Goal: Complete application form

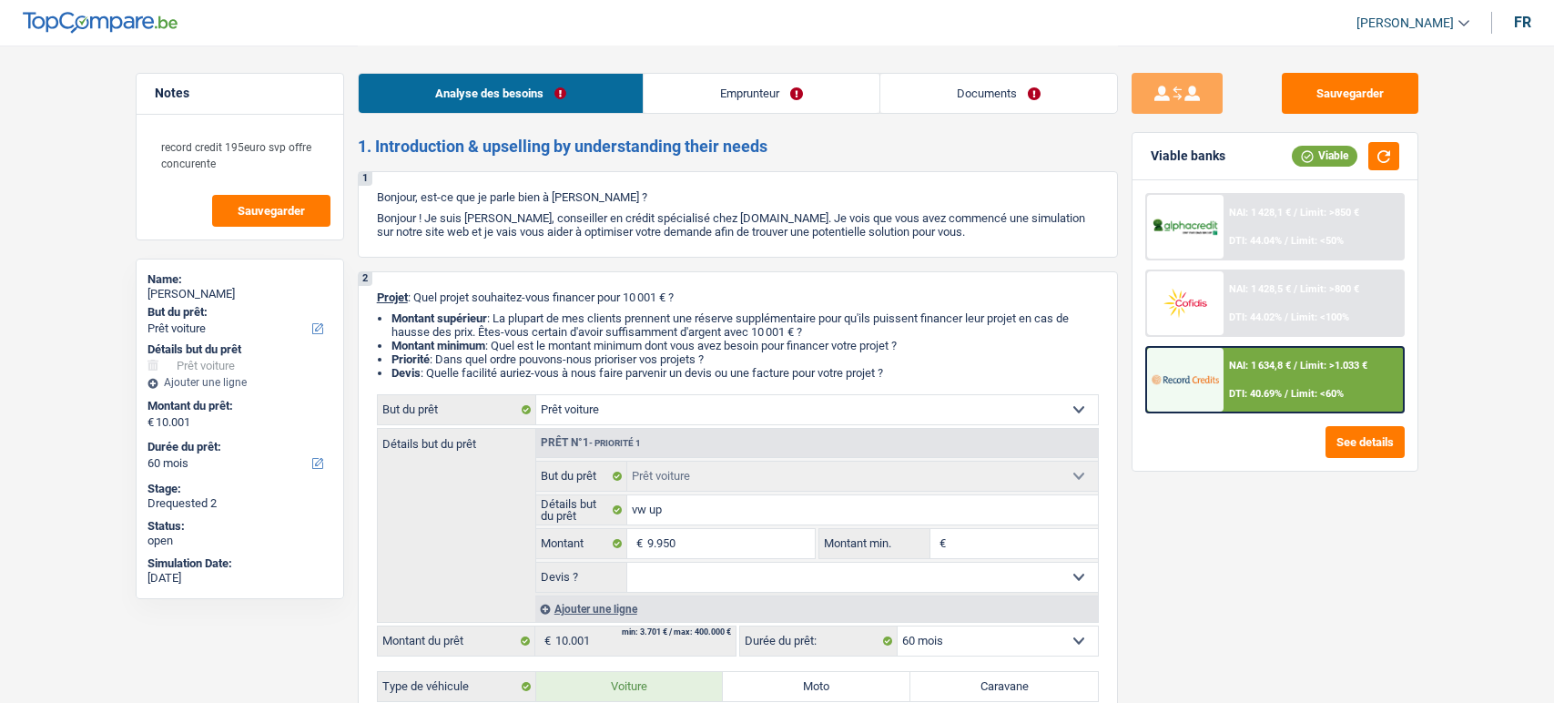
select select "car"
select select "60"
select select "car"
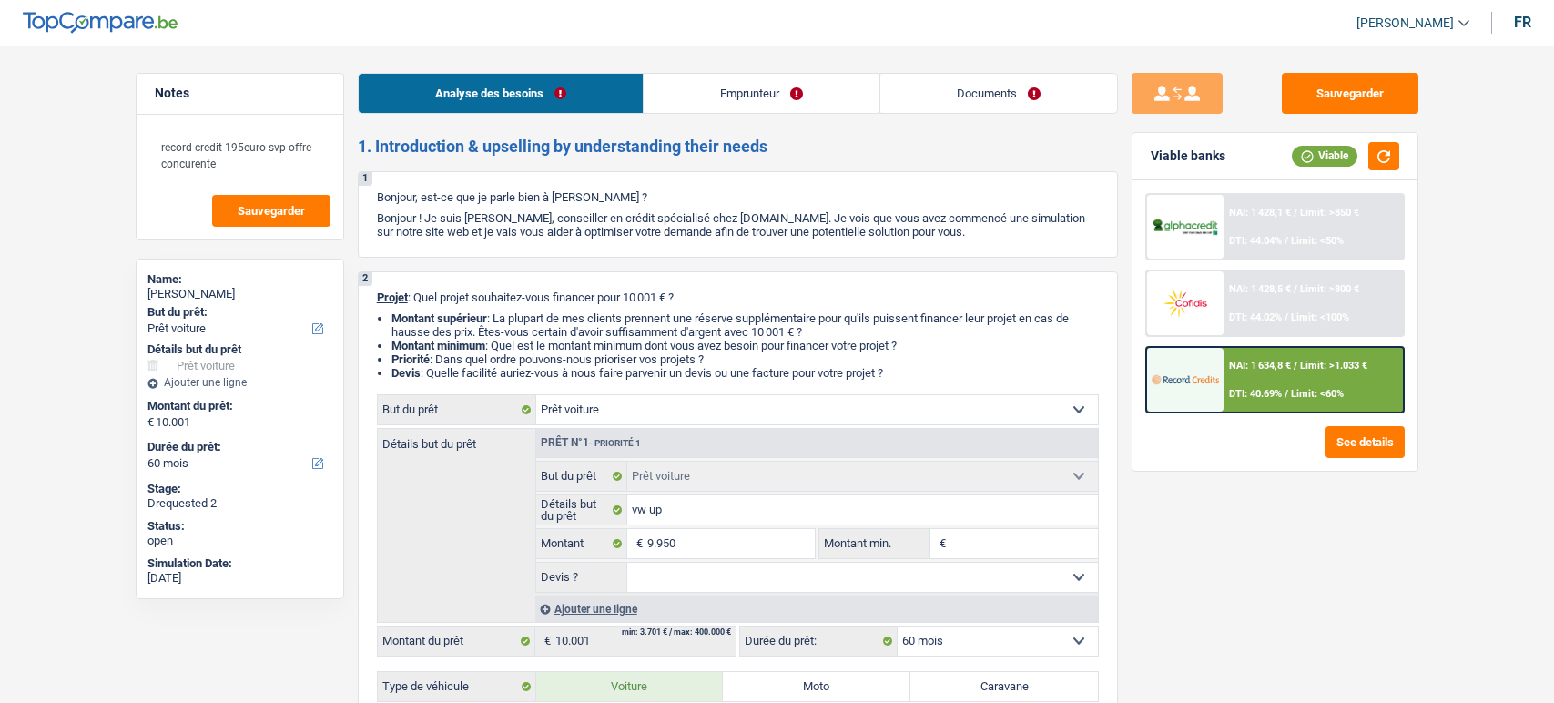
select select "60"
select select "privateEmployee"
select select "netSalary"
select select "mealVouchers"
select select "rents"
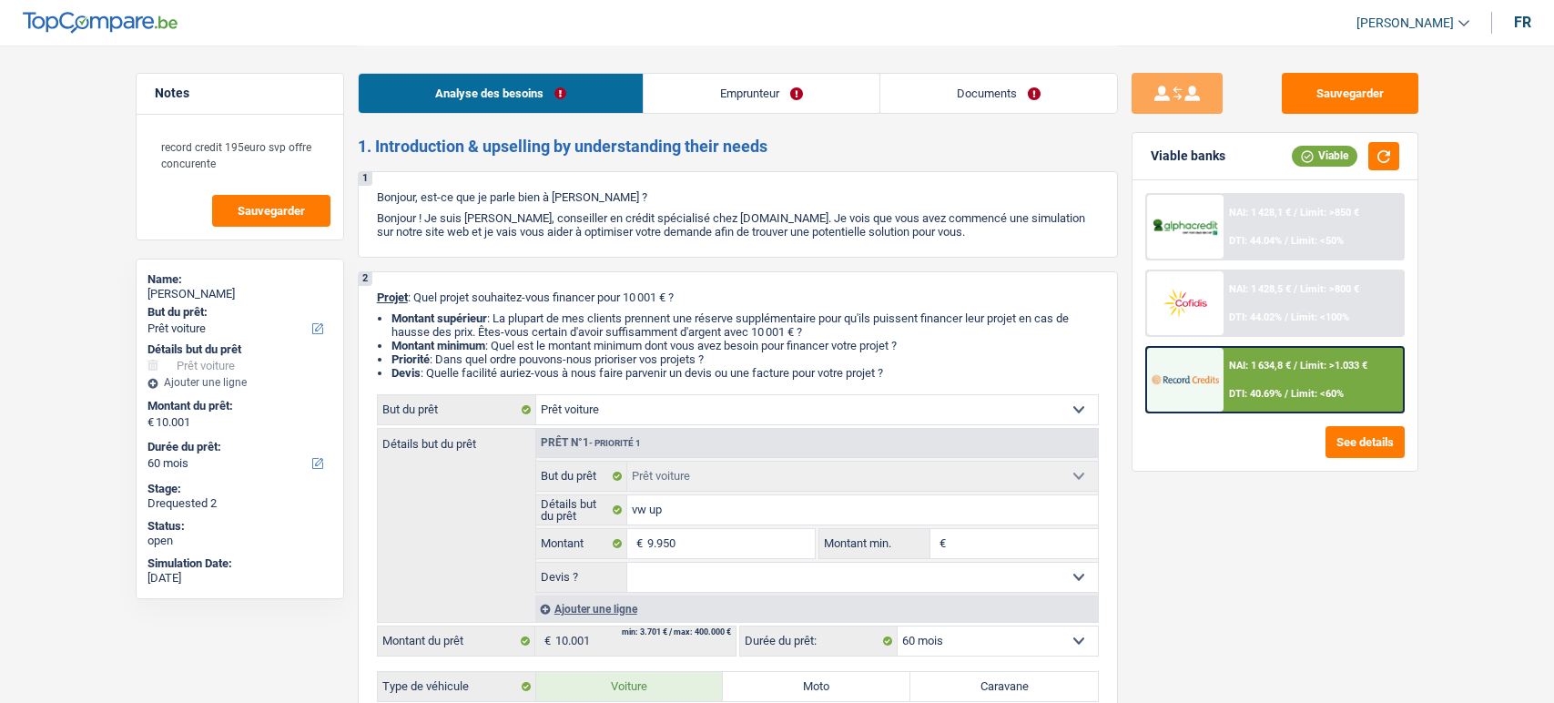
select select "car"
select select "60"
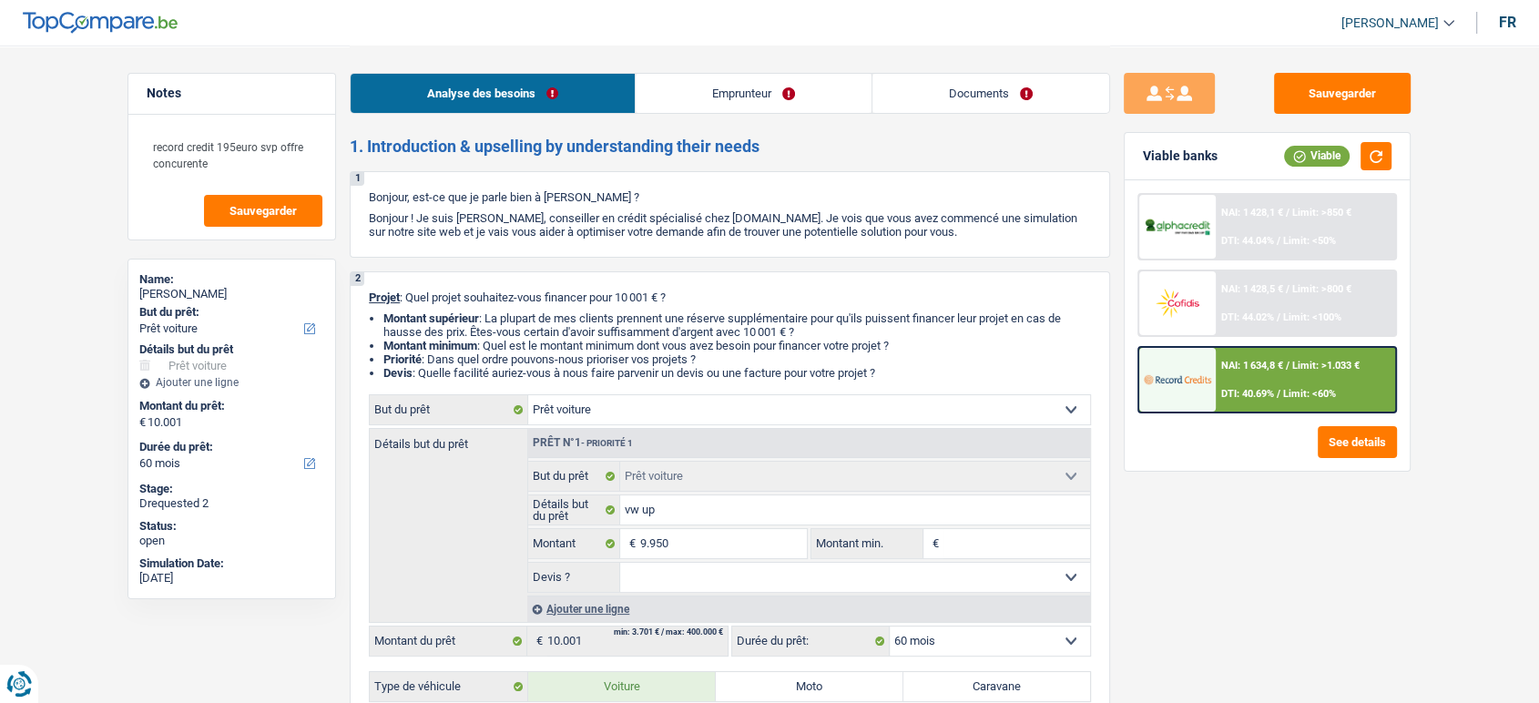
click at [983, 96] on link "Documents" at bounding box center [990, 93] width 237 height 39
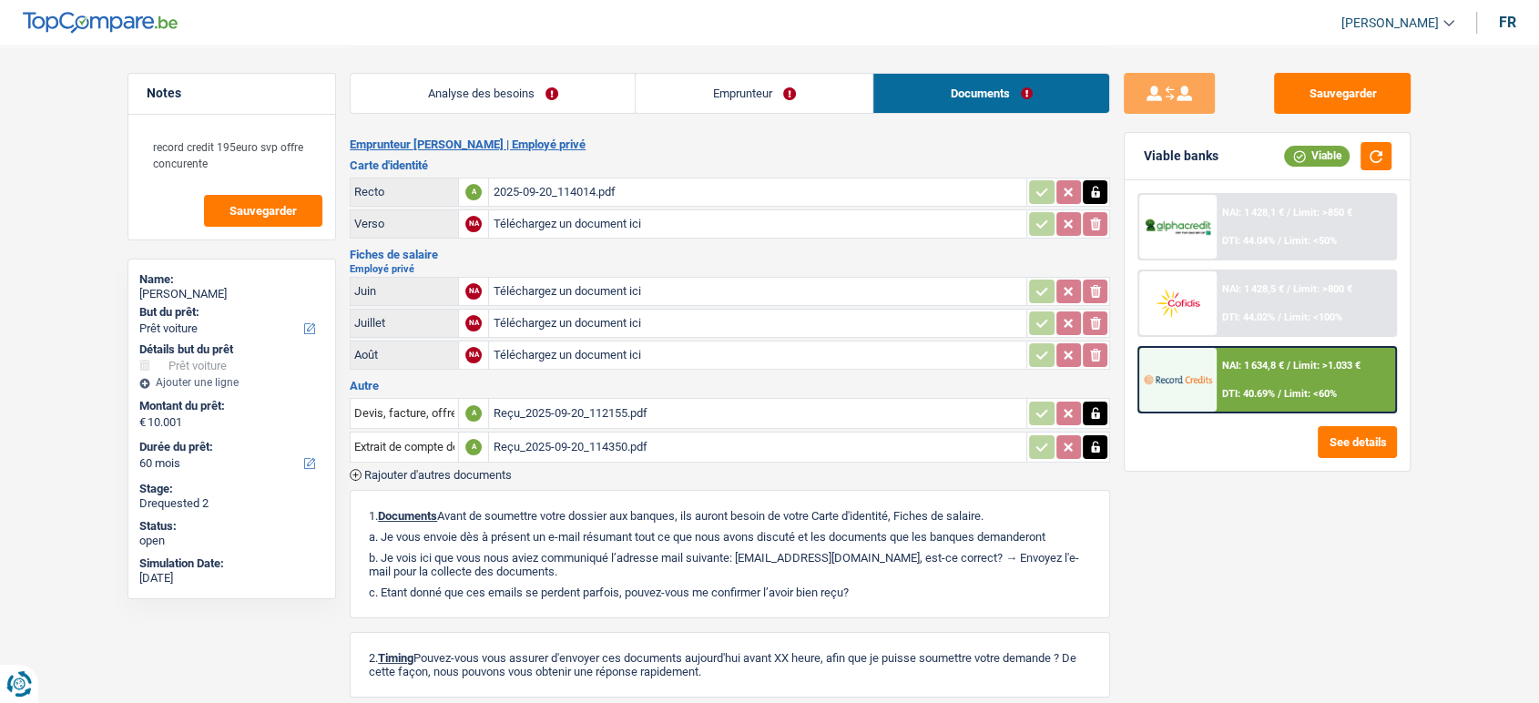
click at [480, 473] on span "Rajouter d'autres documents" at bounding box center [437, 475] width 147 height 12
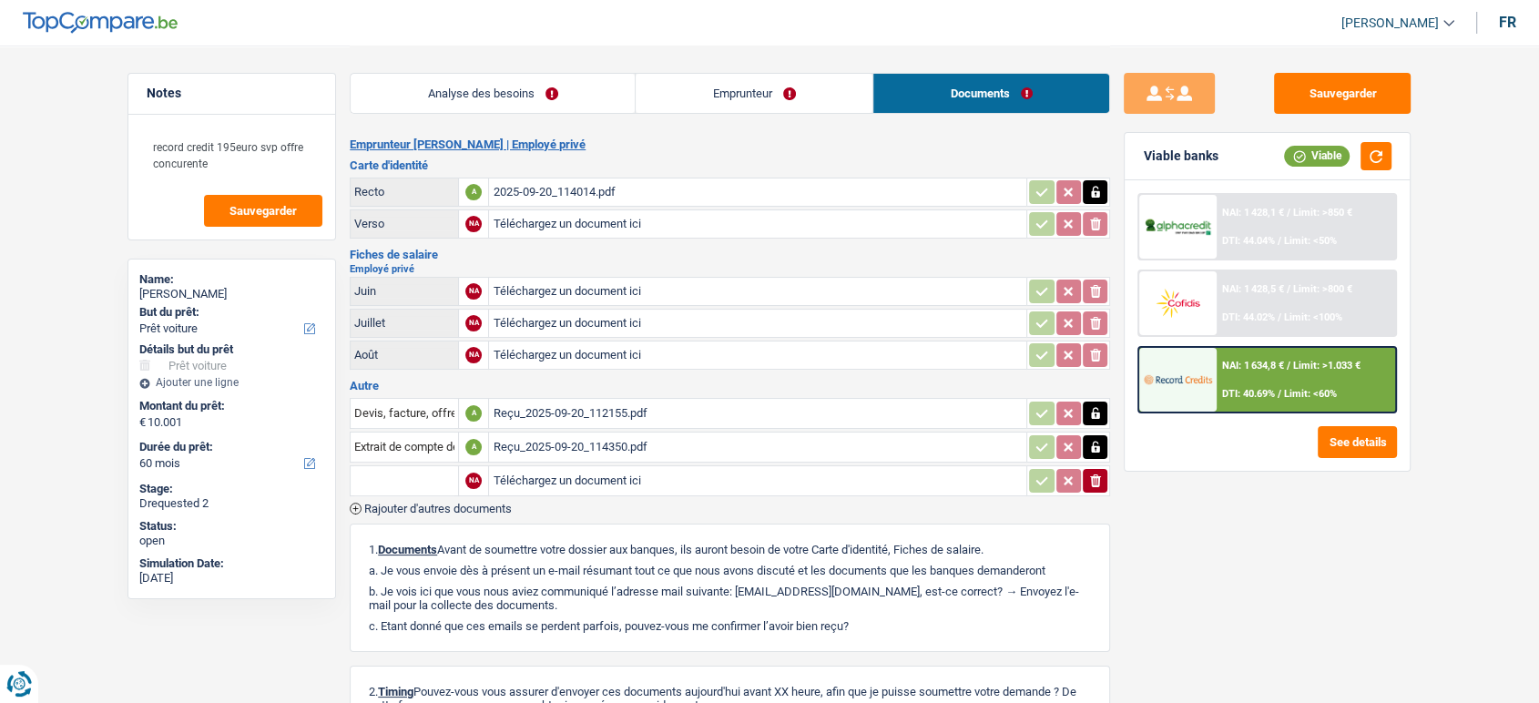
click at [393, 473] on input "text" at bounding box center [404, 480] width 100 height 29
click at [406, 515] on li "Devis, facture, offre, bon de commande" at bounding box center [471, 516] width 222 height 23
type input "Devis, facture, offre, bon de commande"
click at [536, 482] on input "Téléchargez un document ici" at bounding box center [758, 480] width 530 height 27
type input "C:\fakepath\2025-09-26 12-52.pdf"
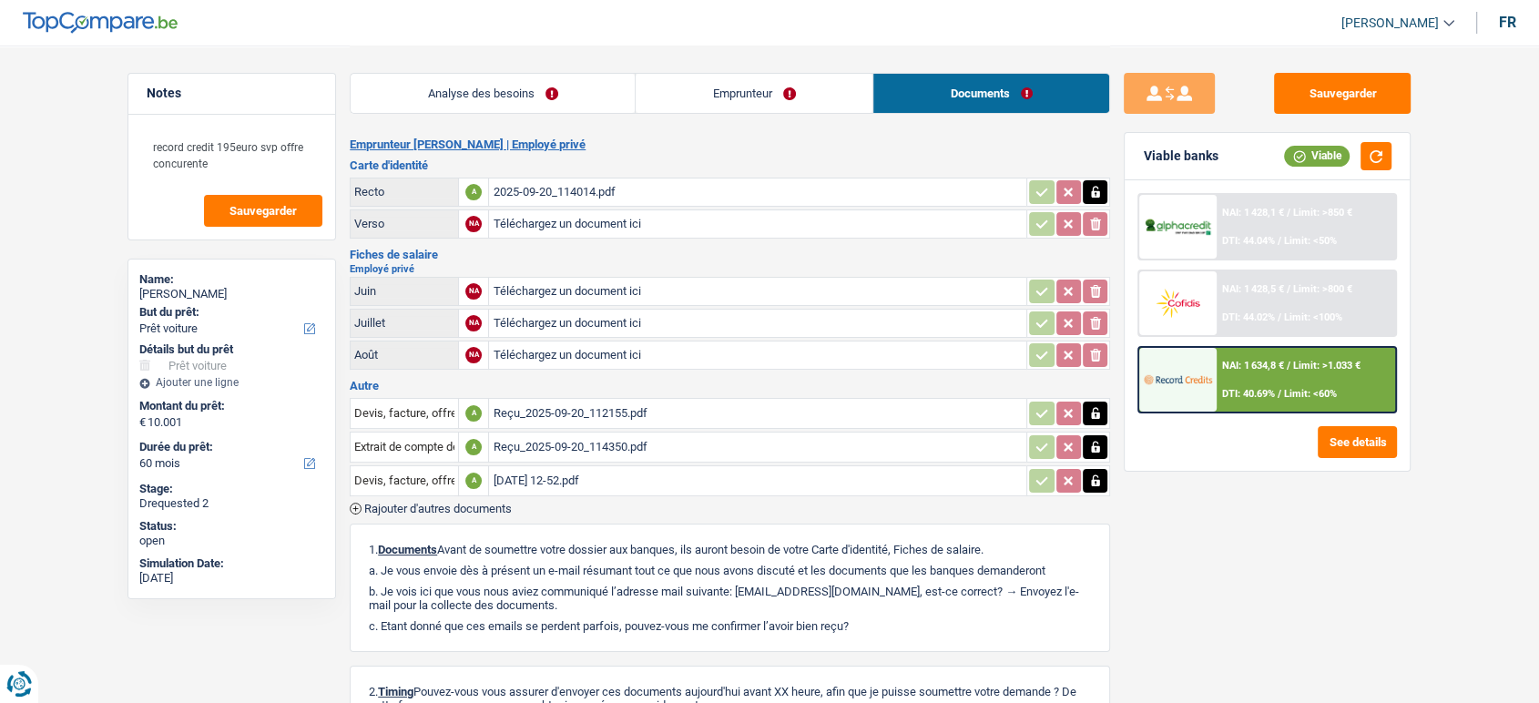
click at [626, 472] on div "2025-09-26 12-52.pdf" at bounding box center [758, 480] width 530 height 27
click at [1354, 101] on button "Sauvegarder" at bounding box center [1342, 93] width 137 height 41
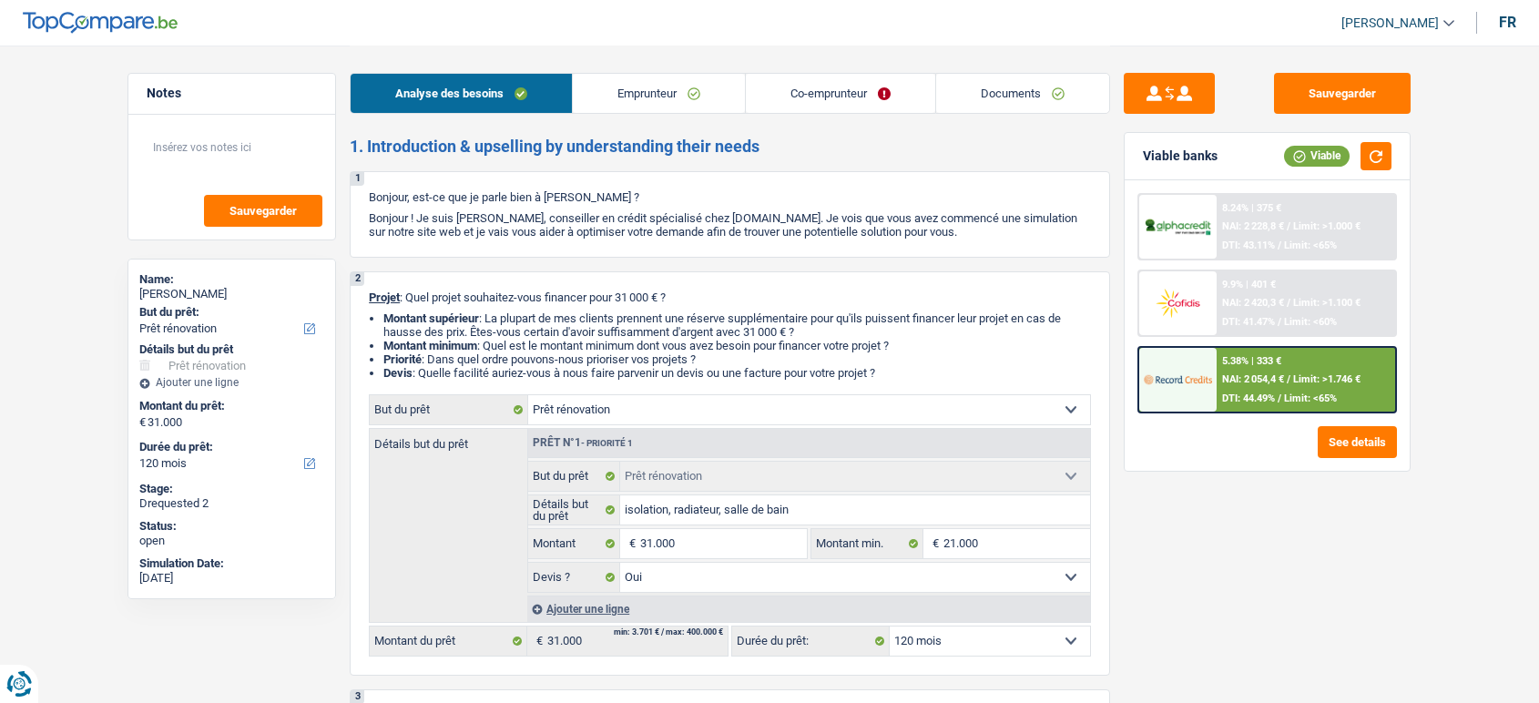
select select "renovation"
select select "120"
select select "renovation"
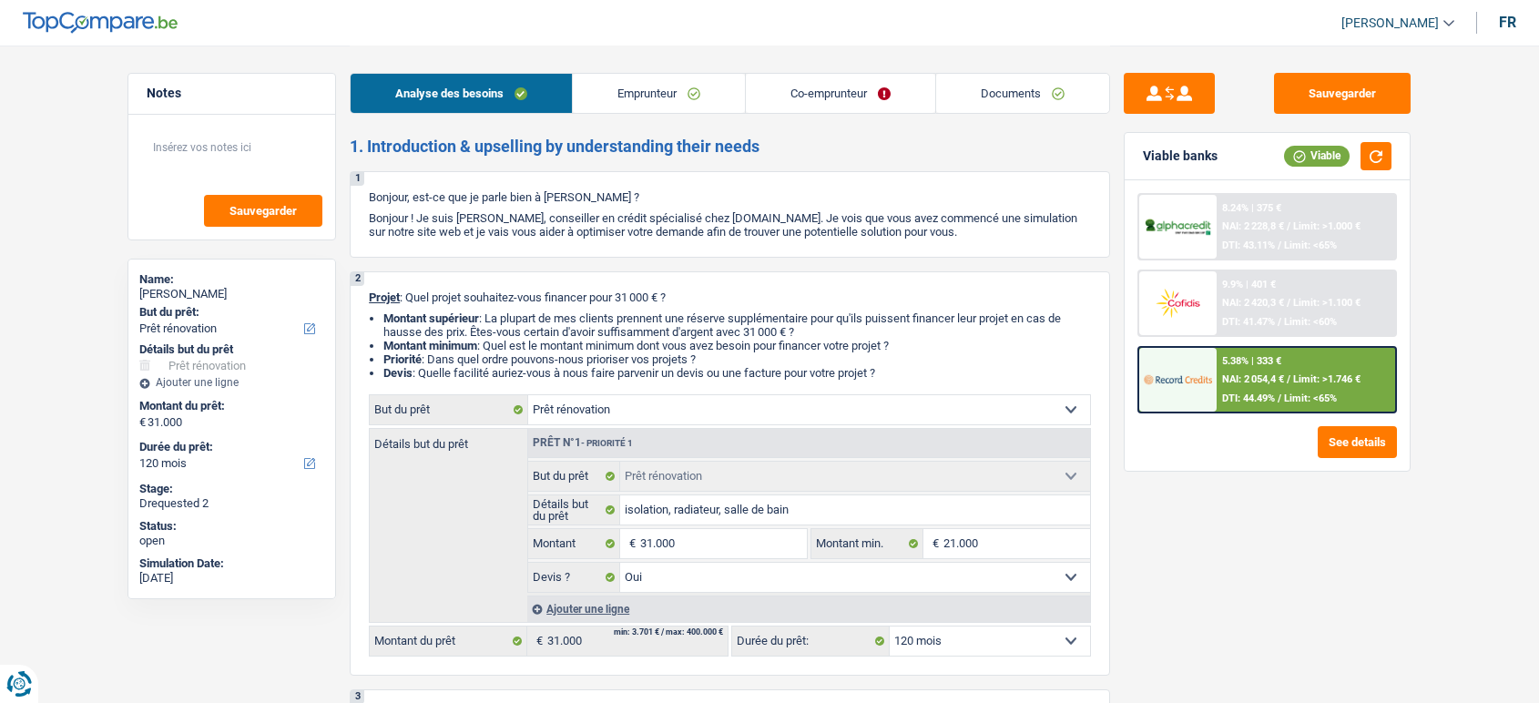
select select "yes"
select select "120"
select select "mutuality"
select select "familyAllowances"
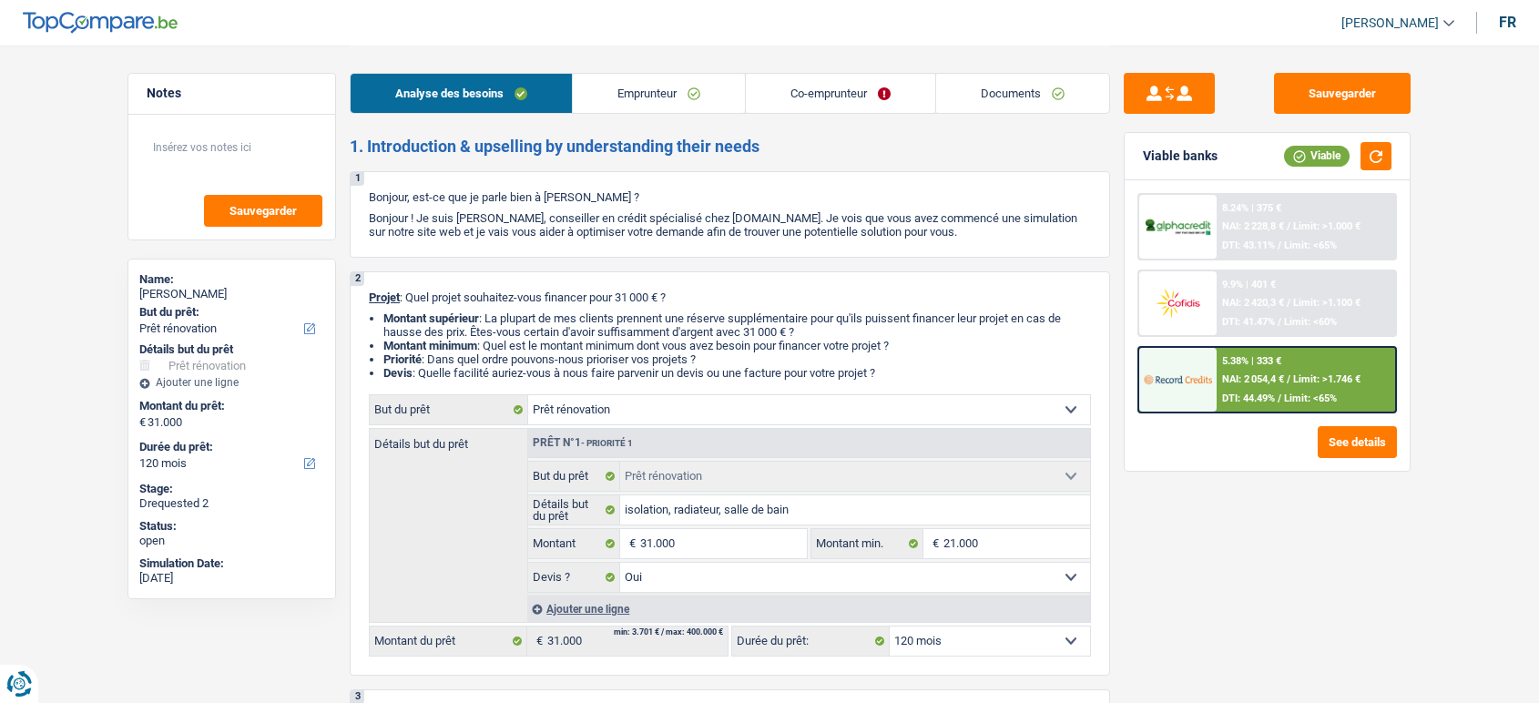
select select "mutualityIndemnity"
select select "ownerWithMortgage"
select select "mortgage"
select select "180"
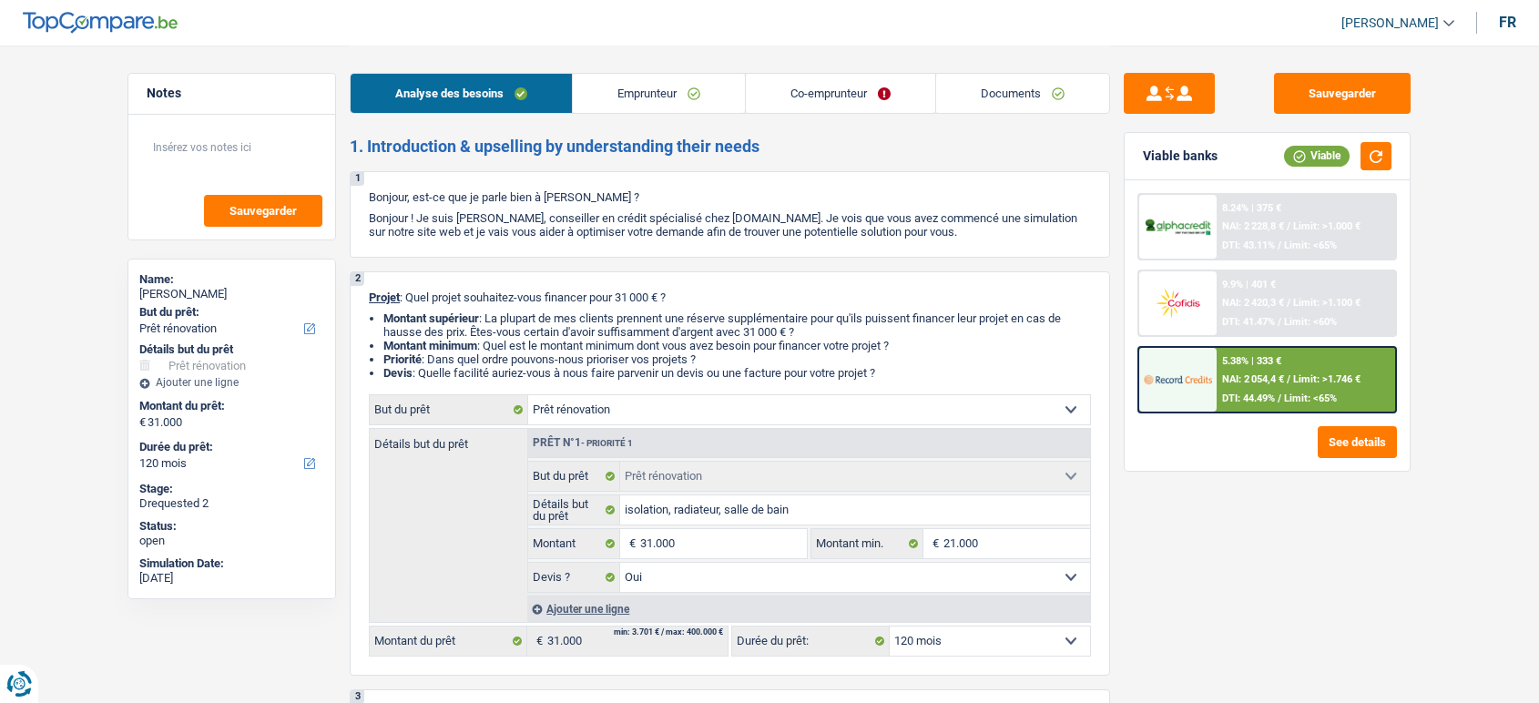
select select "mortgage"
select select "180"
select select "cardOrCredit"
select select "renovation"
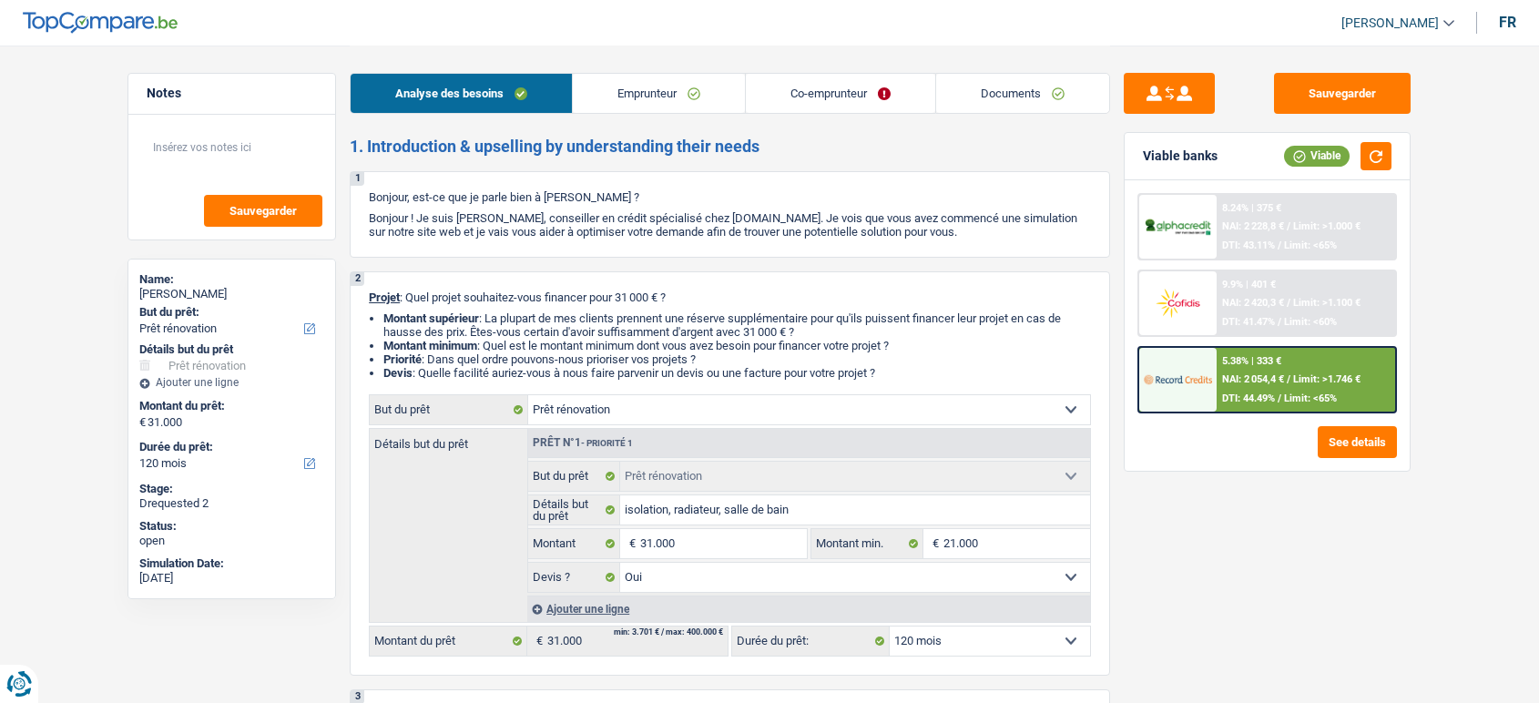
select select "yes"
select select "120"
drag, startPoint x: 0, startPoint y: 0, endPoint x: 1005, endPoint y: 96, distance: 1009.7
click at [1005, 96] on link "Documents" at bounding box center [1022, 93] width 173 height 39
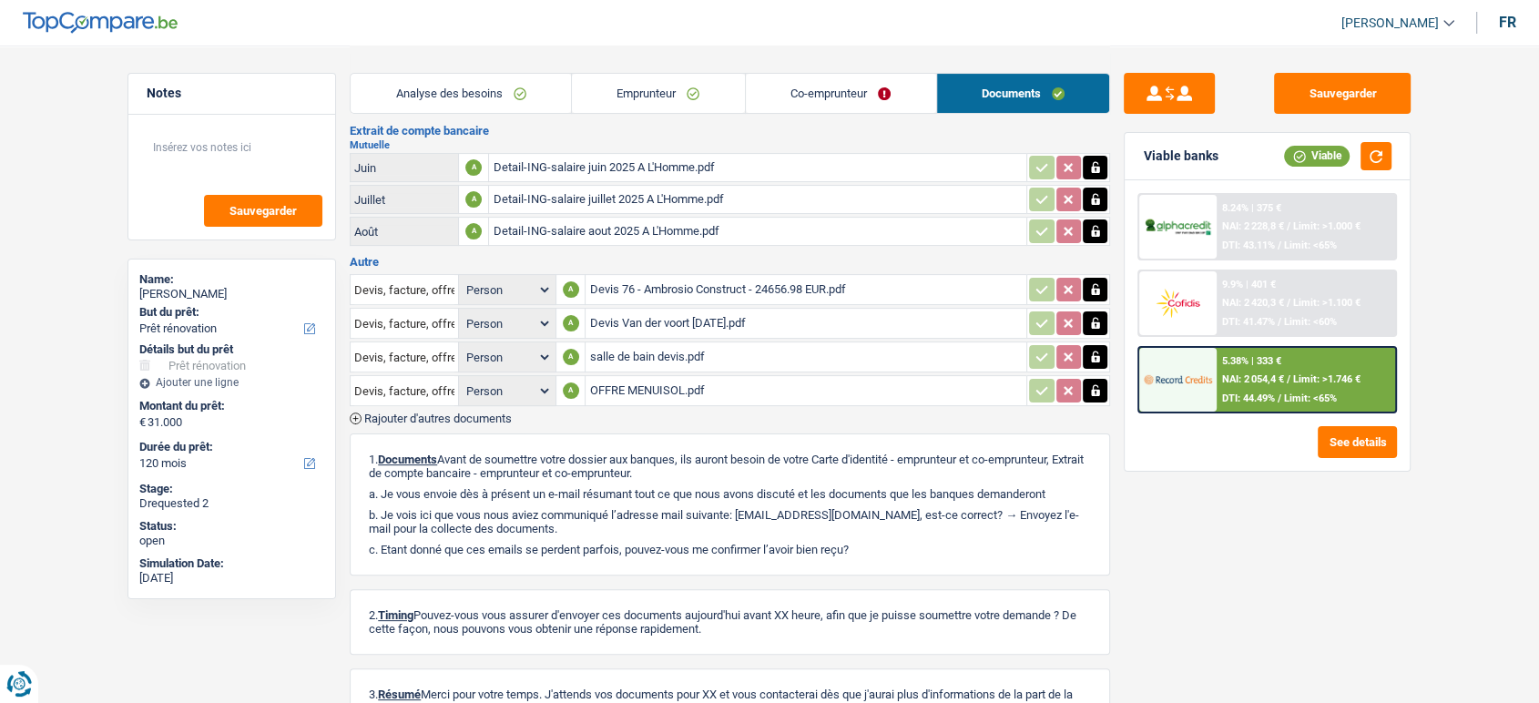
scroll to position [554, 0]
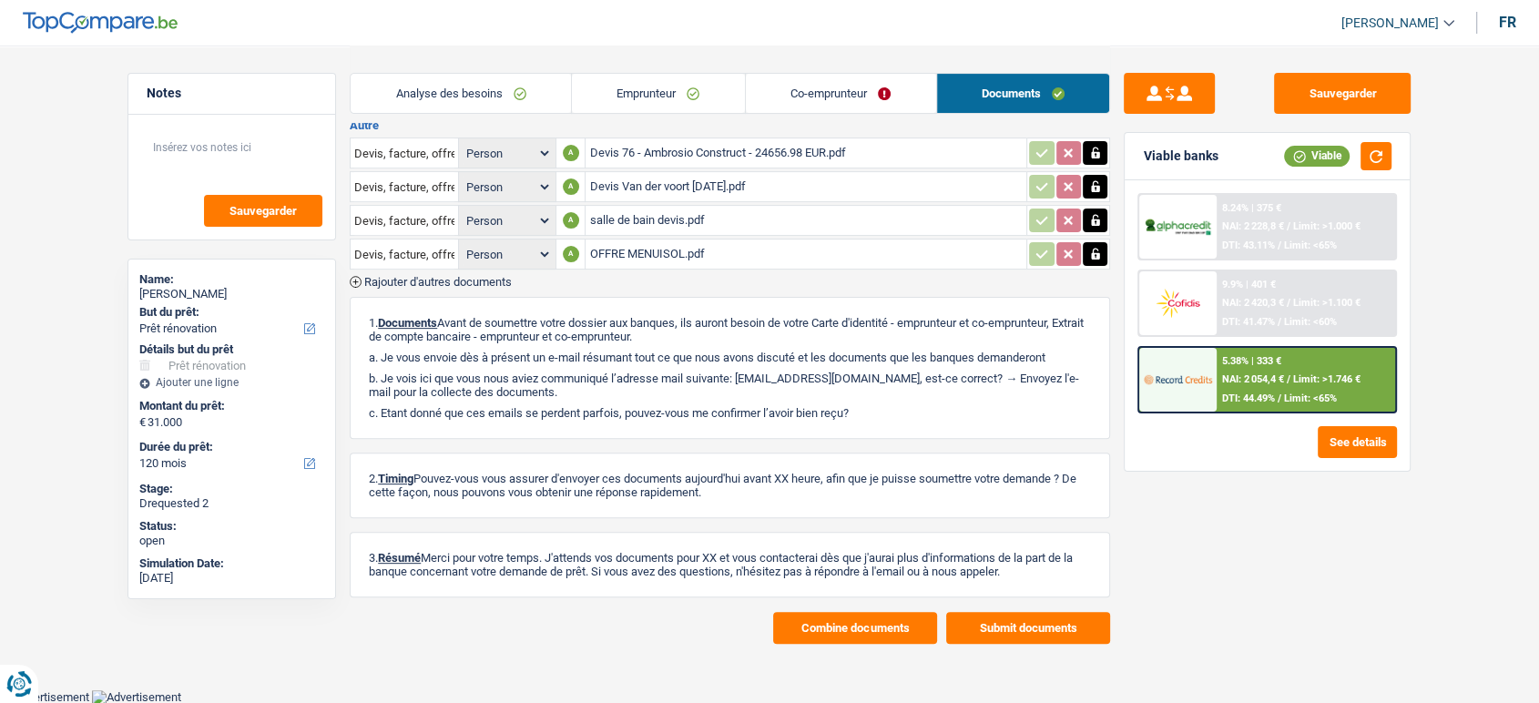
click at [476, 276] on span "Rajouter d'autres documents" at bounding box center [437, 282] width 147 height 12
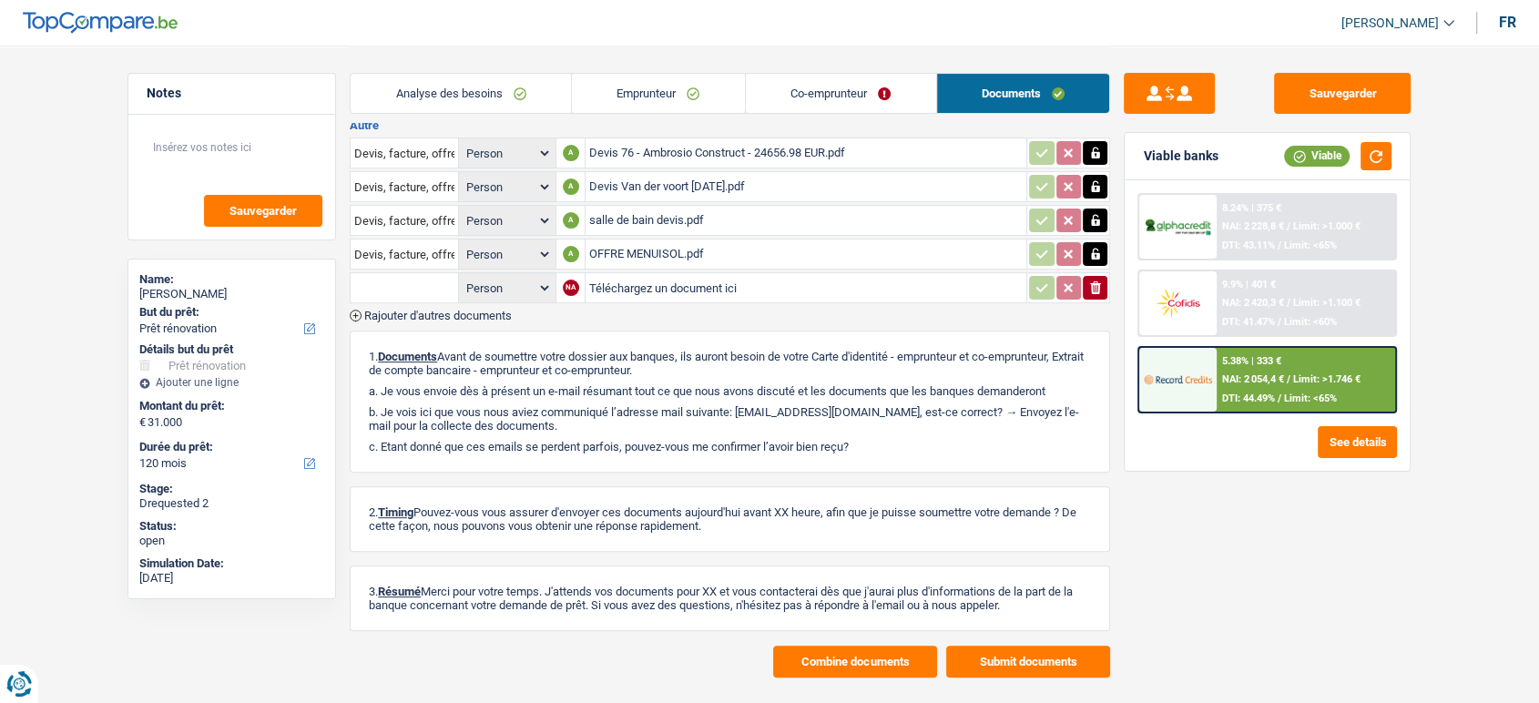
click at [480, 310] on span "Rajouter d'autres documents" at bounding box center [437, 316] width 147 height 12
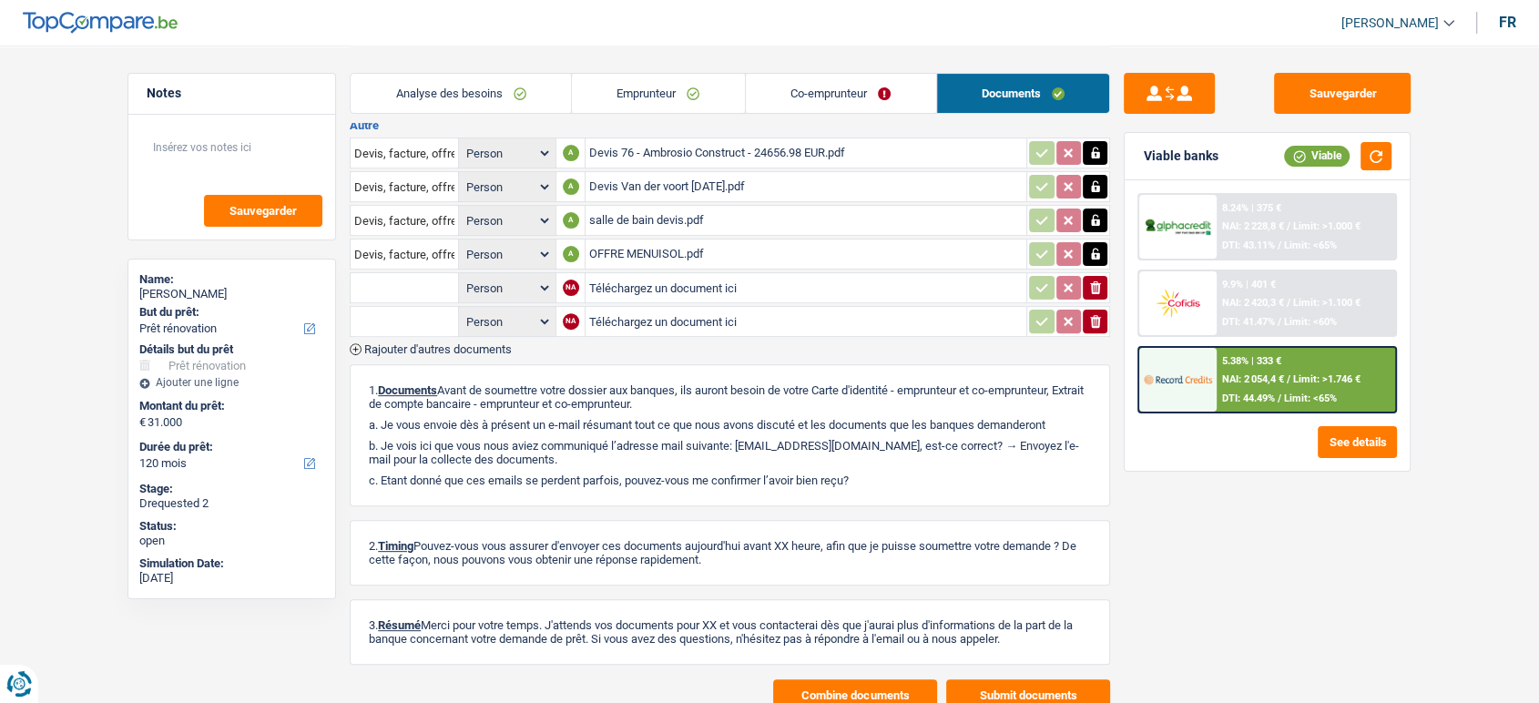
click at [473, 343] on span "Rajouter d'autres documents" at bounding box center [437, 349] width 147 height 12
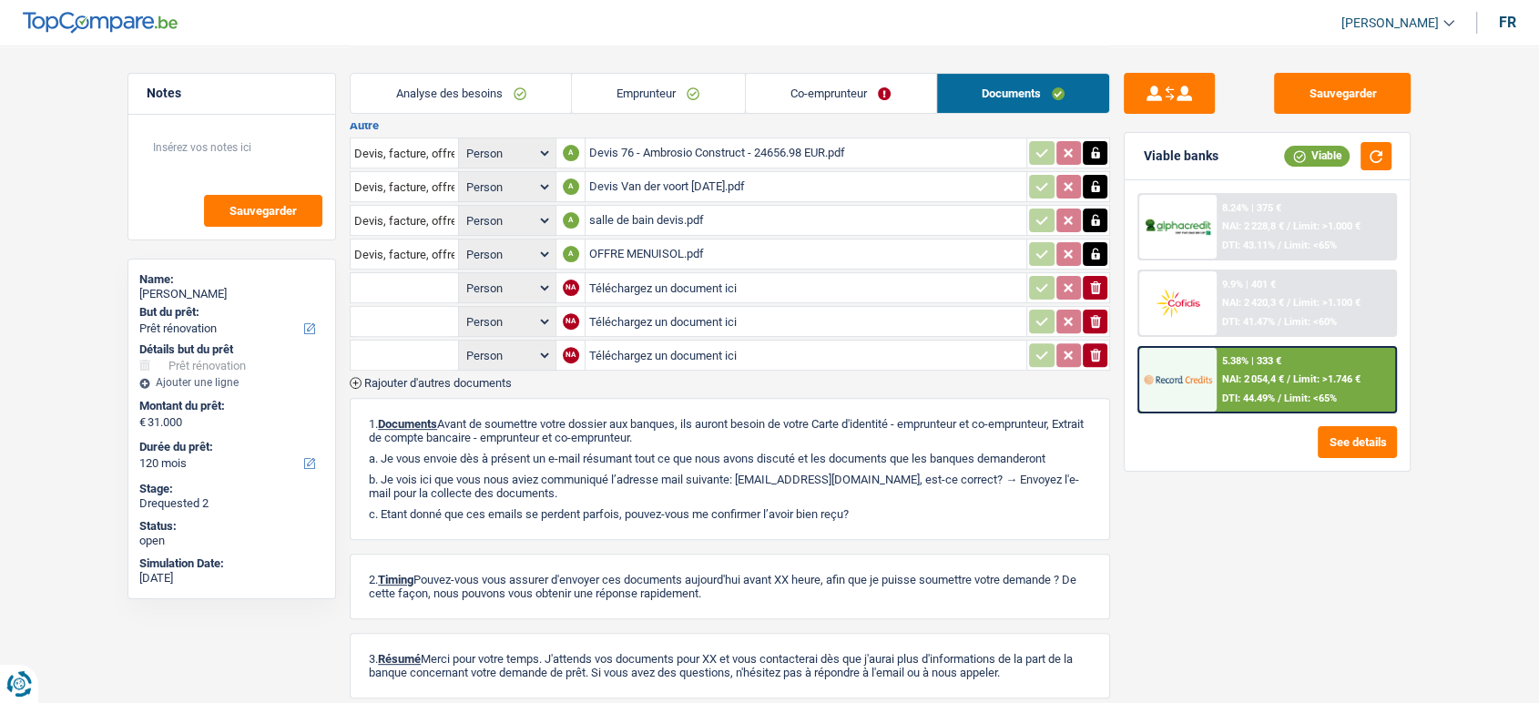
click at [420, 275] on input "text" at bounding box center [404, 287] width 100 height 29
click at [437, 312] on li "Devis, facture, offre, bon de commande" at bounding box center [471, 323] width 222 height 23
type input "Devis, facture, offre, bon de commande"
click at [408, 316] on input "text" at bounding box center [404, 321] width 100 height 29
click at [411, 350] on li "Devis, facture, offre, bon de commande" at bounding box center [471, 357] width 222 height 23
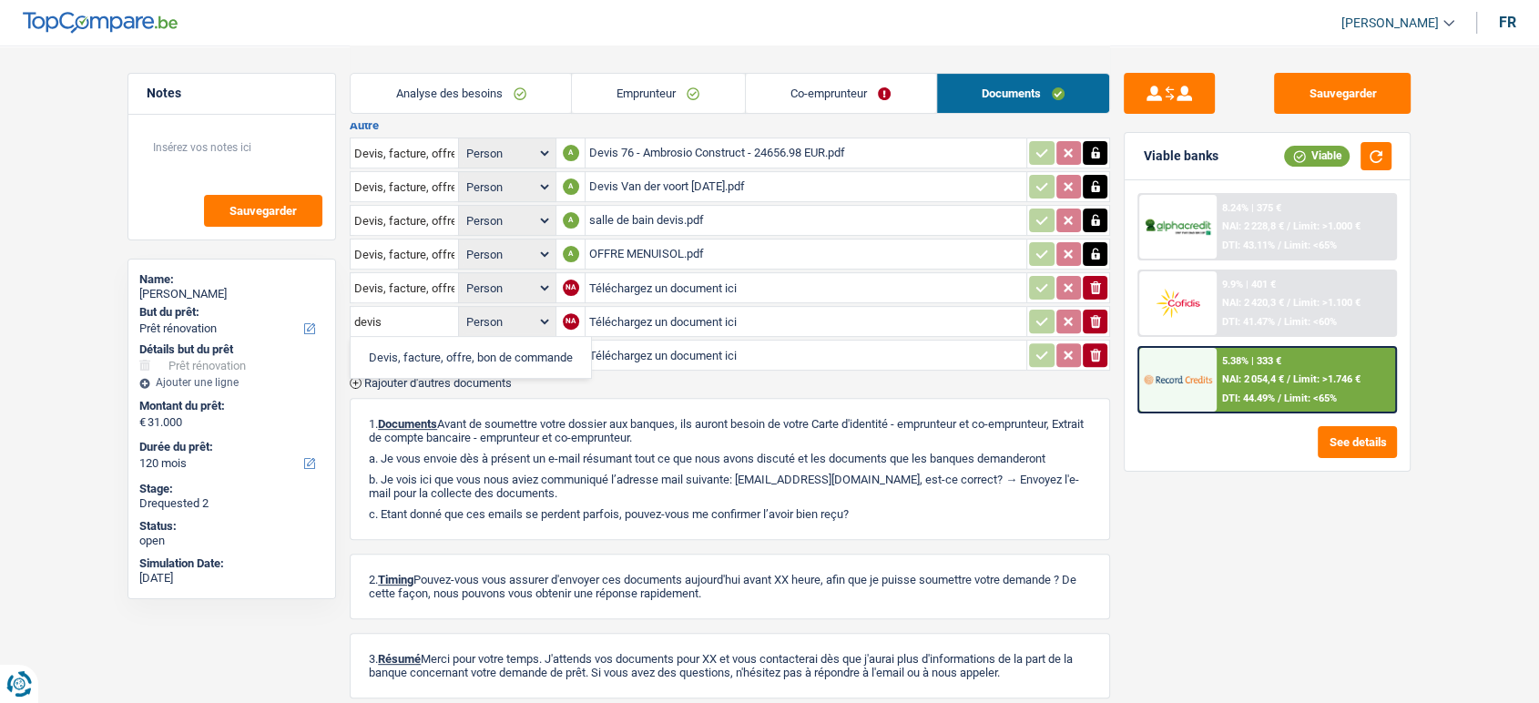
type input "Devis, facture, offre, bon de commande"
click at [401, 346] on input "text" at bounding box center [404, 355] width 100 height 29
click at [416, 387] on li "Devis, facture, offre, bon de commande" at bounding box center [471, 391] width 222 height 23
type input "Devis, facture, offre, bon de commande"
click at [731, 291] on input "Téléchargez un document ici" at bounding box center [805, 287] width 433 height 27
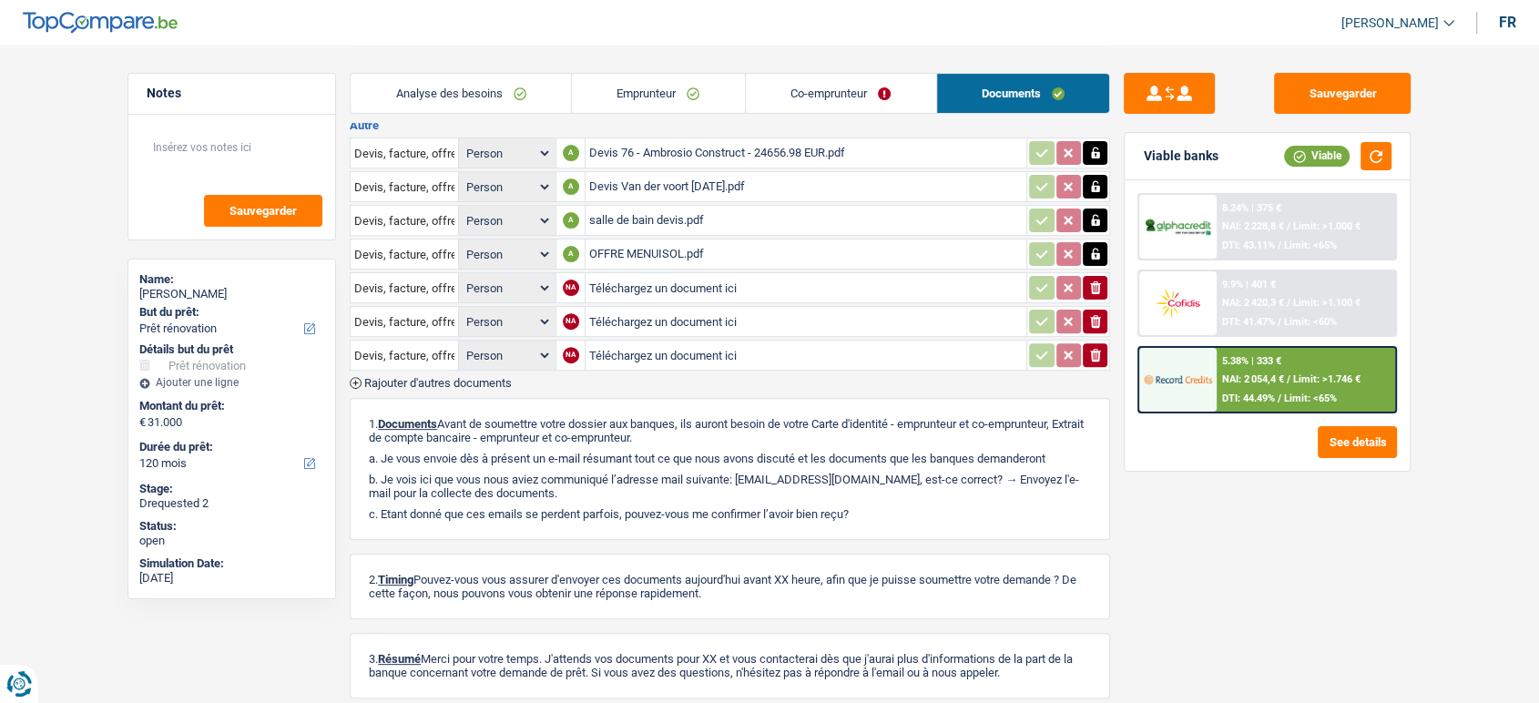
type input "C:\fakepath\FACTURE 2023-393 - Ambrosio Construct - 6036.97 EUR.pdf"
click at [661, 319] on input "Téléchargez un document ici" at bounding box center [805, 321] width 433 height 27
type input "C:\fakepath\FACTURE 2023-385 - Ambrosio Construct - 13195.41 EUR.pdf"
click at [629, 351] on input "Téléchargez un document ici" at bounding box center [805, 354] width 433 height 27
type input "C:\fakepath\devis x2o.pdf"
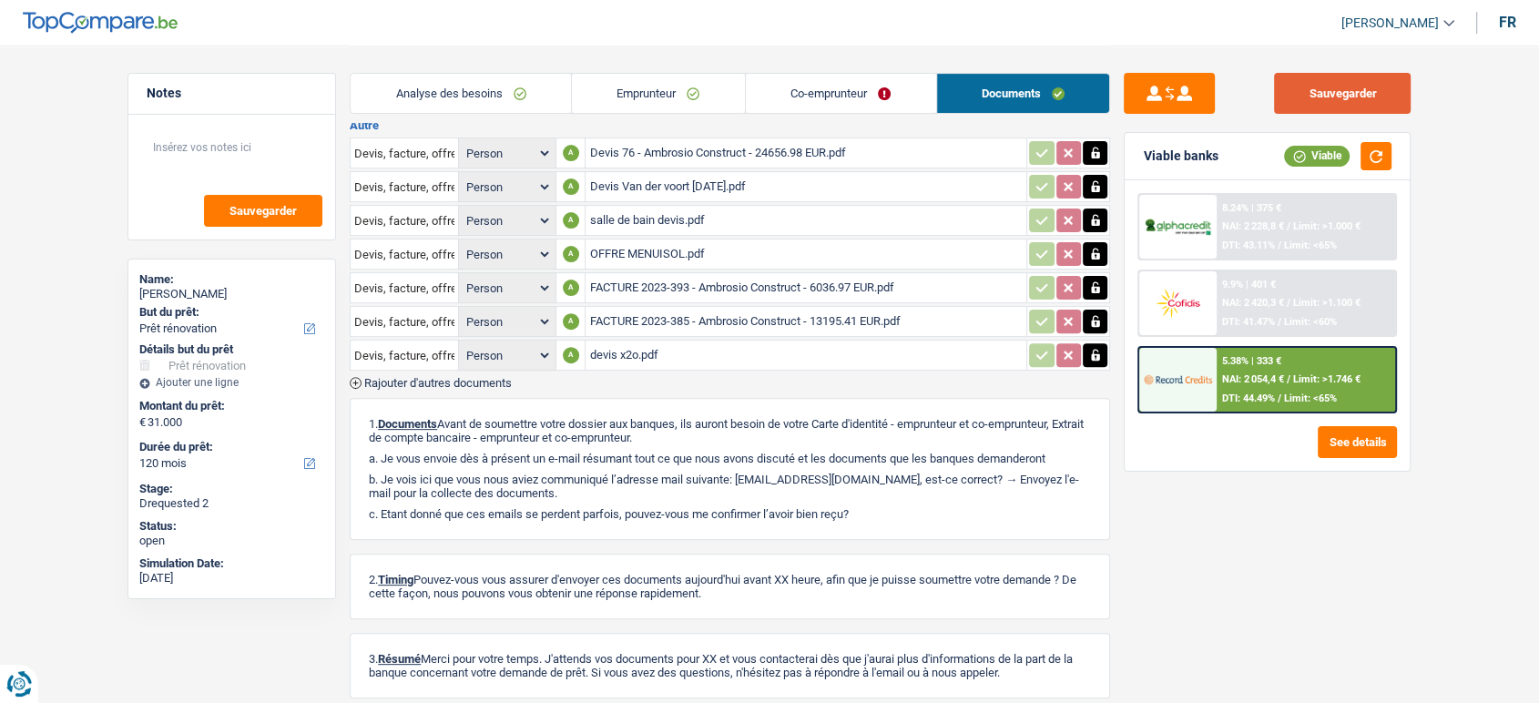
click at [1350, 107] on button "Sauvegarder" at bounding box center [1342, 93] width 137 height 41
click at [1390, 91] on button "Sauvegarder" at bounding box center [1342, 93] width 137 height 41
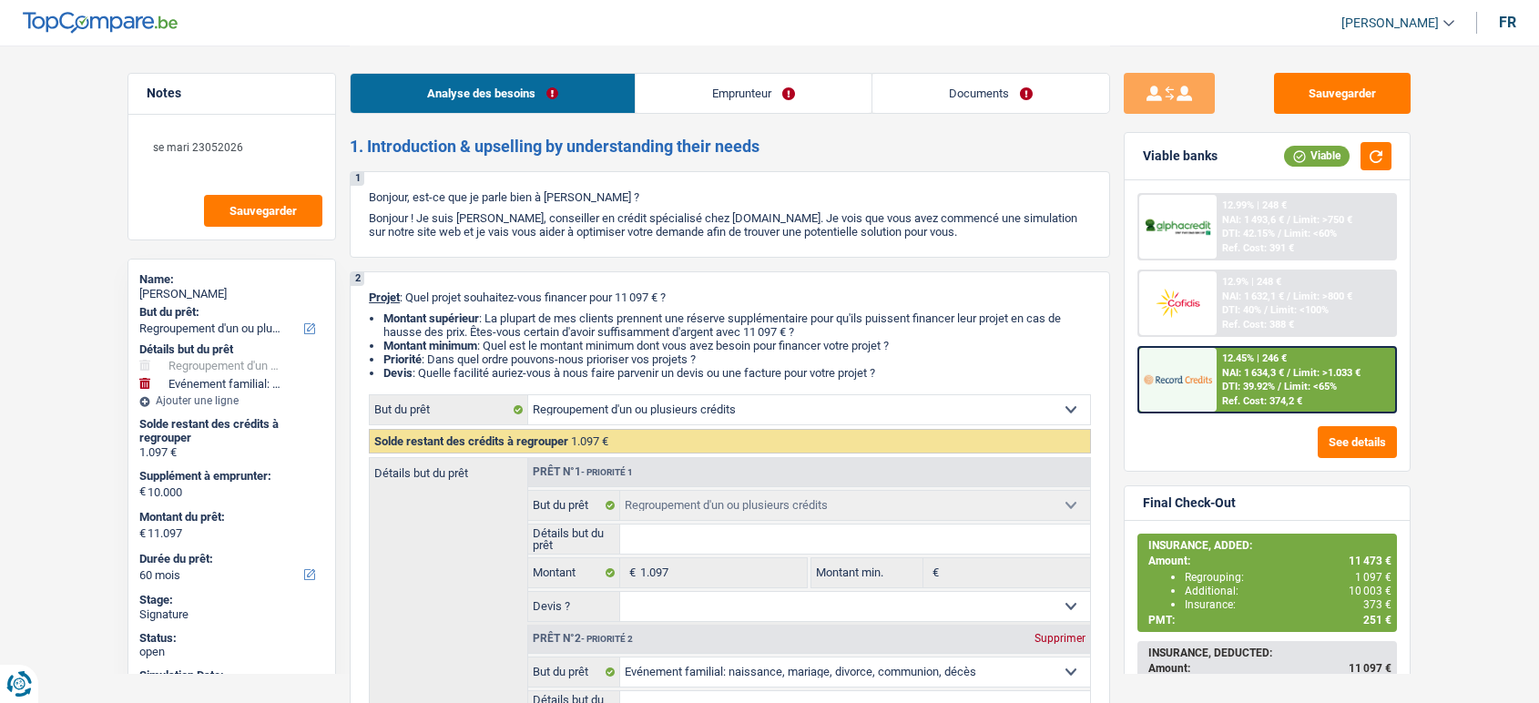
select select "refinancing"
select select "familyEvent"
select select "60"
select select "refinancing"
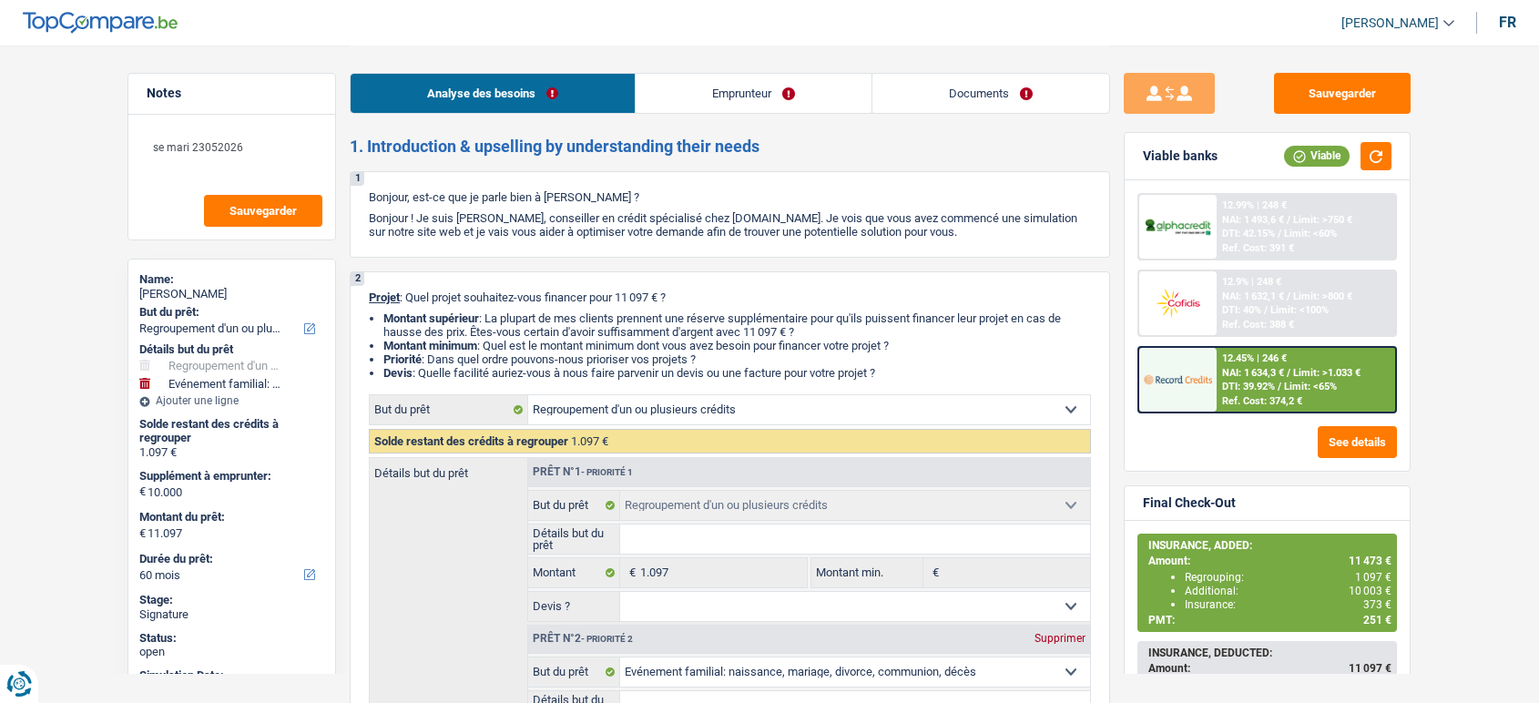
select select "refinancing"
select select "familyEvent"
select select "60"
select select "worker"
select select "netSalary"
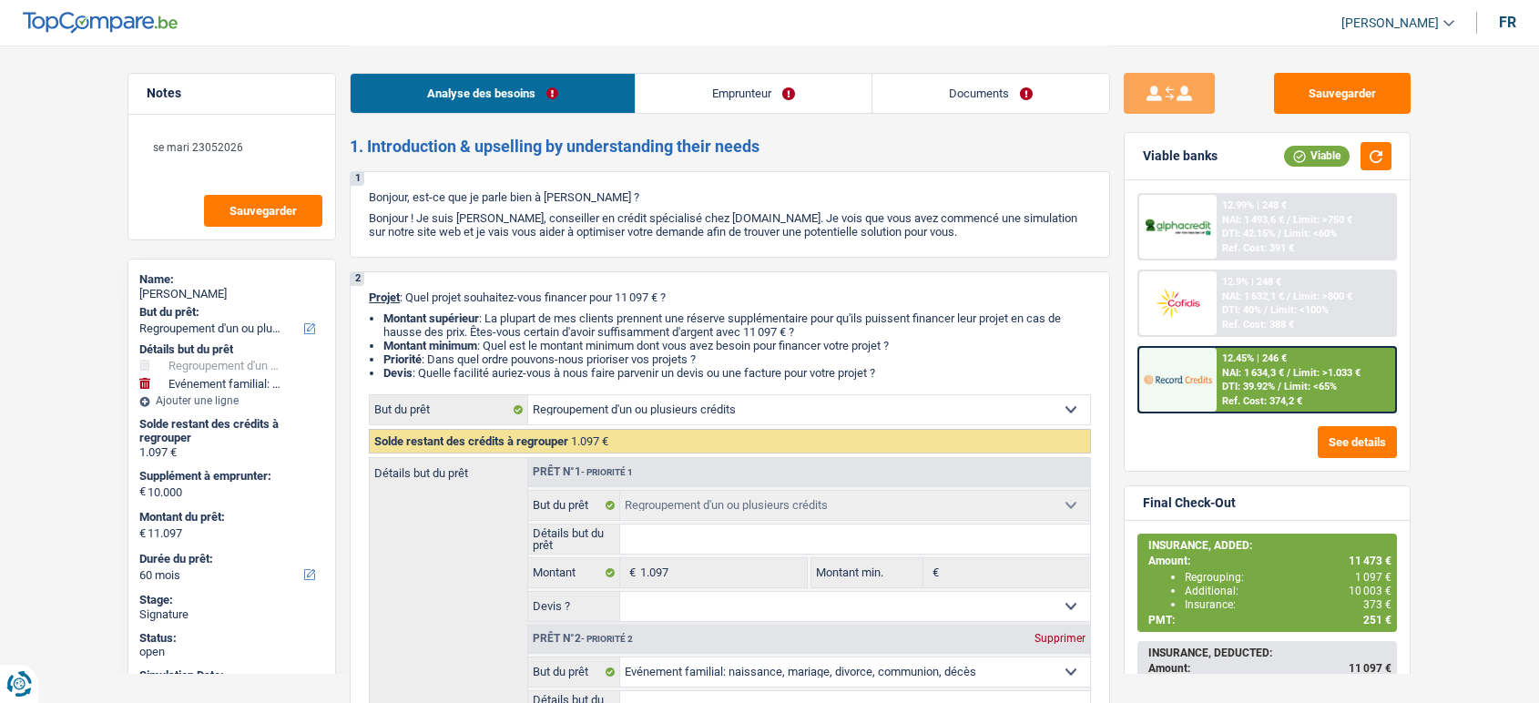
select select "mealVouchers"
select select "rents"
select select "carLoan"
select select "36"
select select "personalLoan"
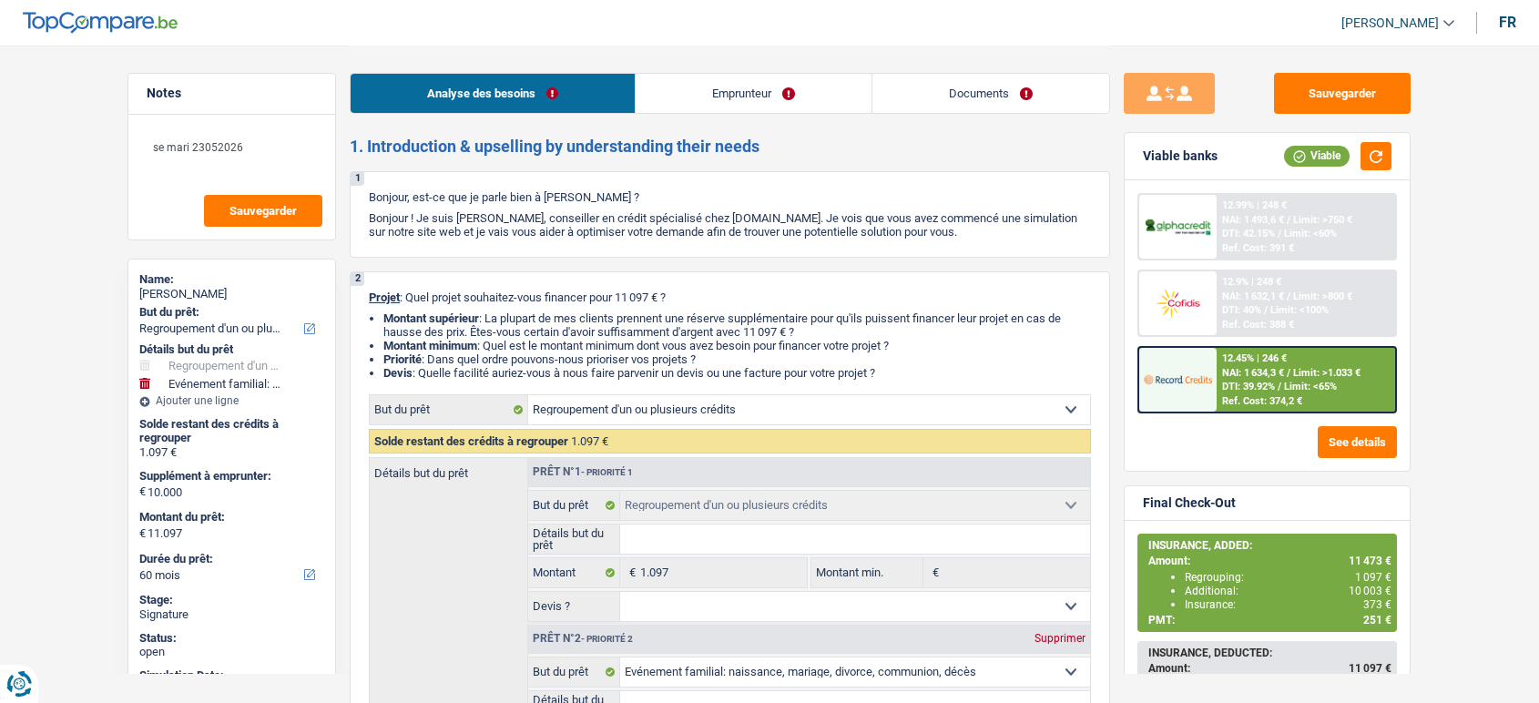
select select "hobbies"
select select "72"
select select "refinancing"
select select "familyEvent"
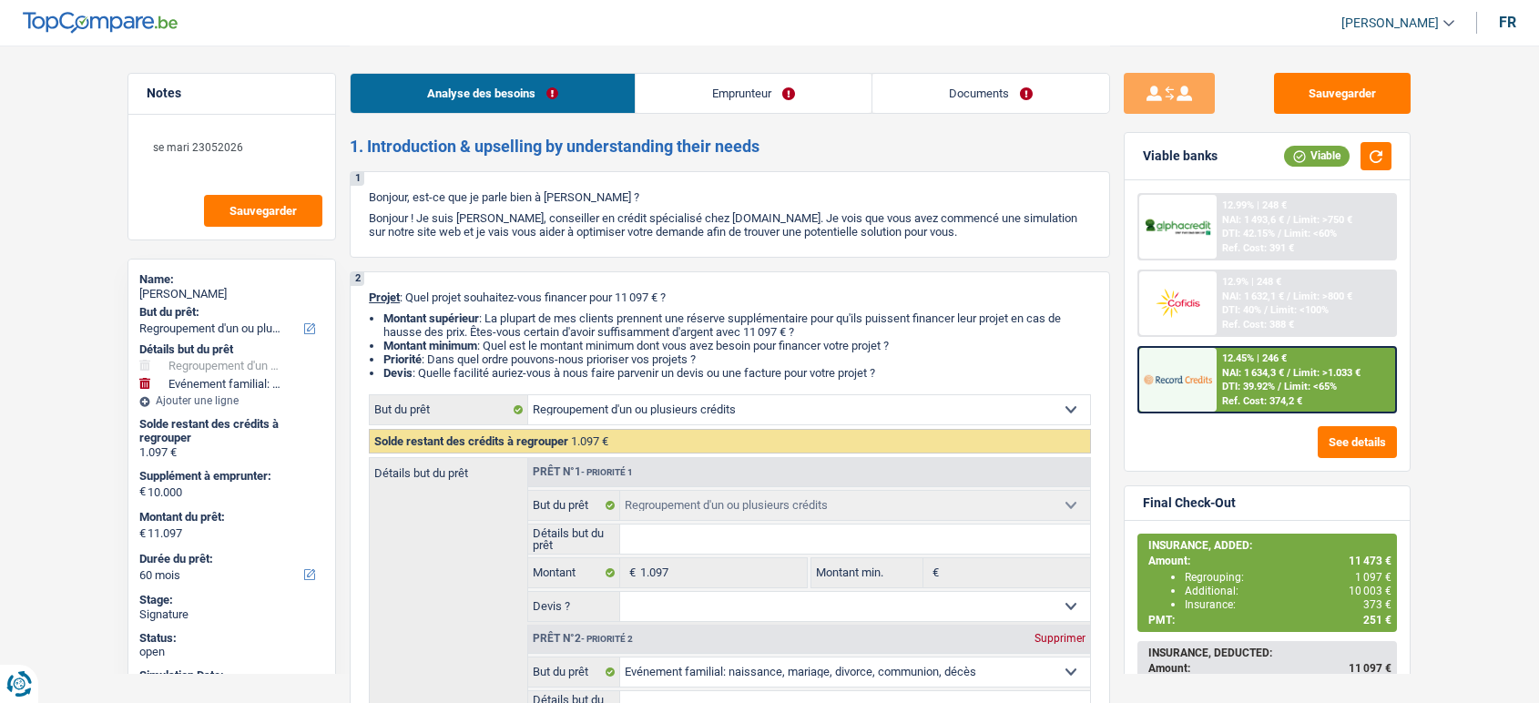
select select "60"
drag, startPoint x: 0, startPoint y: 0, endPoint x: 1031, endPoint y: 107, distance: 1036.3
click at [1031, 107] on link "Documents" at bounding box center [990, 93] width 237 height 39
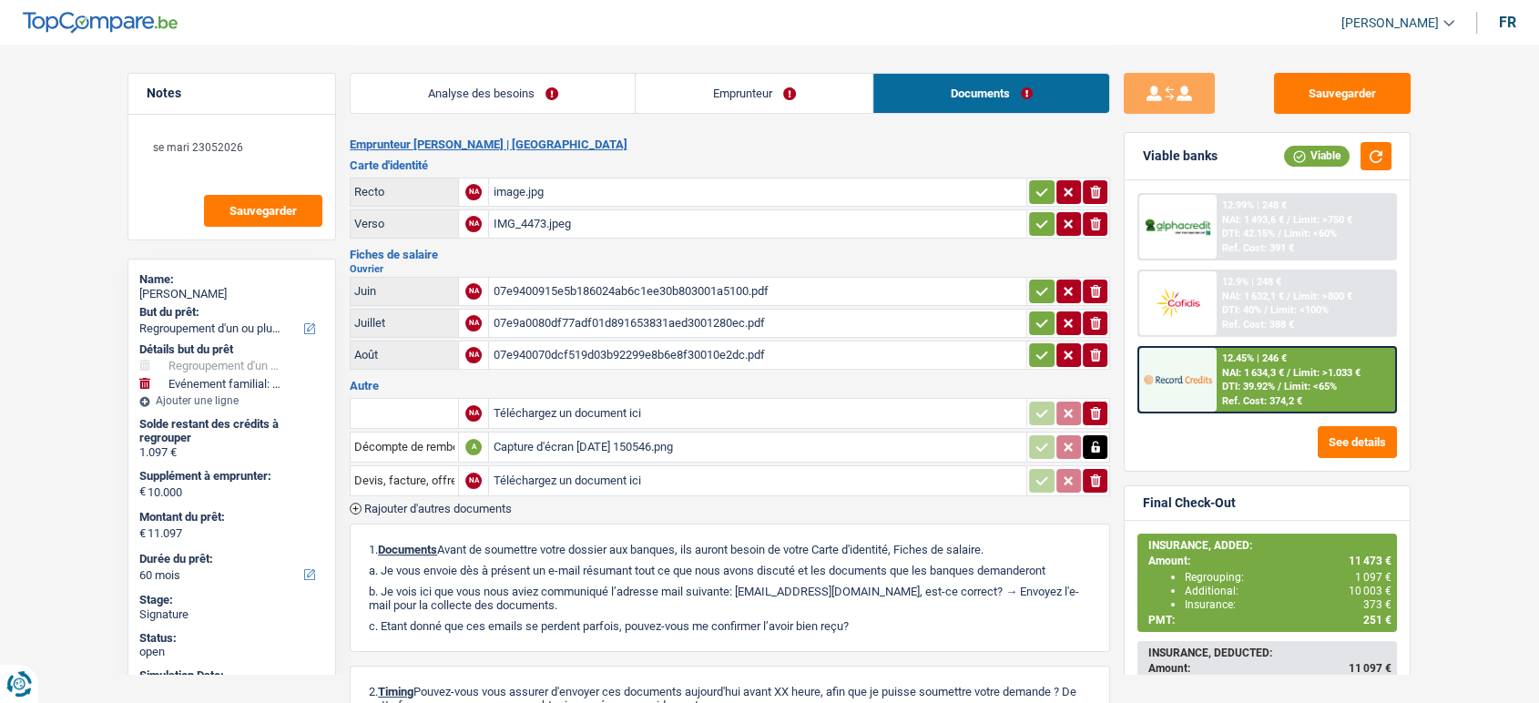
click at [747, 433] on div "Capture d'écran 2025-09-26 150546.png" at bounding box center [758, 446] width 530 height 27
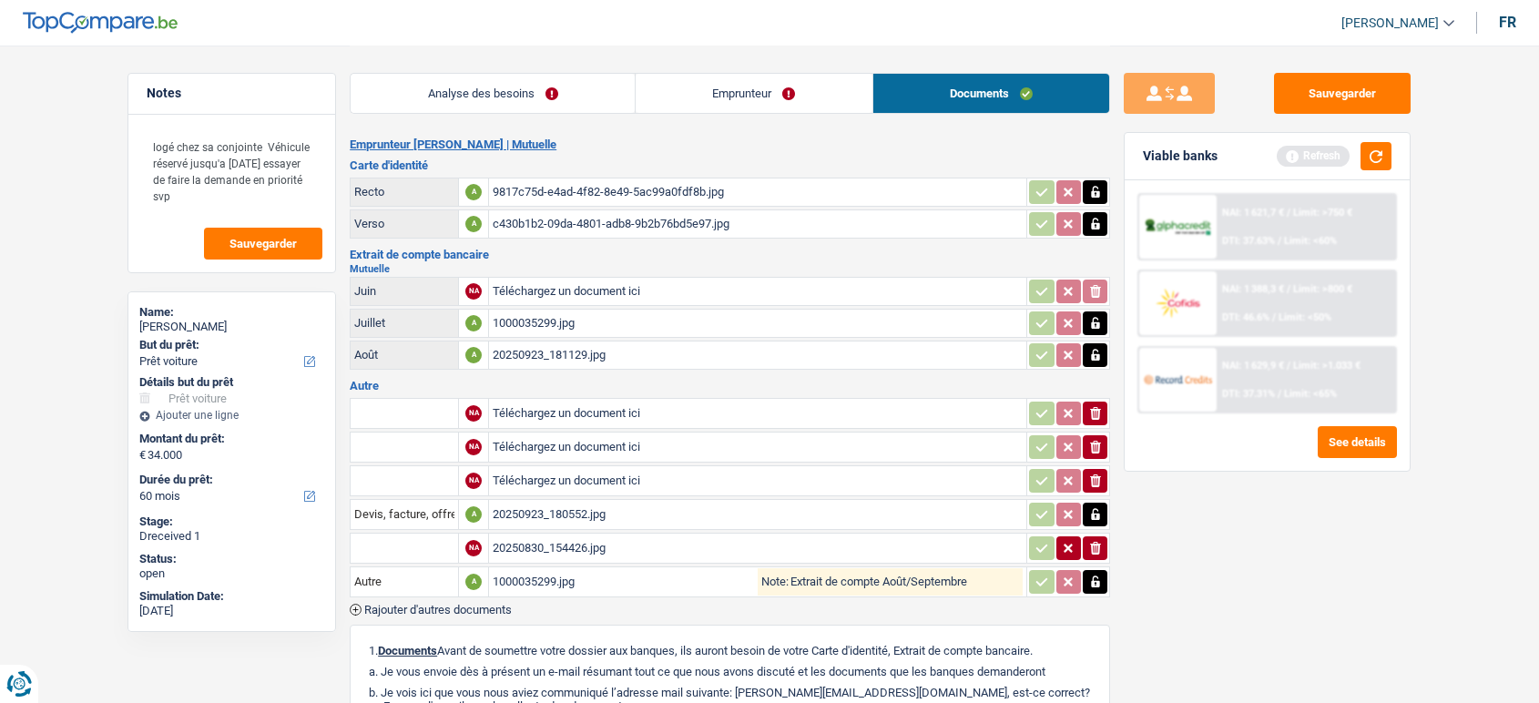
select select "car"
select select "60"
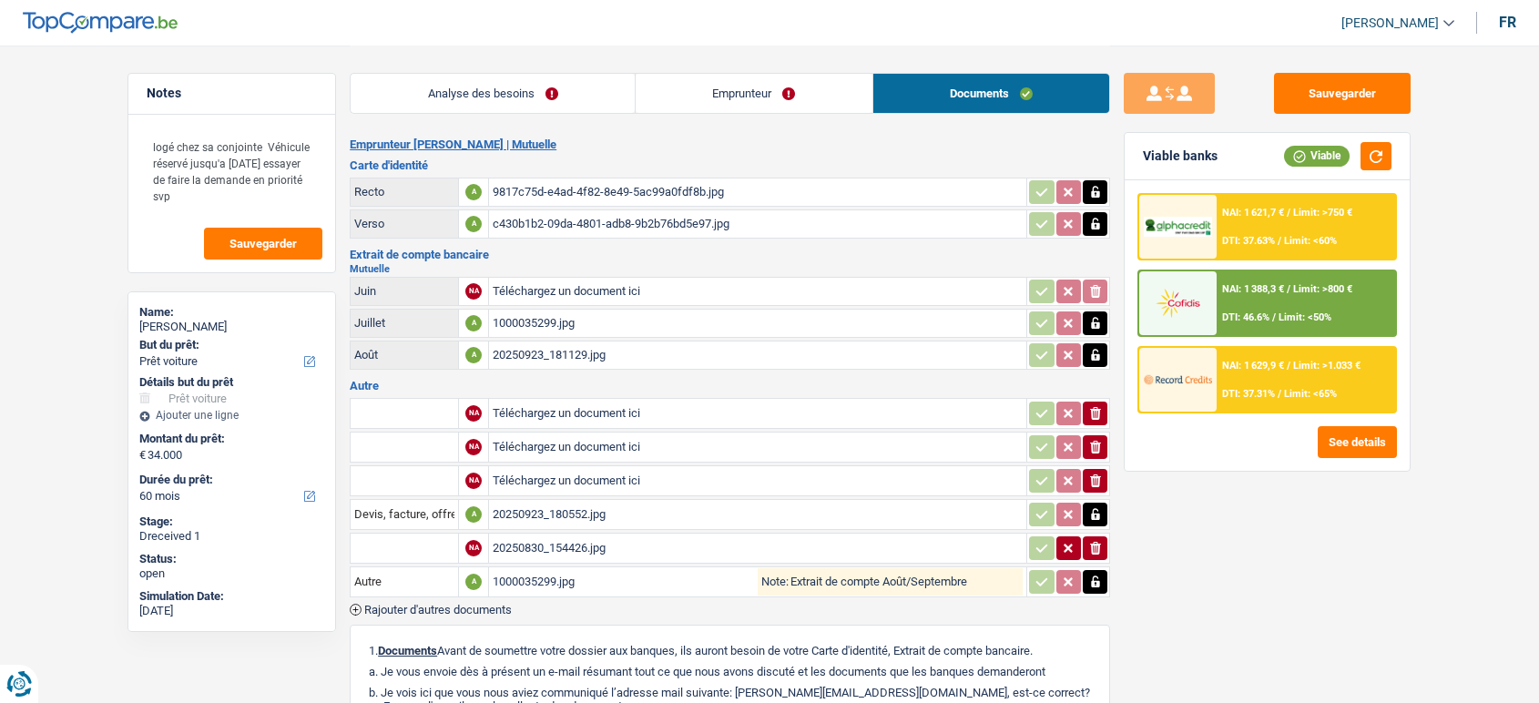
select select "car"
select select "60"
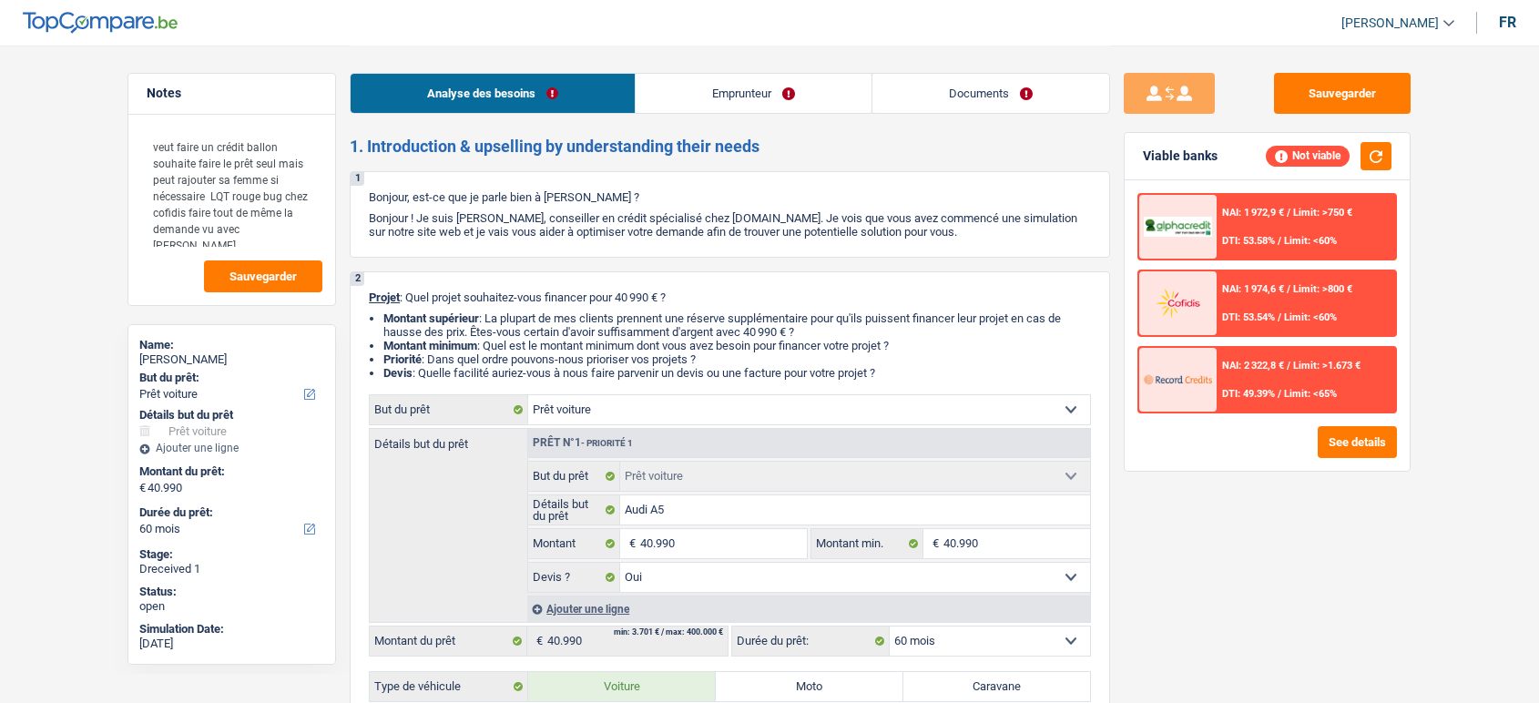
select select "car"
select select "60"
select select "car"
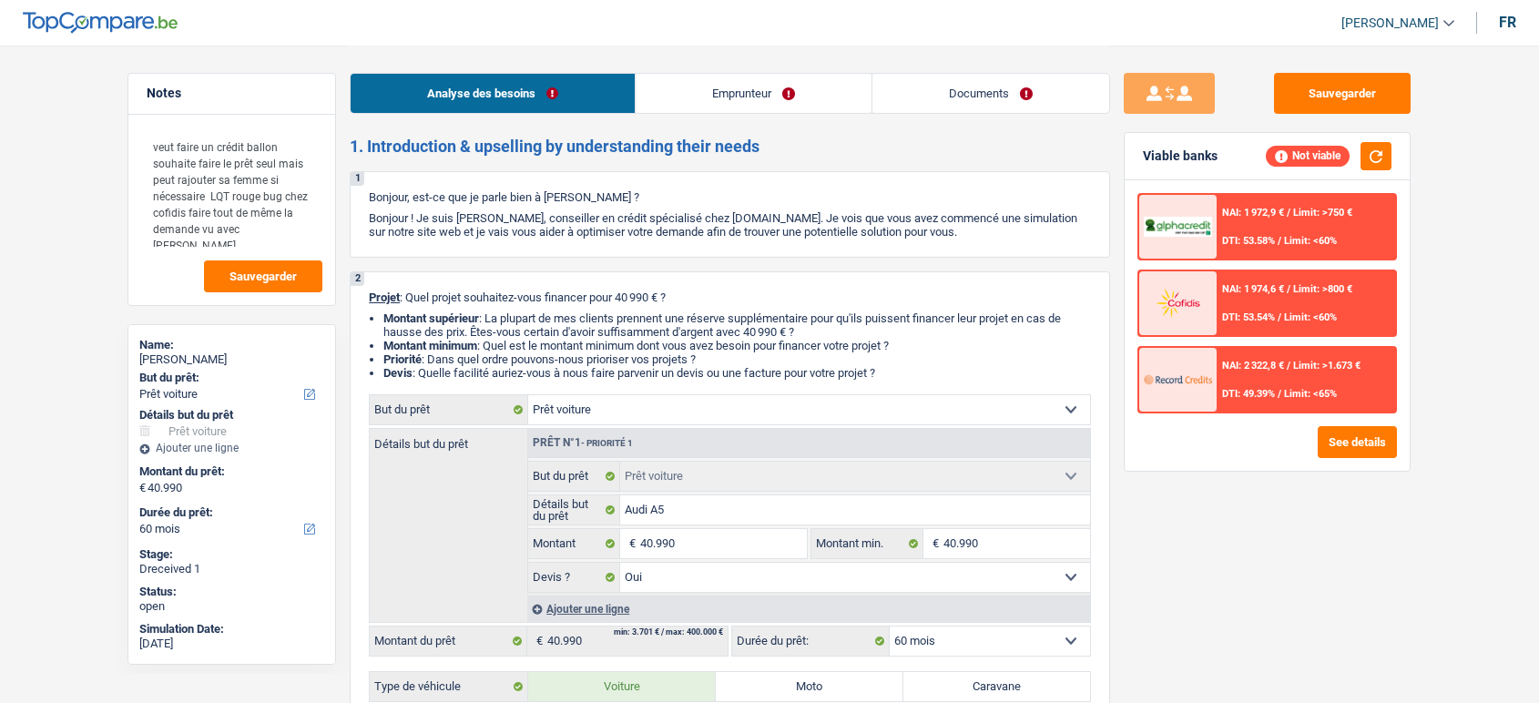
select select "yes"
select select "60"
select select "privateEmployee"
select select "netSalary"
select select "familyAllowances"
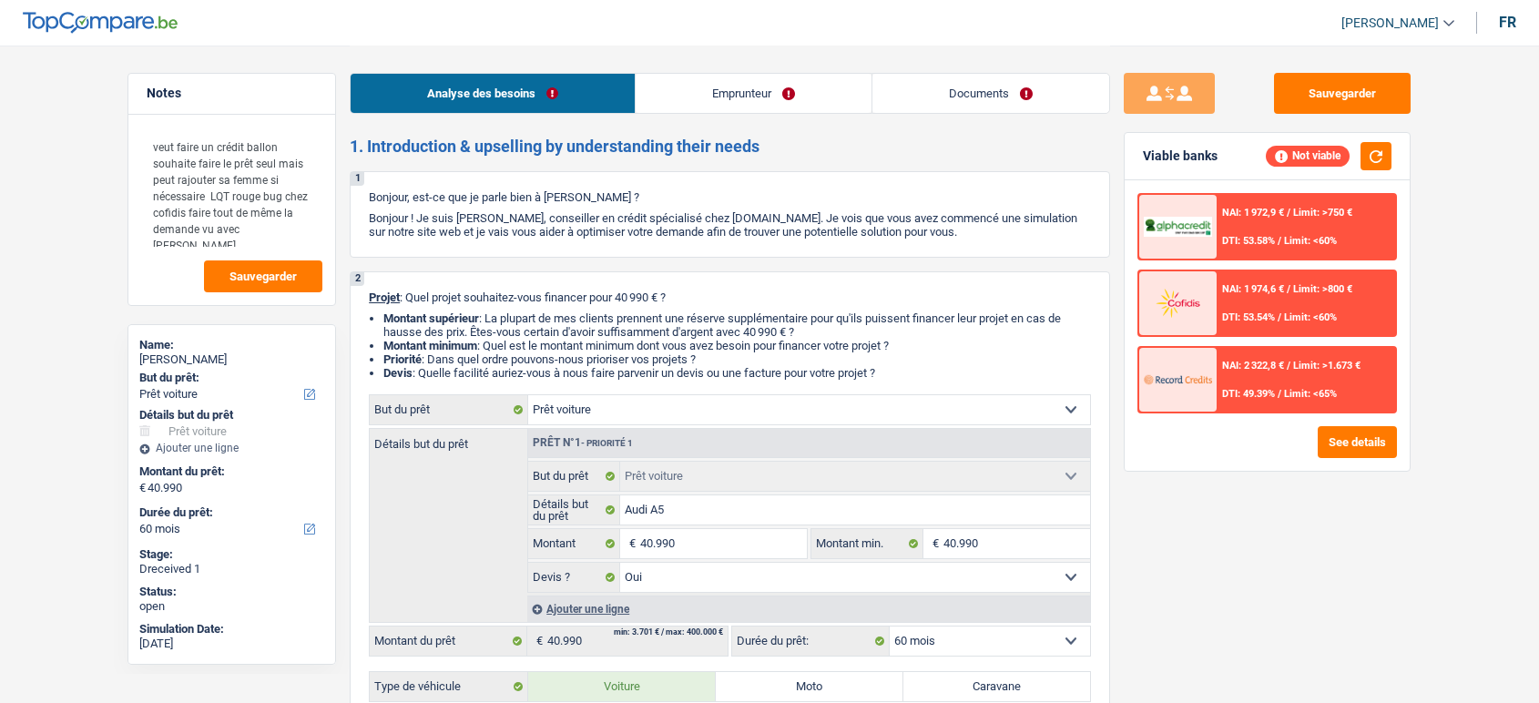
select select "mealVouchers"
select select "rents"
select select "car"
select select "yes"
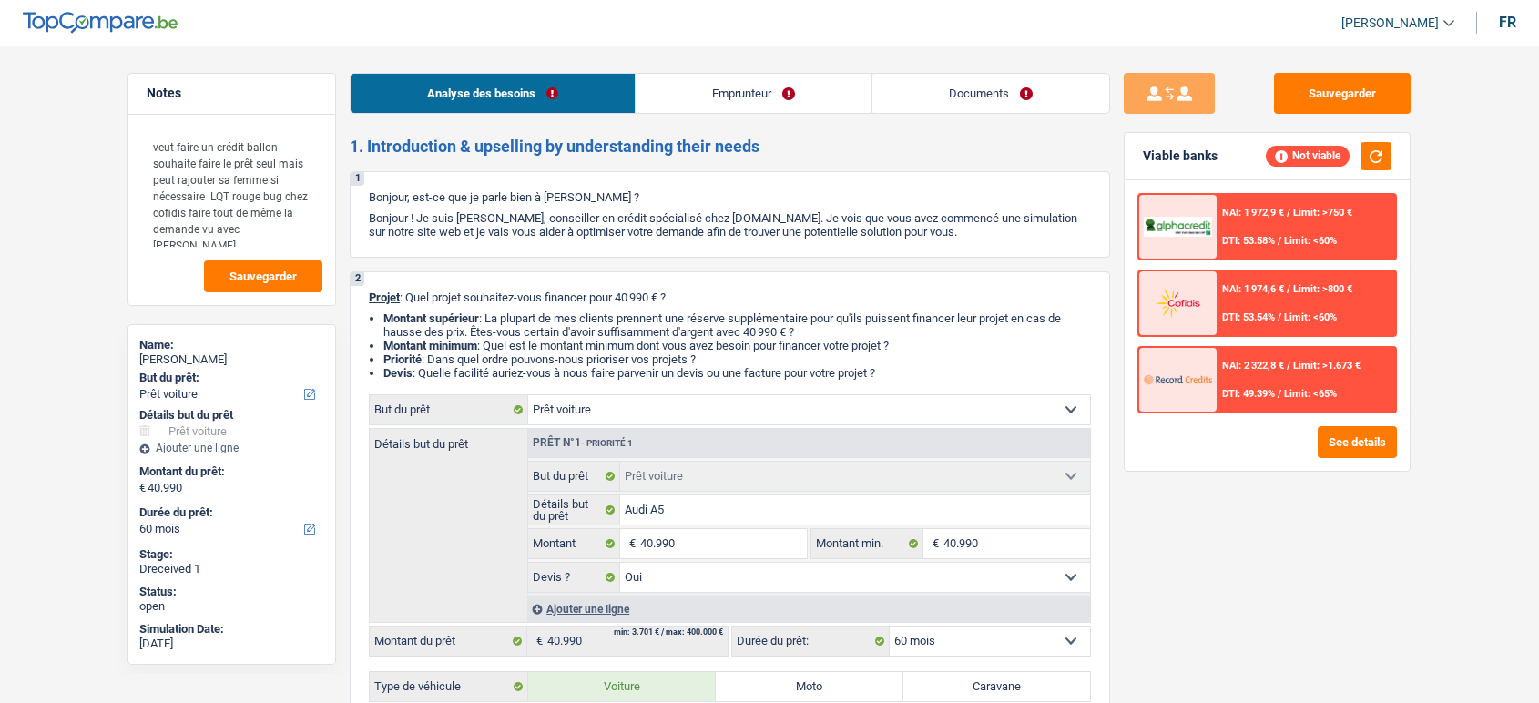
select select "60"
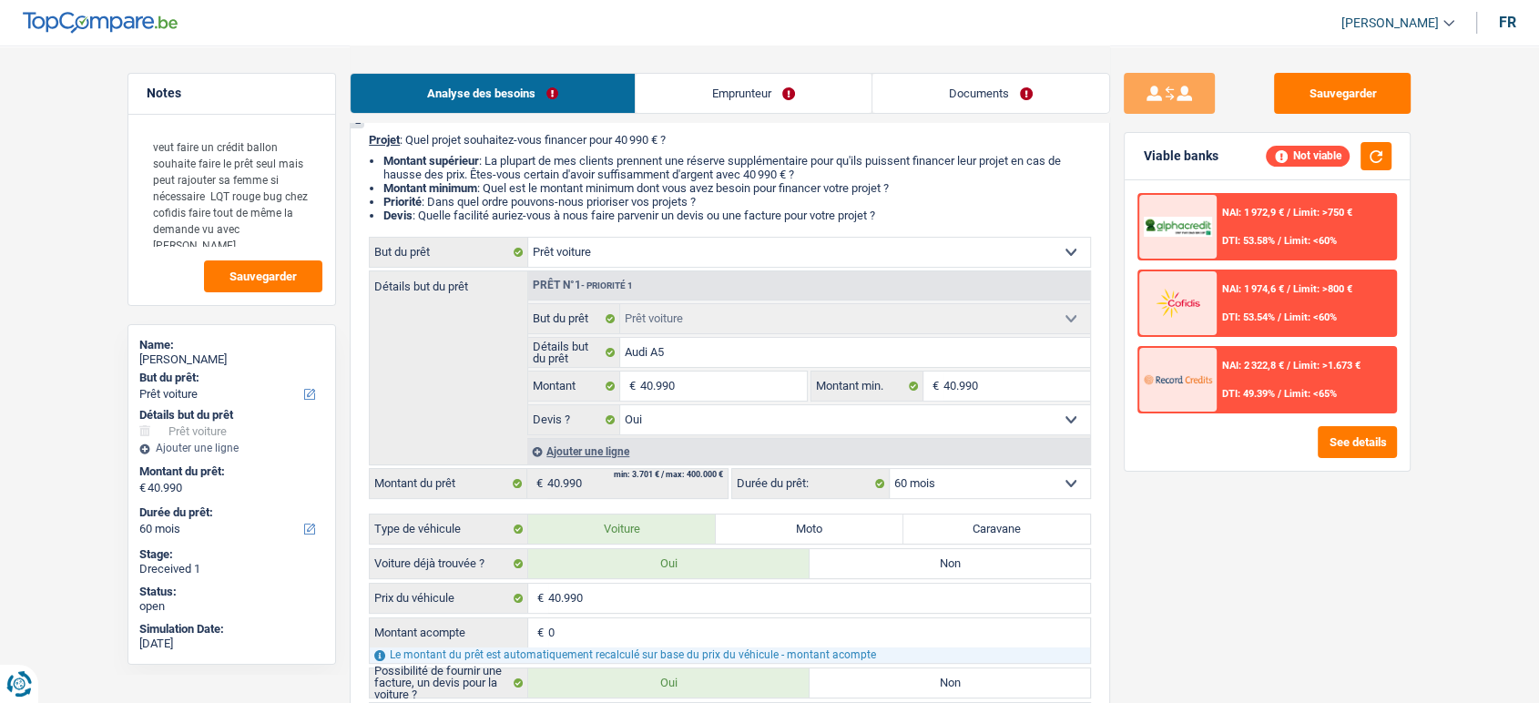
scroll to position [158, 0]
click at [961, 481] on select "12 mois 18 mois 24 mois 30 mois 36 mois 42 mois 48 mois 60 mois Sélectionner un…" at bounding box center [990, 482] width 200 height 29
select select "36"
click at [890, 473] on select "12 mois 18 mois 24 mois 30 mois 36 mois 42 mois 48 mois 60 mois Sélectionner un…" at bounding box center [990, 482] width 200 height 29
select select "36"
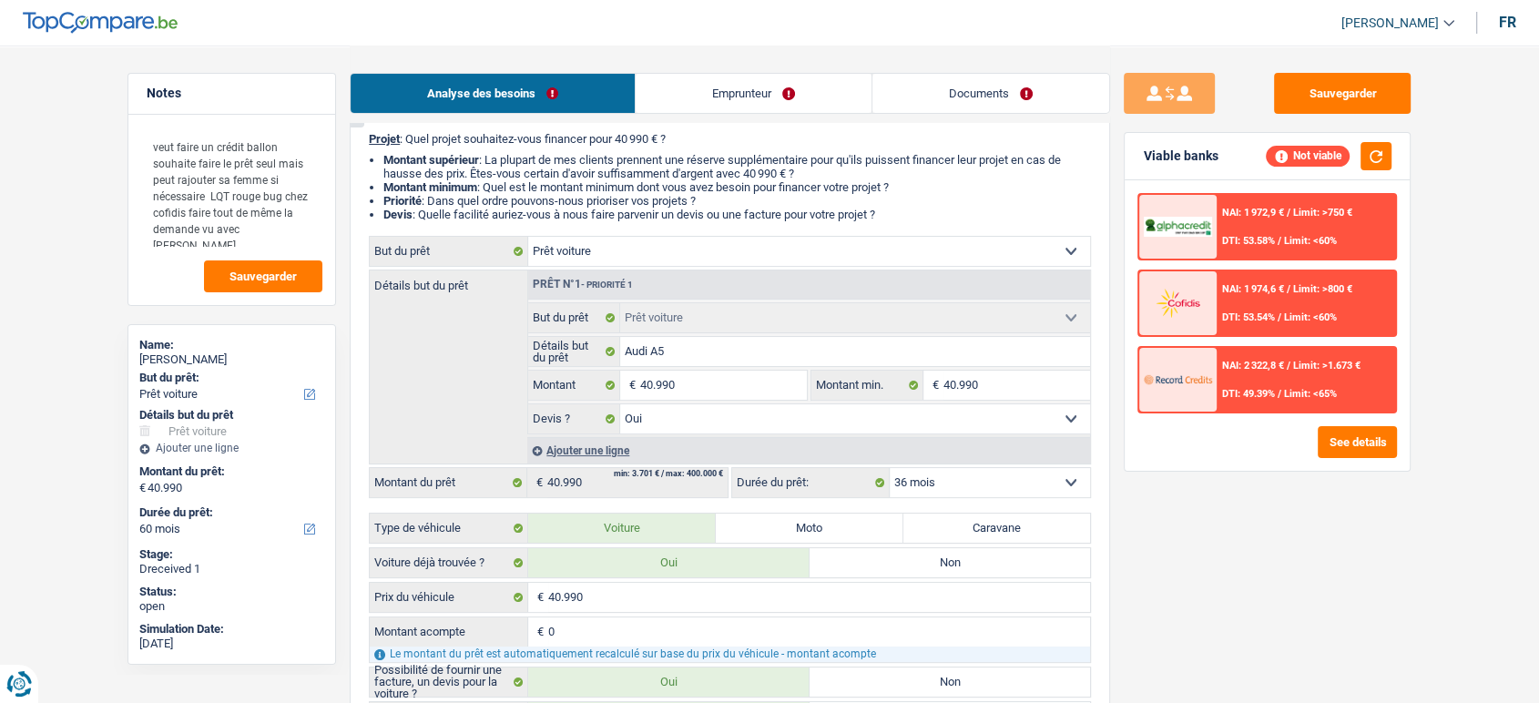
select select "36"
click at [1304, 277] on div "NAI: 1 487,3 € / Limit: >800 € DTI: 65% / Limit: <60%" at bounding box center [1305, 303] width 179 height 64
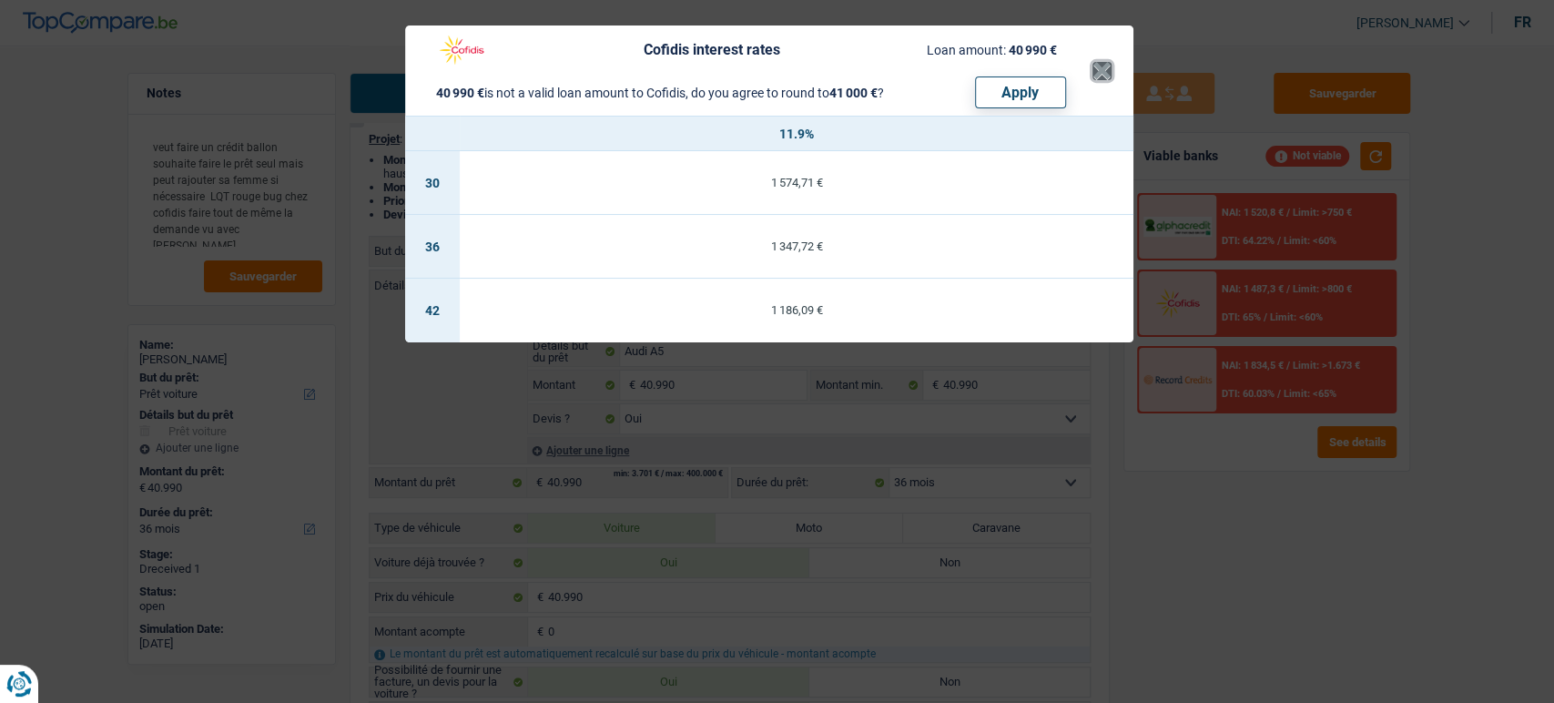
click at [1105, 76] on button "×" at bounding box center [1102, 71] width 19 height 18
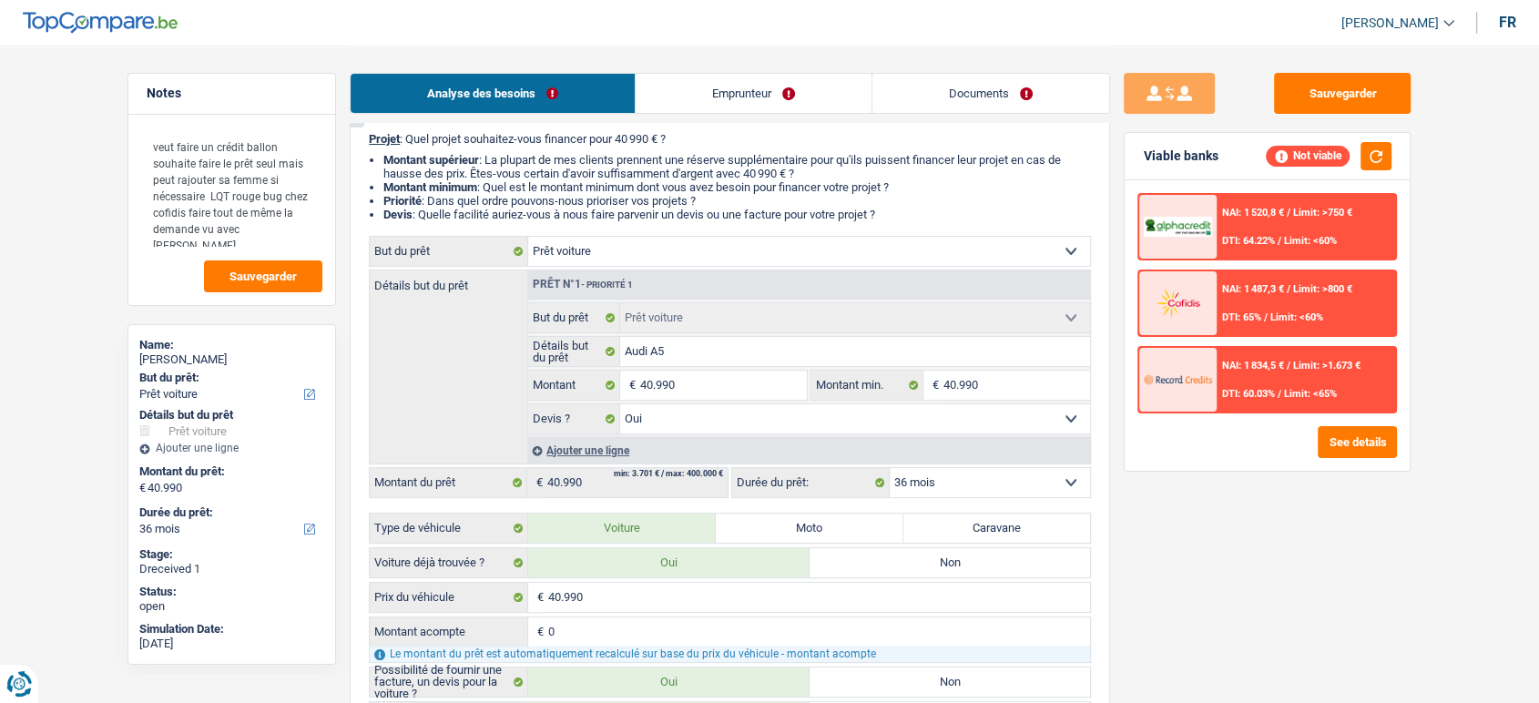
click at [1251, 377] on div "NAI: 1 834,5 € / Limit: >1.673 € DTI: 60.03% / Limit: <65%" at bounding box center [1305, 380] width 179 height 64
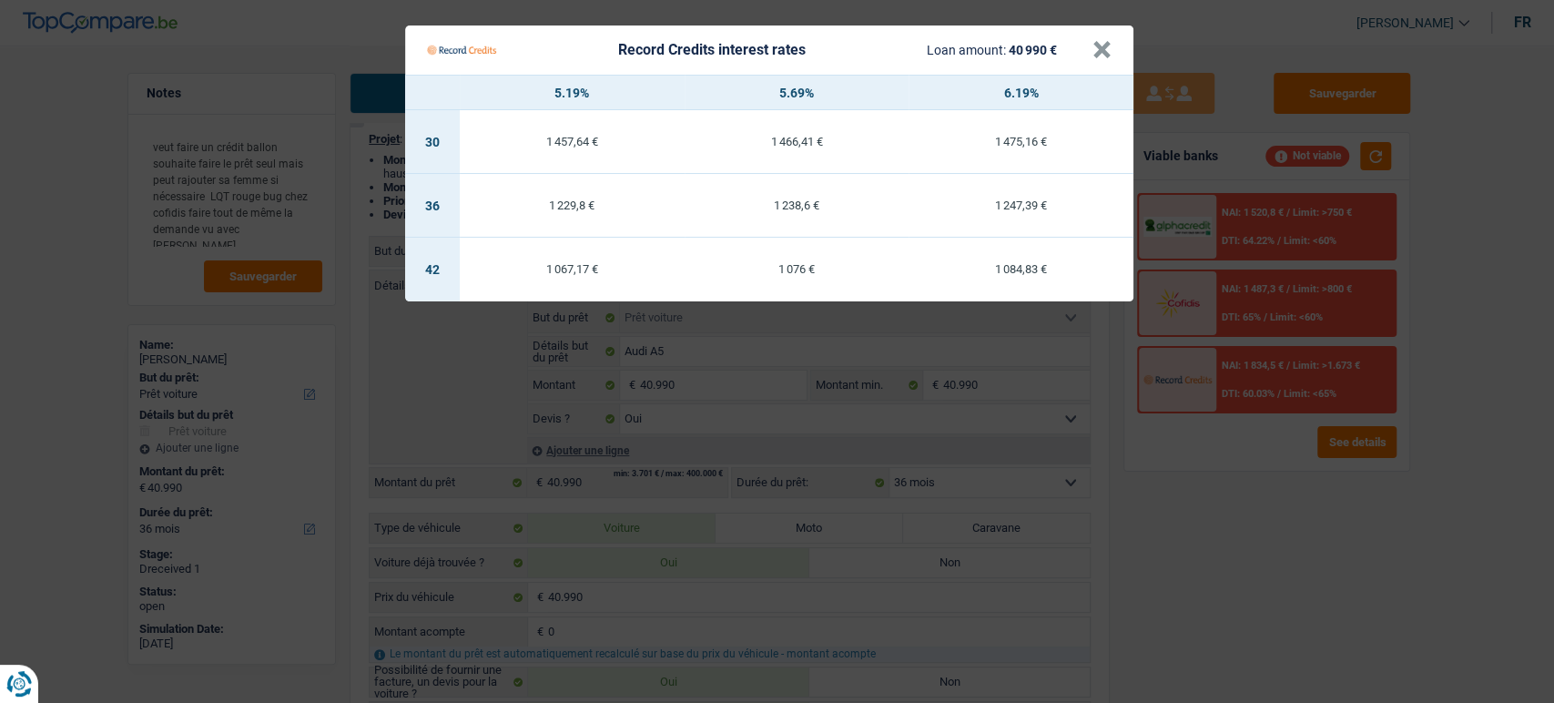
click at [1114, 48] on Credits___BV_modal_header_ "Record Credits interest rates Loan amount: 40 990 € ×" at bounding box center [769, 49] width 728 height 49
click at [1098, 46] on button "×" at bounding box center [1102, 50] width 19 height 18
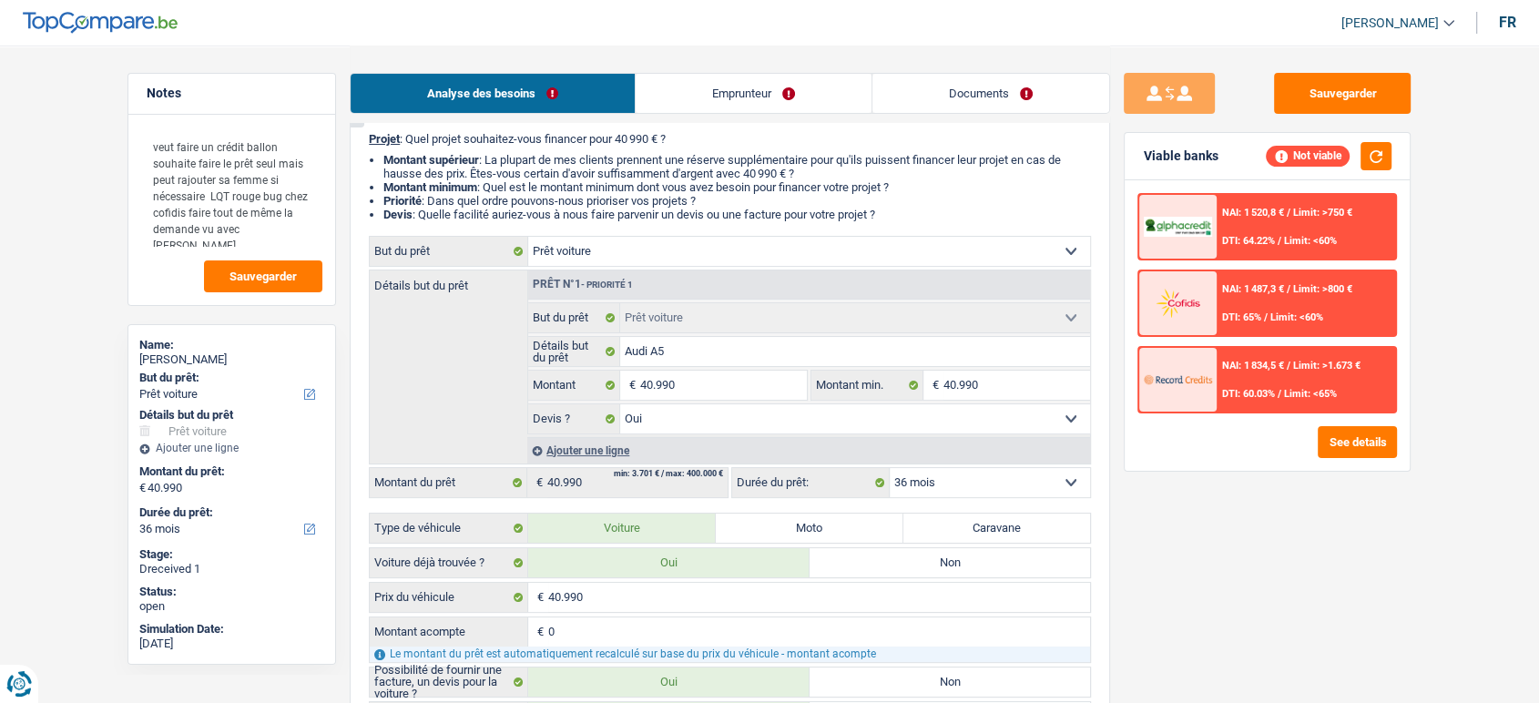
click at [1254, 381] on div "NAI: 1 834,5 € / Limit: >1.673 € DTI: 60.03% / Limit: <65%" at bounding box center [1305, 380] width 179 height 64
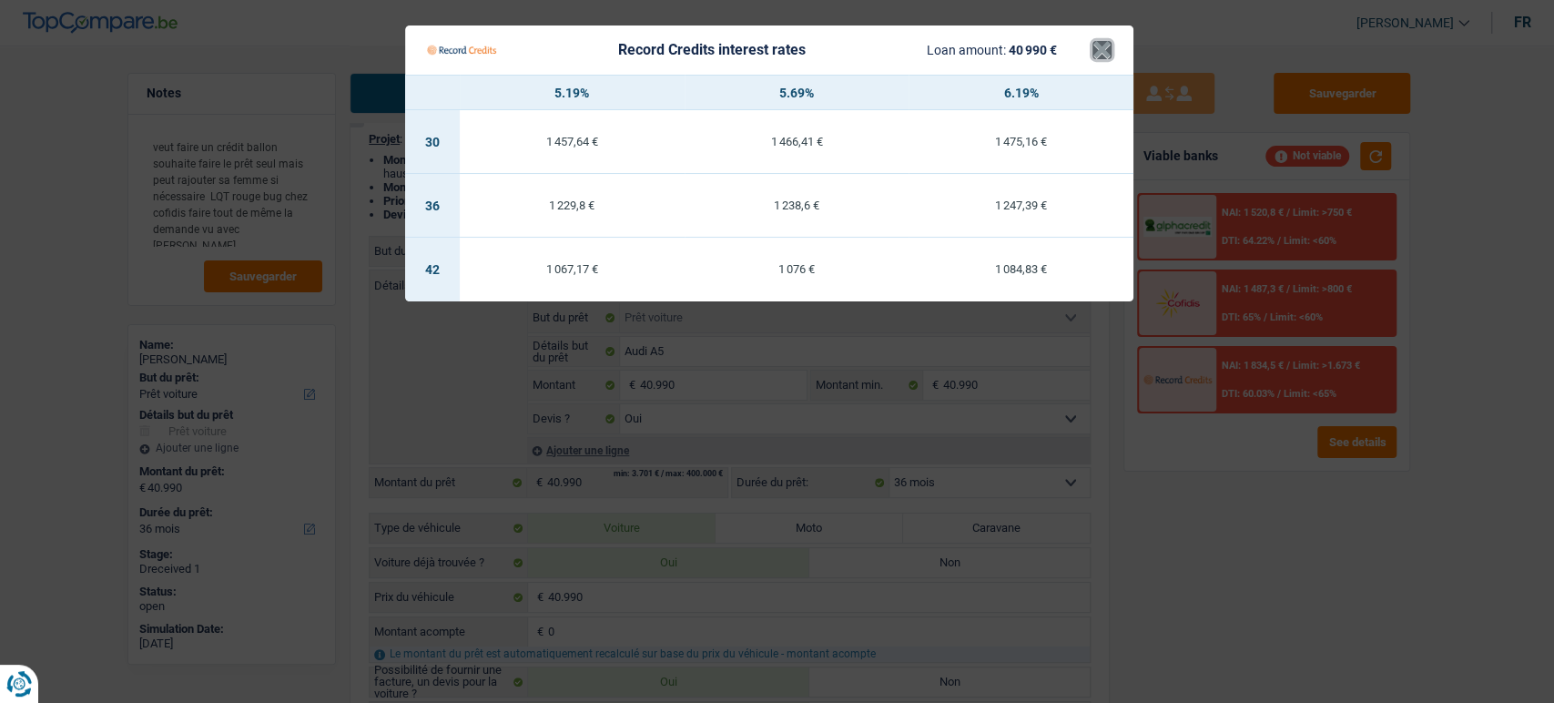
click at [1104, 57] on button "×" at bounding box center [1102, 50] width 19 height 18
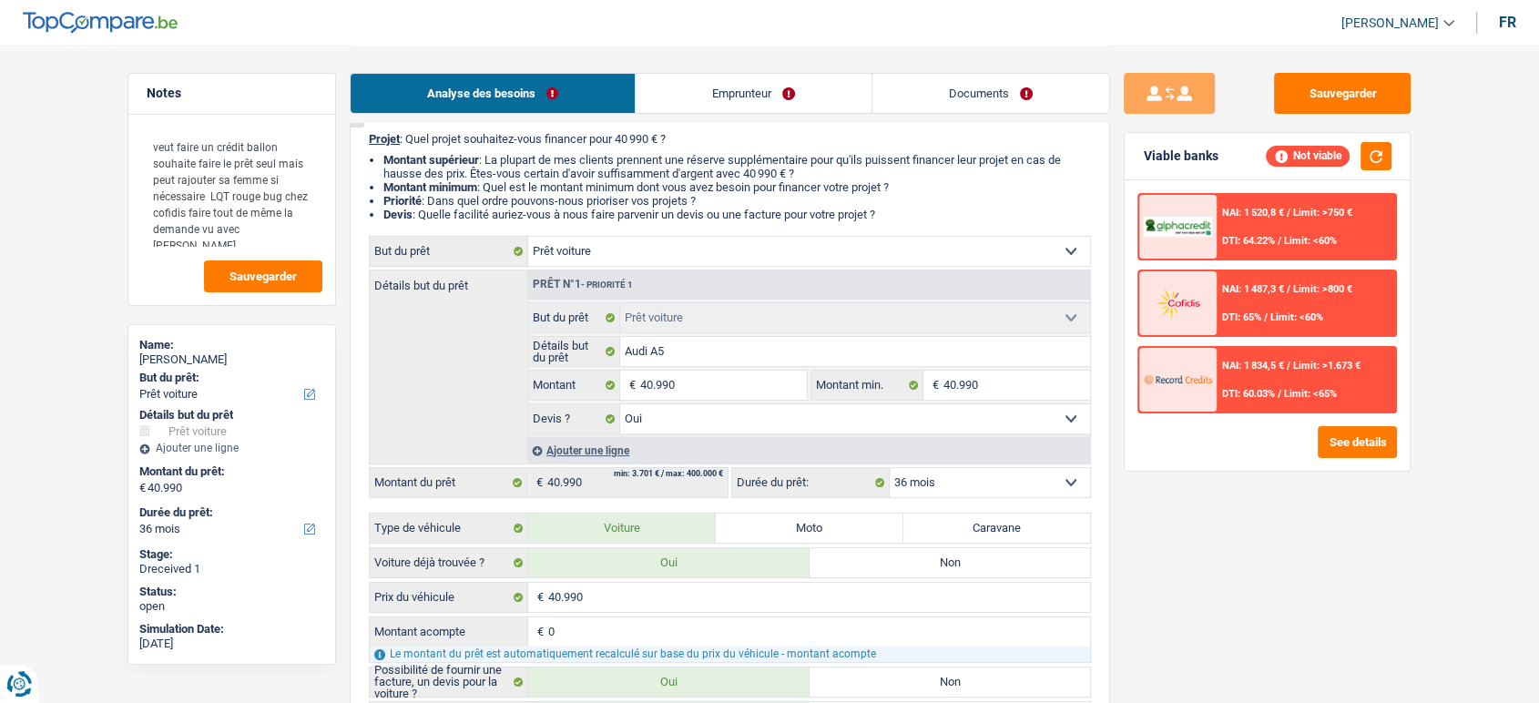
click at [1245, 314] on span "DTI: 65%" at bounding box center [1241, 317] width 39 height 12
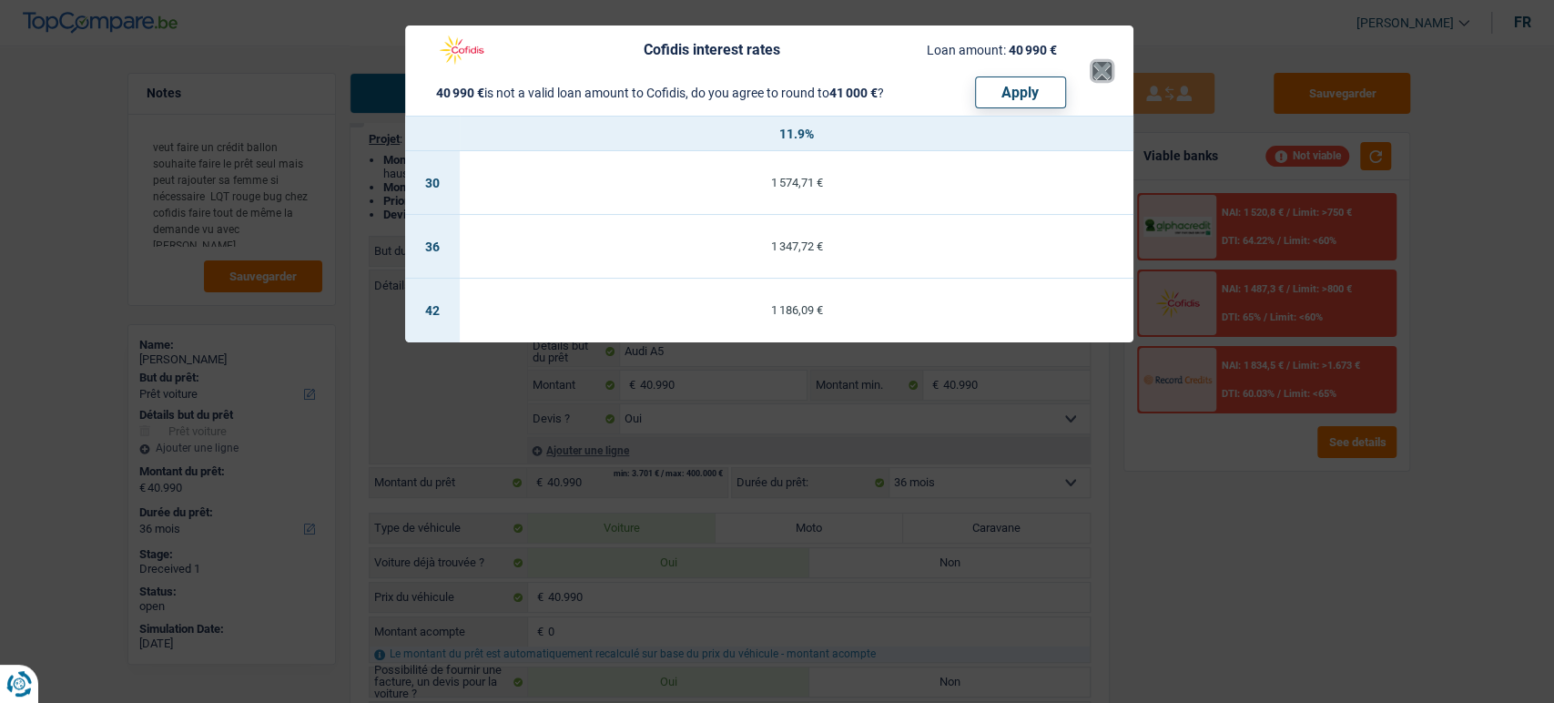
click at [1103, 78] on button "×" at bounding box center [1102, 71] width 19 height 18
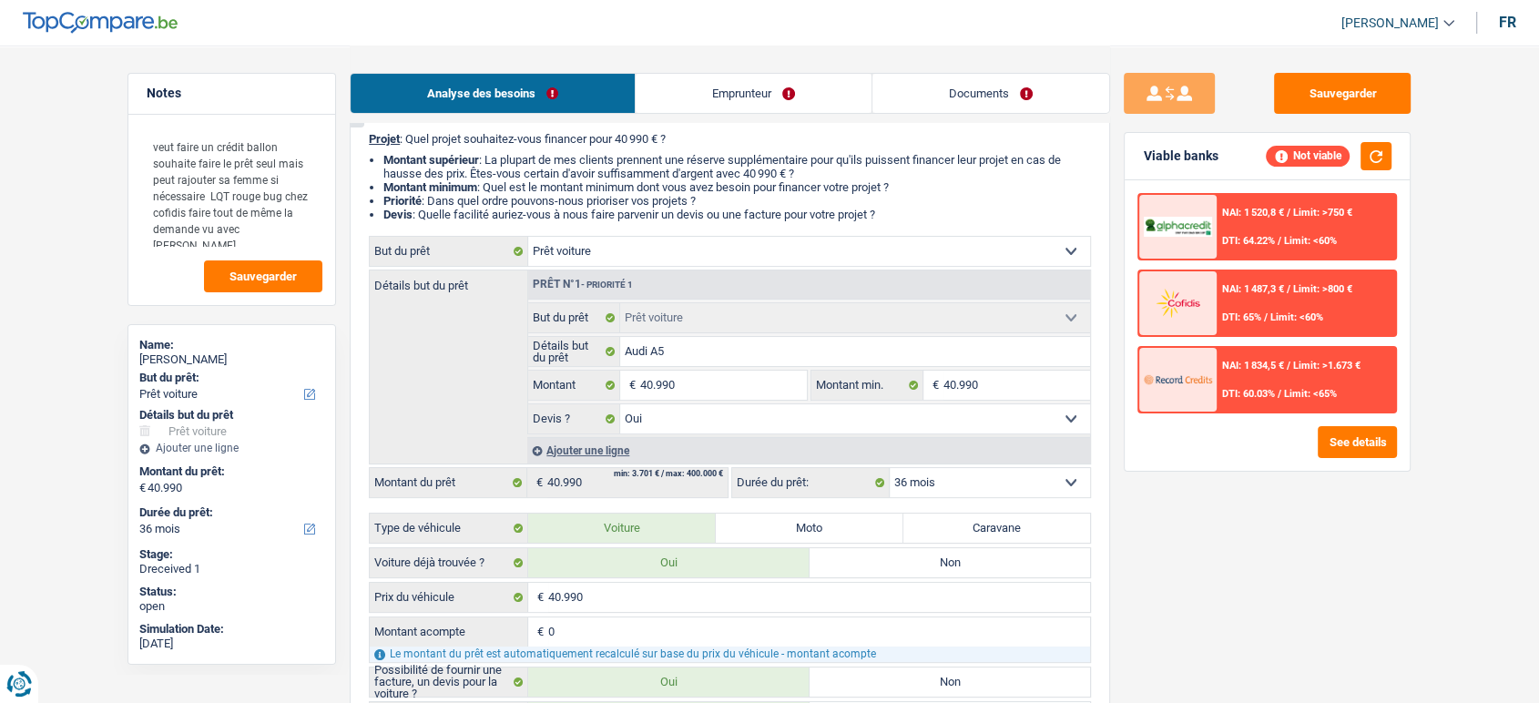
click at [1269, 243] on span "DTI: 64.22%" at bounding box center [1248, 241] width 53 height 12
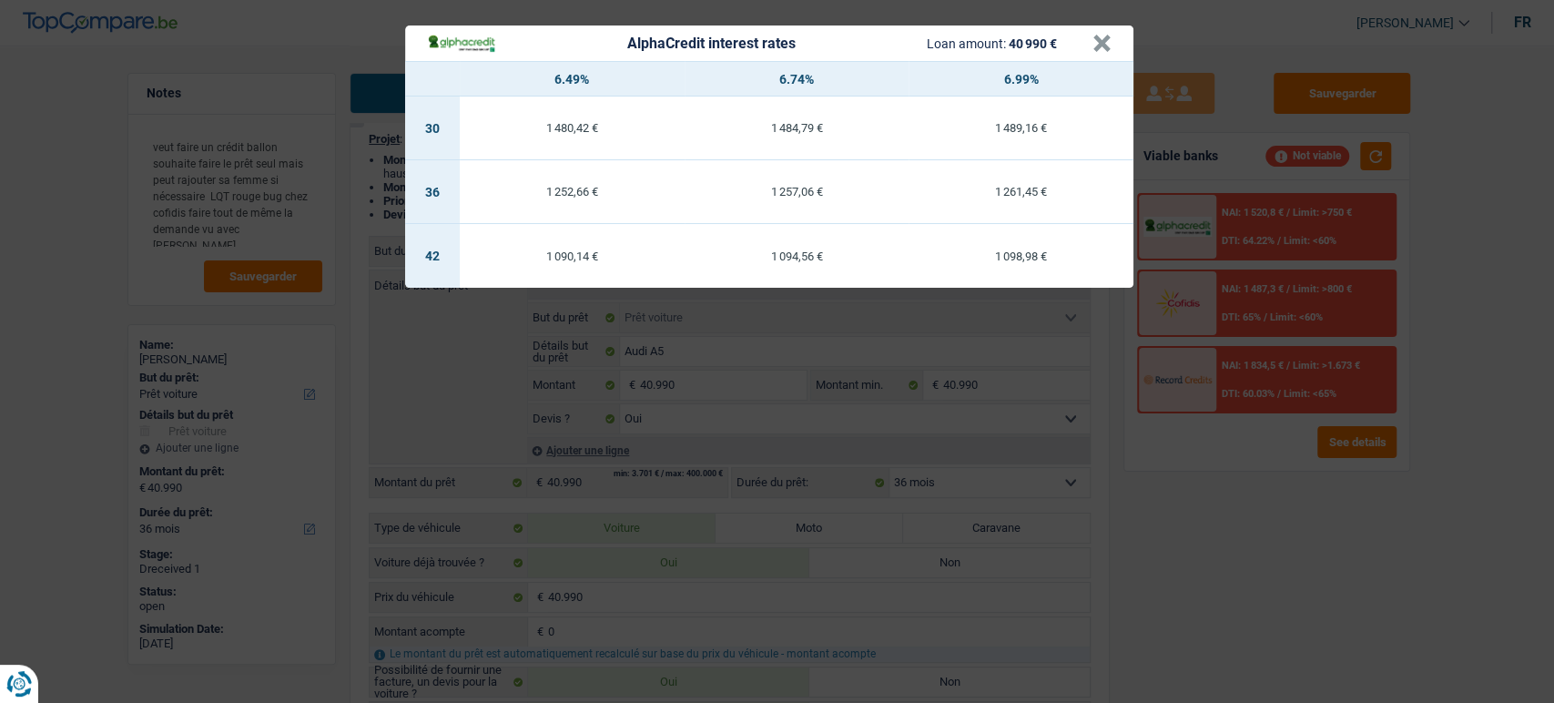
click at [1294, 362] on div "AlphaCredit interest rates Loan amount: 40 990 € × 6.49% 6.74% 6.99% 30 1 480,4…" at bounding box center [777, 351] width 1554 height 703
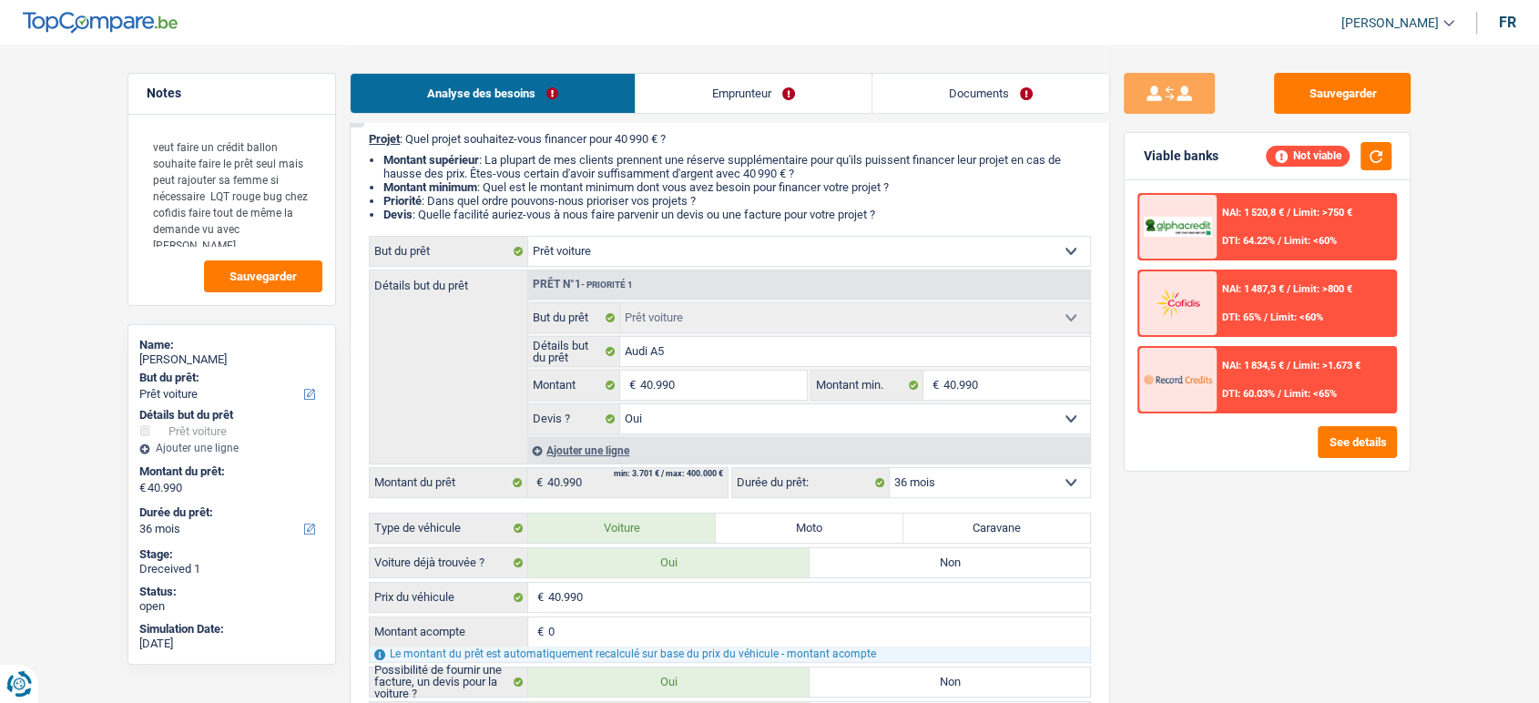
click at [1297, 388] on span "Limit: <65%" at bounding box center [1310, 394] width 53 height 12
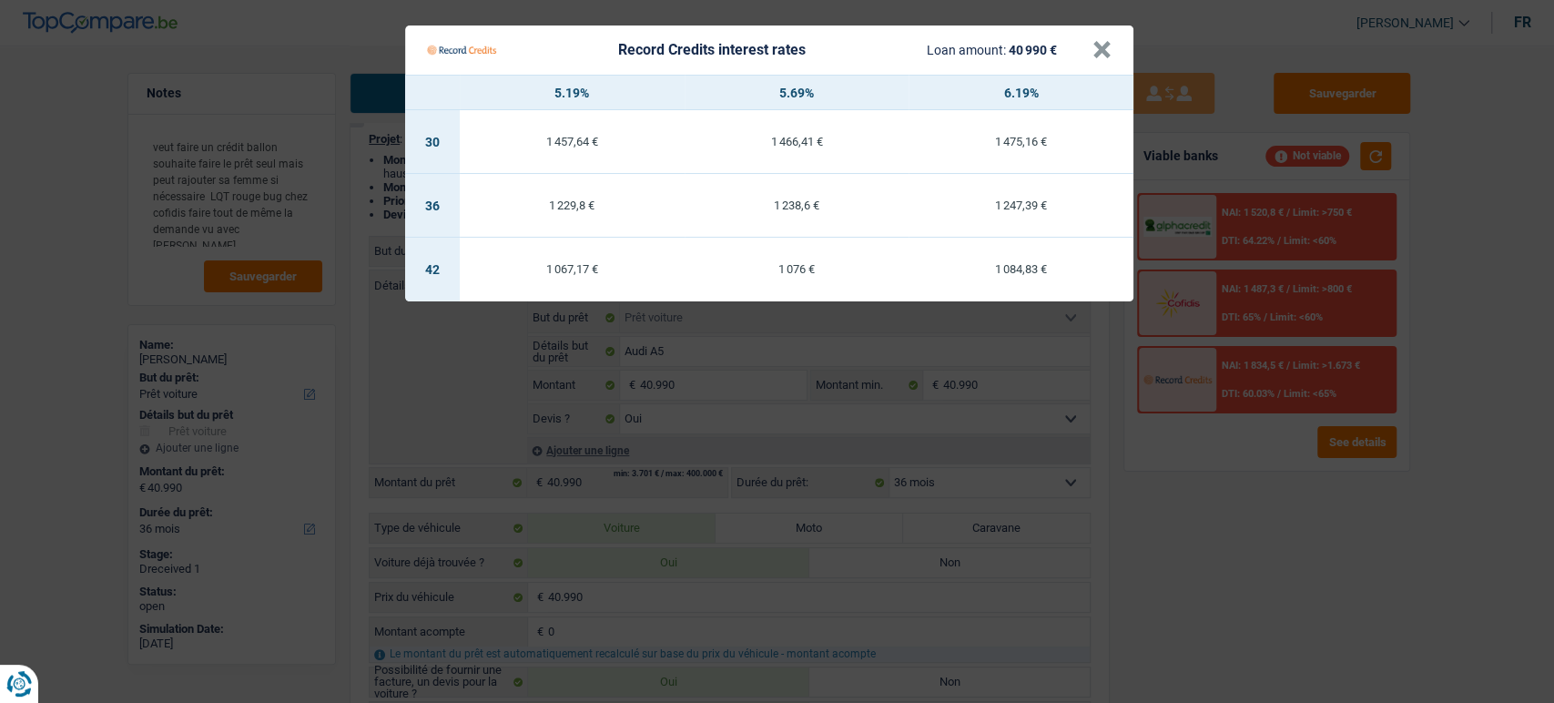
click at [1236, 230] on Credits "Record Credits interest rates Loan amount: 40 990 € × 5.19% 5.69% 6.19% 30 1 45…" at bounding box center [777, 351] width 1554 height 703
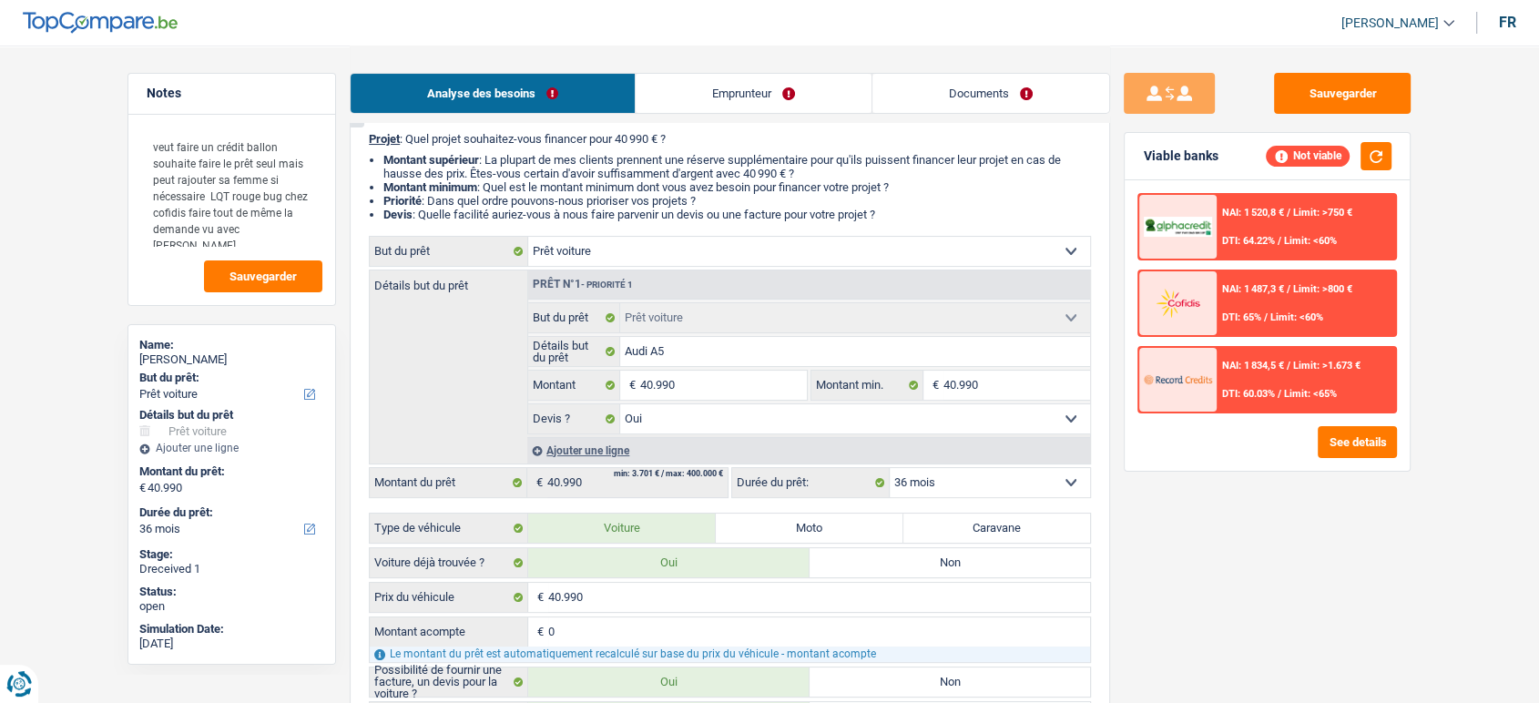
click at [1275, 248] on div "NAI: 1 520,8 € / Limit: >750 € DTI: 64.22% / Limit: <60%" at bounding box center [1305, 227] width 179 height 64
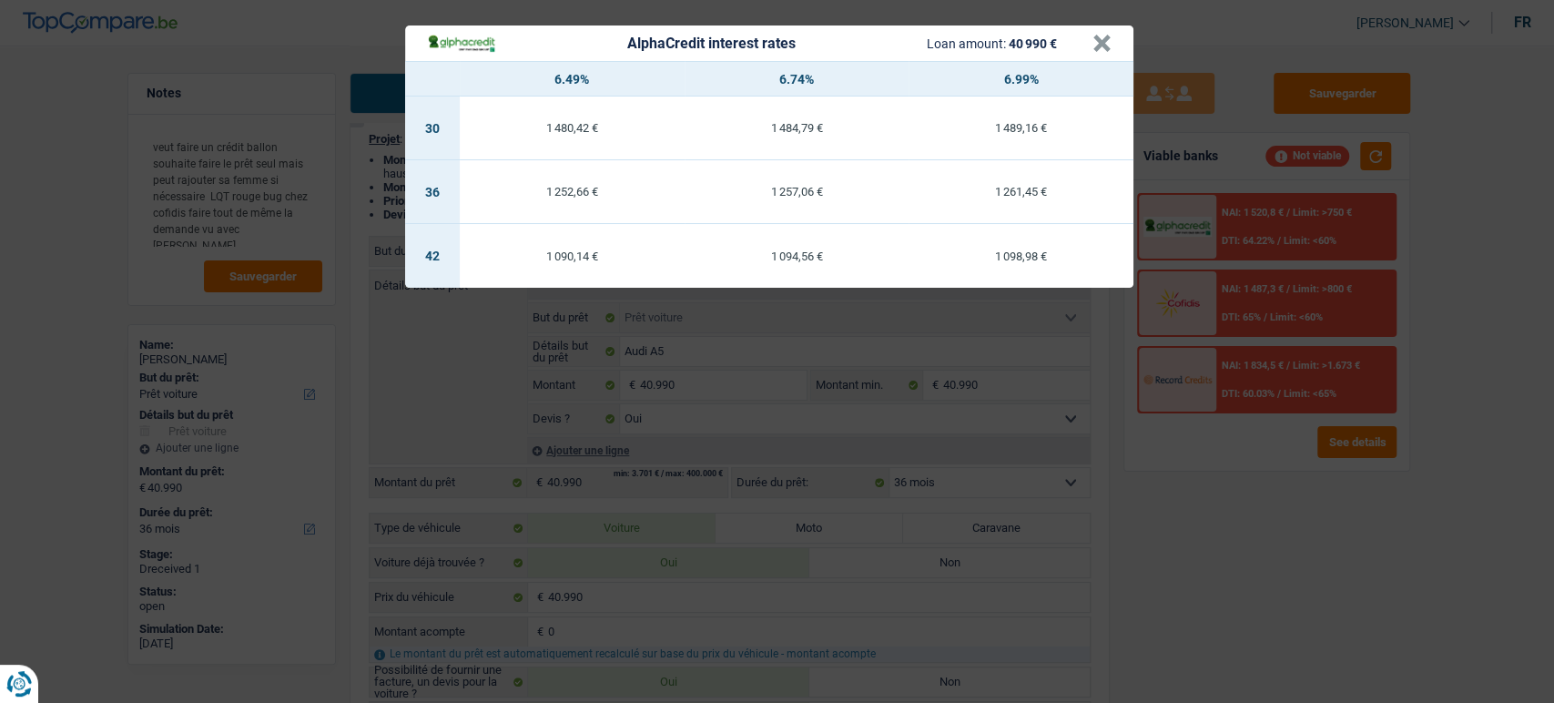
click at [1287, 280] on div "AlphaCredit interest rates Loan amount: 40 990 € × 6.49% 6.74% 6.99% 30 1 480,4…" at bounding box center [777, 351] width 1554 height 703
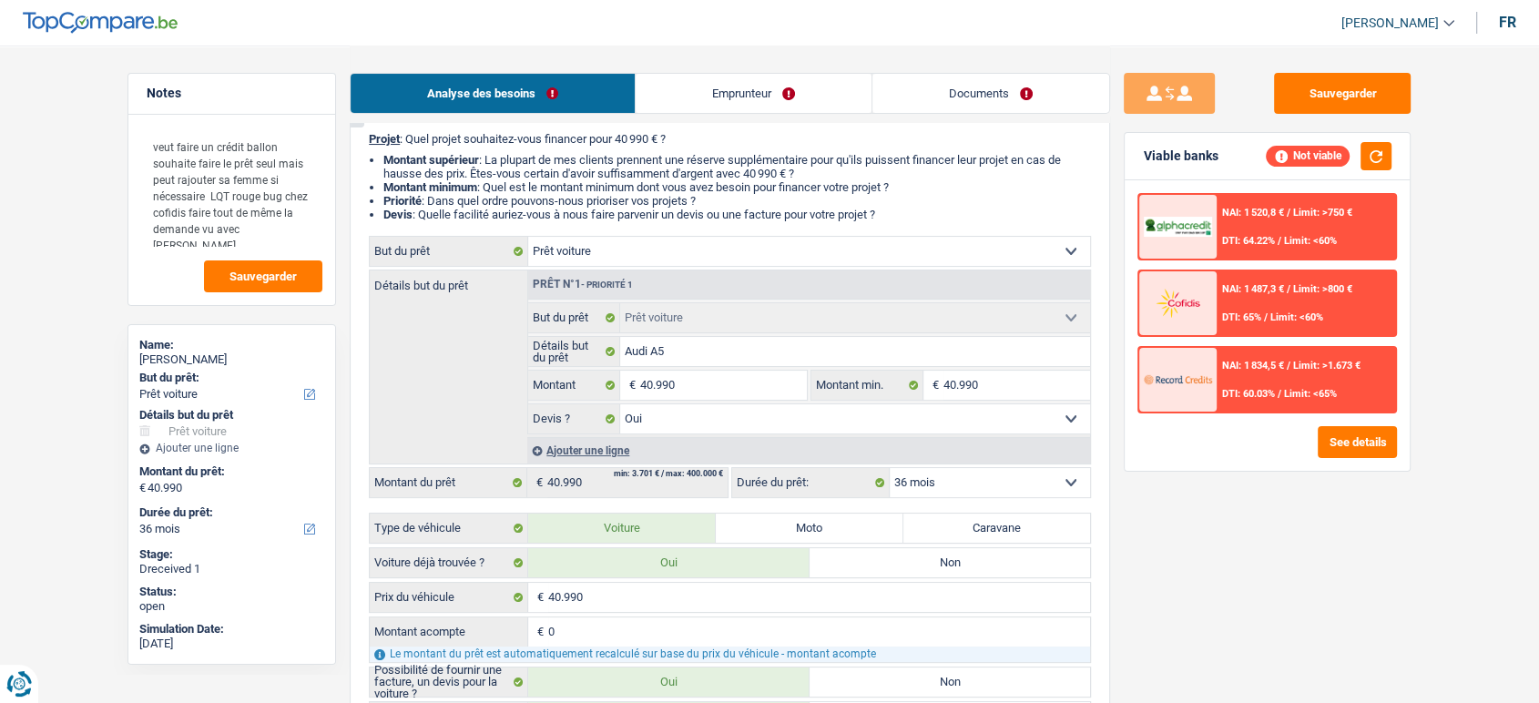
click at [1292, 304] on div "NAI: 1 487,3 € / Limit: >800 € DTI: 65% / Limit: <60%" at bounding box center [1305, 303] width 179 height 64
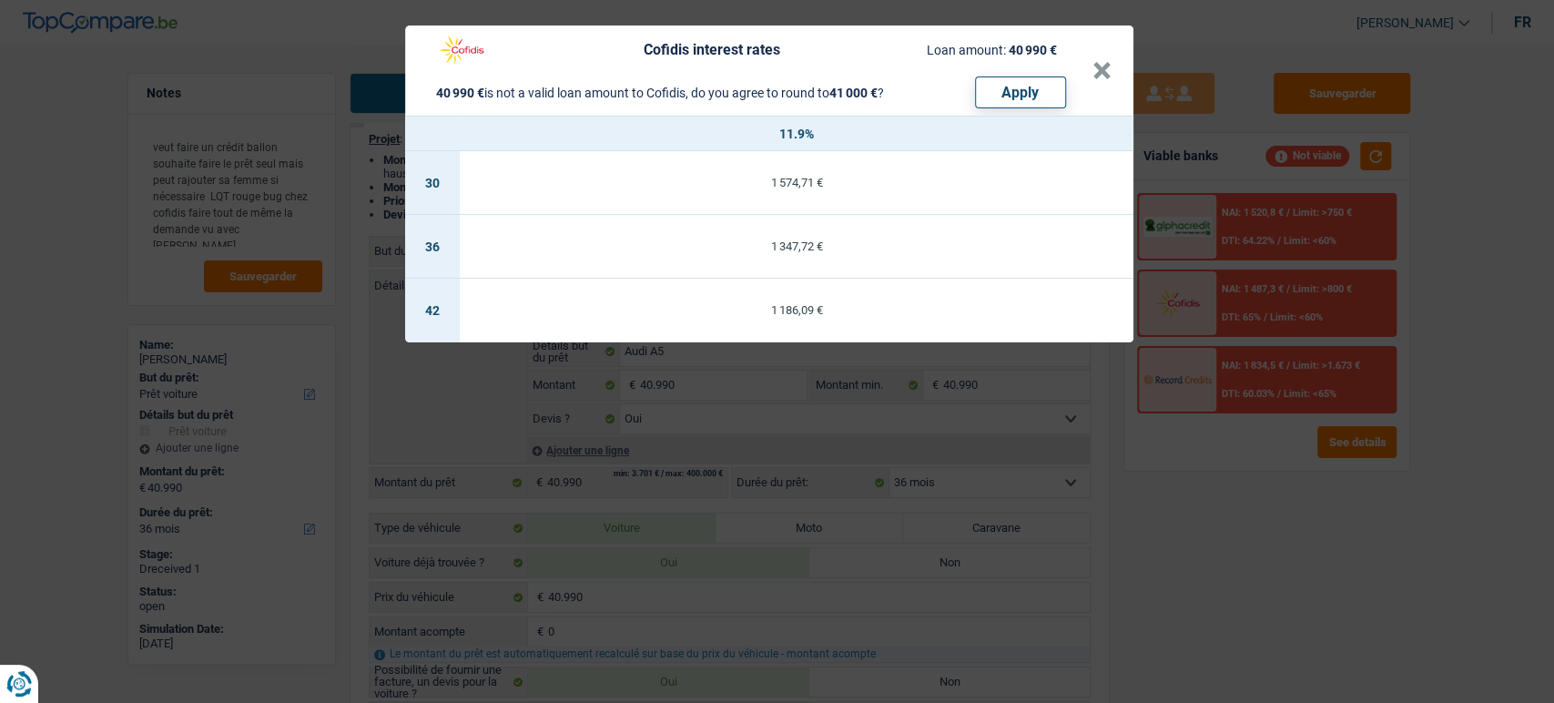
click at [1282, 369] on div "Cofidis interest rates Loan amount: 40 990 € 40 990 € is not a valid loan amoun…" at bounding box center [777, 351] width 1554 height 703
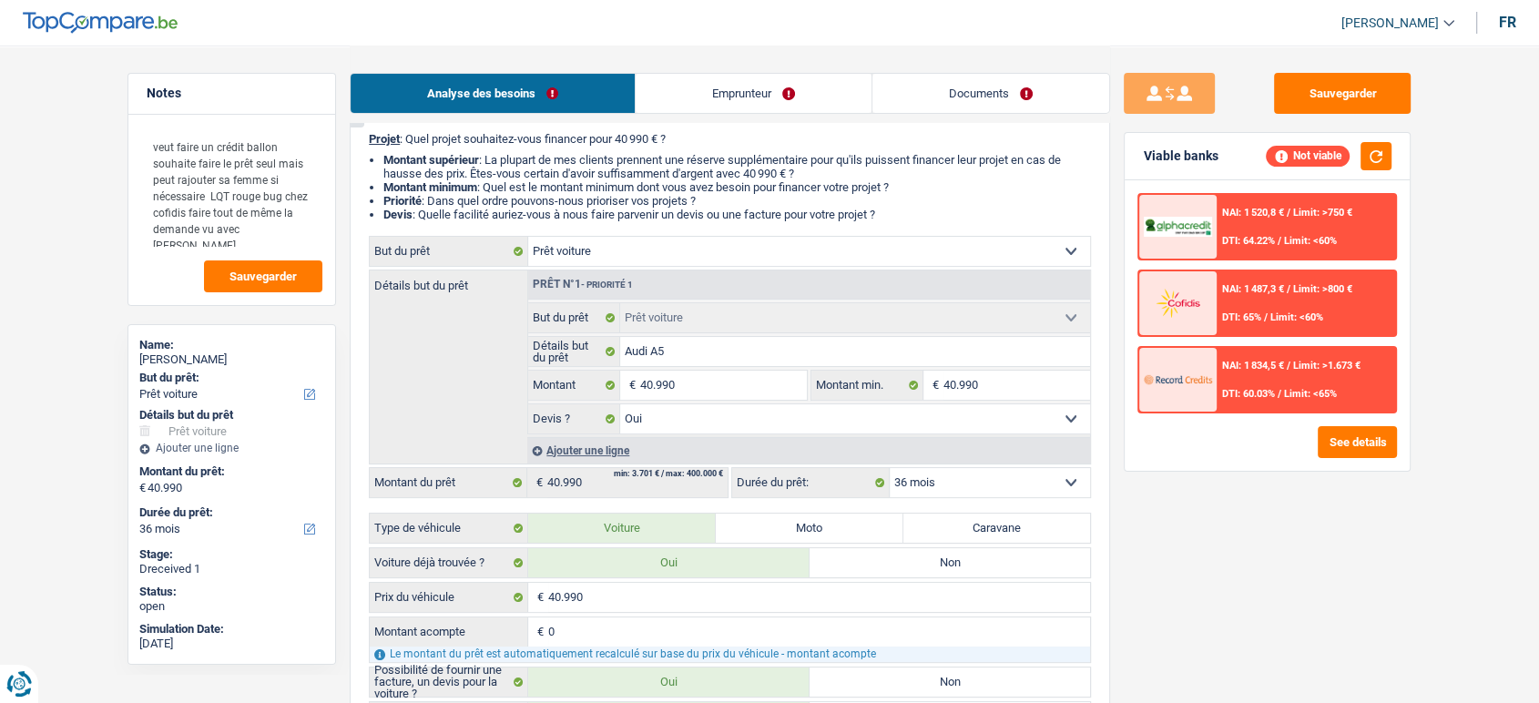
click at [1282, 369] on span "NAI: 1 834,5 €" at bounding box center [1253, 366] width 62 height 12
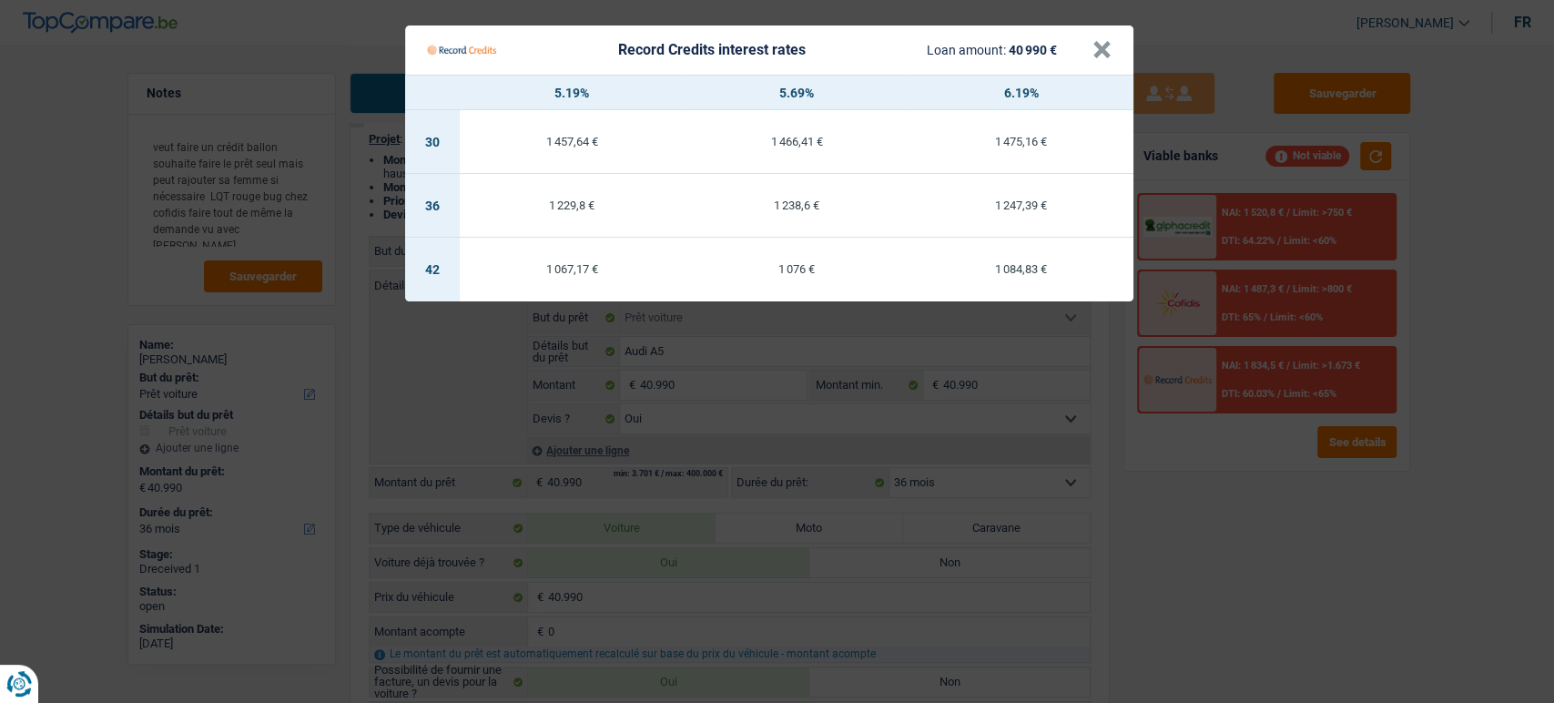
click at [1281, 268] on Credits "Record Credits interest rates Loan amount: 40 990 € × 5.19% 5.69% 6.19% 30 1 45…" at bounding box center [777, 351] width 1554 height 703
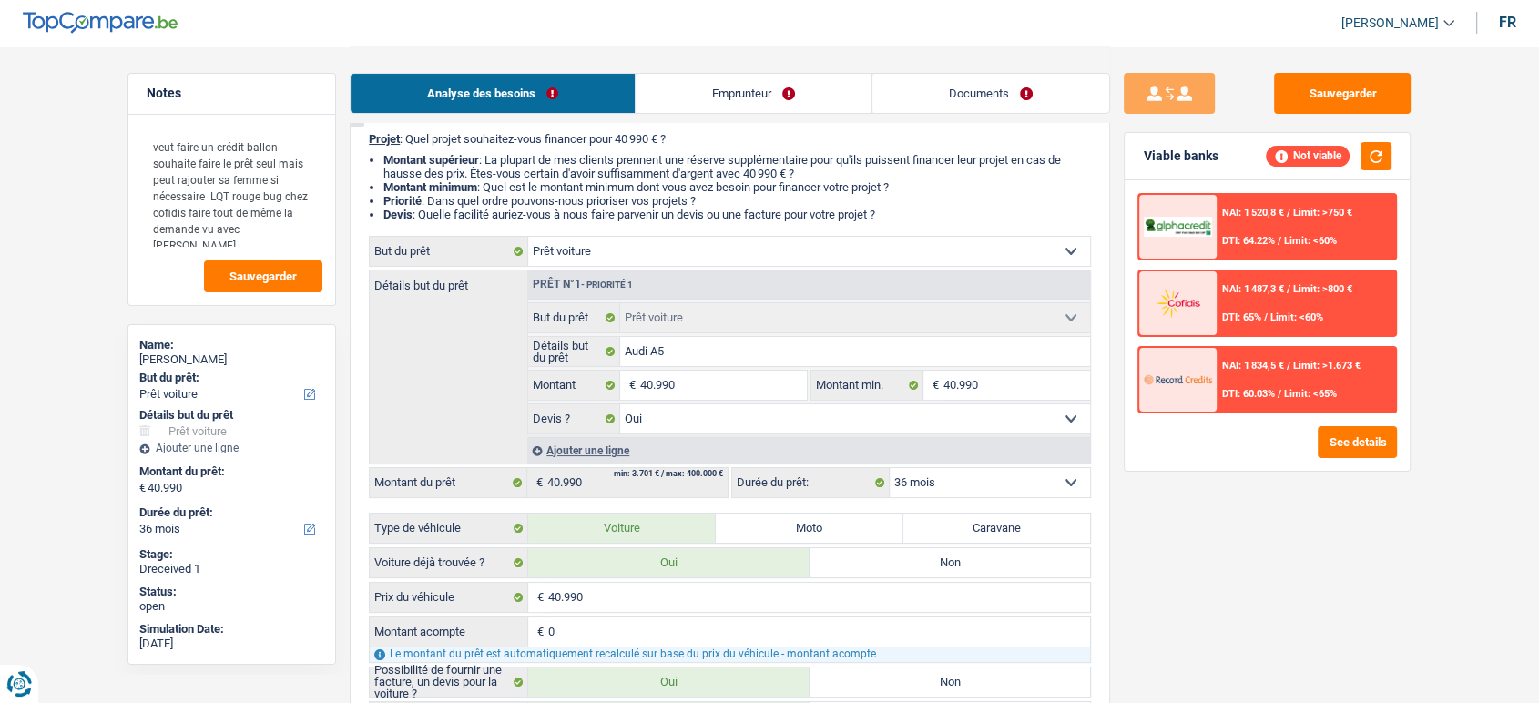
click at [1295, 309] on div "NAI: 1 487,3 € / Limit: >800 € DTI: 65% / Limit: <60%" at bounding box center [1305, 303] width 179 height 64
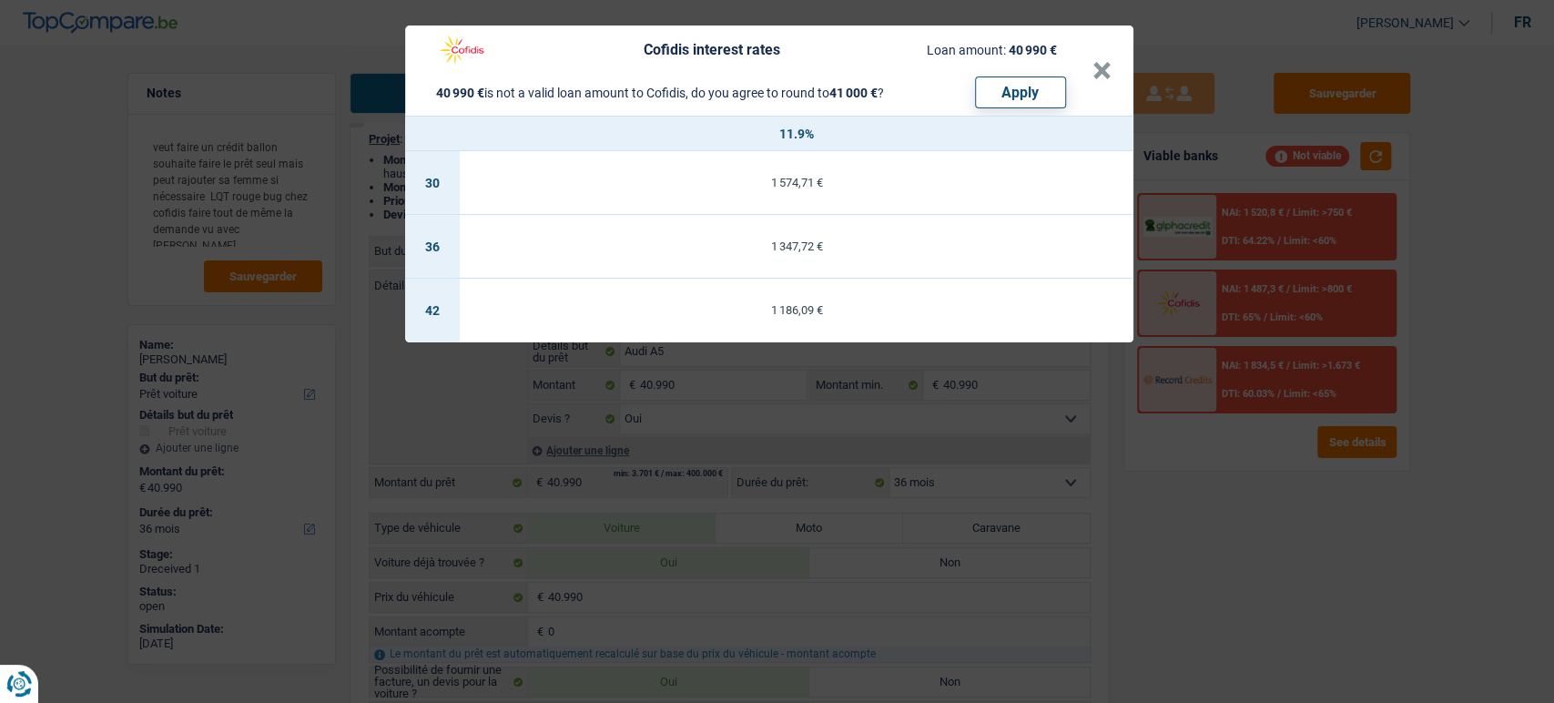
click at [1202, 492] on div "Cofidis interest rates Loan amount: 40 990 € 40 990 € is not a valid loan amoun…" at bounding box center [777, 351] width 1554 height 703
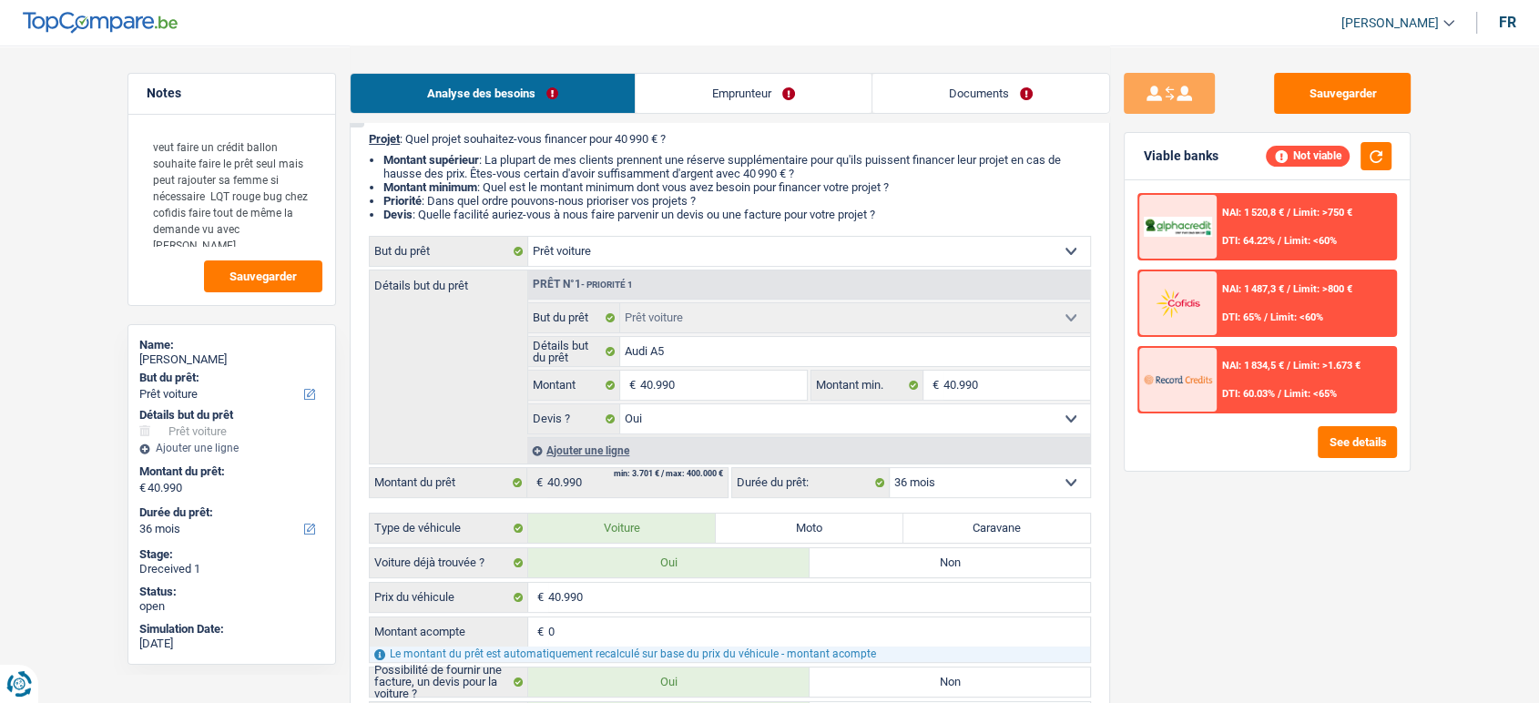
click at [1247, 374] on div "NAI: 1 834,5 € / Limit: >1.673 € DTI: 60.03% / Limit: <65%" at bounding box center [1305, 380] width 179 height 64
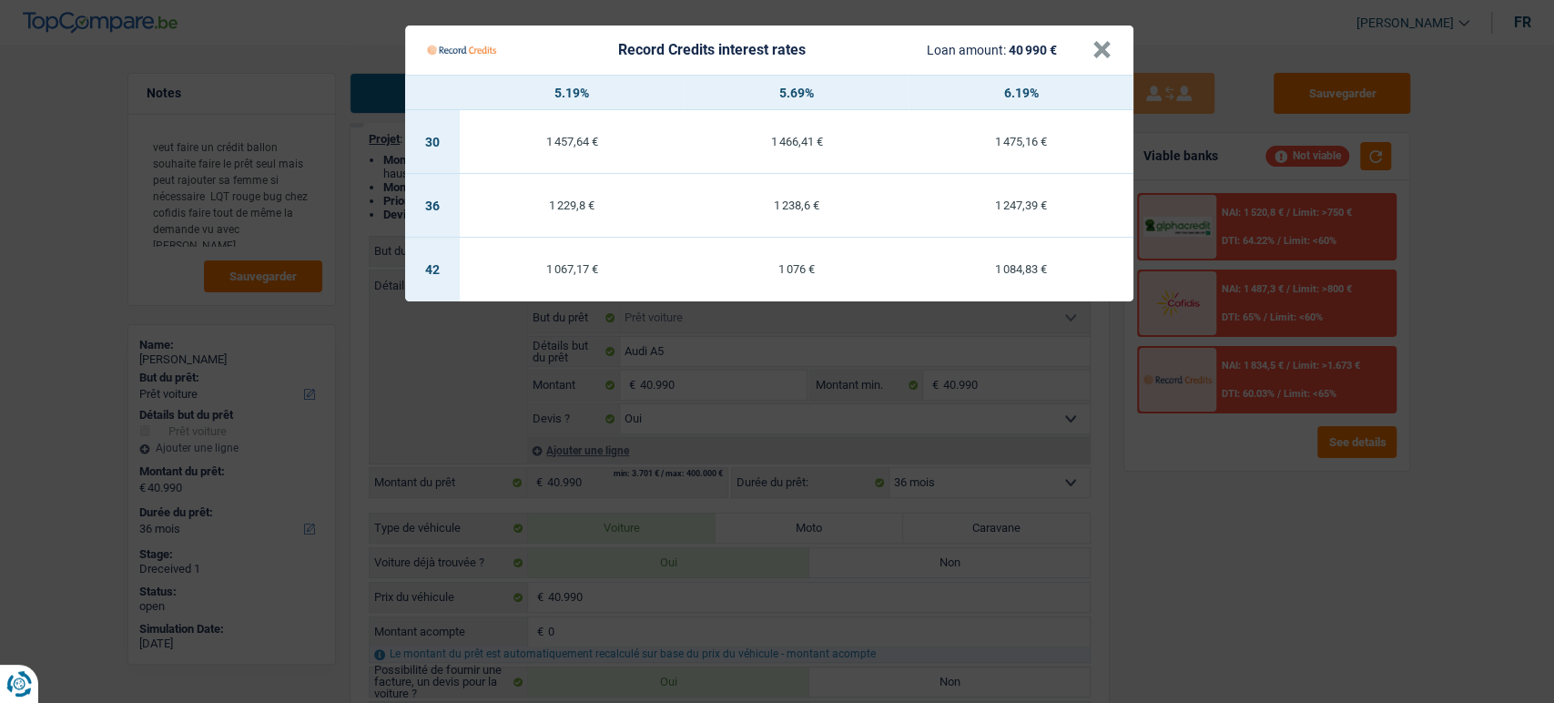
click at [1216, 487] on Credits "Record Credits interest rates Loan amount: 40 990 € × 5.19% 5.69% 6.19% 30 1 45…" at bounding box center [777, 351] width 1554 height 703
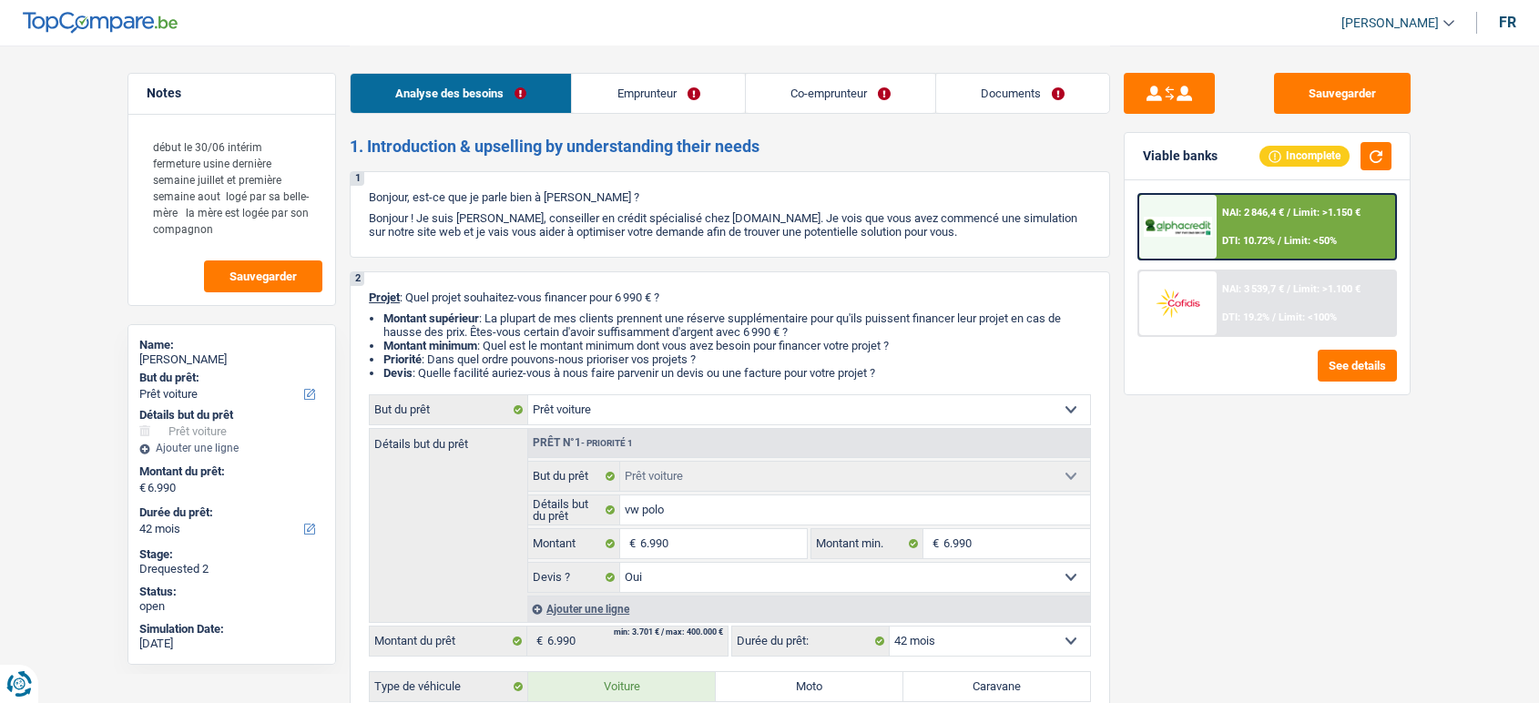
select select "car"
select select "42"
select select "car"
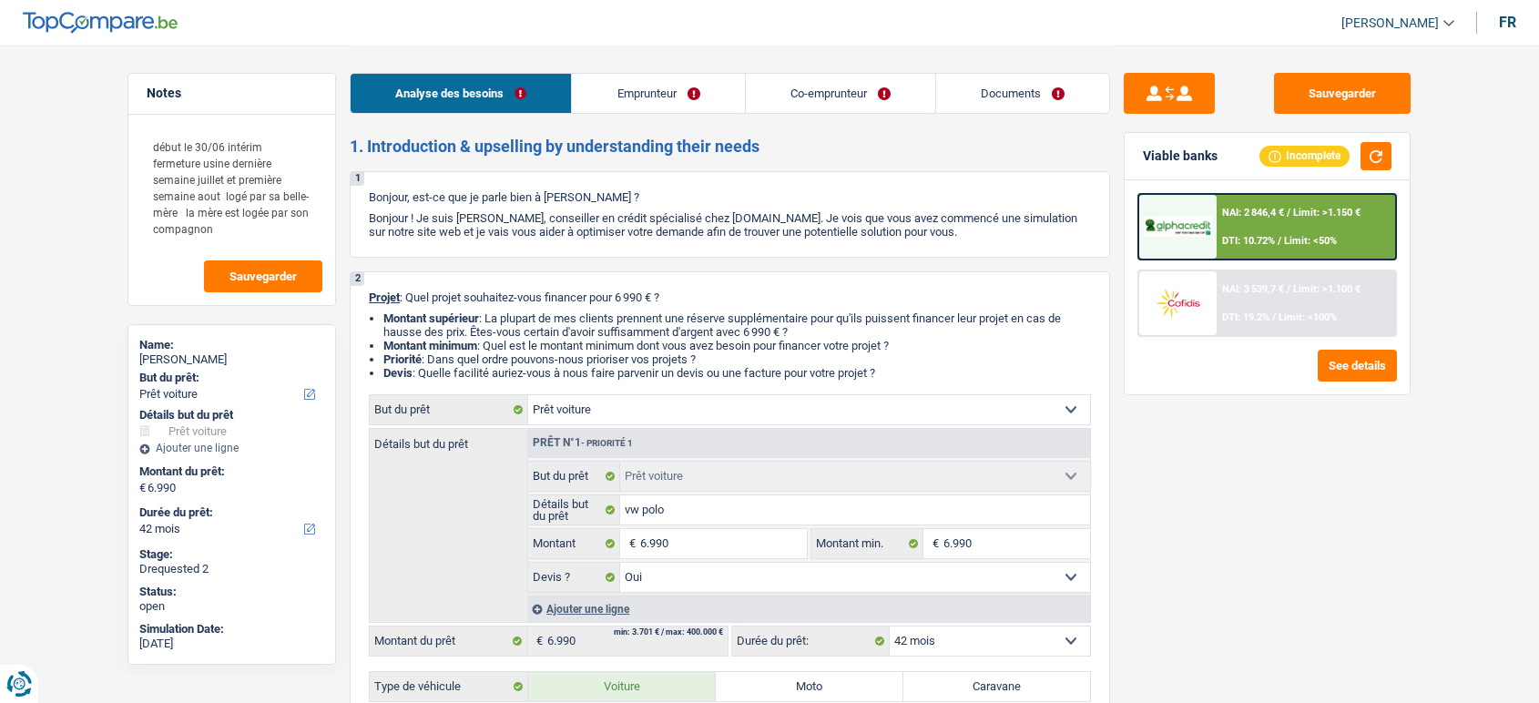
select select "yes"
select select "42"
select select "worker"
select select "netSalary"
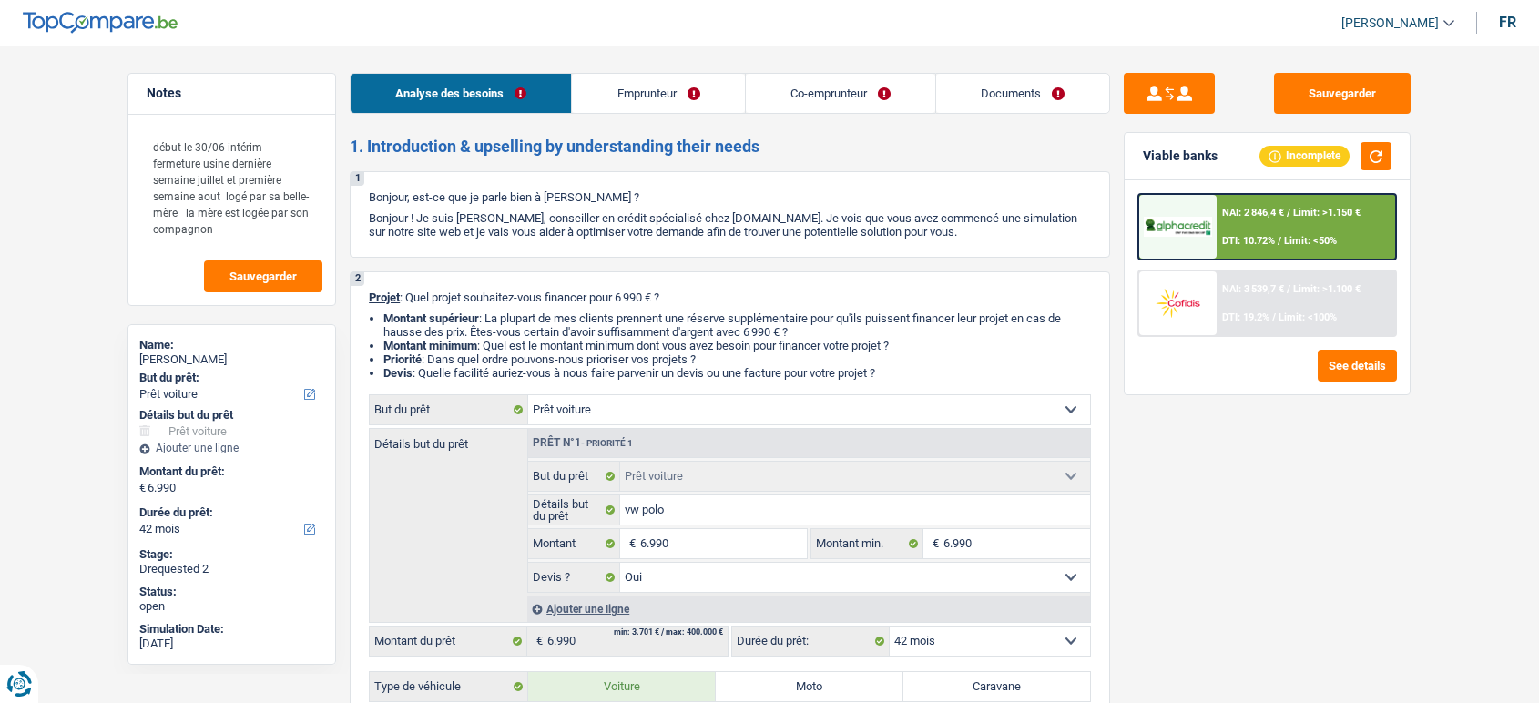
select select "mealVouchers"
select select "familyAllowances"
select select "netSalary"
select select "liveWithParents"
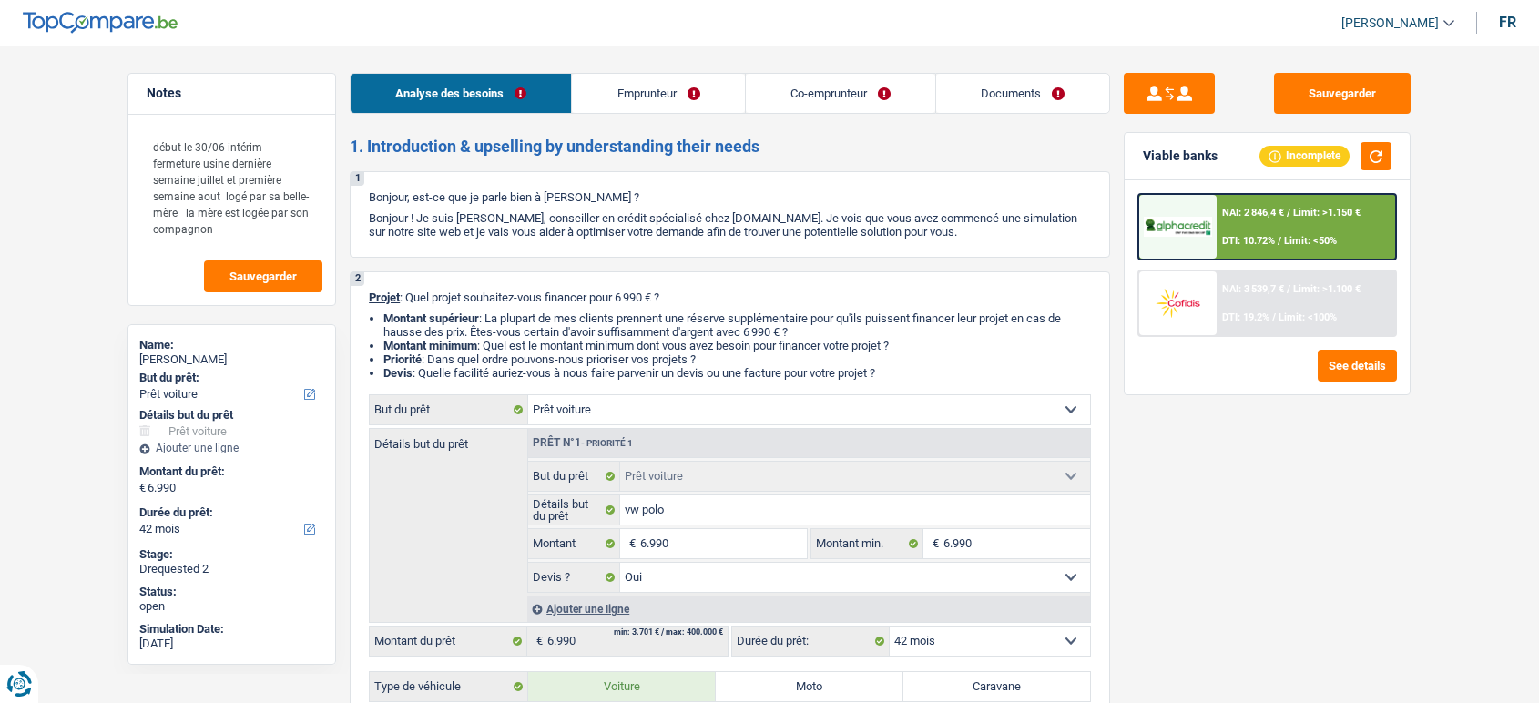
select select "car"
select select "yes"
select select "42"
click at [989, 76] on link "Documents" at bounding box center [1022, 93] width 173 height 39
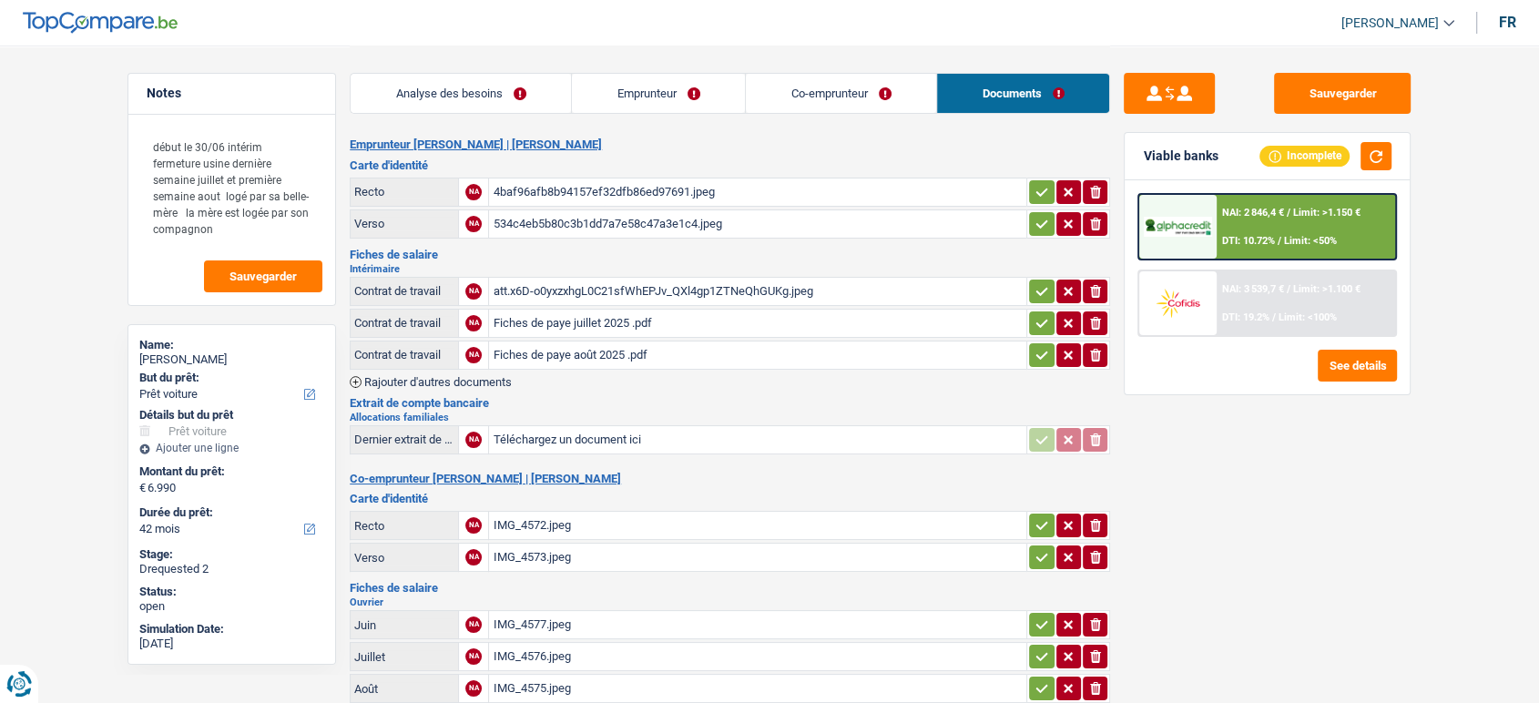
scroll to position [226, 0]
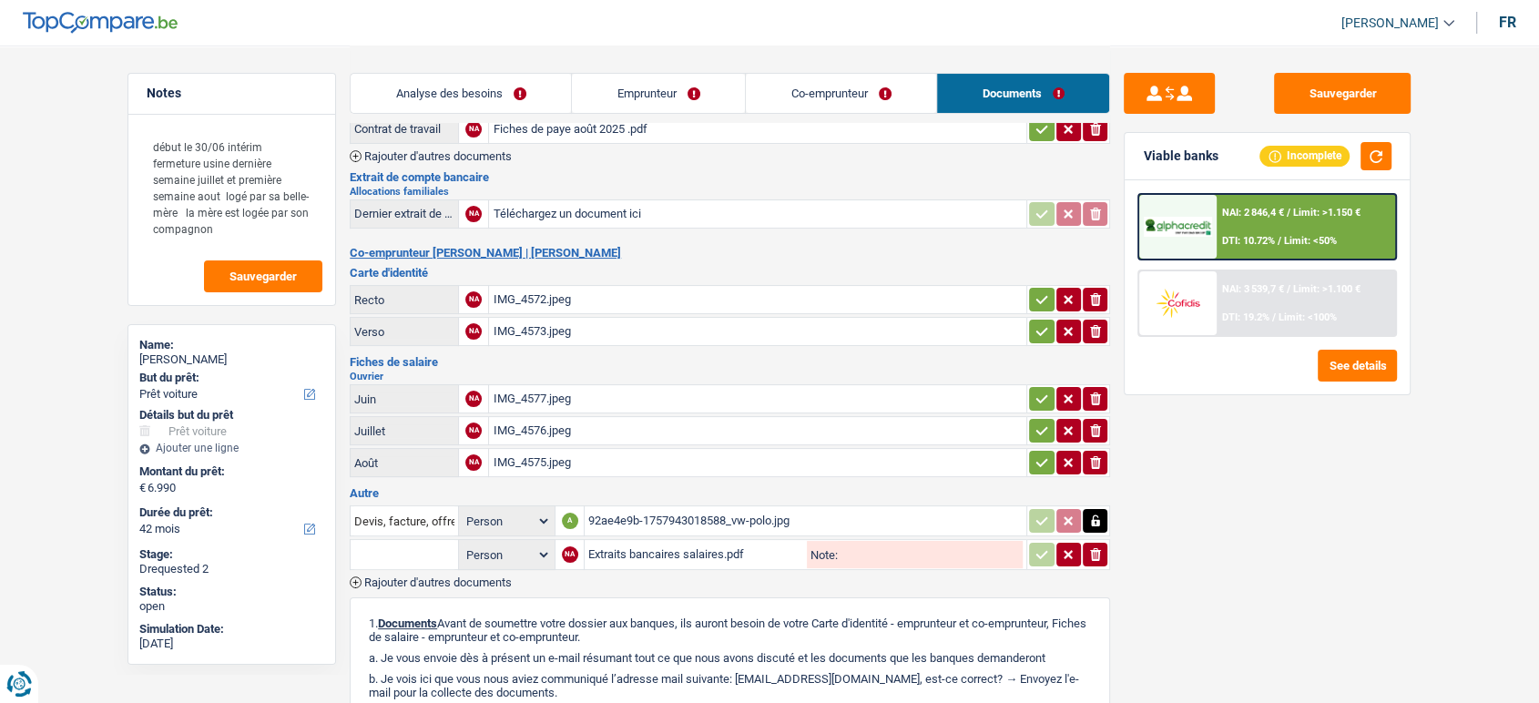
click at [611, 507] on div "92ae4e9b-1757943018588_vw-polo.jpg" at bounding box center [805, 520] width 434 height 27
click at [685, 554] on div "Extraits bancaires salaires.pdf" at bounding box center [695, 554] width 215 height 27
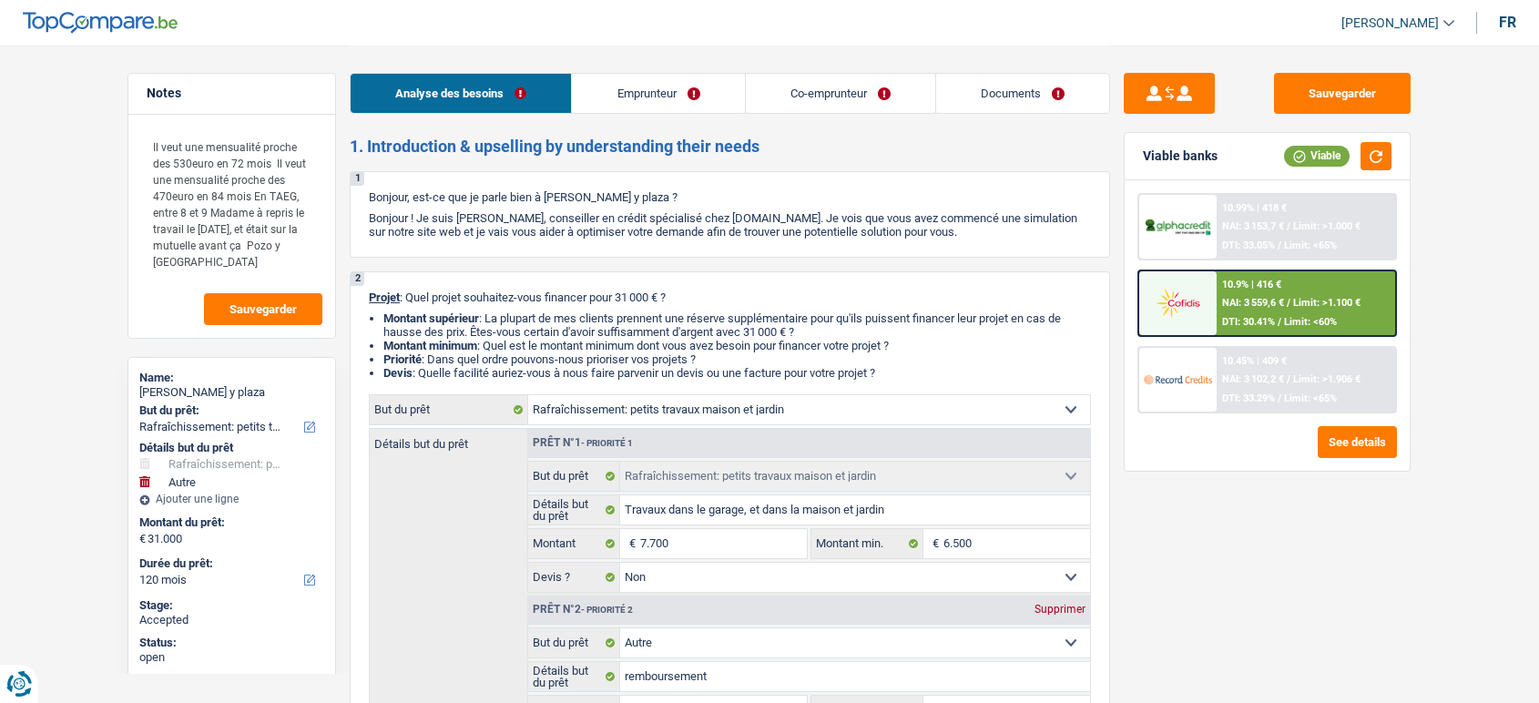
select select "houseOrGarden"
select select "other"
select select "120"
select select "houseOrGarden"
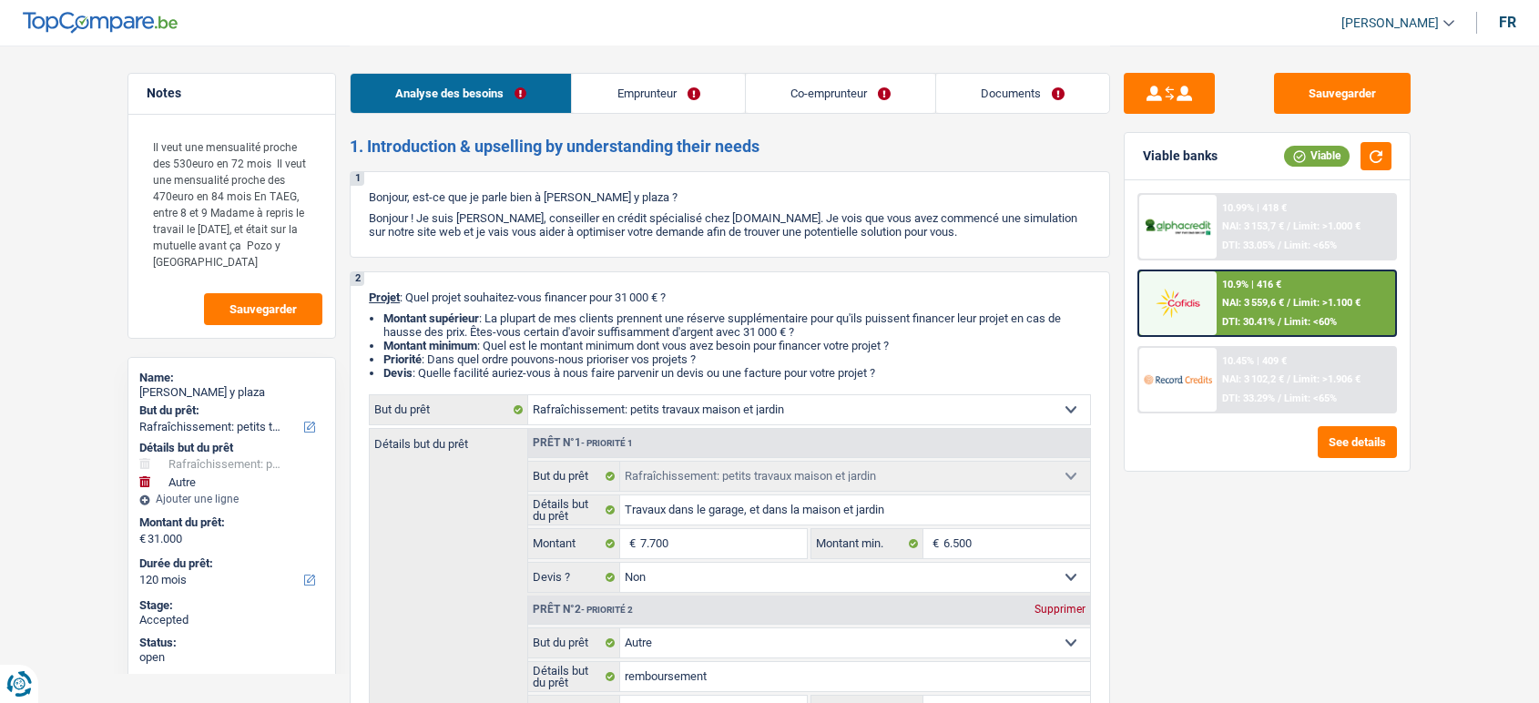
select select "houseOrGarden"
select select "false"
select select "other"
select select "120"
select select "publicEmployee"
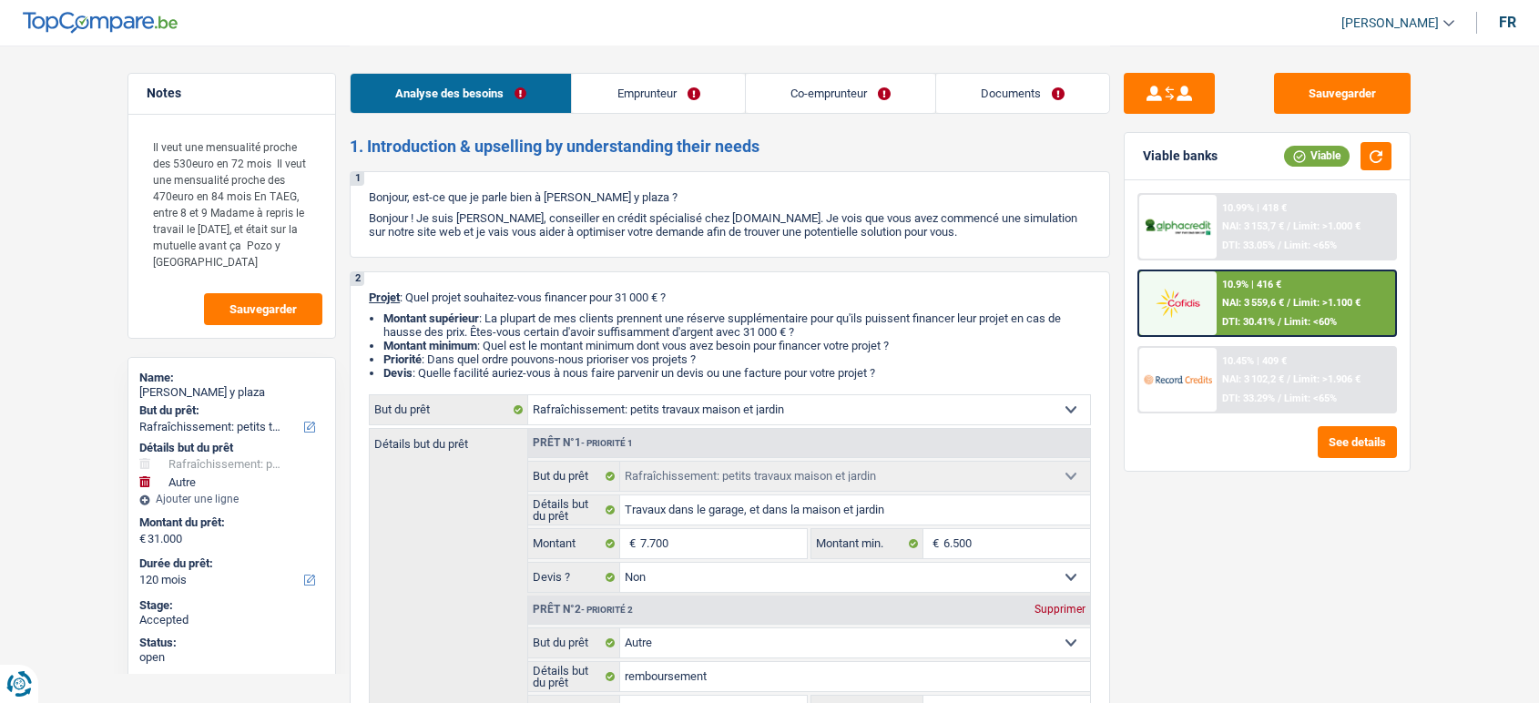
select select "worker"
select select "netSalary"
select select "familyAllowances"
select select "mealVouchers"
select select "netSalary"
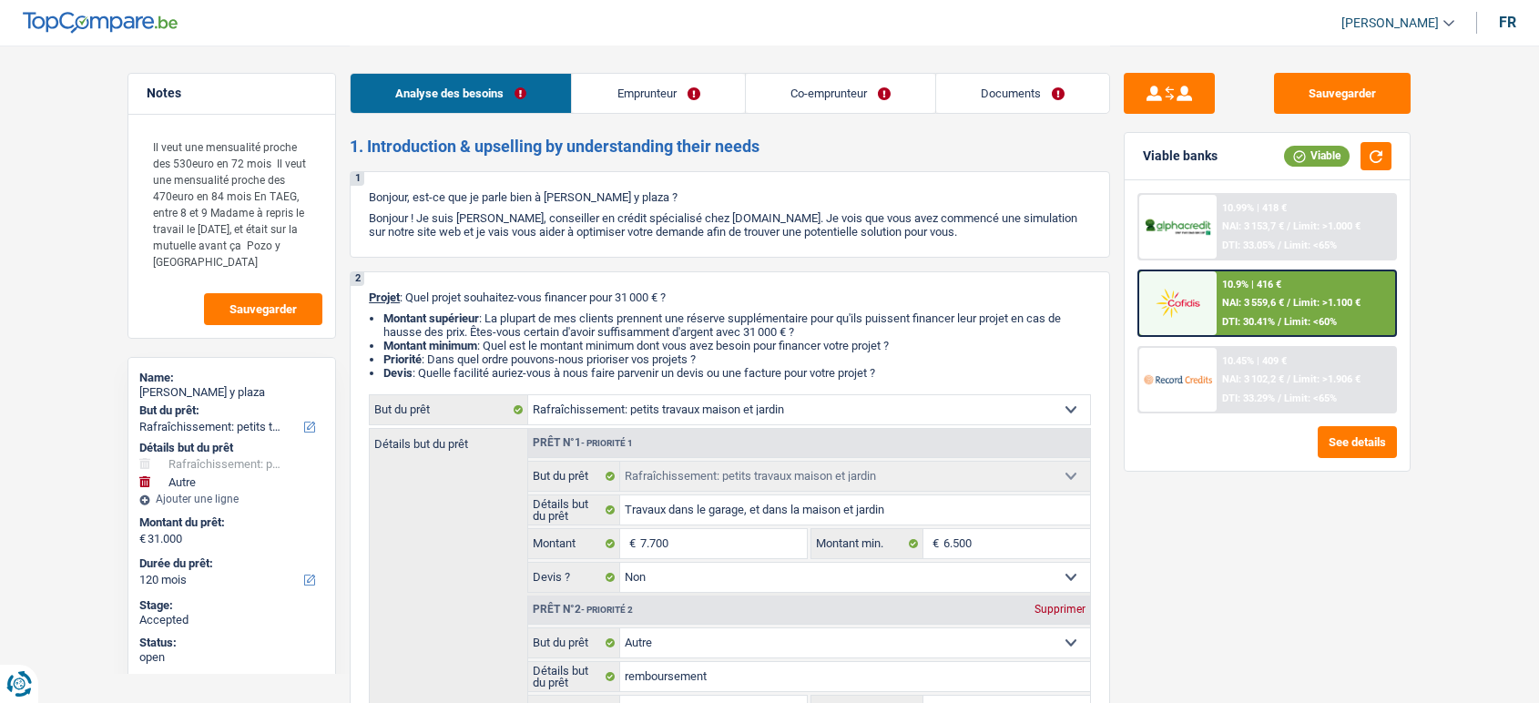
select select "familyAllowances"
select select "ownerWithMortgage"
select select "mortgage"
select select "360"
select select "houseOrGarden"
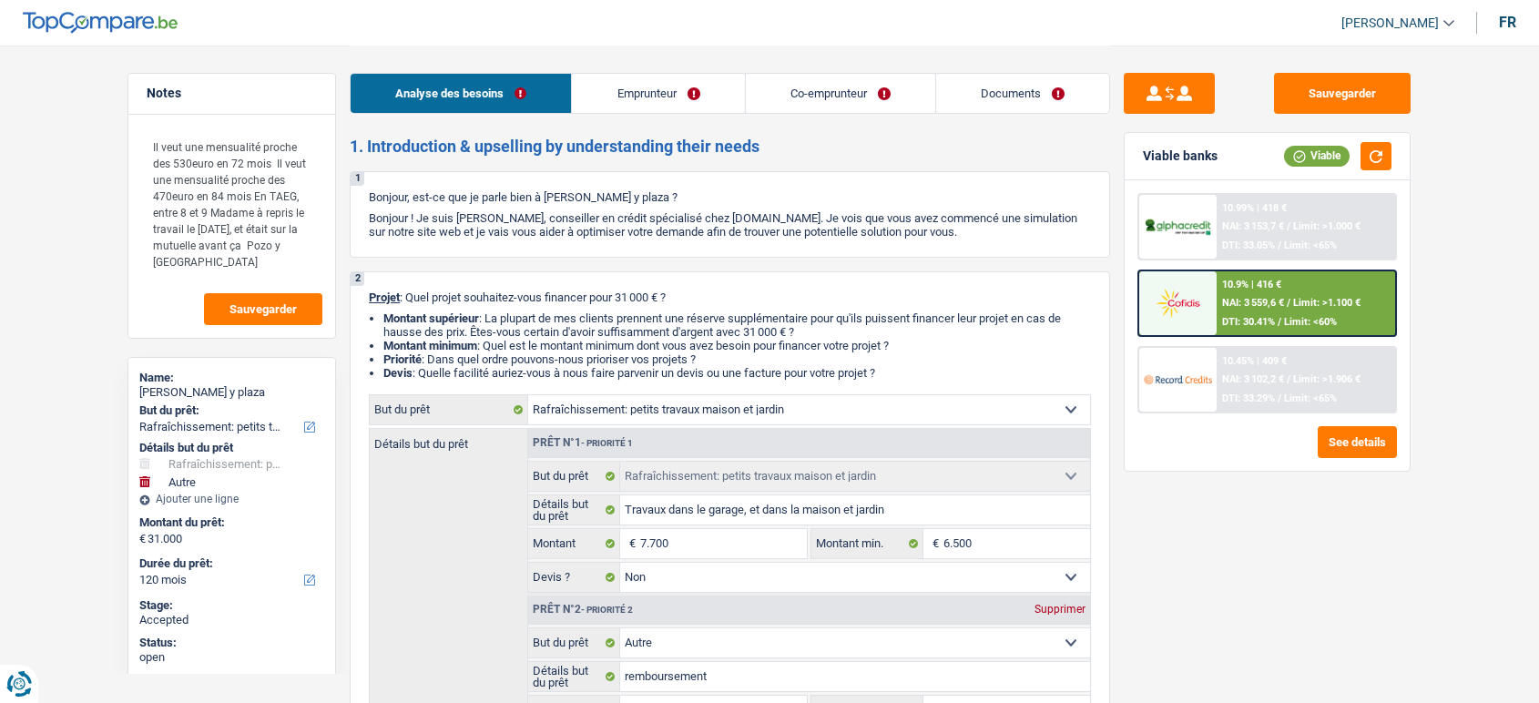
select select "houseOrGarden"
select select "false"
select select "other"
select select "120"
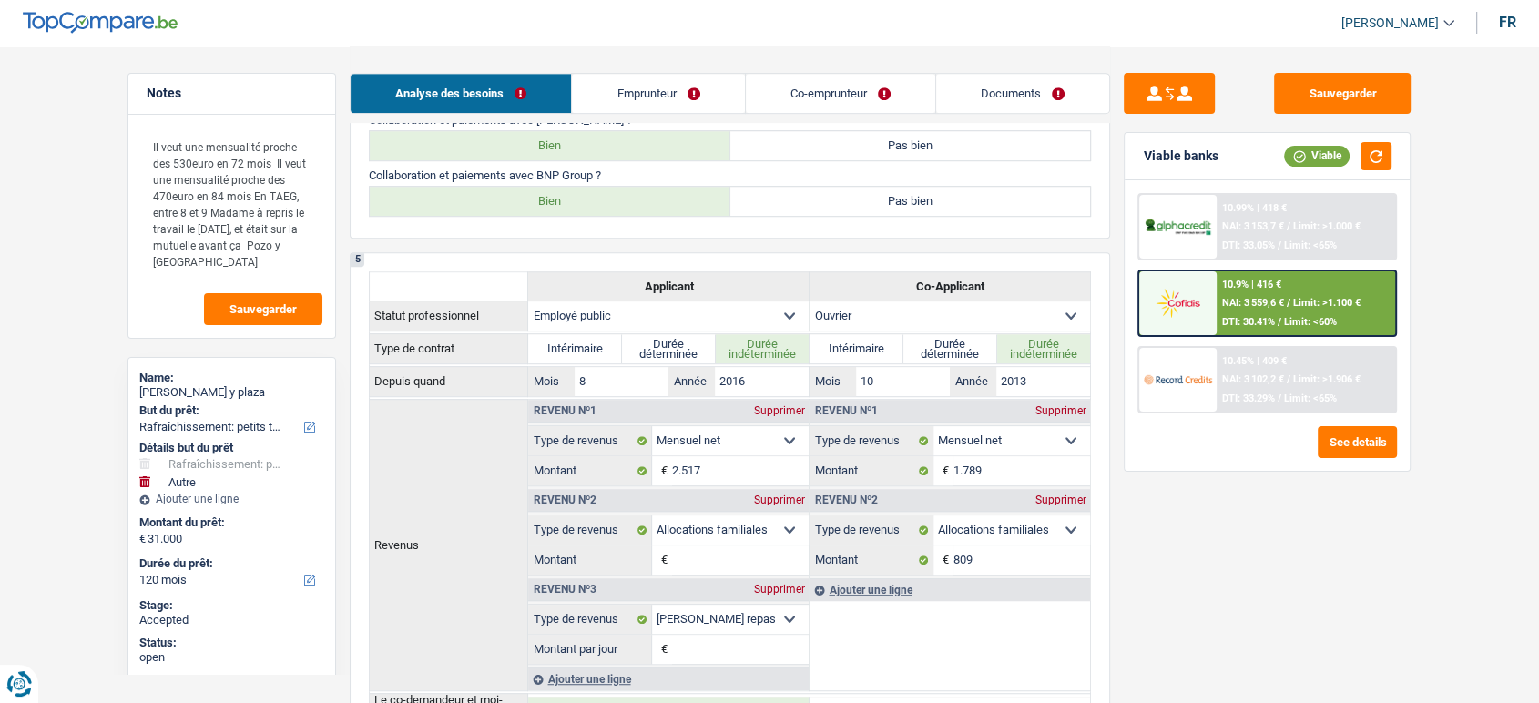
scroll to position [1023, 0]
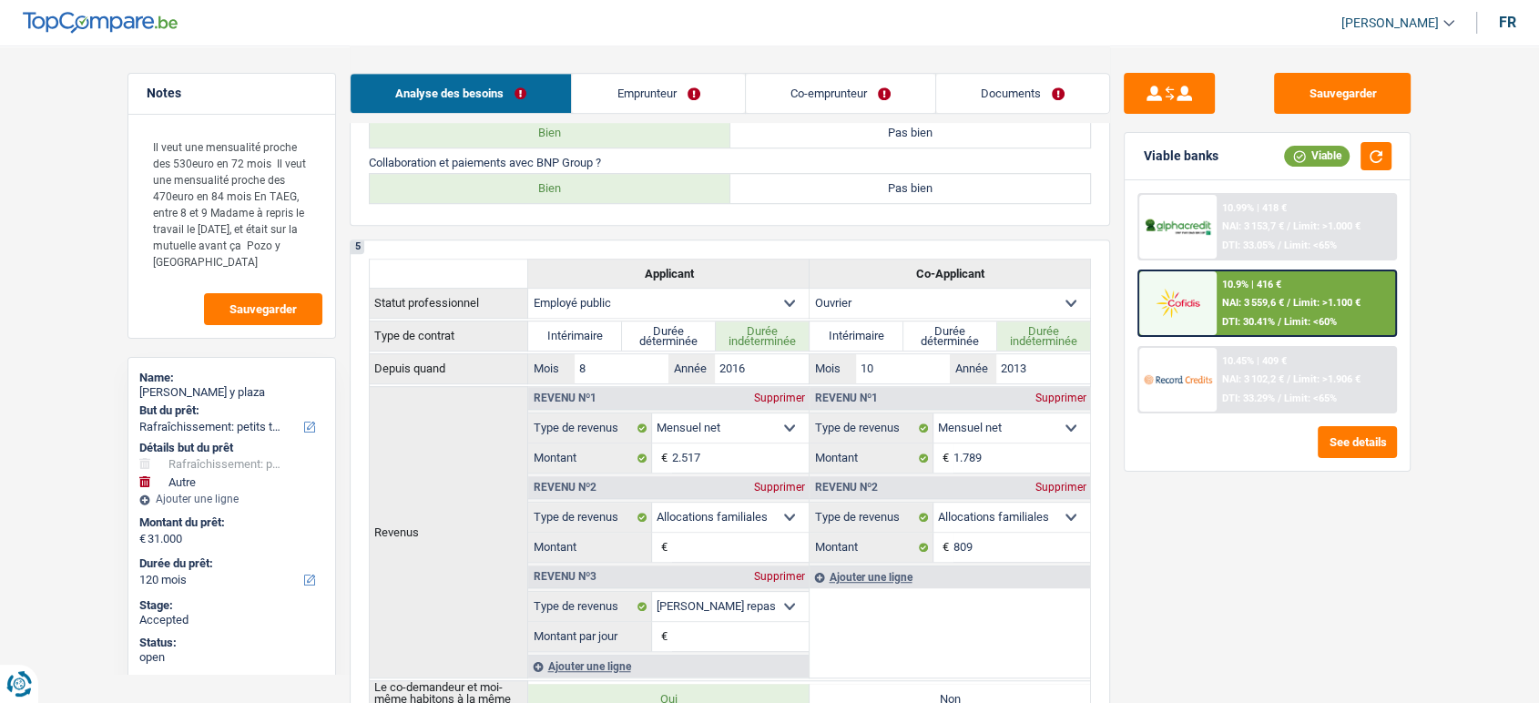
click at [774, 493] on div "Supprimer" at bounding box center [778, 487] width 60 height 11
select select "mealVouchers"
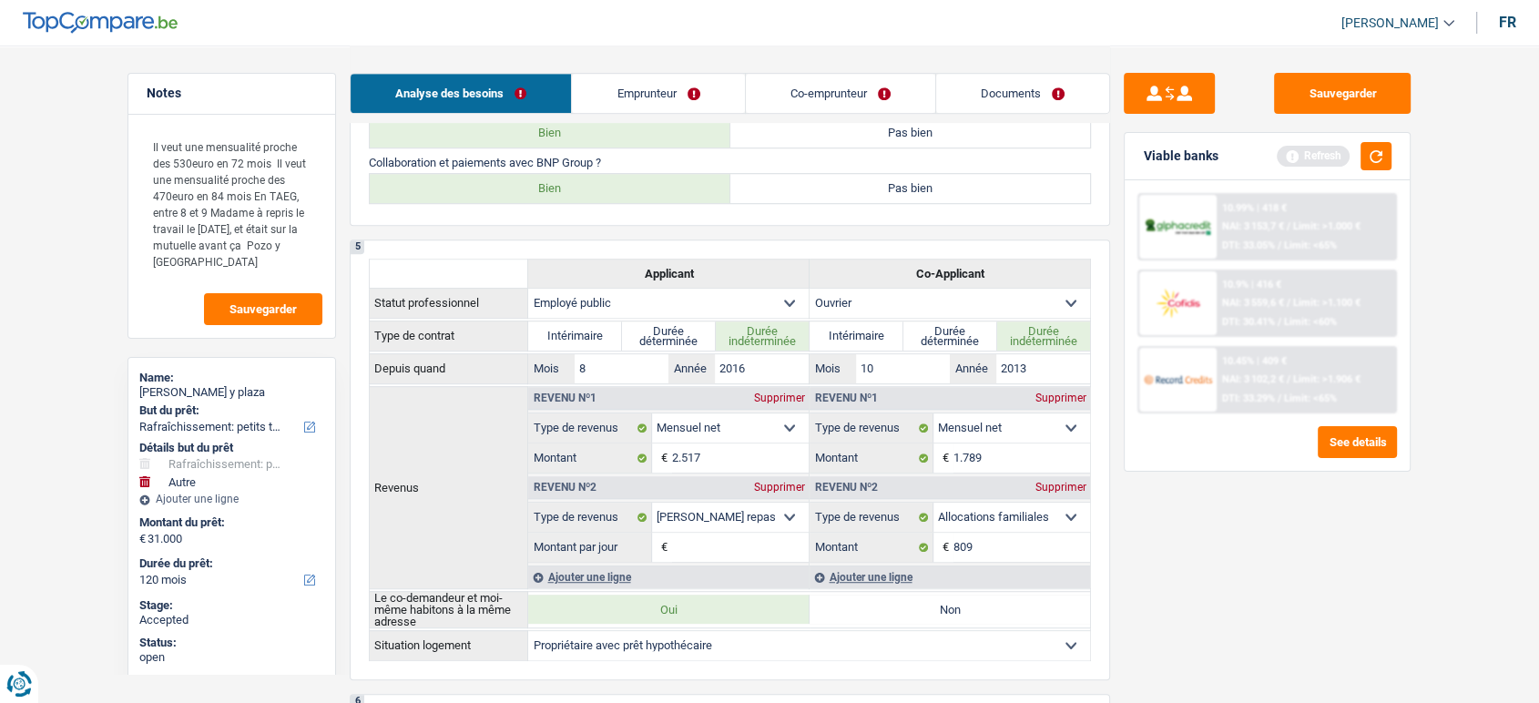
click at [774, 493] on div "Supprimer" at bounding box center [778, 487] width 60 height 11
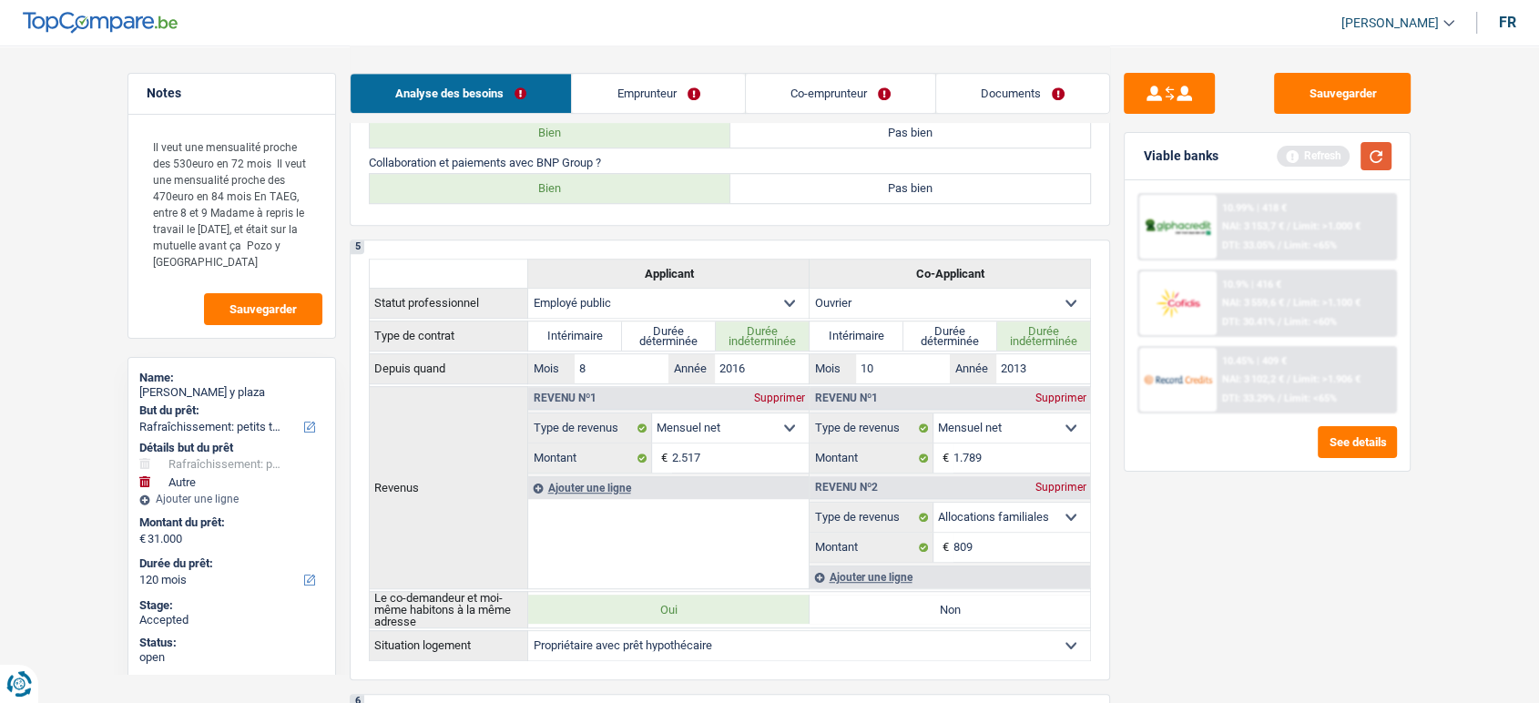
click at [1373, 167] on button "button" at bounding box center [1375, 156] width 31 height 28
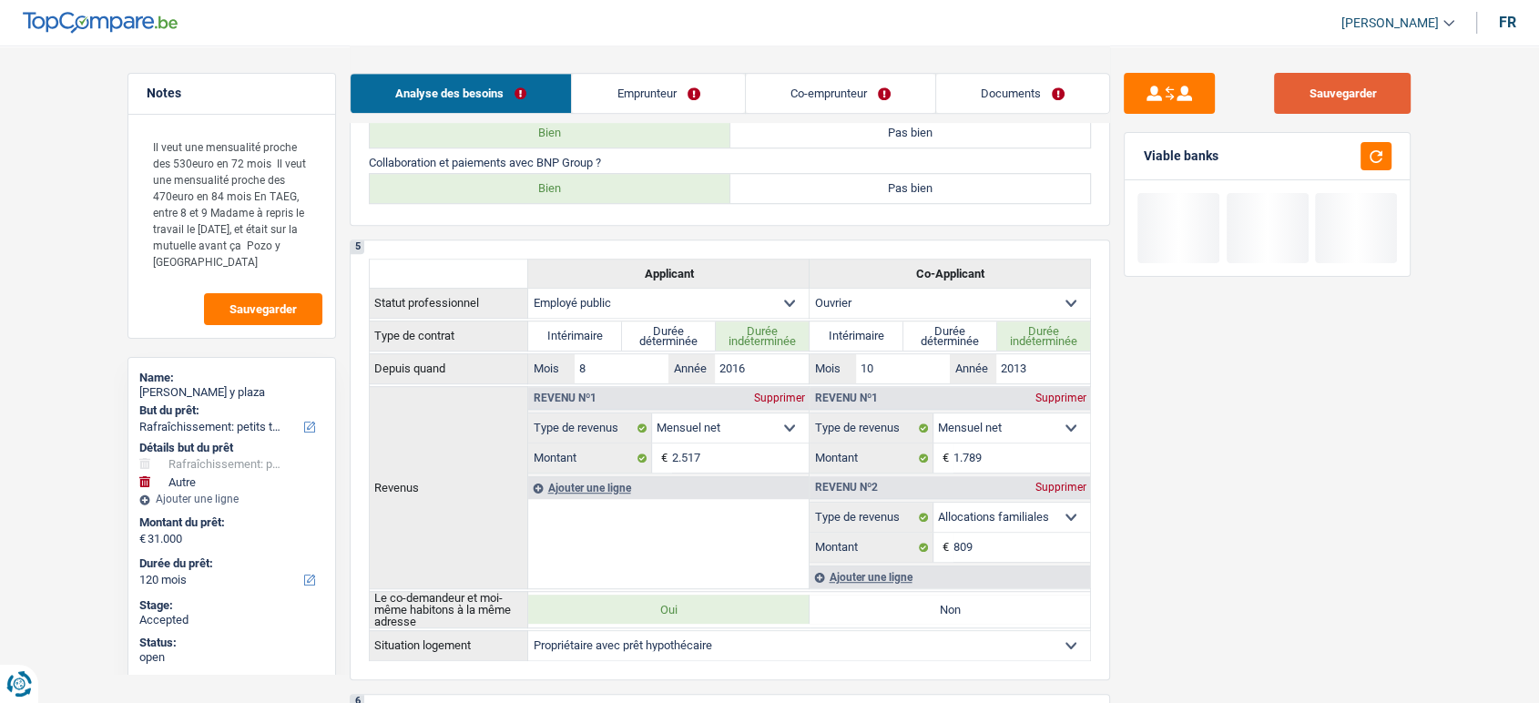
click at [1354, 107] on button "Sauvegarder" at bounding box center [1342, 93] width 137 height 41
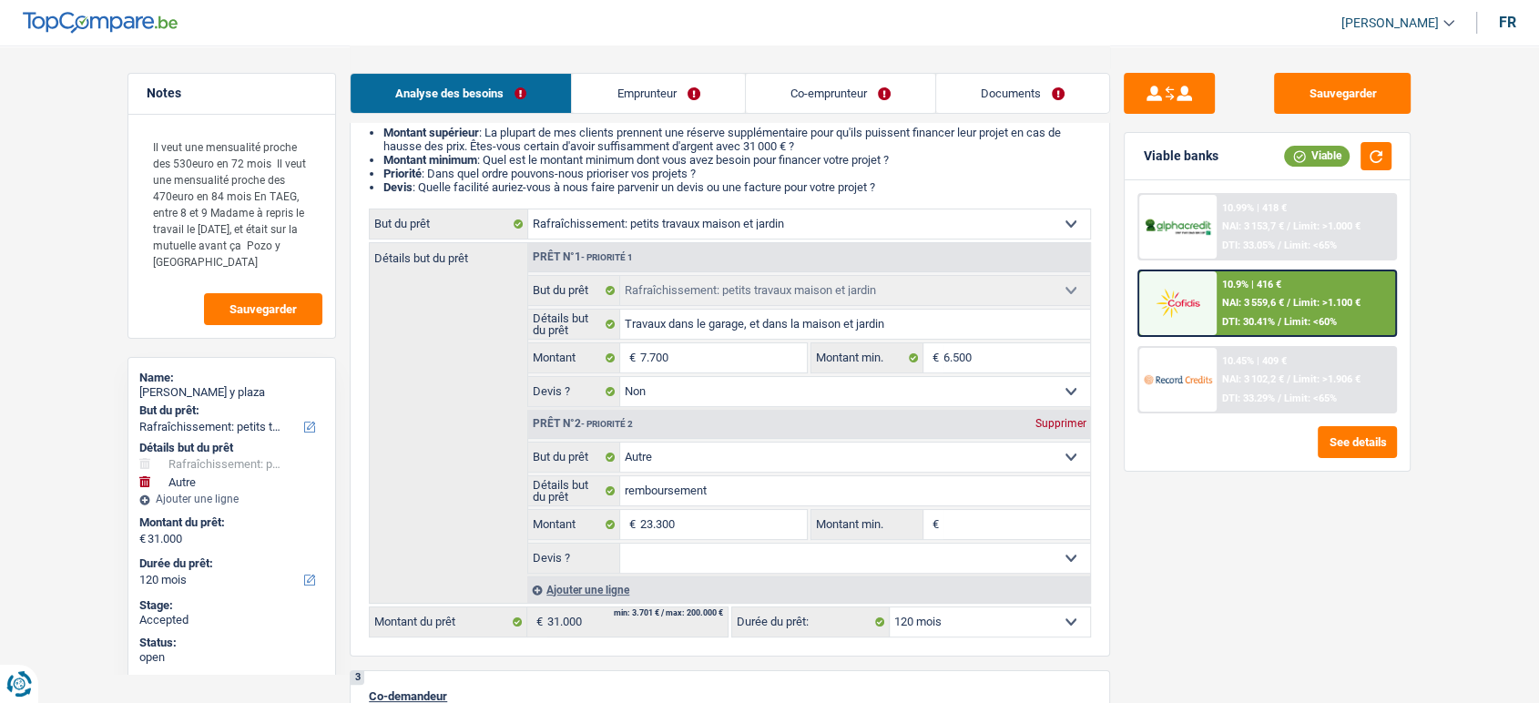
scroll to position [187, 0]
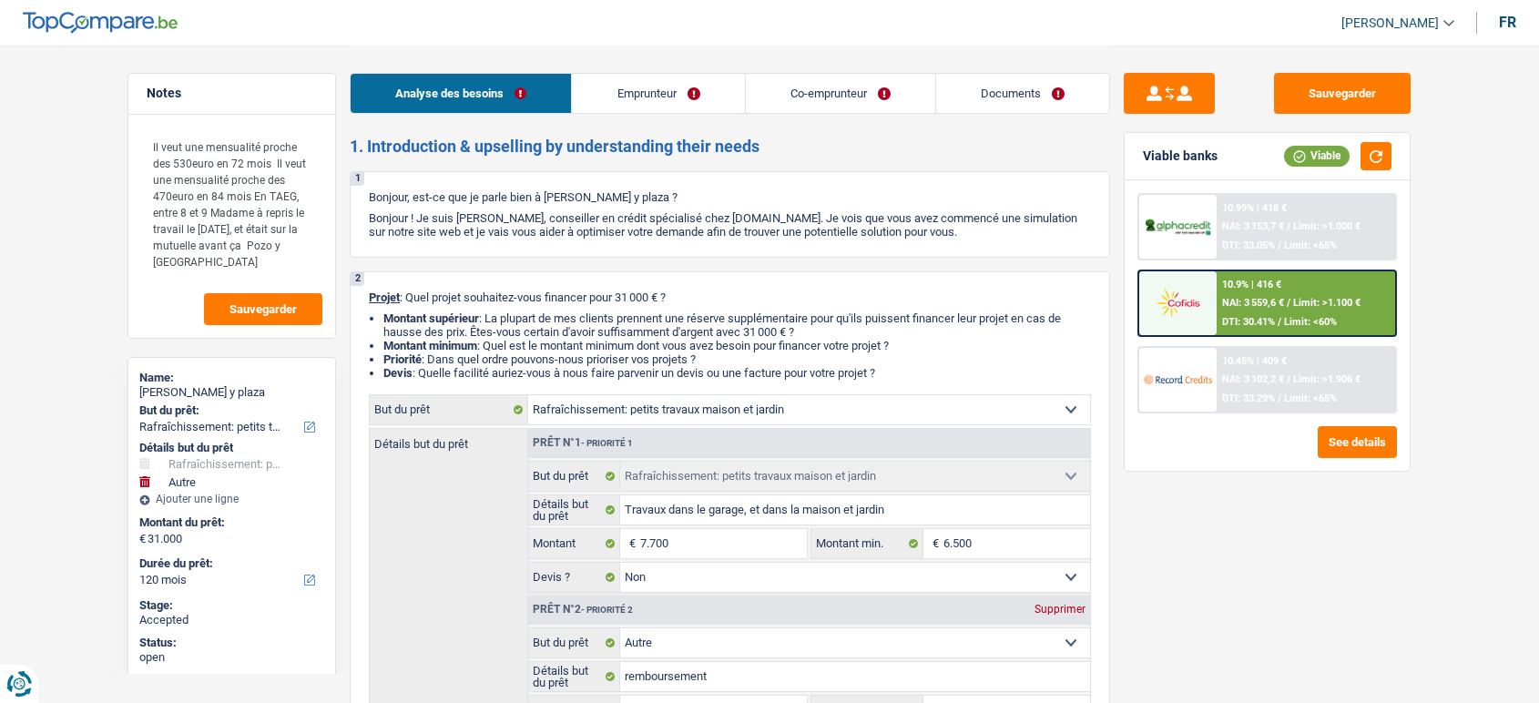
select select "houseOrGarden"
select select "other"
select select "120"
select select "houseOrGarden"
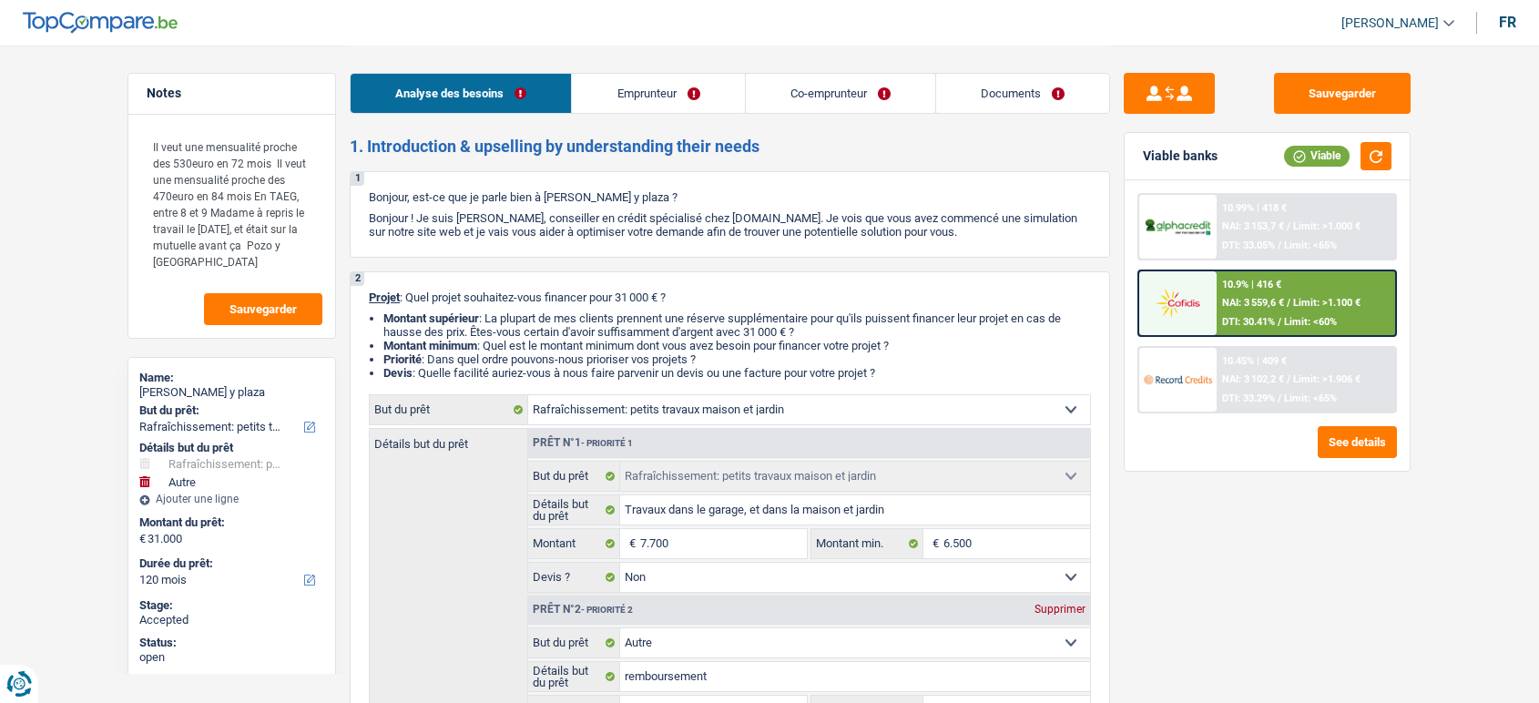
select select "houseOrGarden"
select select "false"
select select "other"
select select "120"
select select "publicEmployee"
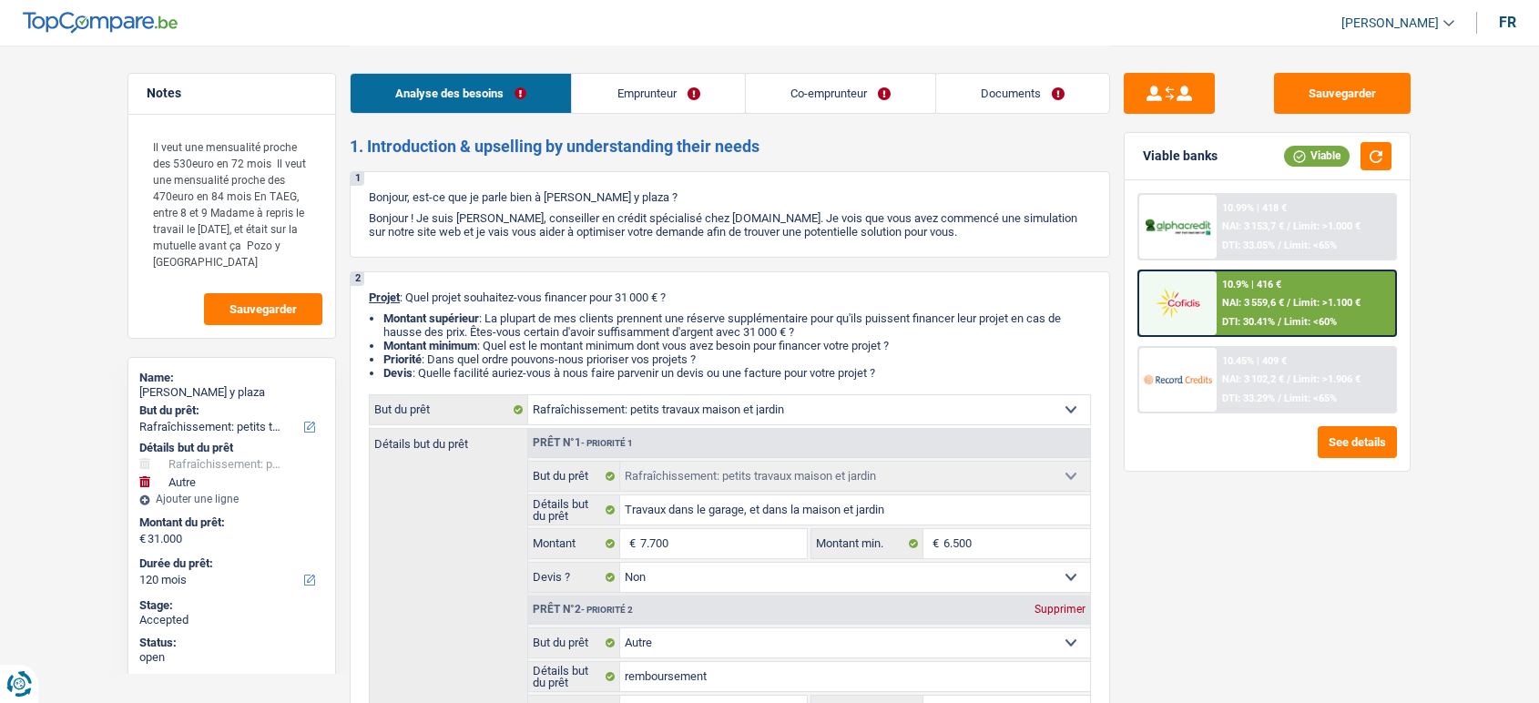
select select "worker"
select select "netSalary"
select select "familyAllowances"
select select "mealVouchers"
select select "netSalary"
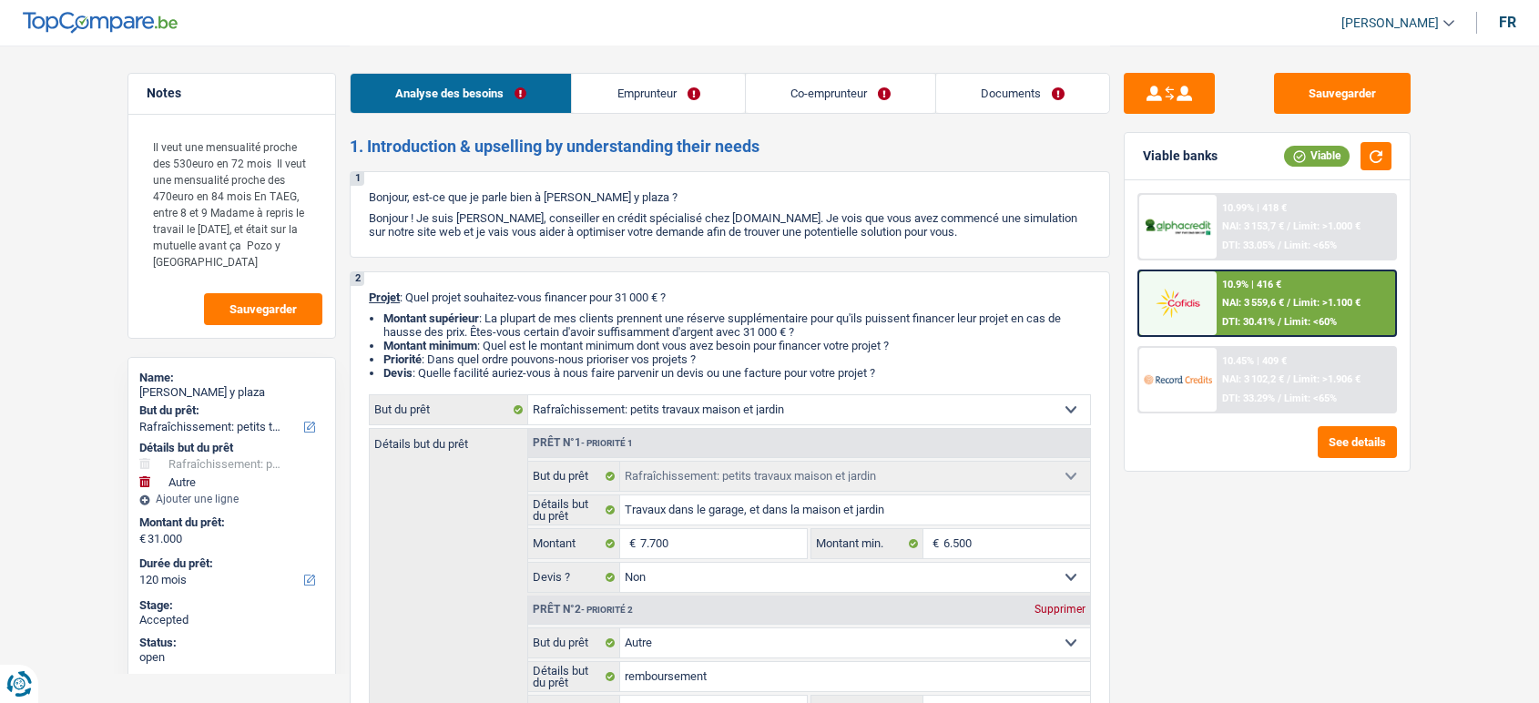
select select "familyAllowances"
select select "ownerWithMortgage"
select select "mortgage"
select select "360"
select select "houseOrGarden"
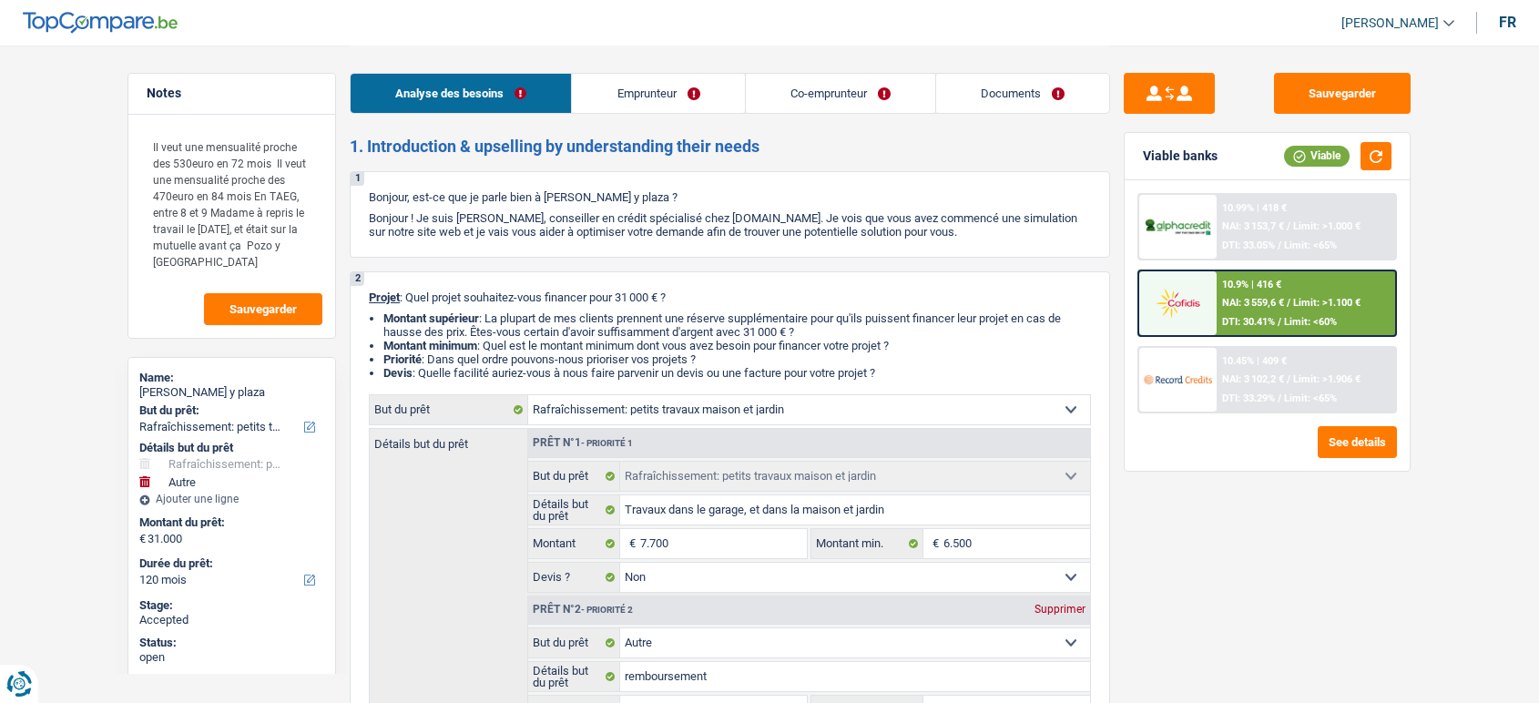
select select "houseOrGarden"
select select "false"
select select "other"
select select "120"
select select "publicEmployee"
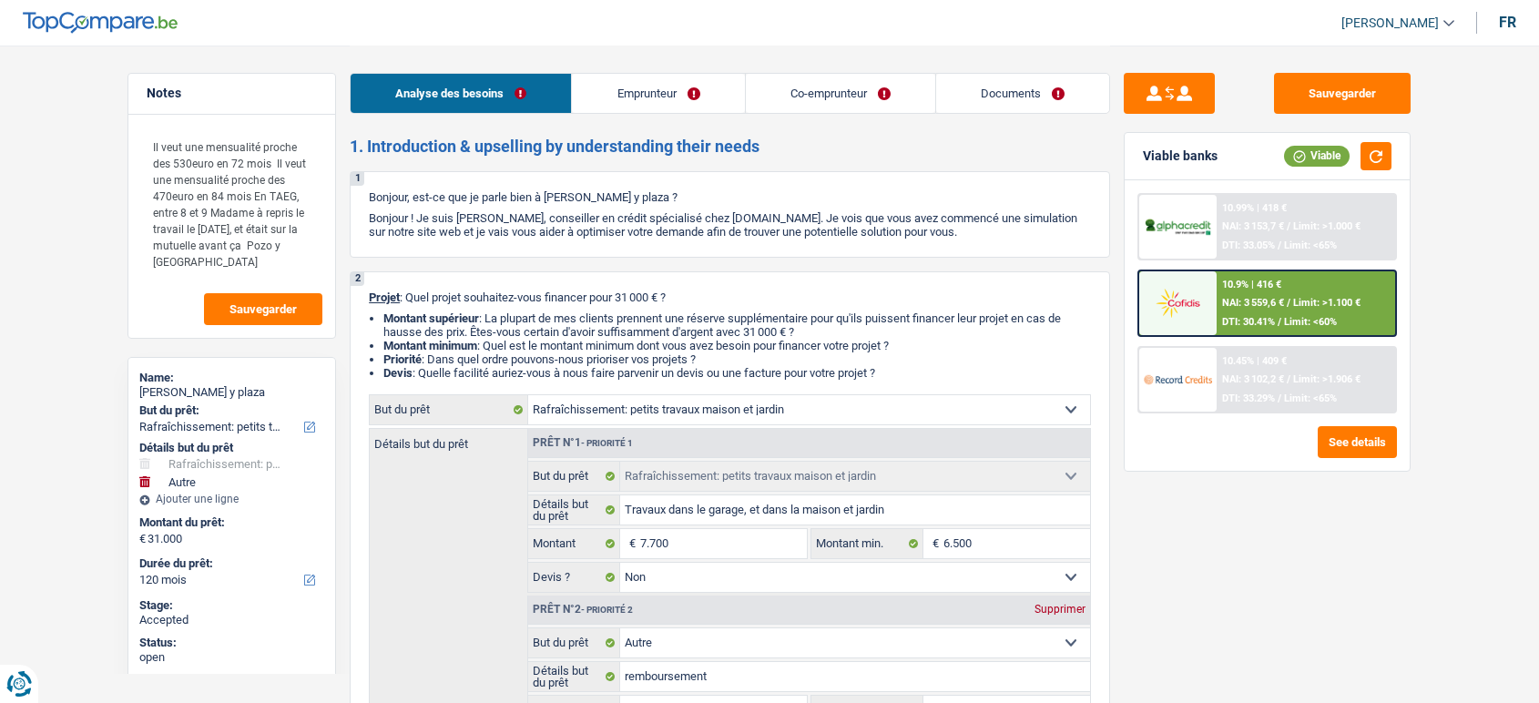
select select "netSalary"
select select "familyAllowances"
select select "mealVouchers"
select select "BE"
select select "bigCompanies"
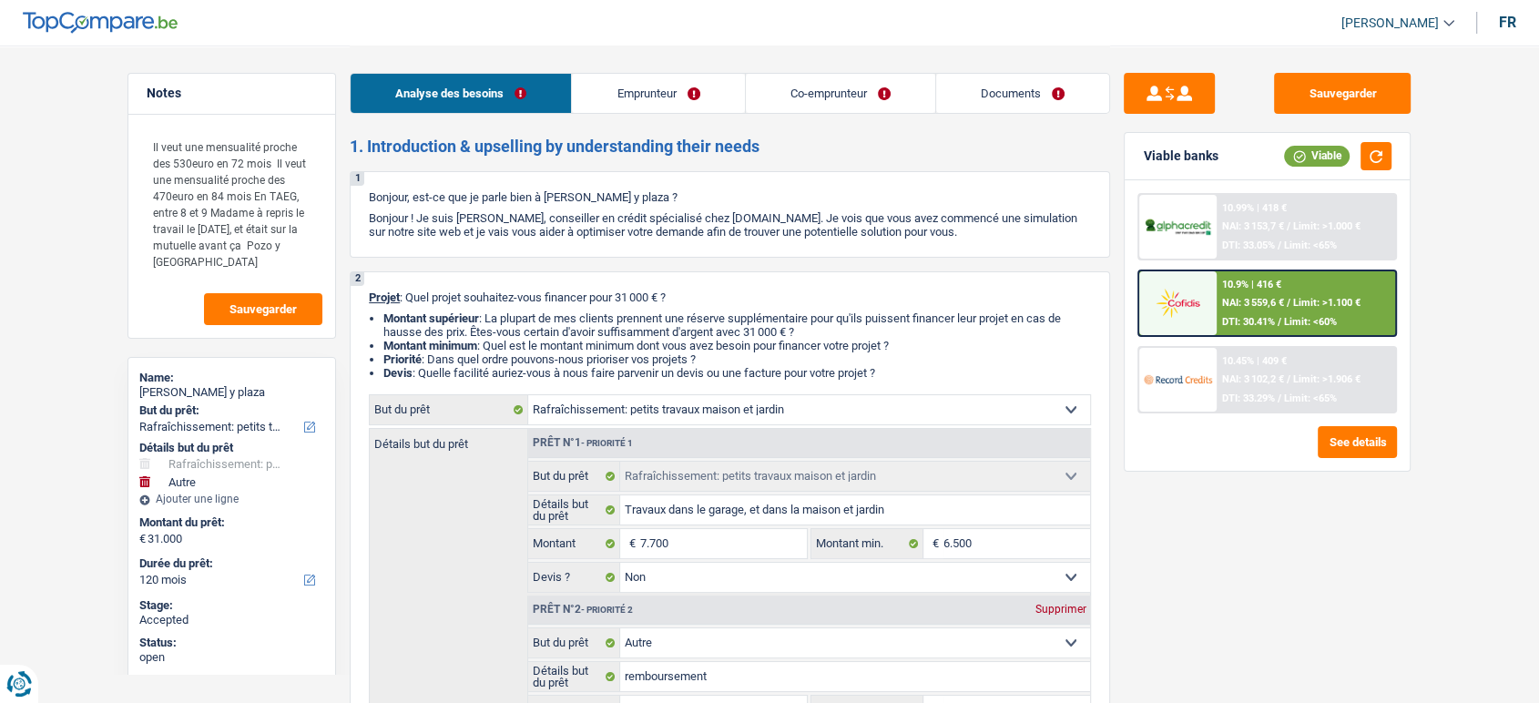
click at [693, 90] on link "Emprunteur" at bounding box center [658, 93] width 172 height 39
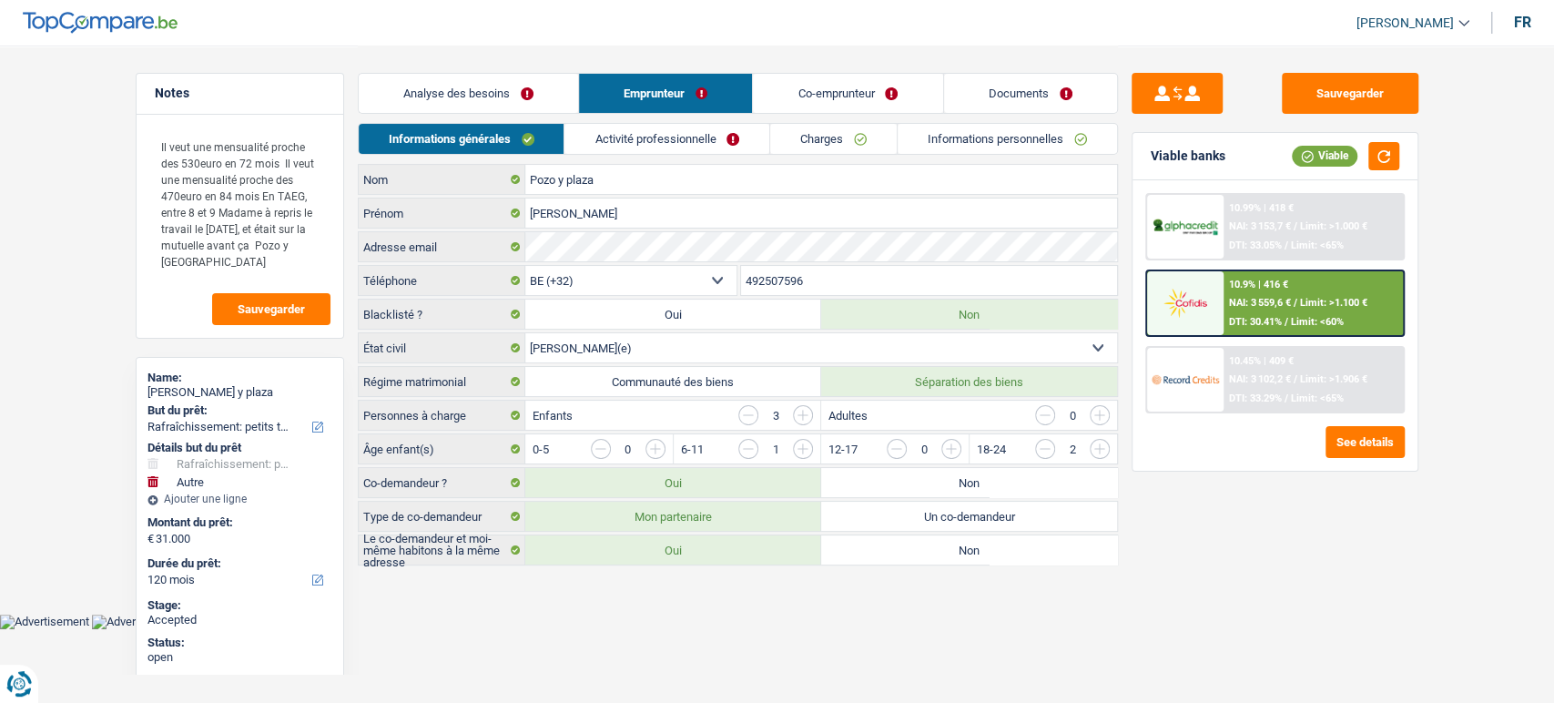
click at [699, 135] on link "Activité professionnelle" at bounding box center [667, 139] width 205 height 30
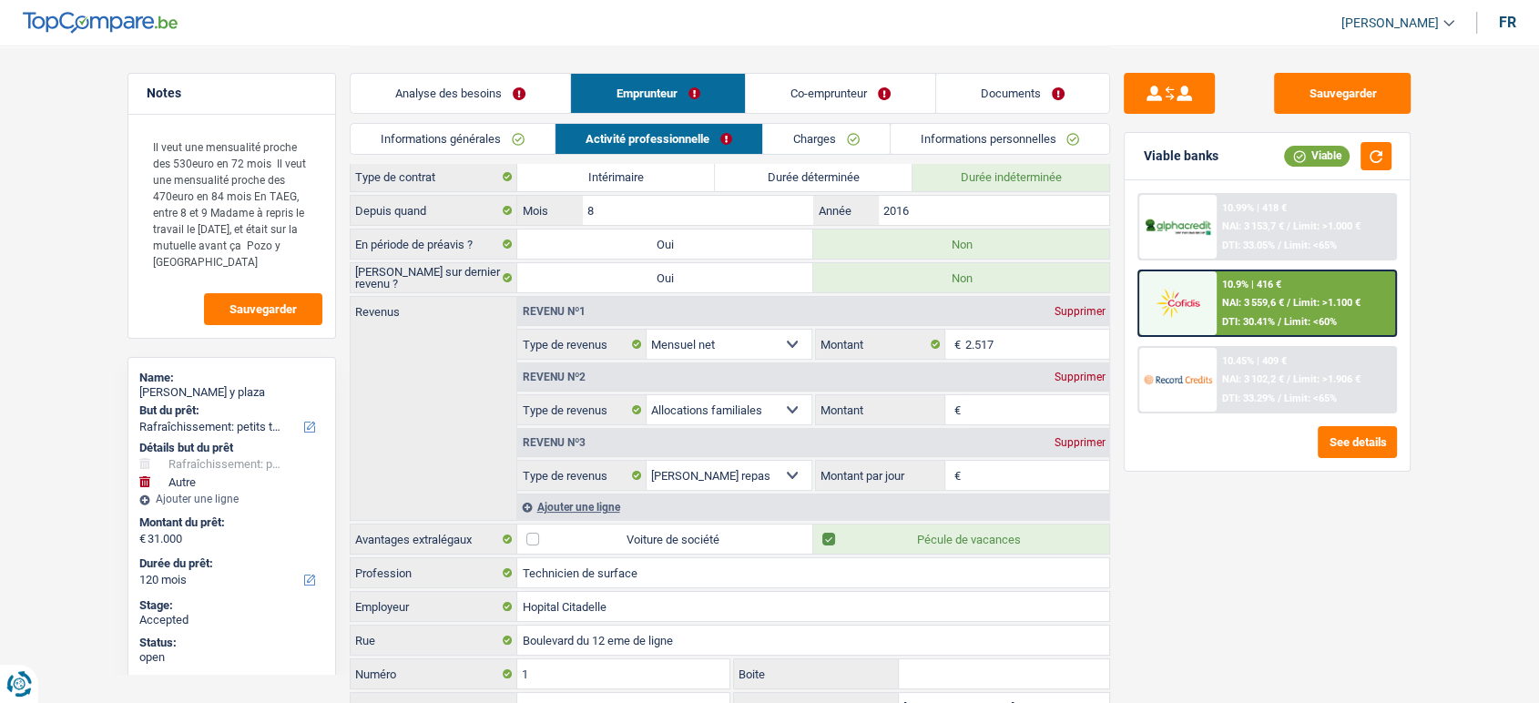
scroll to position [33, 0]
click at [845, 95] on link "Co-emprunteur" at bounding box center [840, 93] width 189 height 39
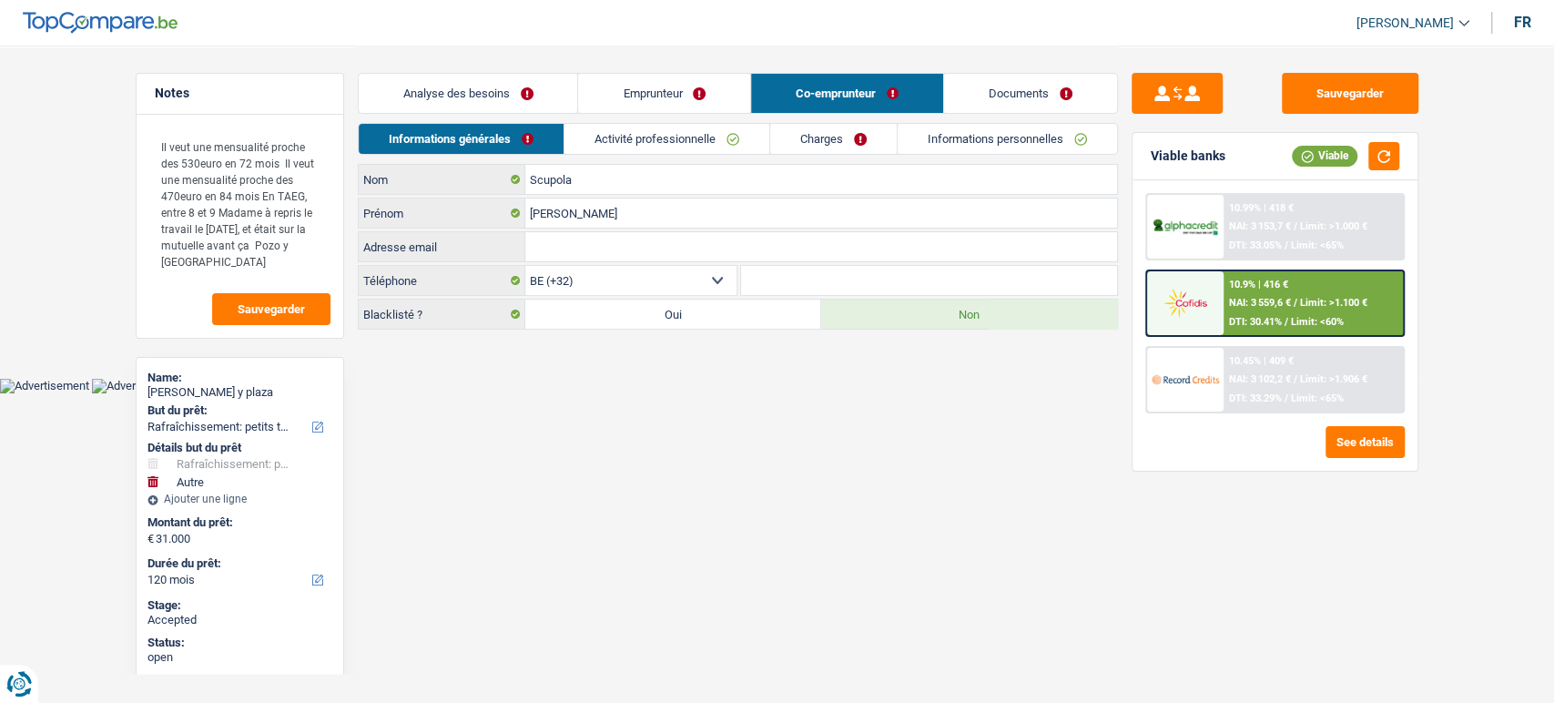
click at [694, 149] on link "Activité professionnelle" at bounding box center [667, 139] width 205 height 30
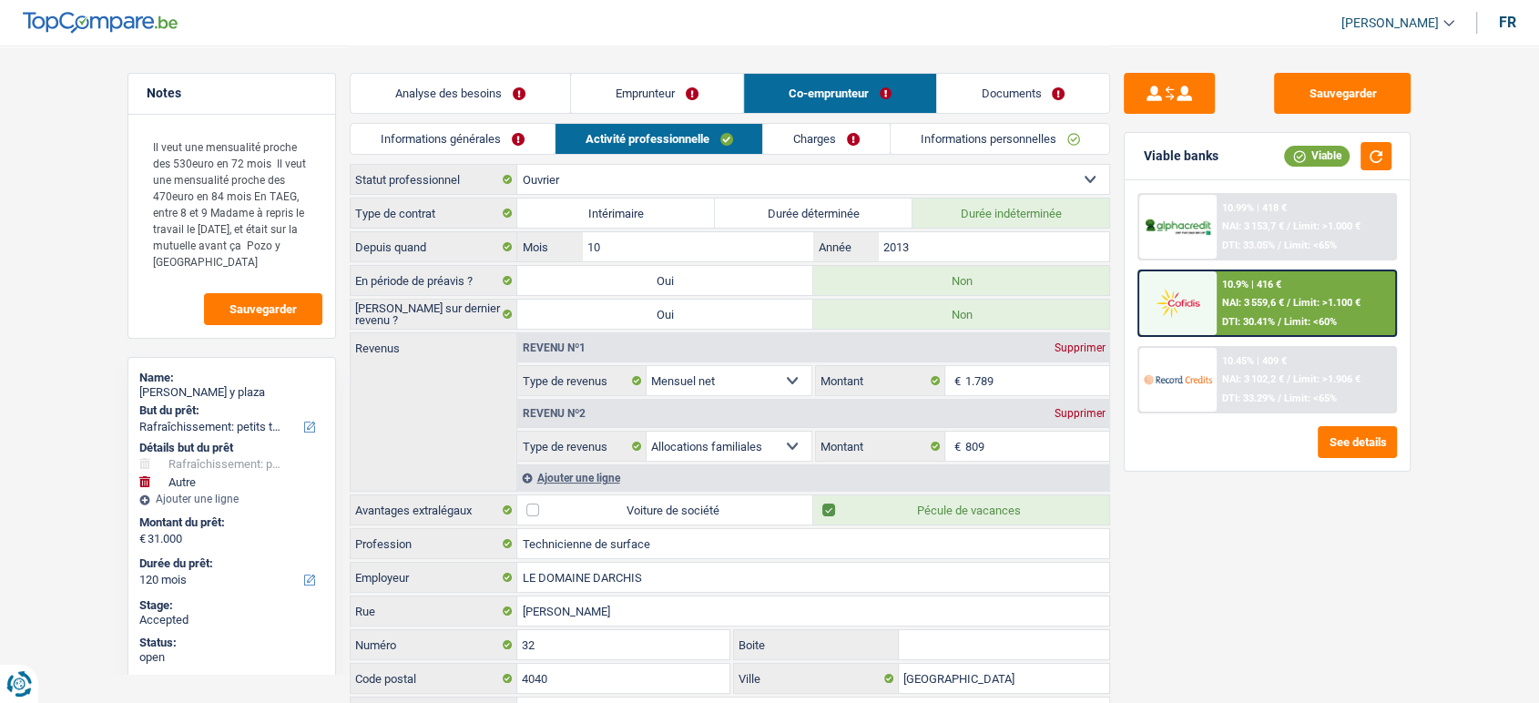
click at [1242, 319] on span "DTI: 30.41%" at bounding box center [1248, 322] width 53 height 12
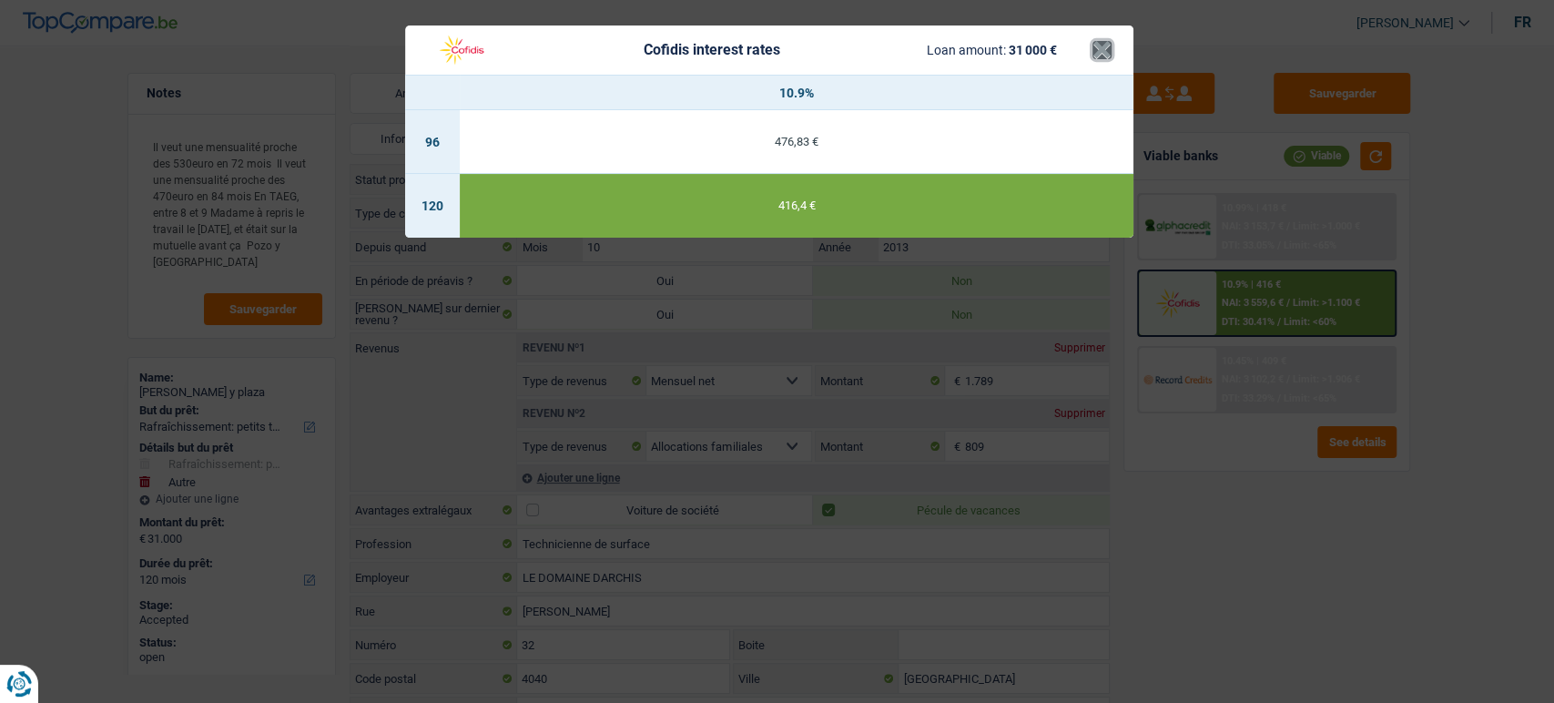
click at [1102, 56] on button "×" at bounding box center [1102, 50] width 19 height 18
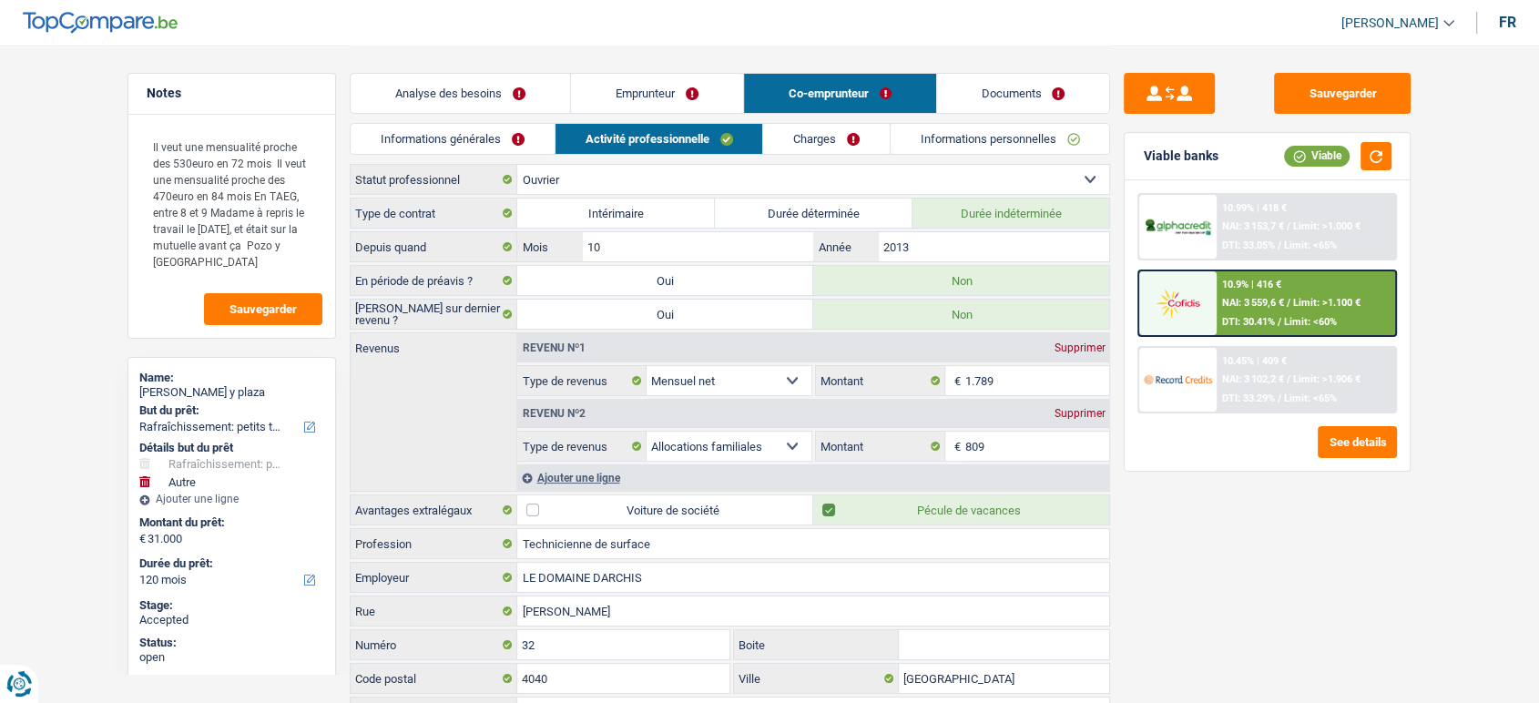
click at [858, 140] on link "Charges" at bounding box center [826, 139] width 127 height 30
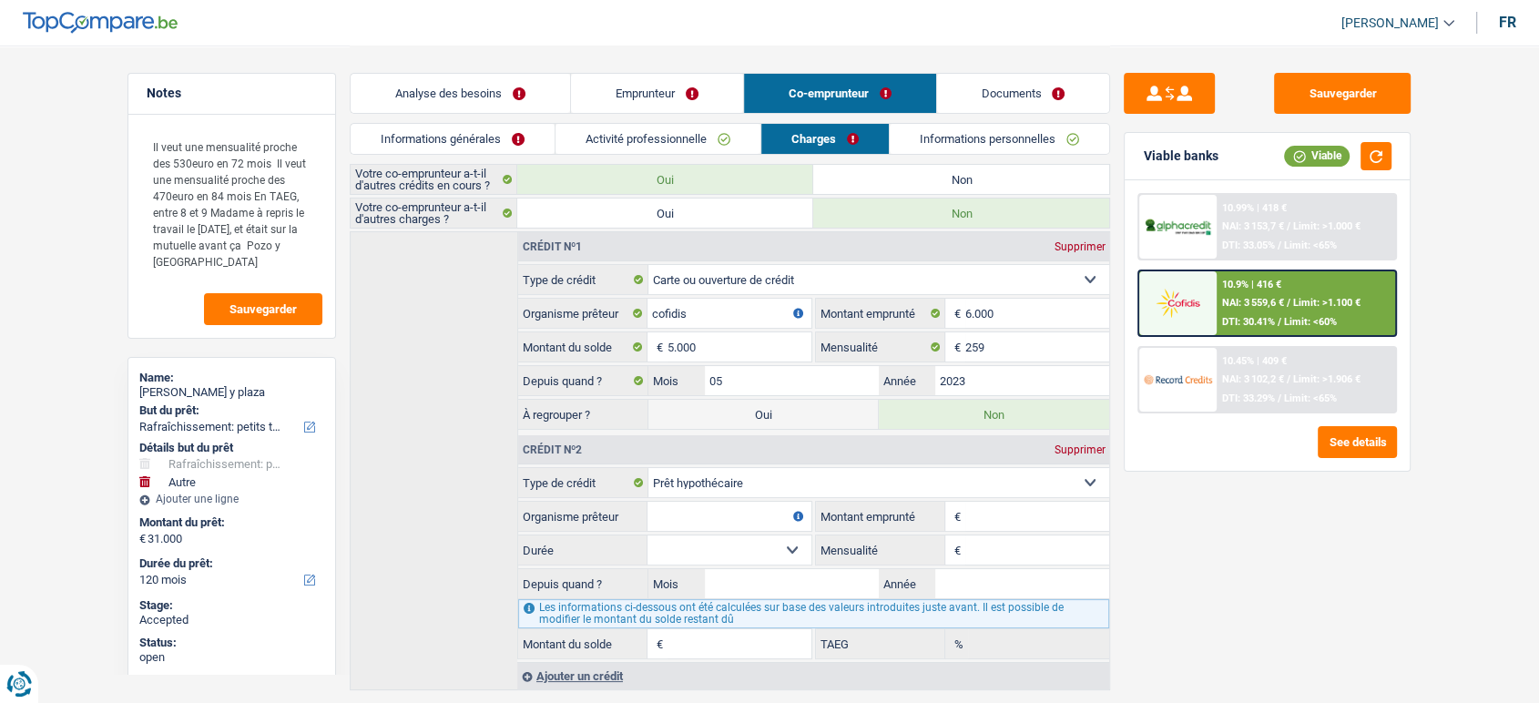
click at [1061, 448] on div "Supprimer" at bounding box center [1079, 449] width 60 height 11
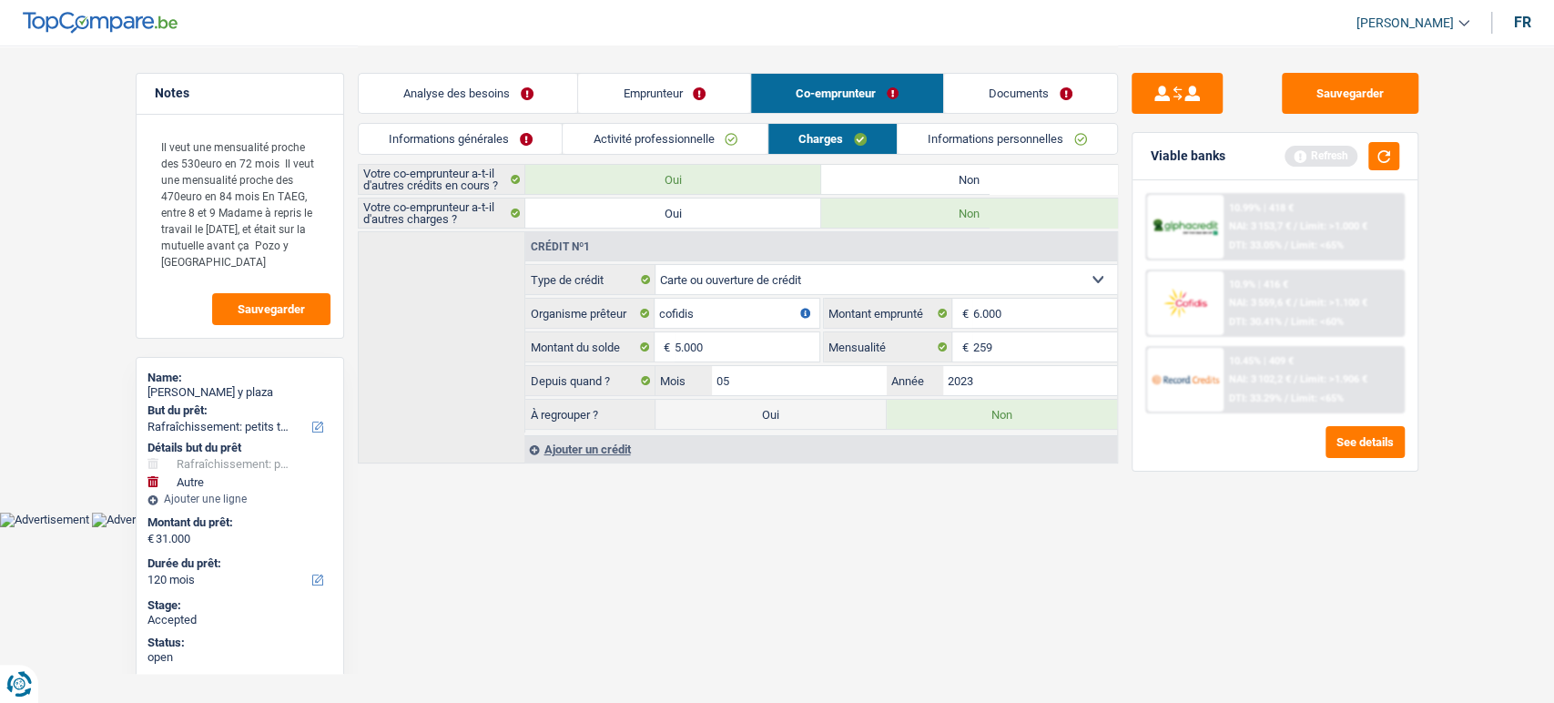
click at [1009, 139] on link "Informations personnelles" at bounding box center [1007, 139] width 219 height 30
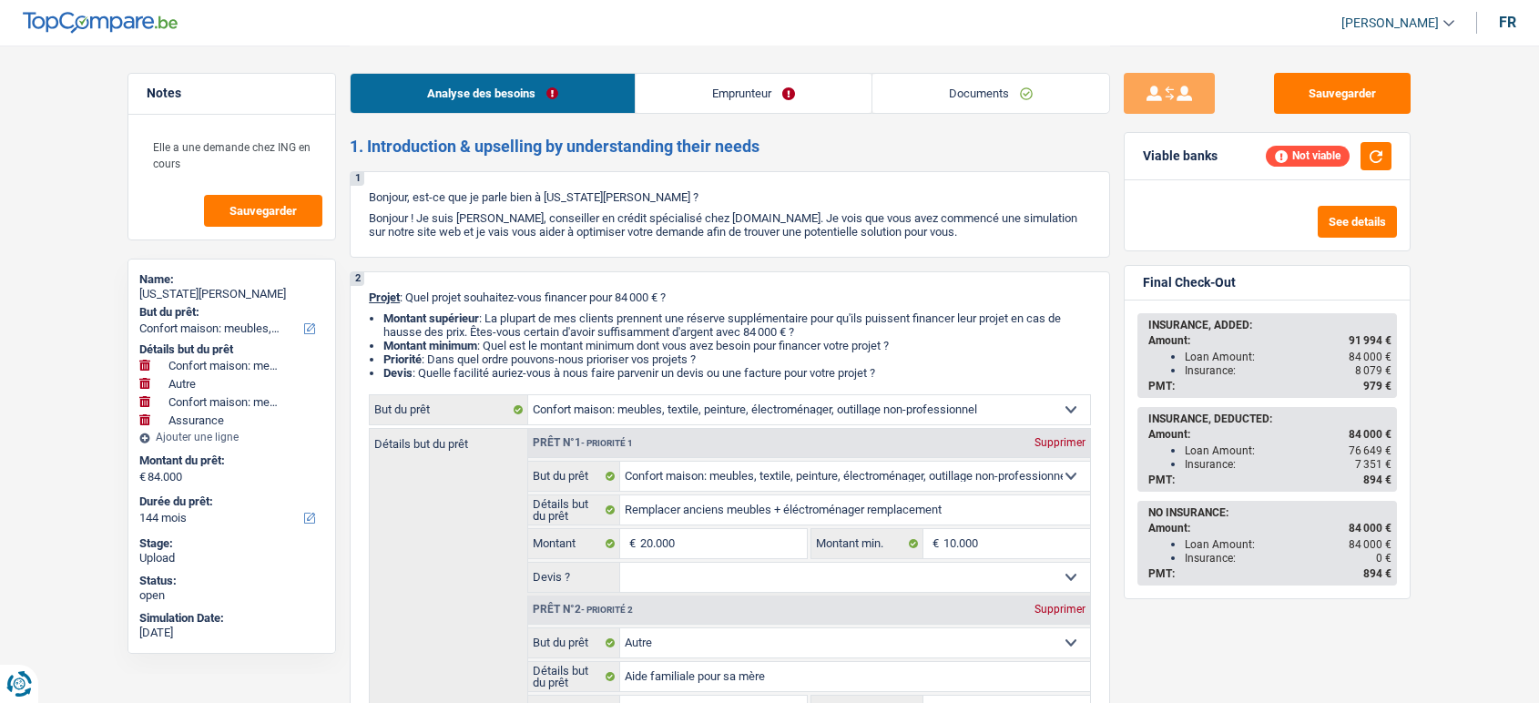
select select "household"
select select "other"
select select "household"
select select "insurance"
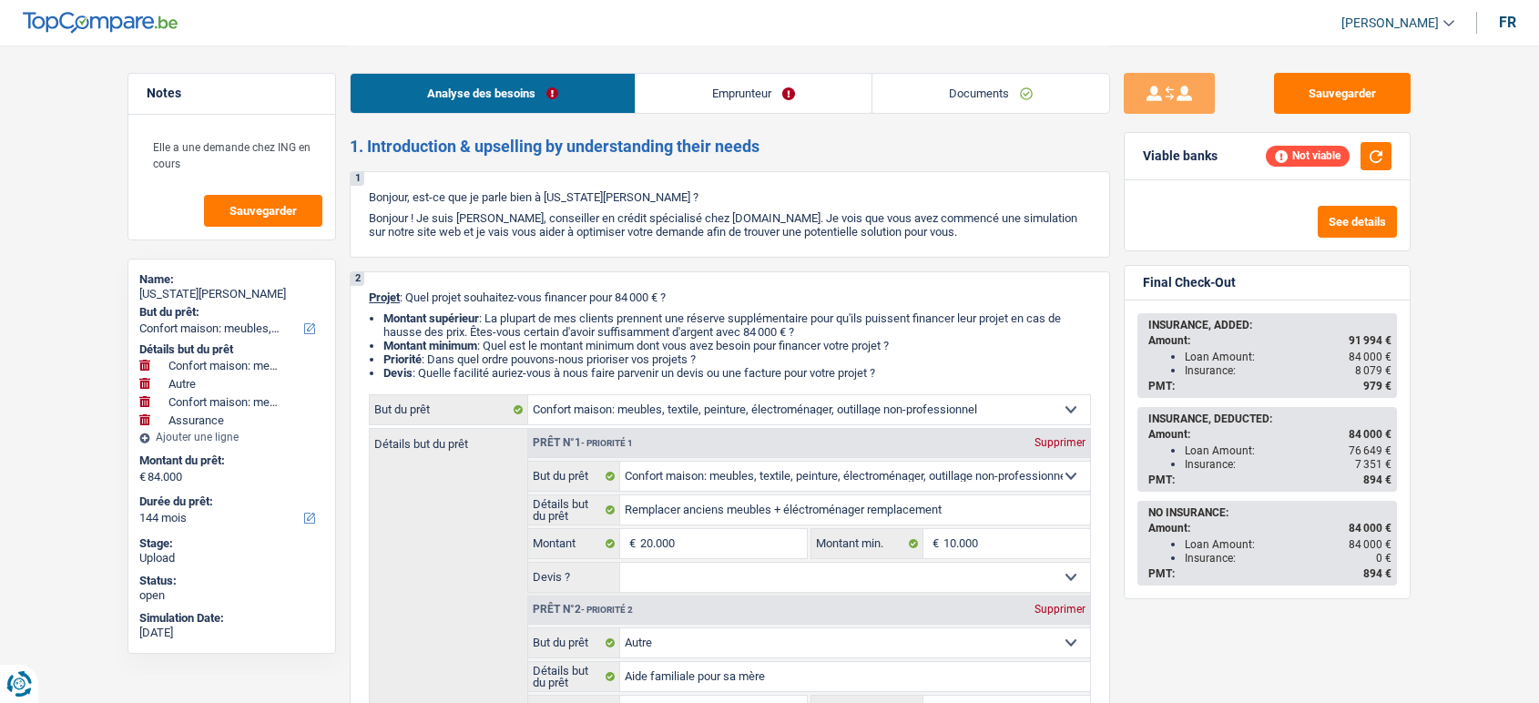
select select "144"
select select "household"
select select "other"
select select "household"
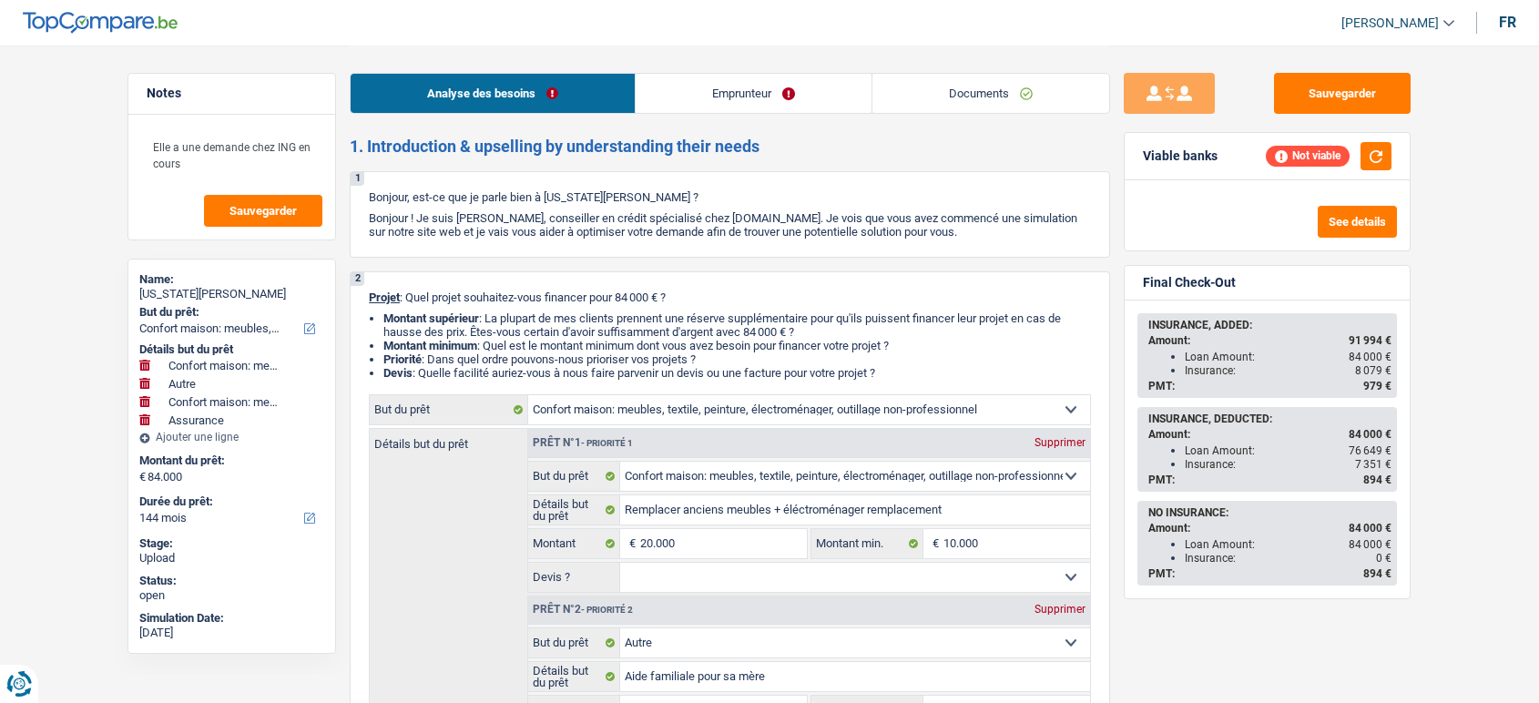
select select "insurance"
select select "144"
select select "publicEmployee"
select select "netSalary"
select select "mealVouchers"
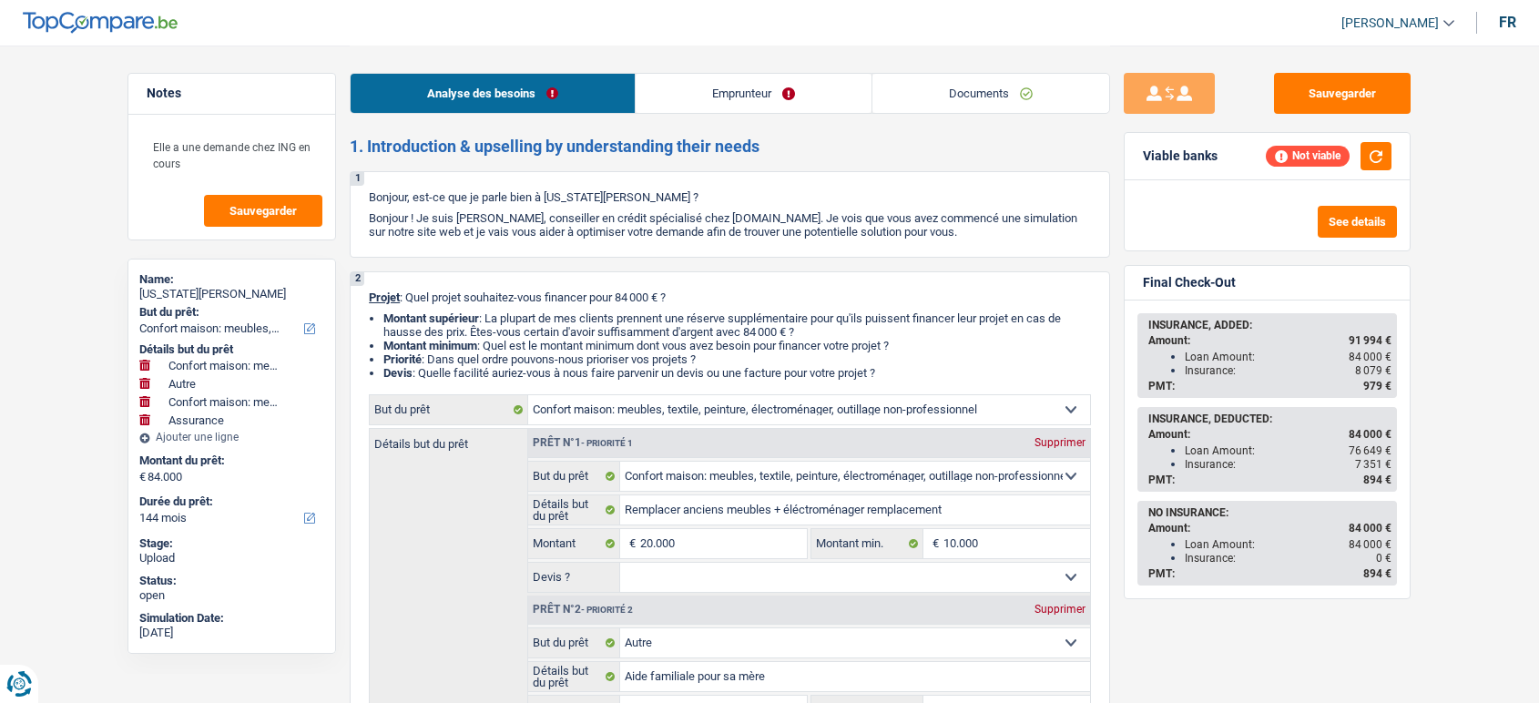
select select "familyAllowances"
select select "ownerWithMortgage"
select select "mortgage"
select select "240"
select select "cardOrCredit"
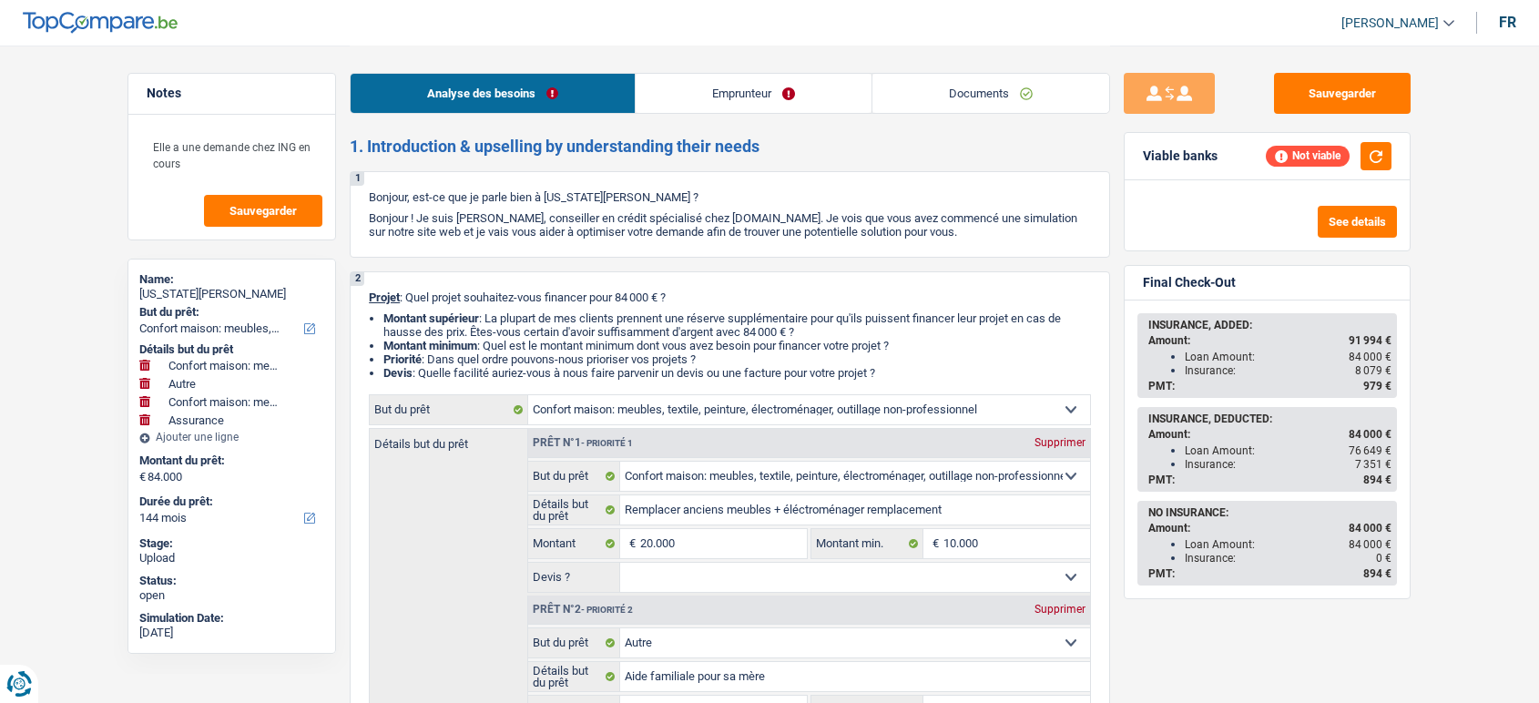
select select "cardOrCredit"
select select "renovationLoan"
select select "84"
select select "household"
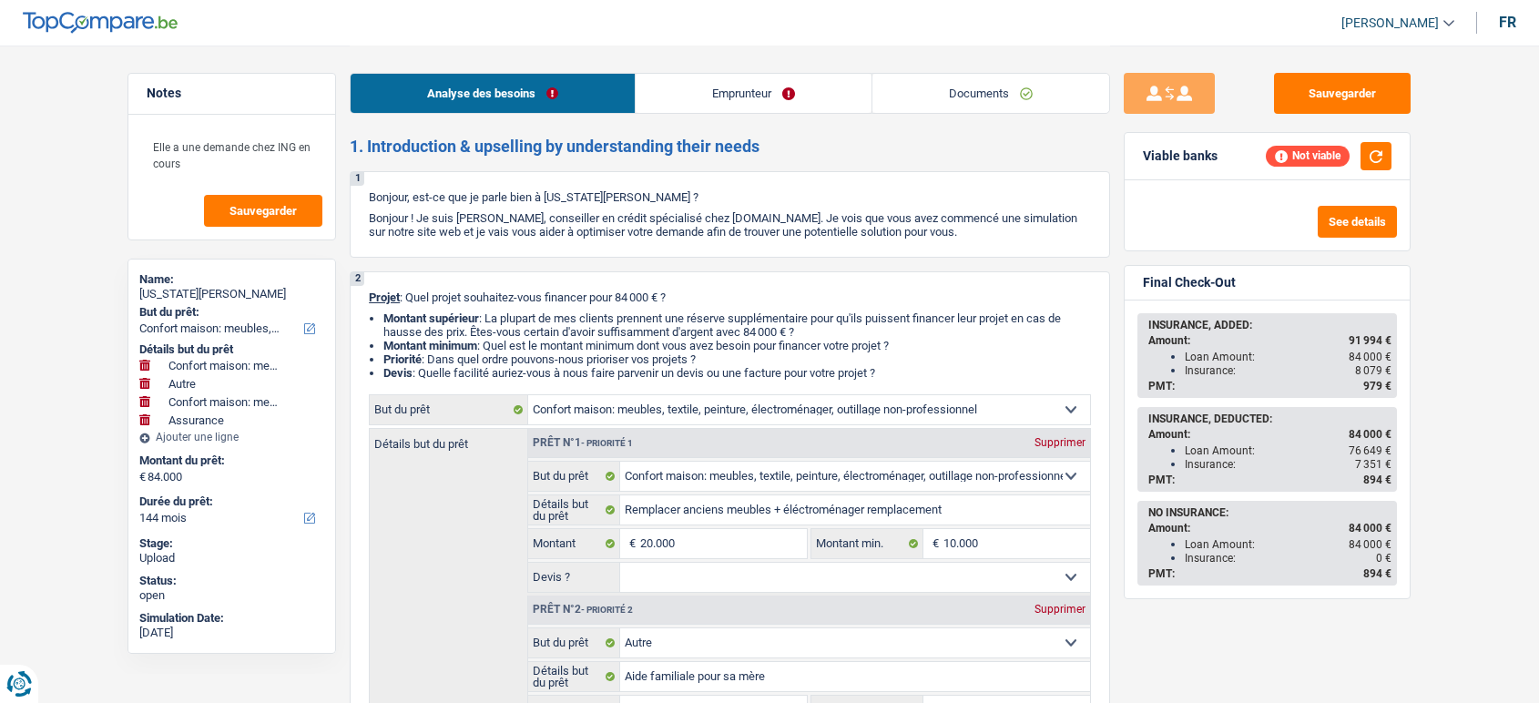
select select "other"
select select "household"
select select "insurance"
select select "144"
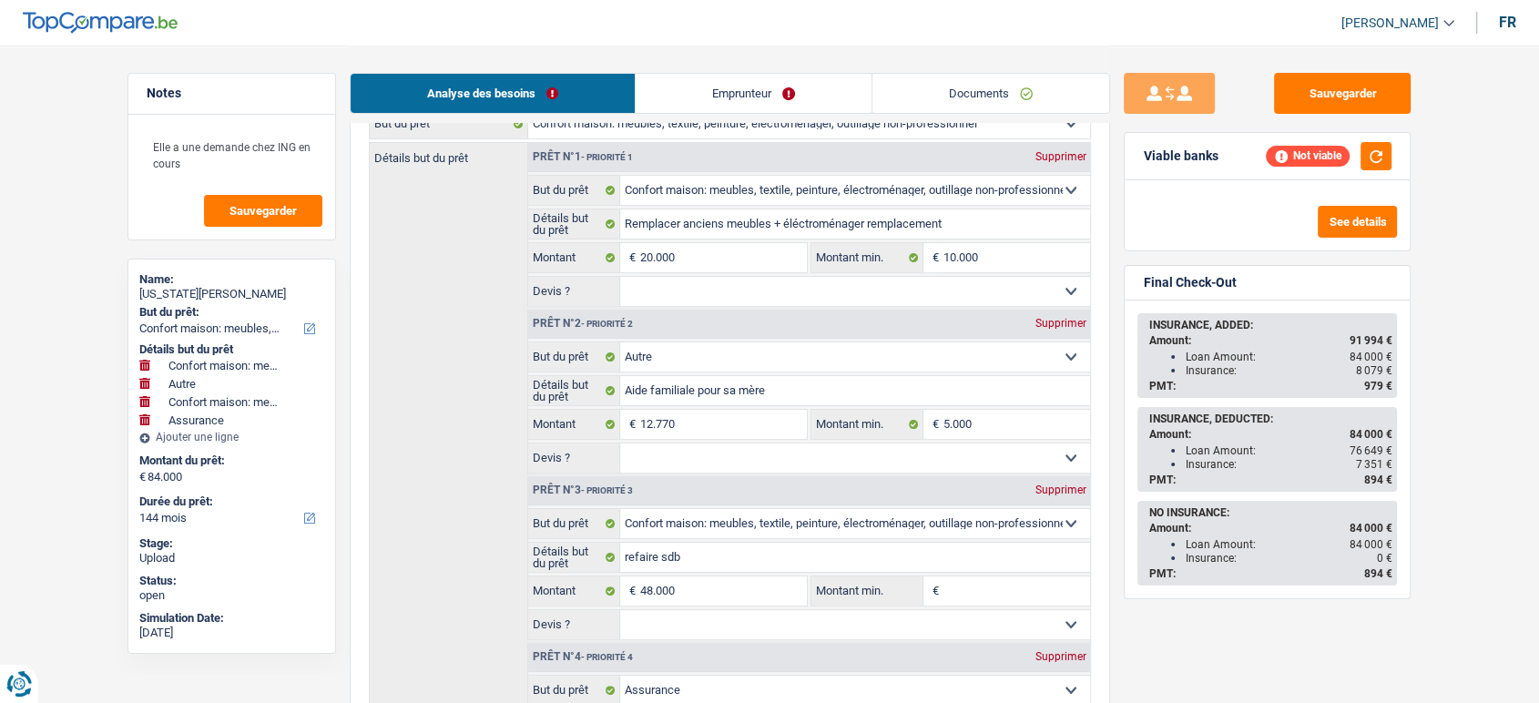
scroll to position [290, 0]
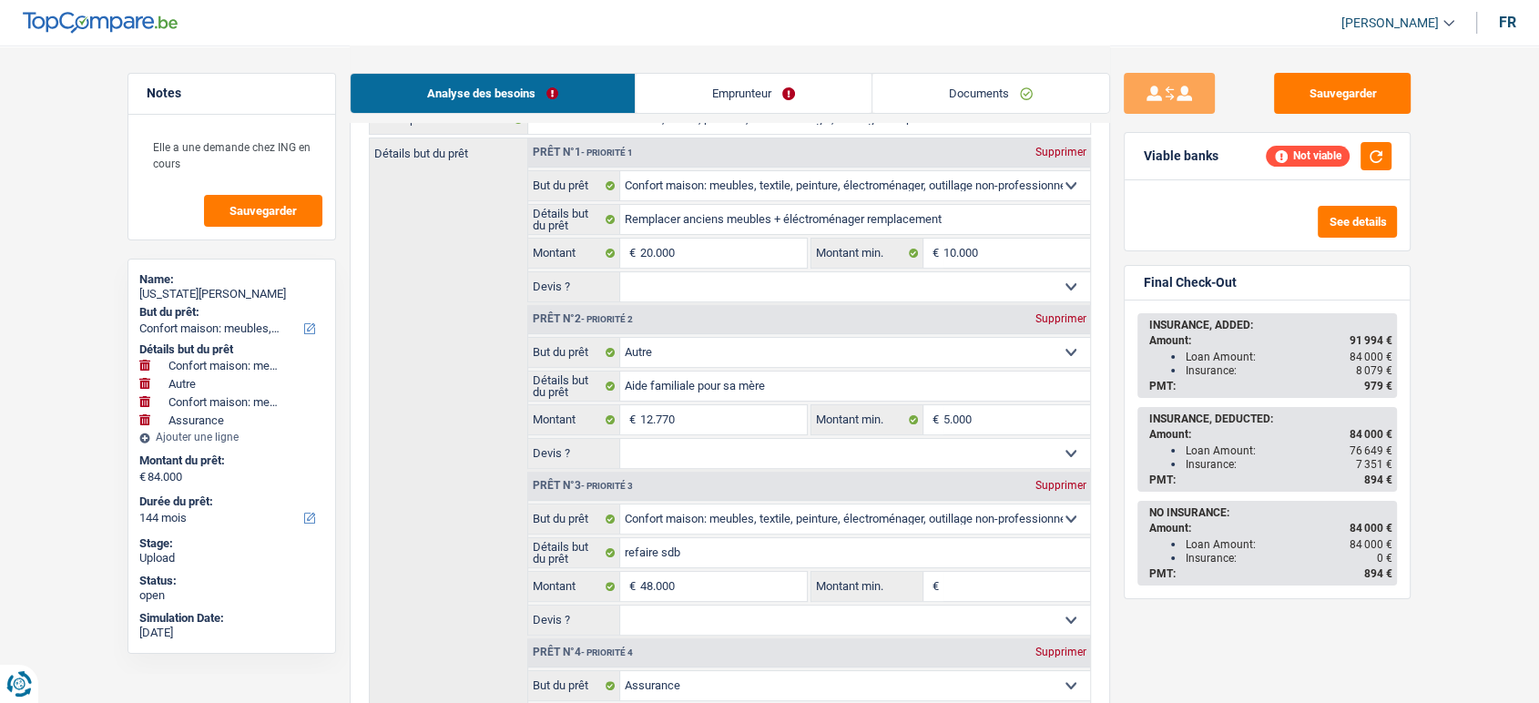
click at [976, 89] on link "Documents" at bounding box center [990, 93] width 237 height 39
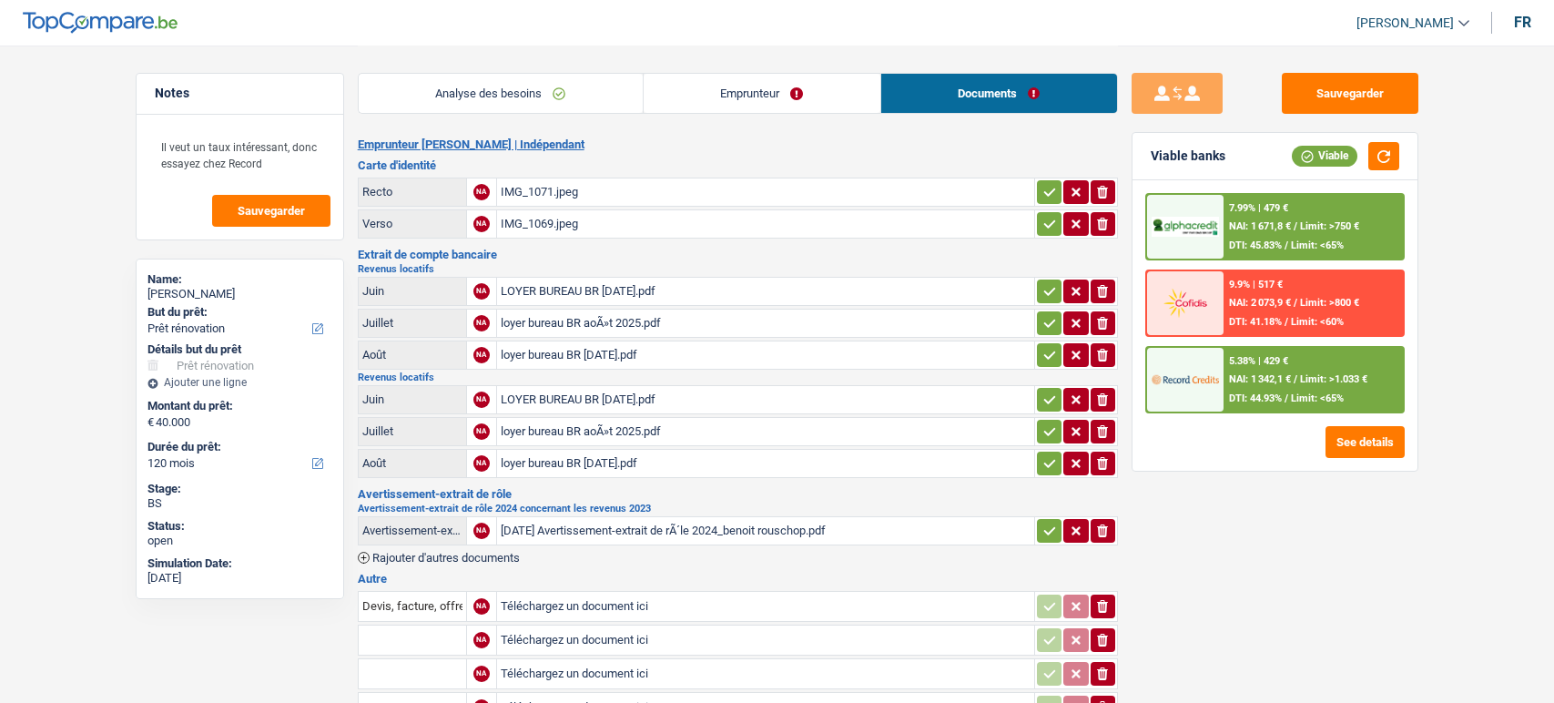
select select "renovation"
select select "120"
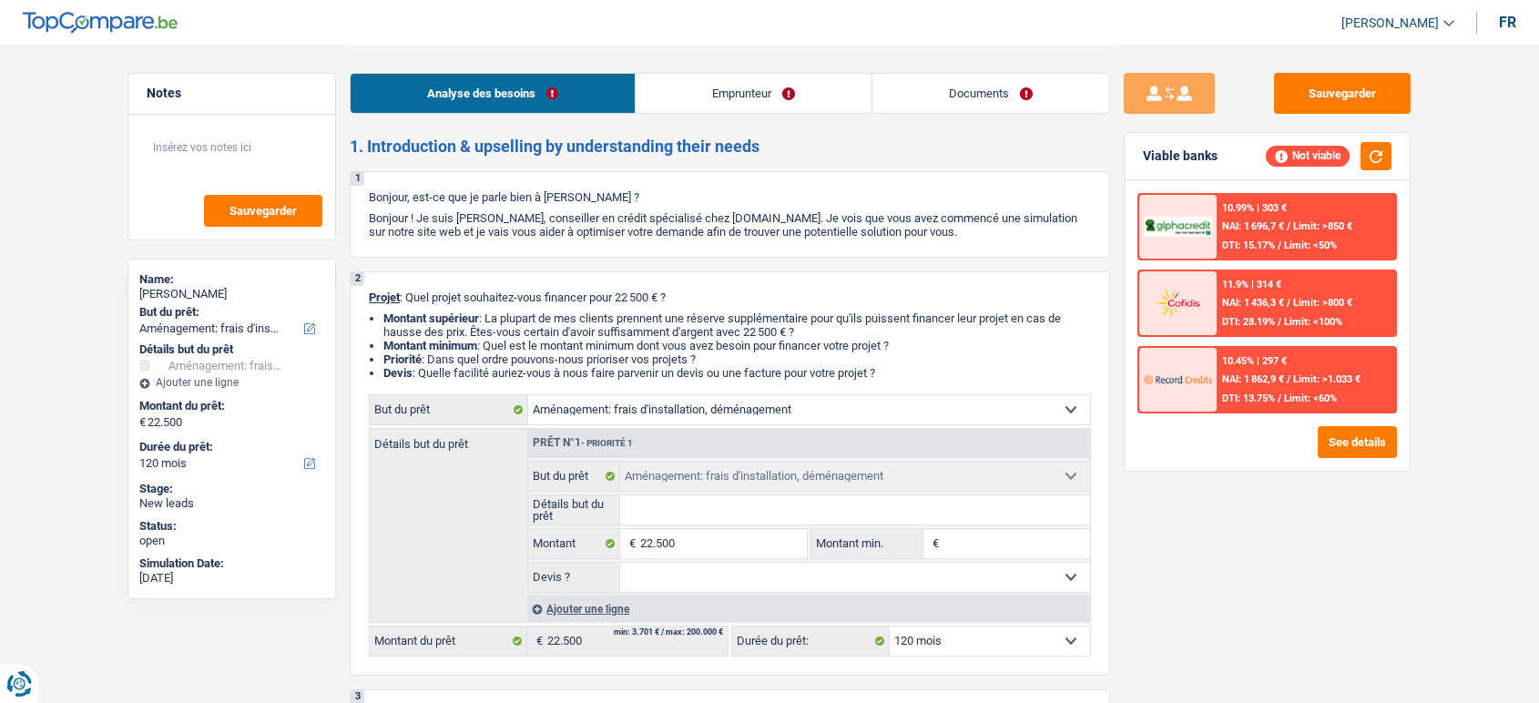
select select "movingOrInstallation"
select select "120"
select select "movingOrInstallation"
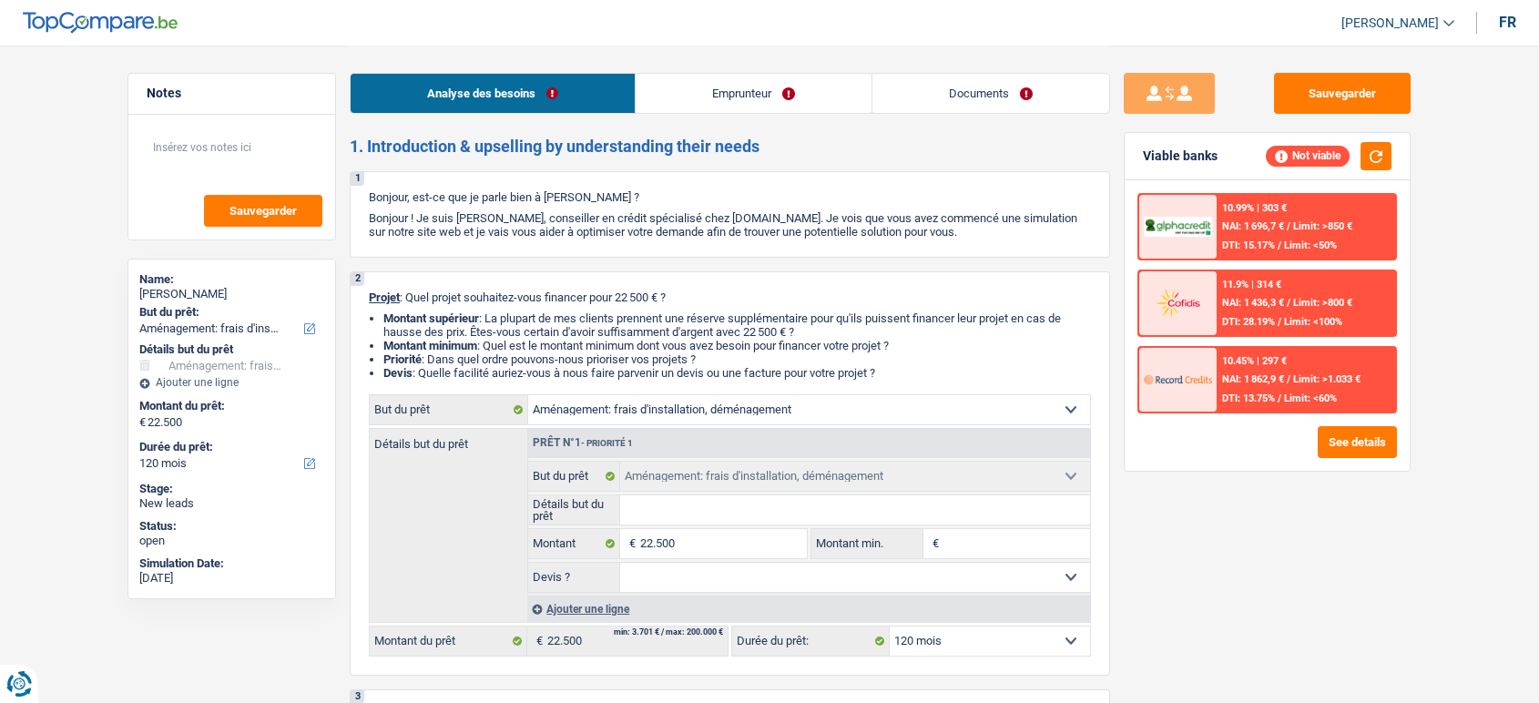
select select "120"
select select "worker"
select select "netSalary"
select select "liveWithParents"
select select "movingOrInstallation"
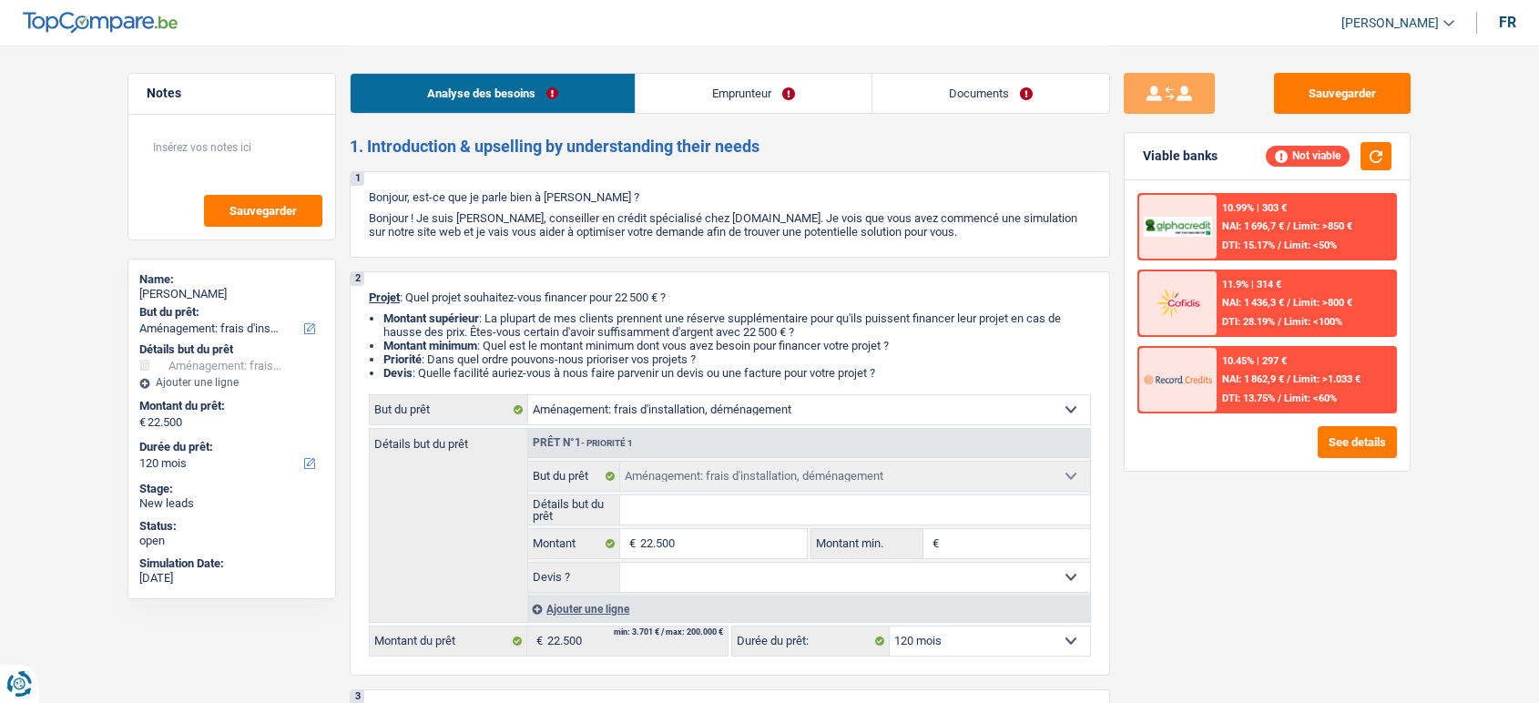
select select "movingOrInstallation"
select select "120"
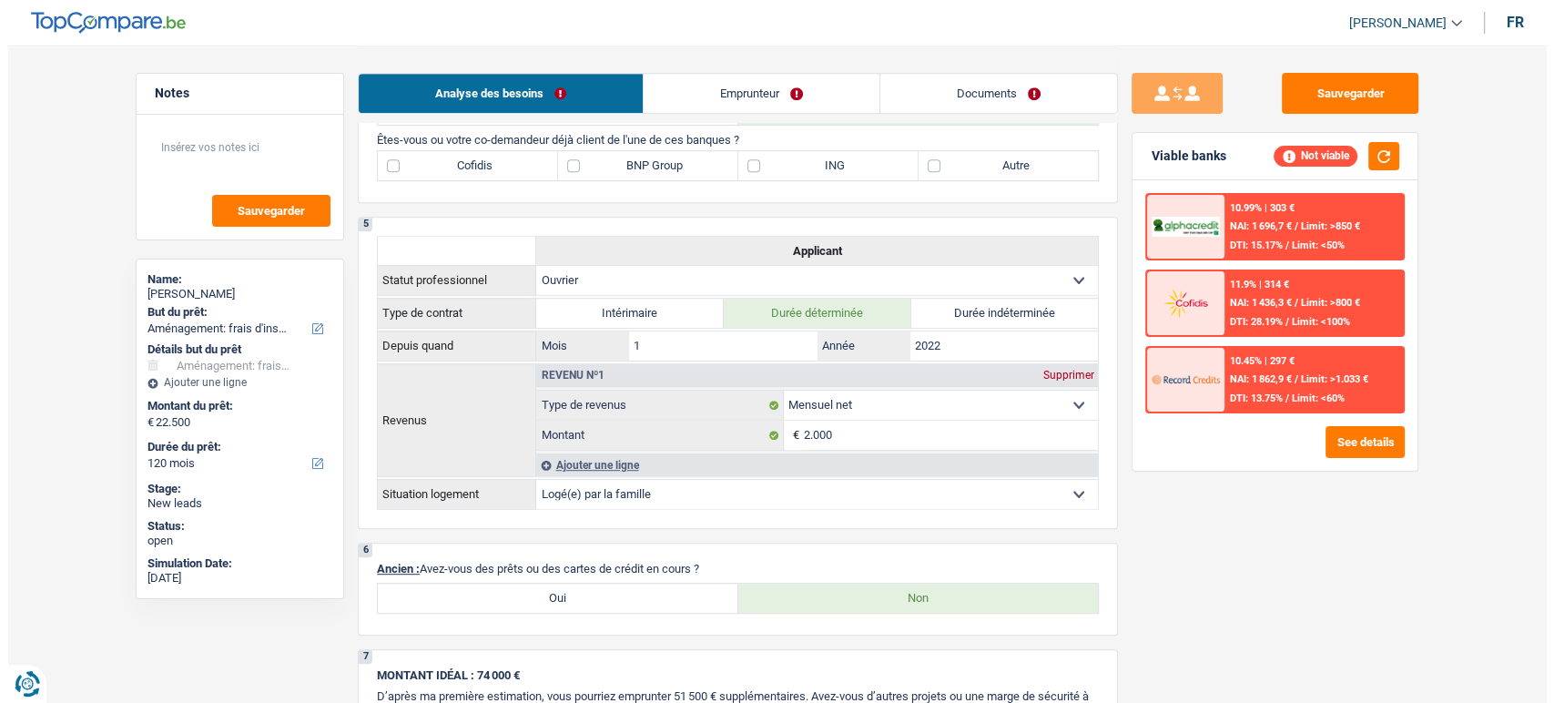
scroll to position [864, 0]
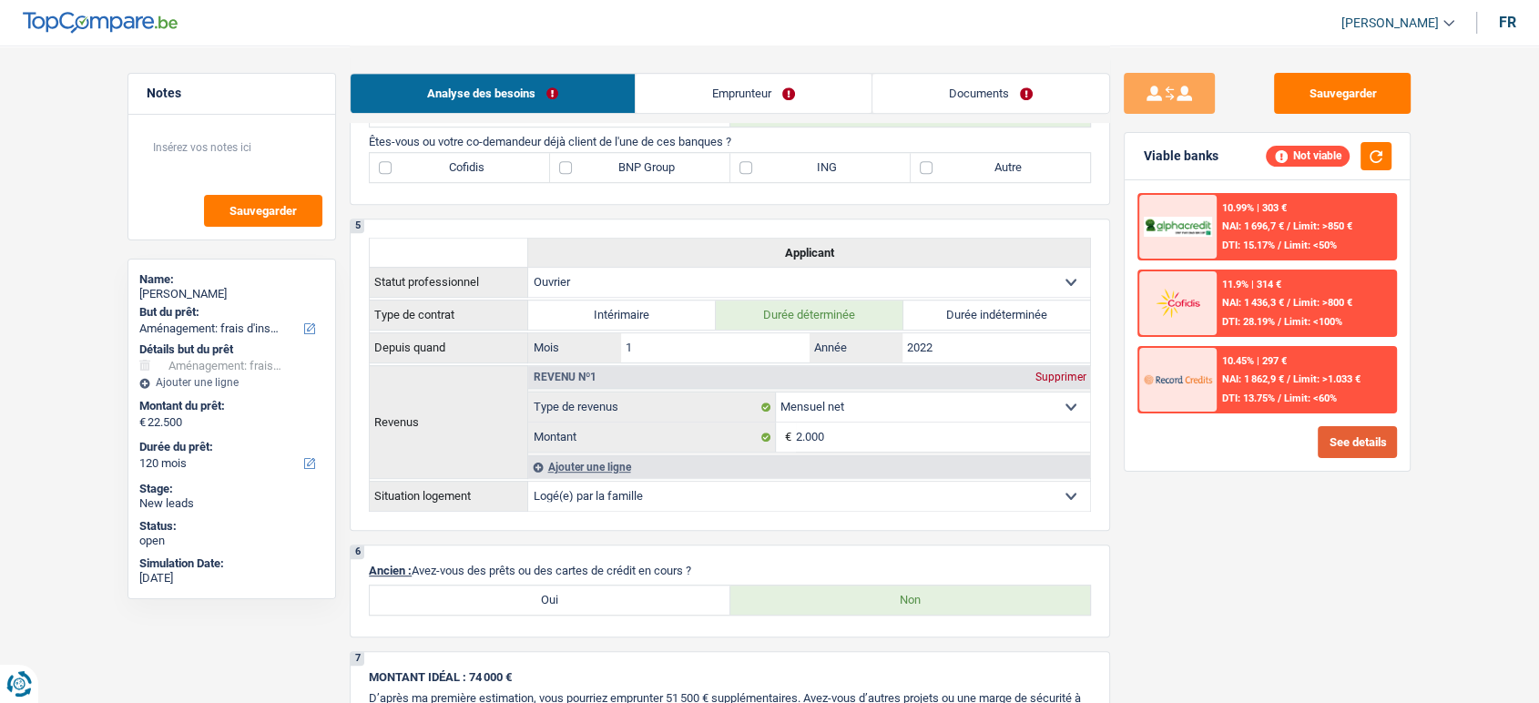
click at [1392, 443] on button "See details" at bounding box center [1356, 442] width 79 height 32
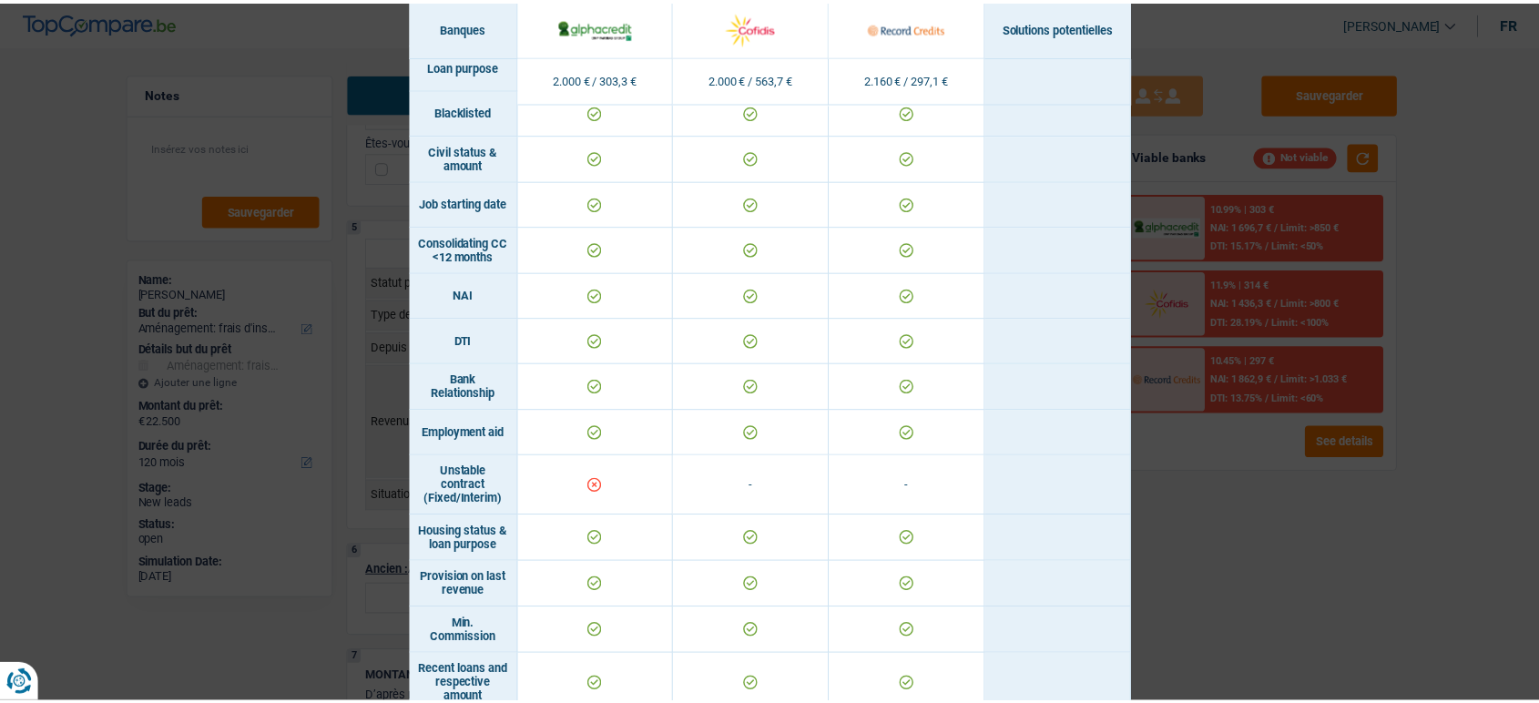
scroll to position [595, 0]
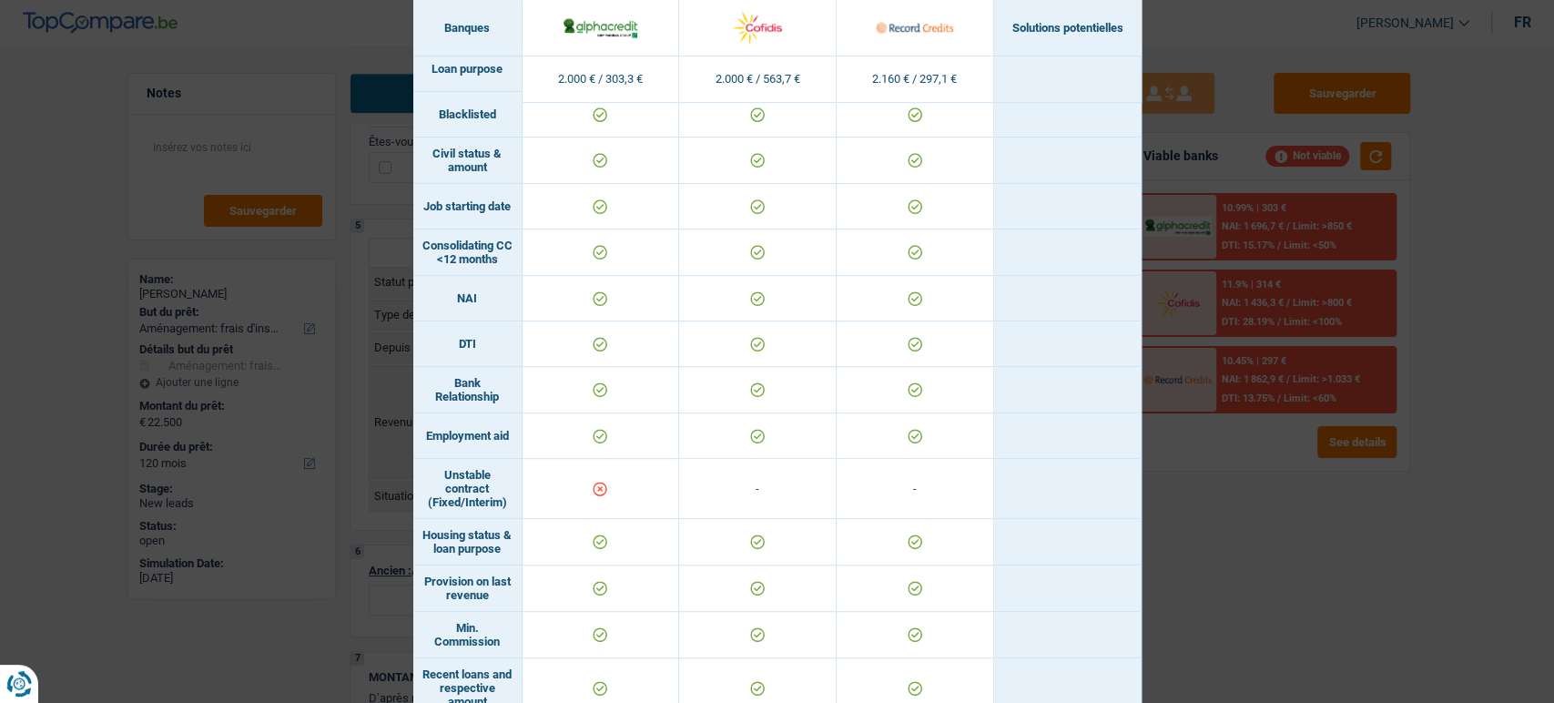
click at [1238, 556] on div "Banks conditions × Banques Solutions potentielles Revenus / Charges 2.000 € / 3…" at bounding box center [777, 351] width 1554 height 703
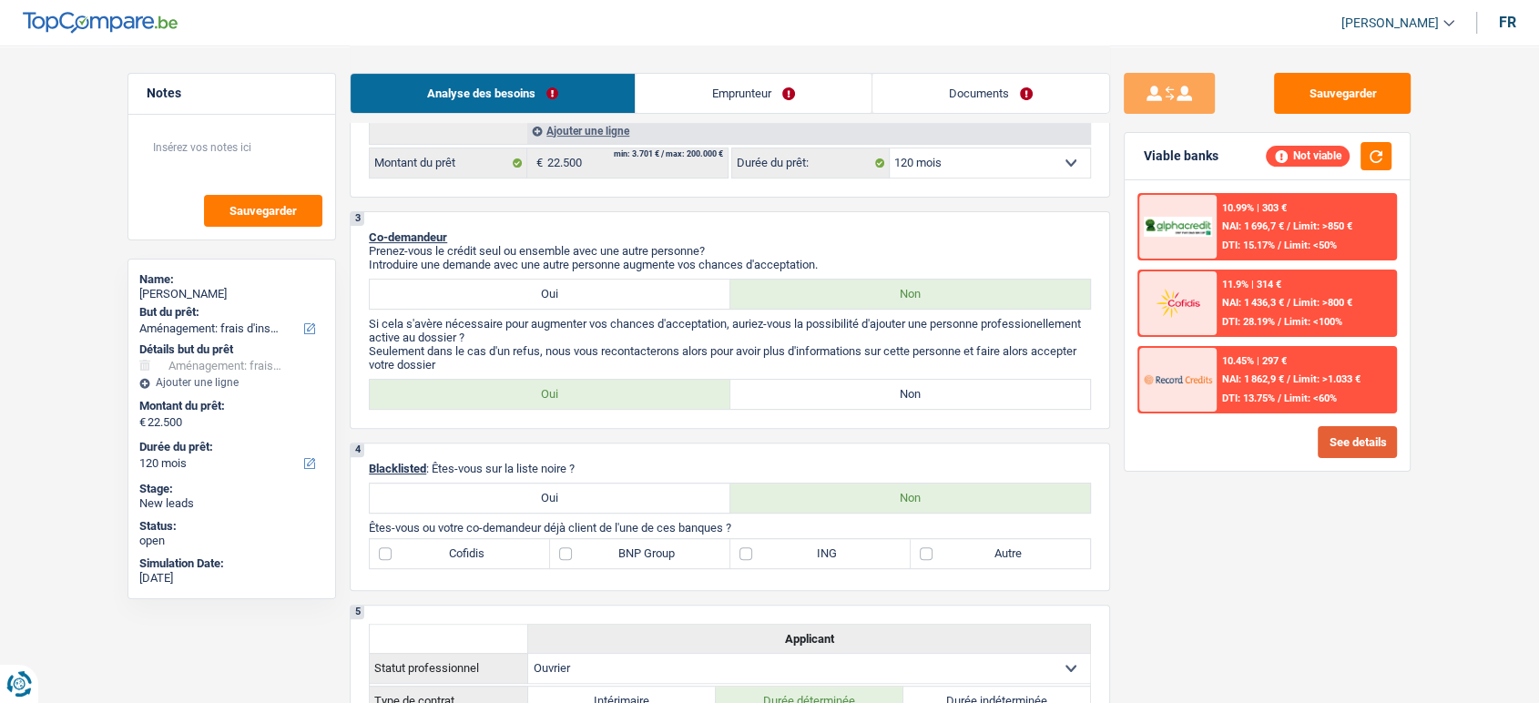
scroll to position [457, 0]
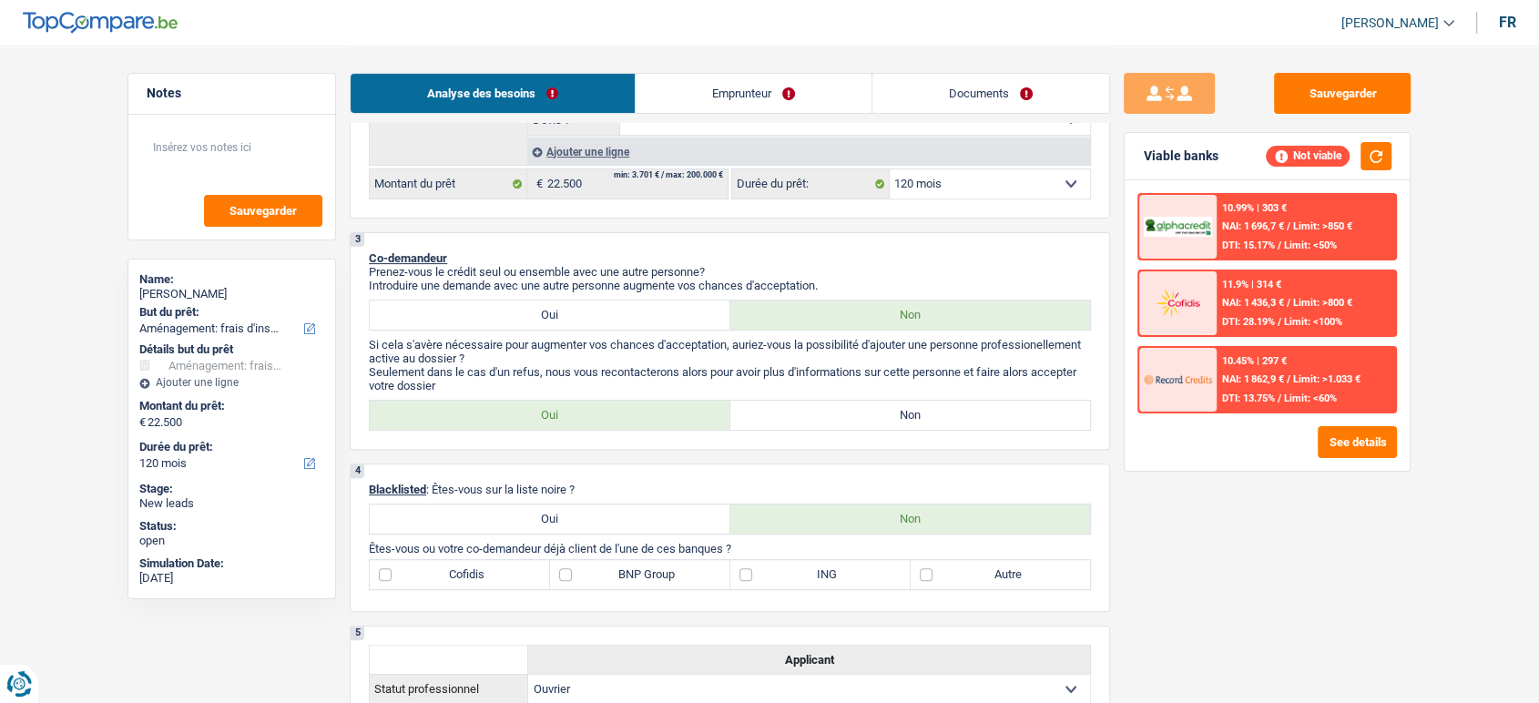
click at [1415, 608] on div "Sauvegarder Viable banks Not viable 10.99% | 303 € NAI: 1 696,7 € / Limit: >850…" at bounding box center [1267, 373] width 314 height 601
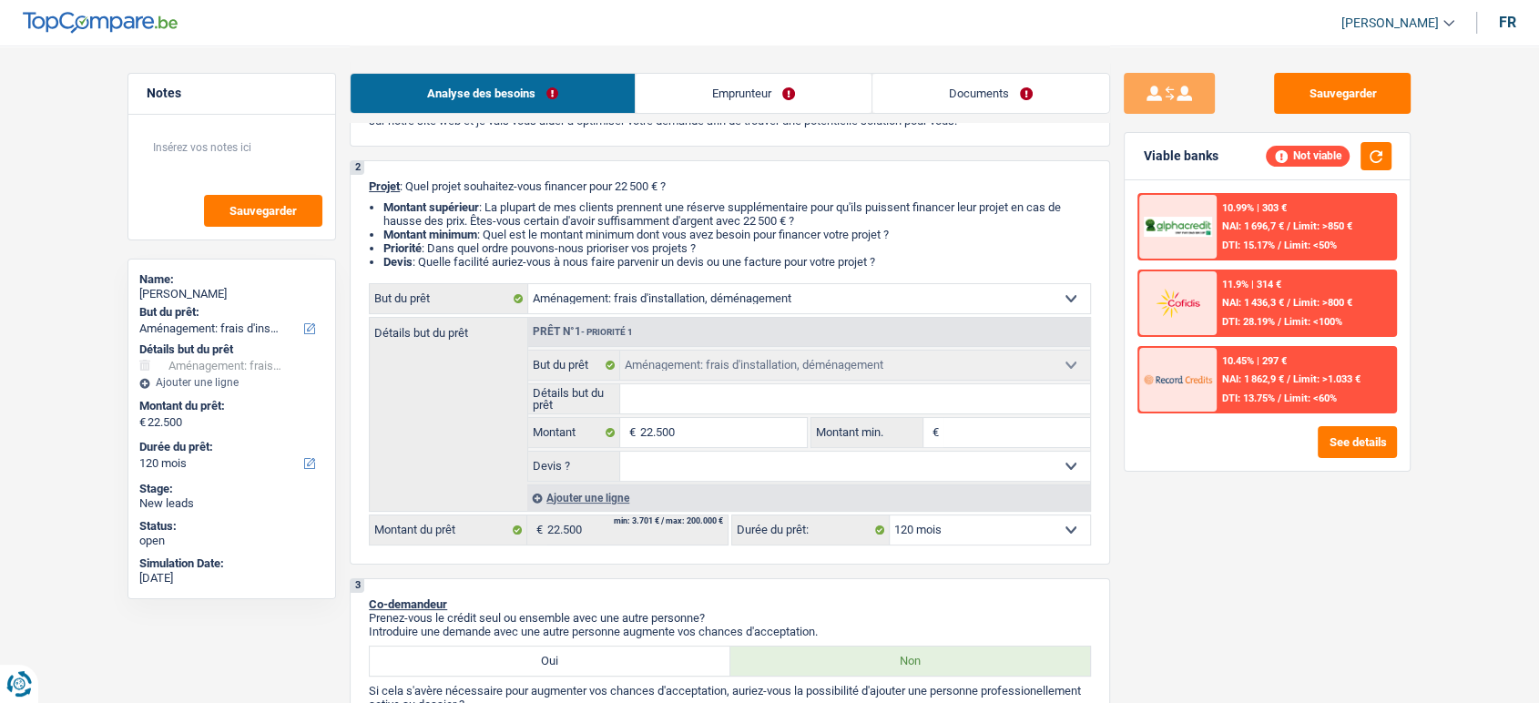
scroll to position [0, 0]
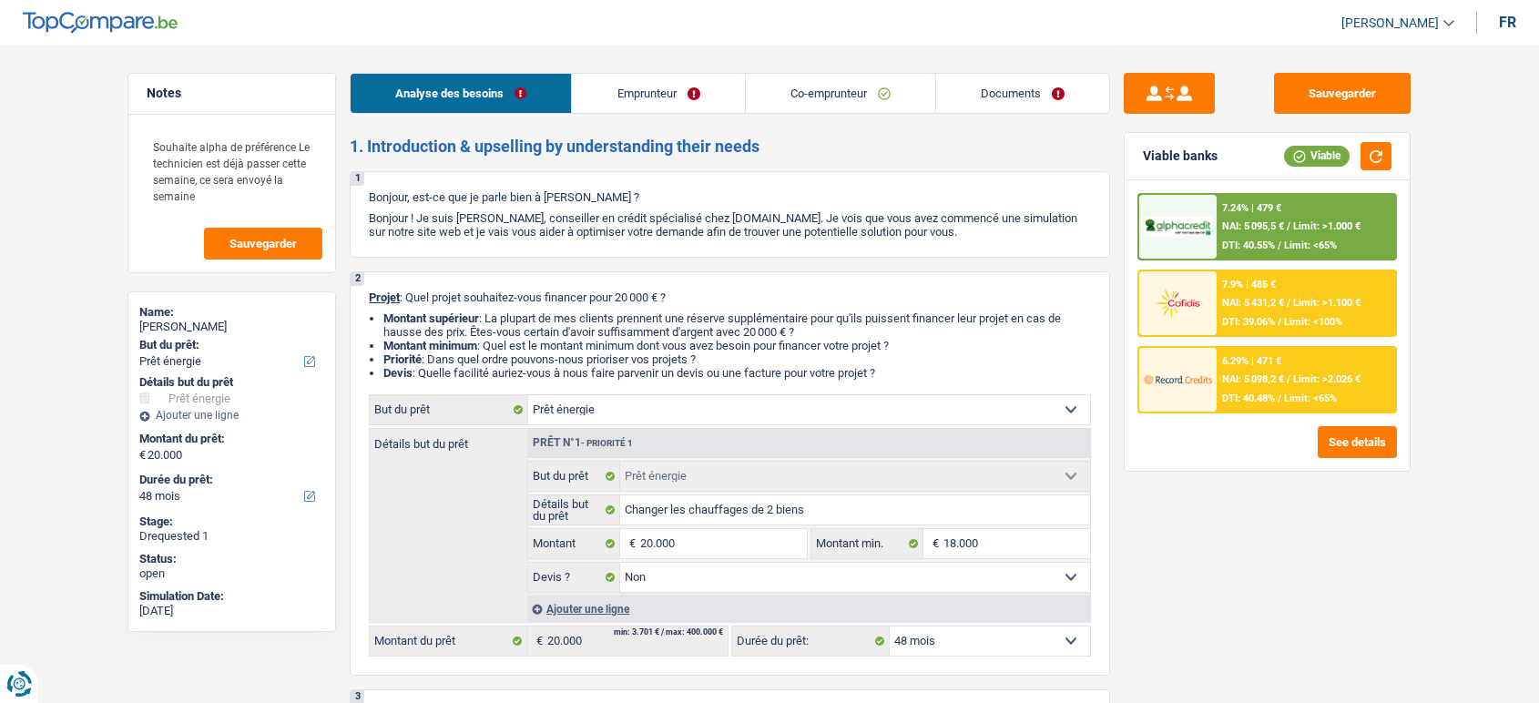
select select "energy"
select select "48"
select select "energy"
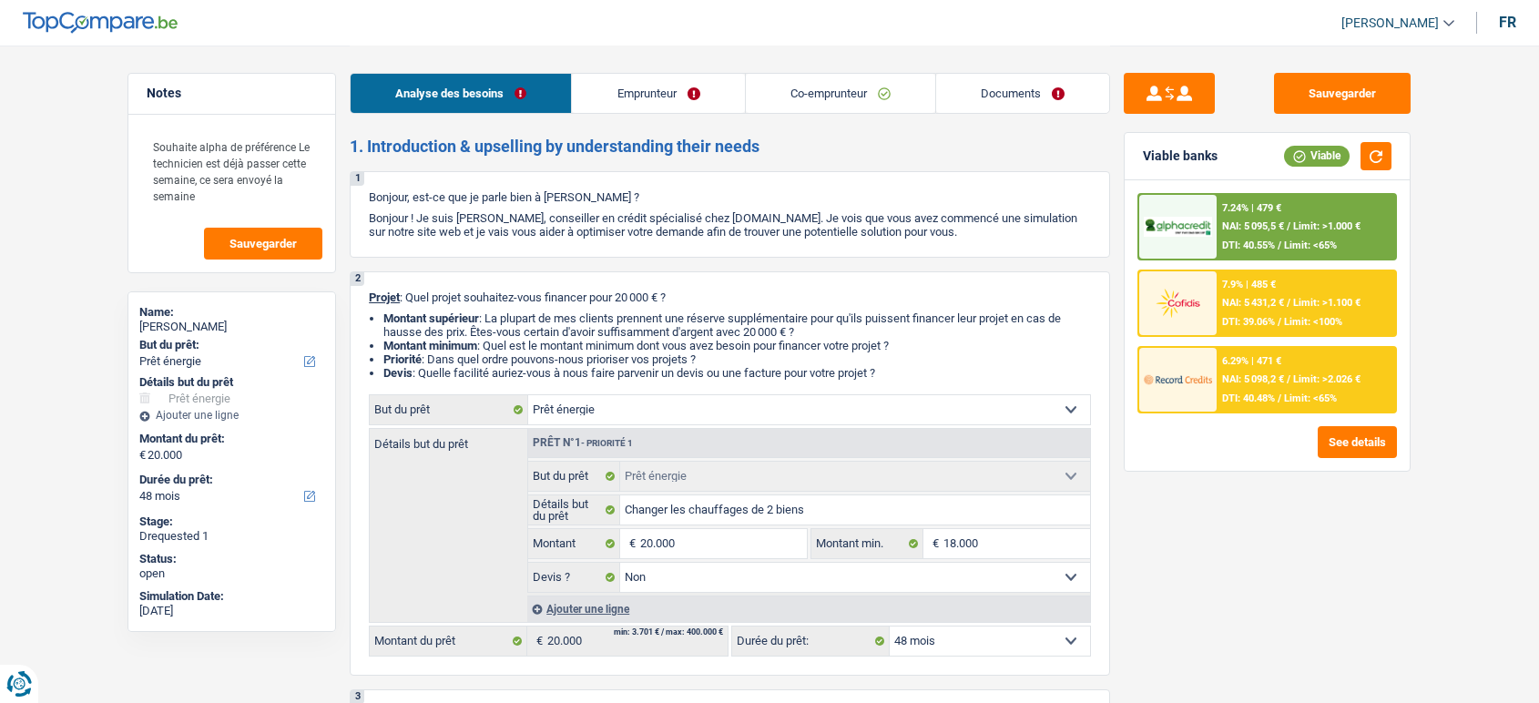
select select "false"
select select "48"
select select "publicEmployee"
select select "mutuality"
select select "familyAllowances"
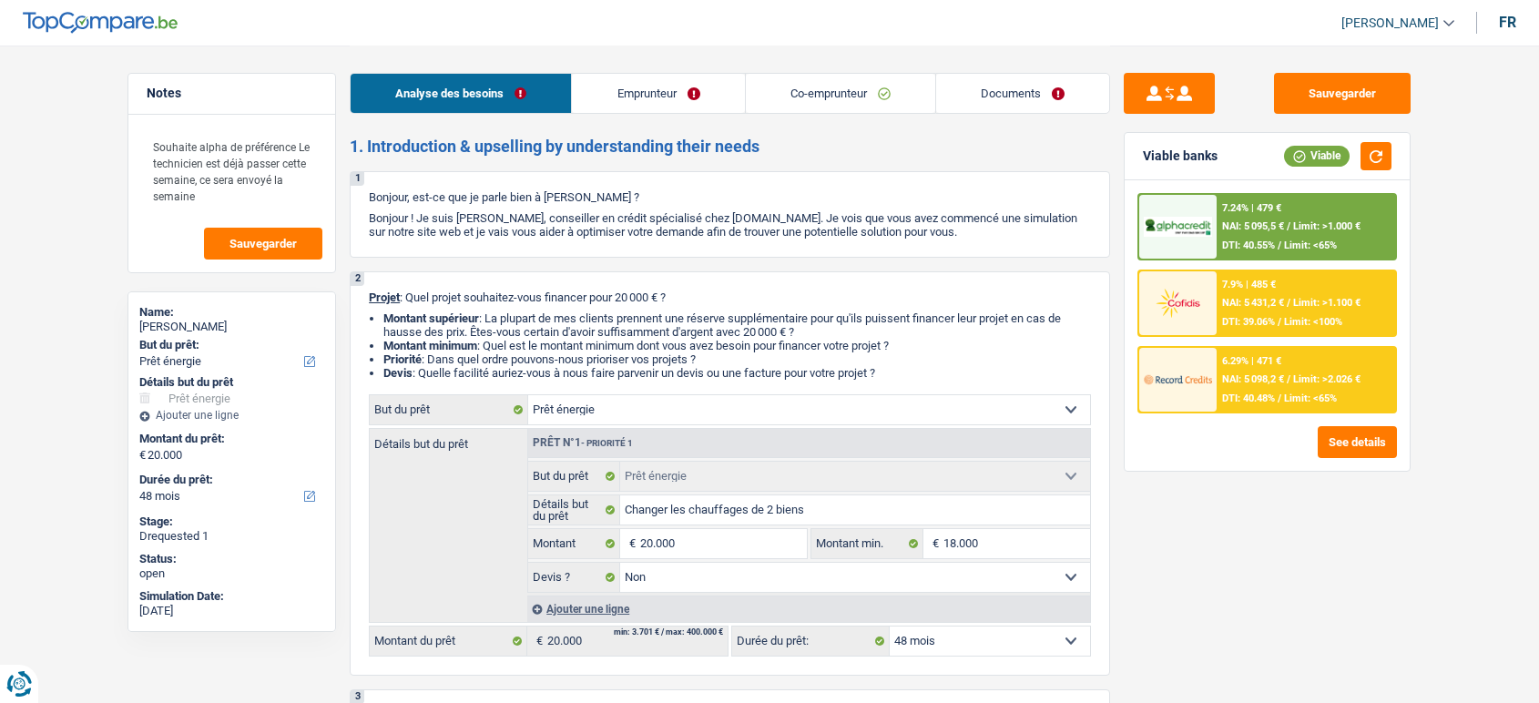
select select "netSalary"
select select "other"
select select "mealVouchers"
select select "mutualityIndemnity"
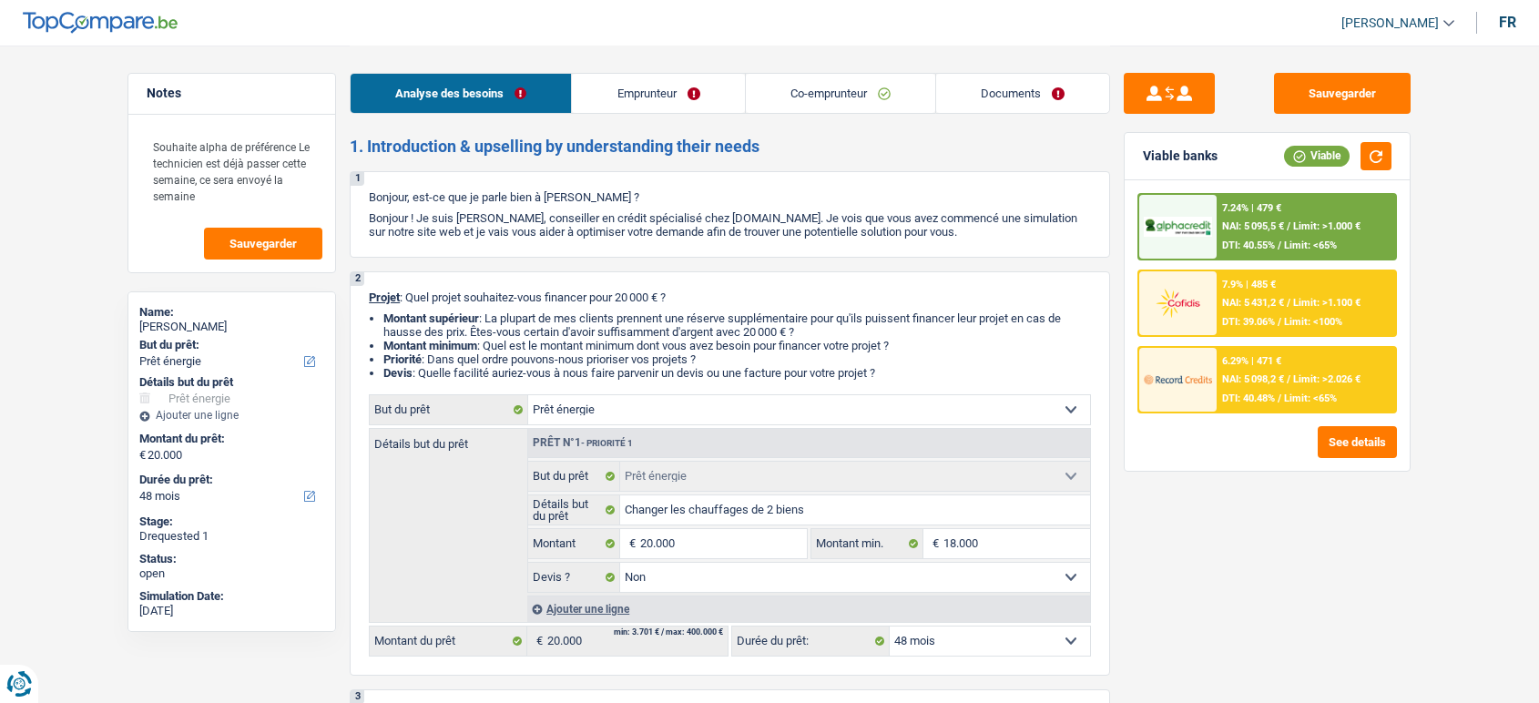
select select "ownerWithMortgage"
select select "mortgage"
select select "360"
select select "carLoan"
select select "60"
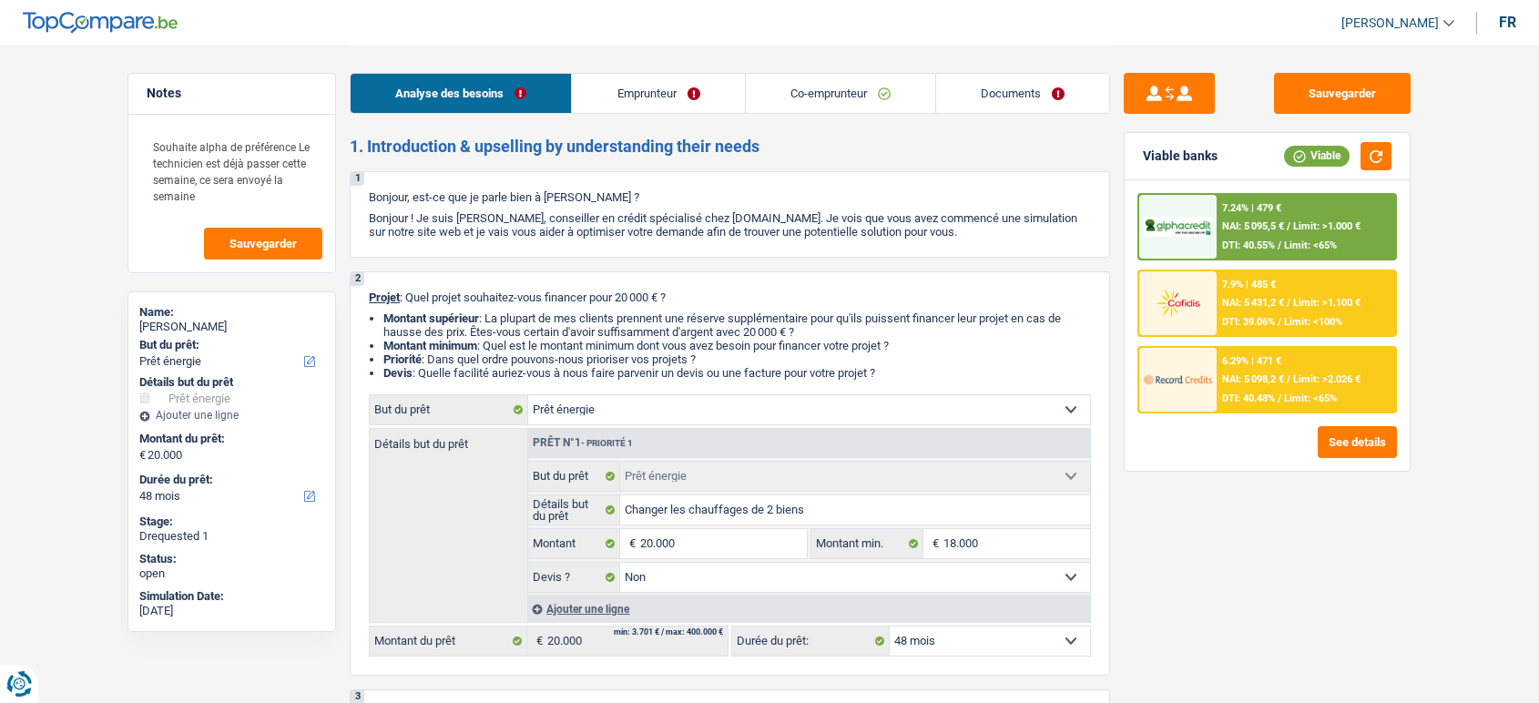
select select "renovationLoan"
select select "48"
select select "carLoan"
select select "48"
select select "energy"
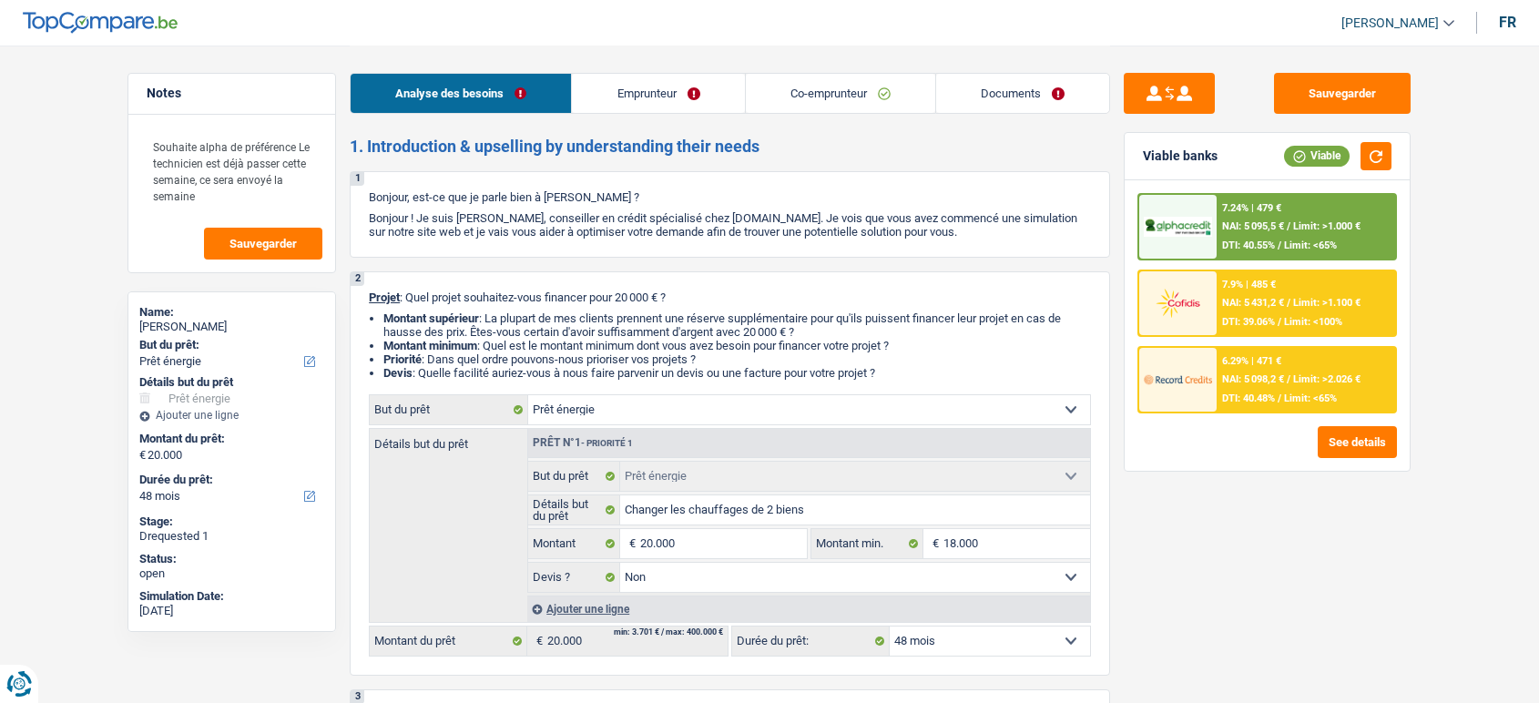
select select "energy"
select select "false"
select select "48"
click at [976, 92] on link "Documents" at bounding box center [1022, 93] width 173 height 39
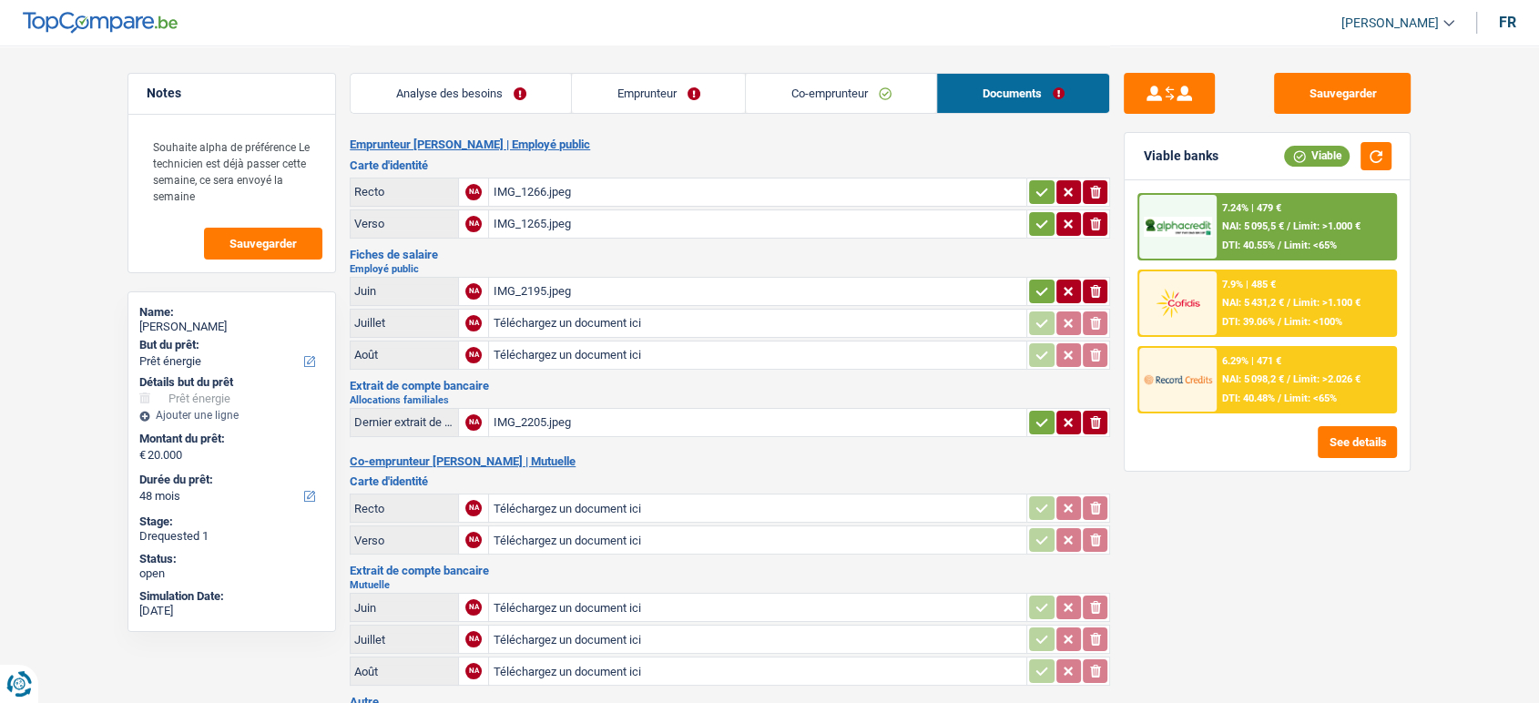
click at [661, 219] on div "IMG_1265.jpeg" at bounding box center [758, 223] width 530 height 27
click at [595, 495] on input "Téléchargez un document ici" at bounding box center [758, 507] width 530 height 27
type input "C:\fakepath\IMG_0344.jpeg"
click at [768, 536] on input "Téléchargez un document ici" at bounding box center [758, 539] width 530 height 27
type input "C:\fakepath\IMG_0345.jpeg"
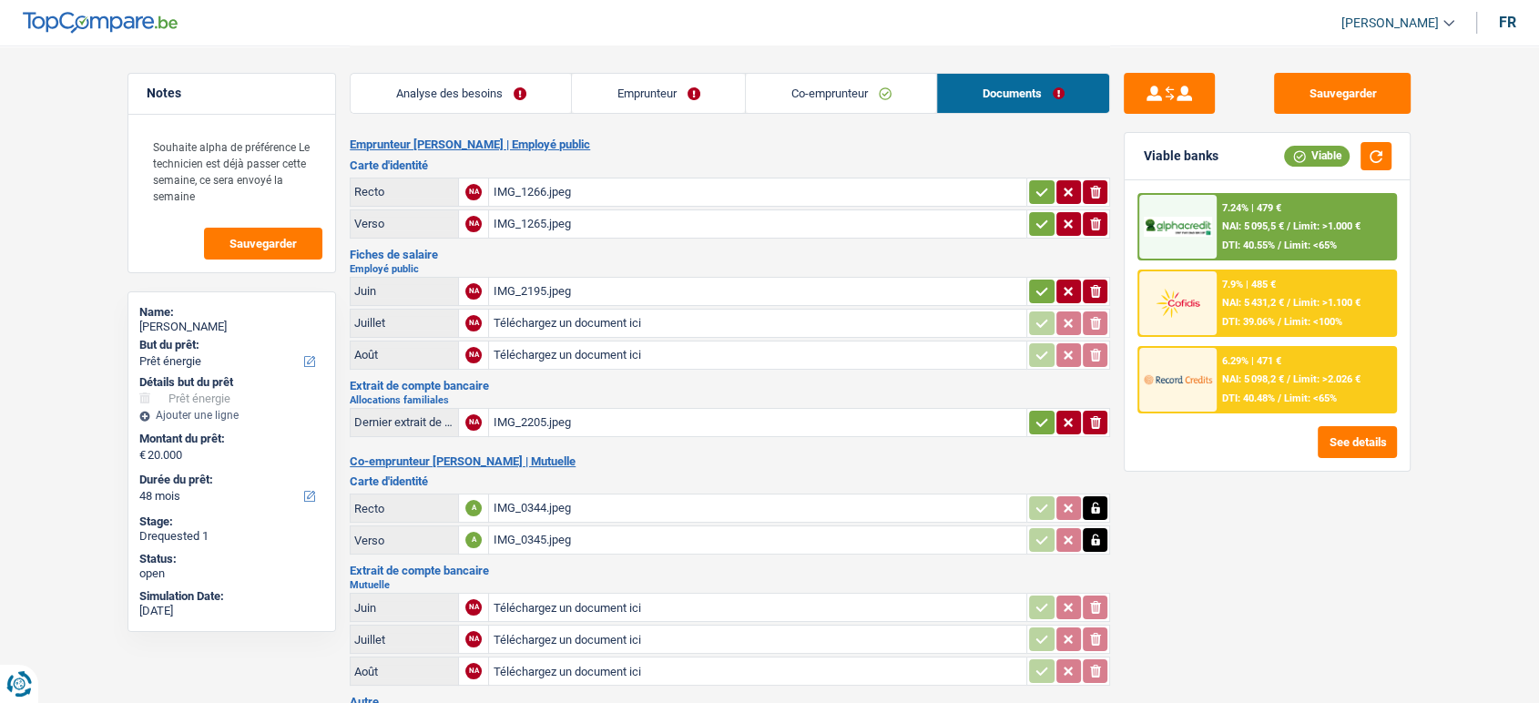
click at [717, 416] on div "IMG_2205.jpeg" at bounding box center [758, 422] width 530 height 27
click at [720, 665] on input "Téléchargez un document ici" at bounding box center [758, 670] width 530 height 27
type input "C:\fakepath\IMG_2204.jpeg"
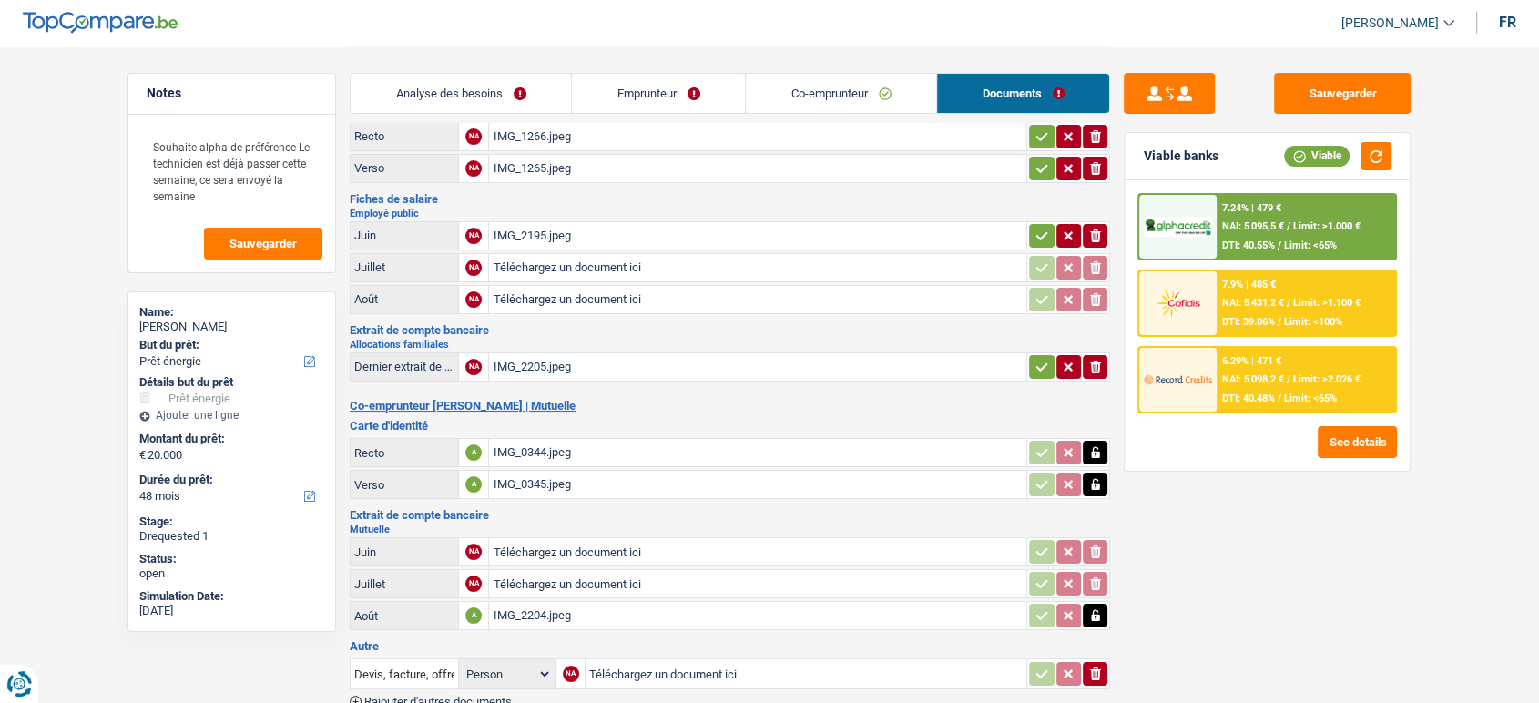
scroll to position [56, 0]
click at [1097, 615] on icon "button" at bounding box center [1095, 614] width 15 height 18
click at [1093, 611] on icon "ionicons-v5-e" at bounding box center [1095, 614] width 15 height 18
click at [780, 288] on input "Téléchargez un document ici" at bounding box center [758, 298] width 530 height 27
type input "C:\fakepath\IMG_2204.jpeg"
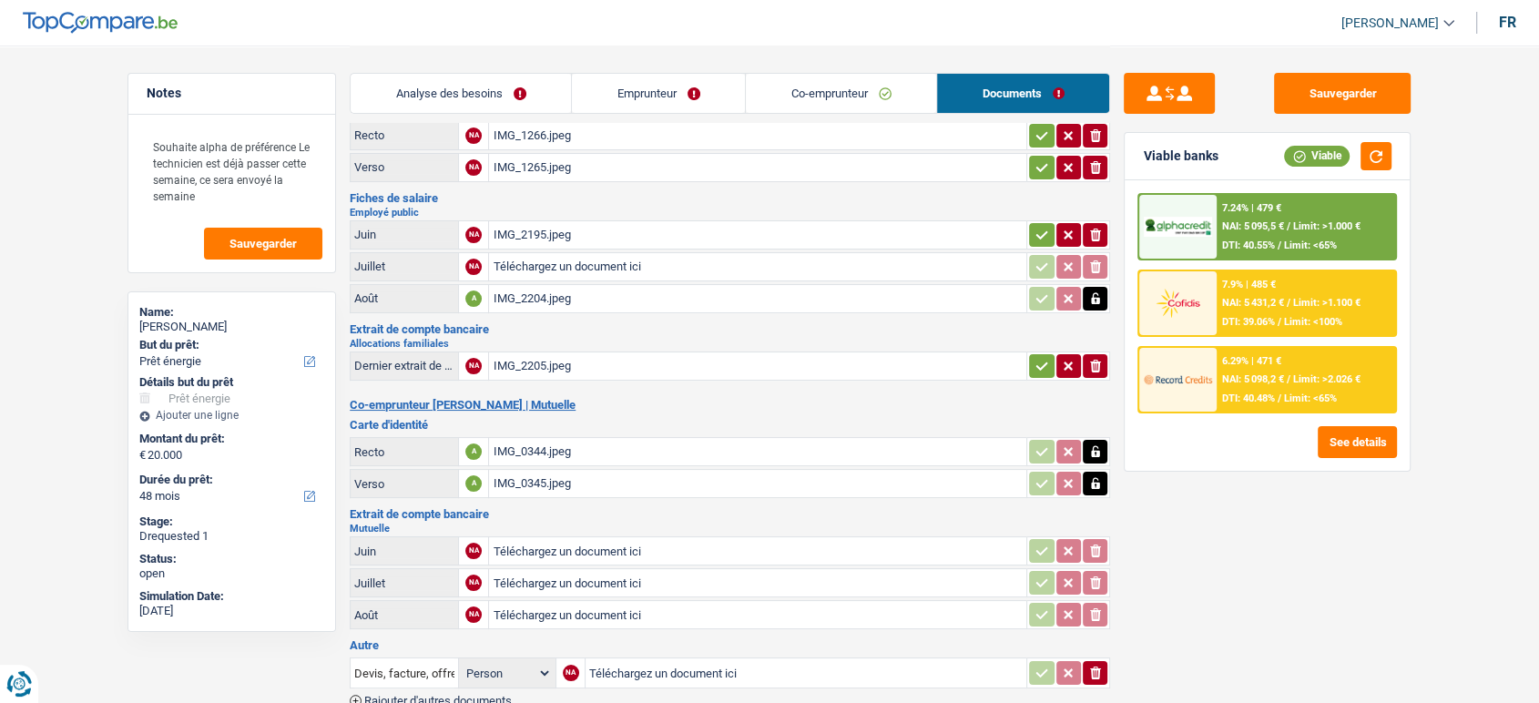
click at [566, 261] on input "Téléchargez un document ici" at bounding box center [758, 266] width 530 height 27
type input "C:\fakepath\IMG_2203.jpeg"
click at [534, 224] on div "IMG_2195.jpeg" at bounding box center [758, 234] width 530 height 27
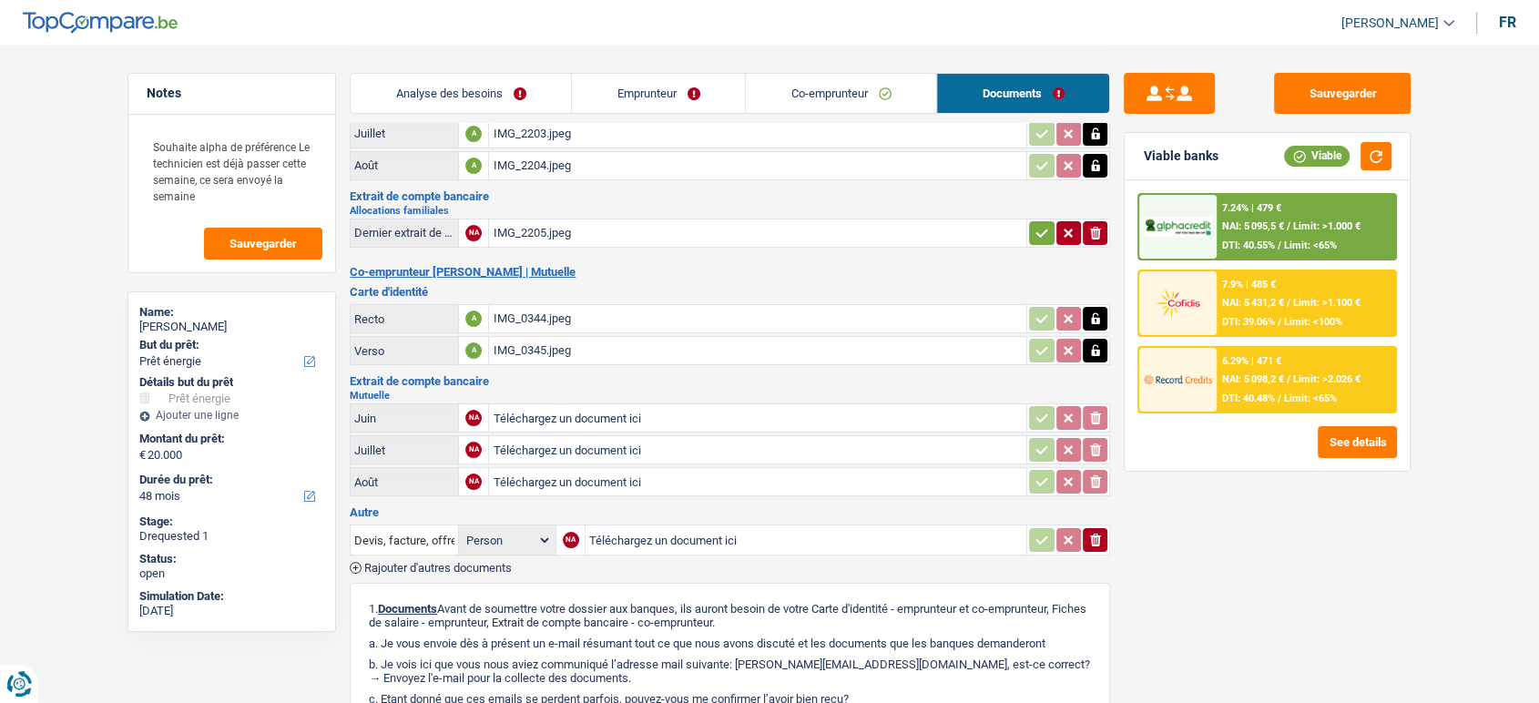
click at [402, 562] on span "Rajouter d'autres documents" at bounding box center [437, 568] width 147 height 12
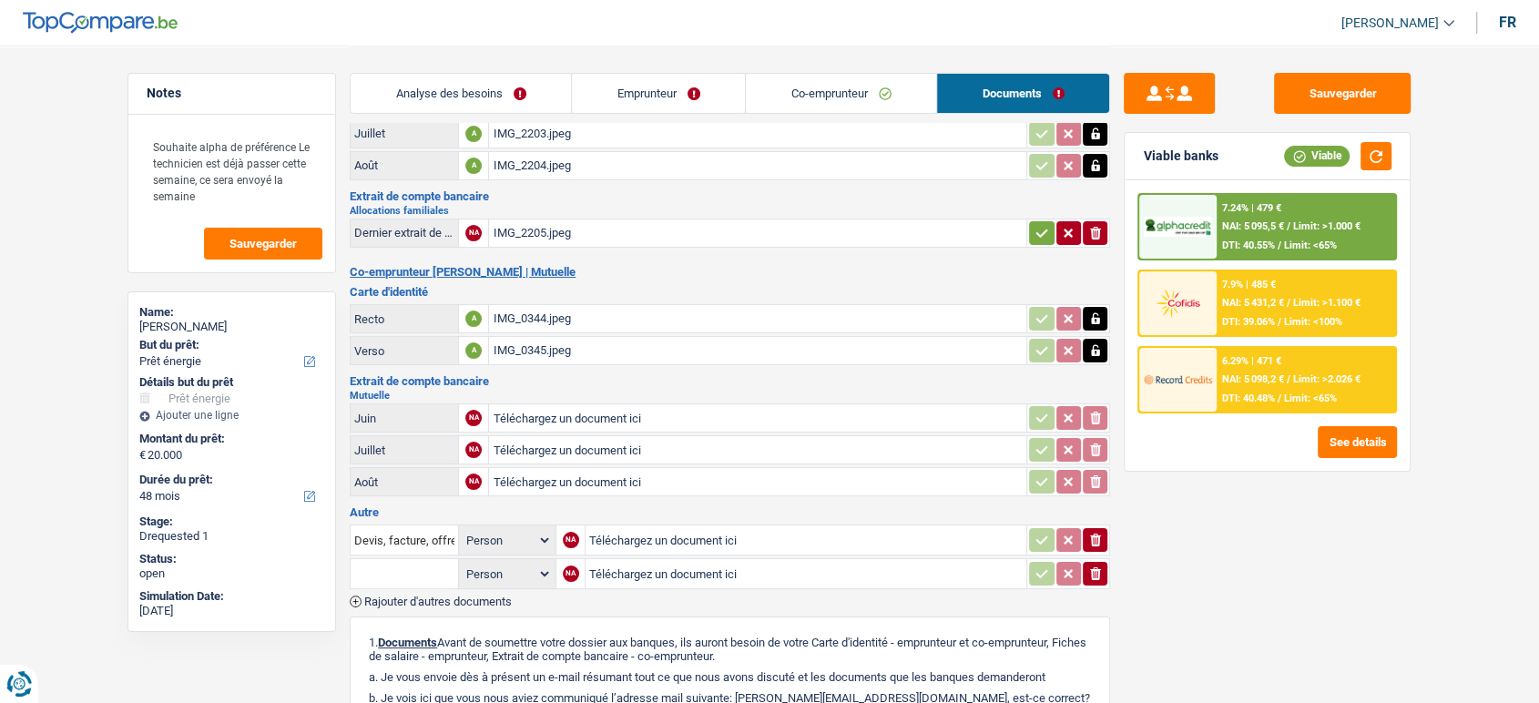
click at [430, 564] on input "text" at bounding box center [404, 573] width 100 height 29
click at [466, 605] on li "Fiche de paie Juin" at bounding box center [453, 609] width 187 height 23
type input "Fiche de paie Juin"
click at [651, 568] on input "Téléchargez un document ici" at bounding box center [805, 573] width 433 height 27
type input "C:\fakepath\IMG_2202.jpeg"
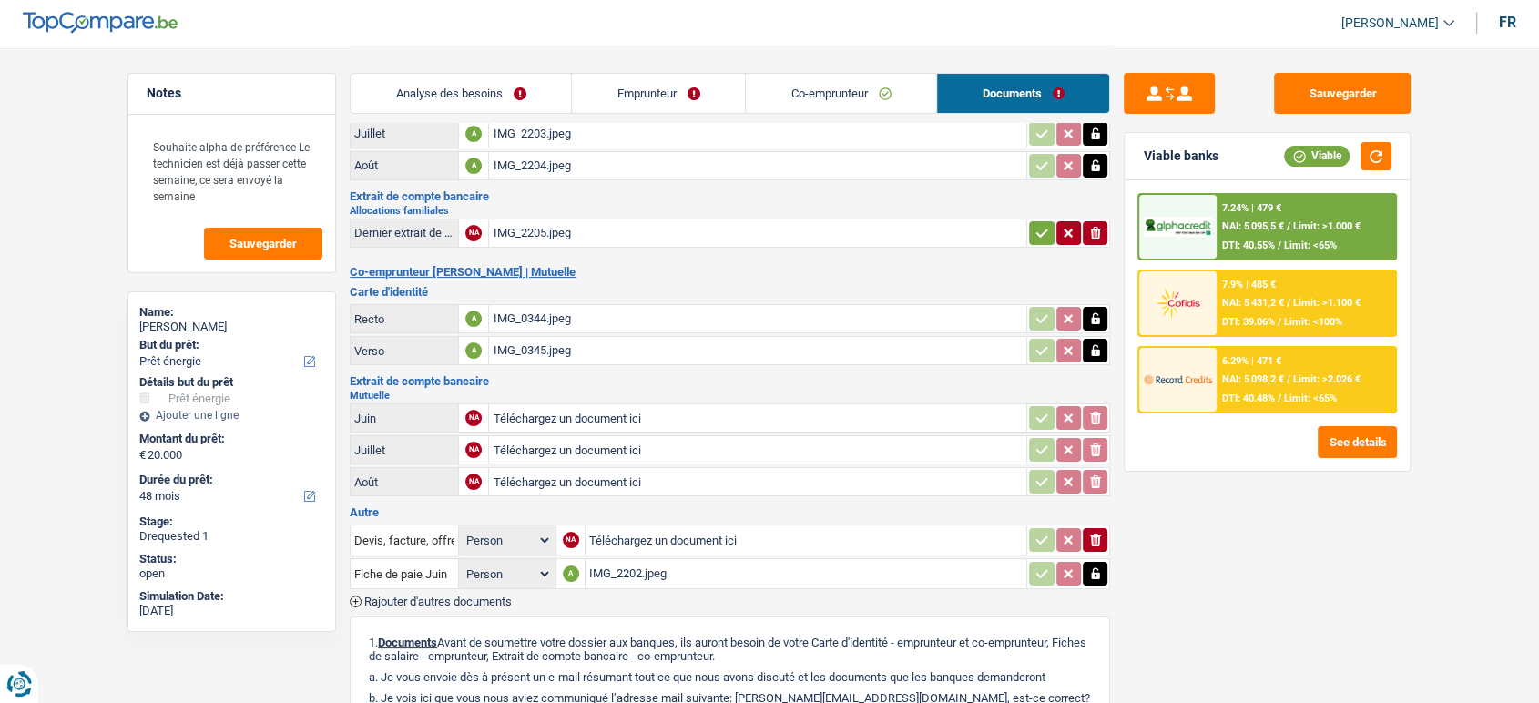
click at [471, 595] on span "Rajouter d'autres documents" at bounding box center [437, 601] width 147 height 12
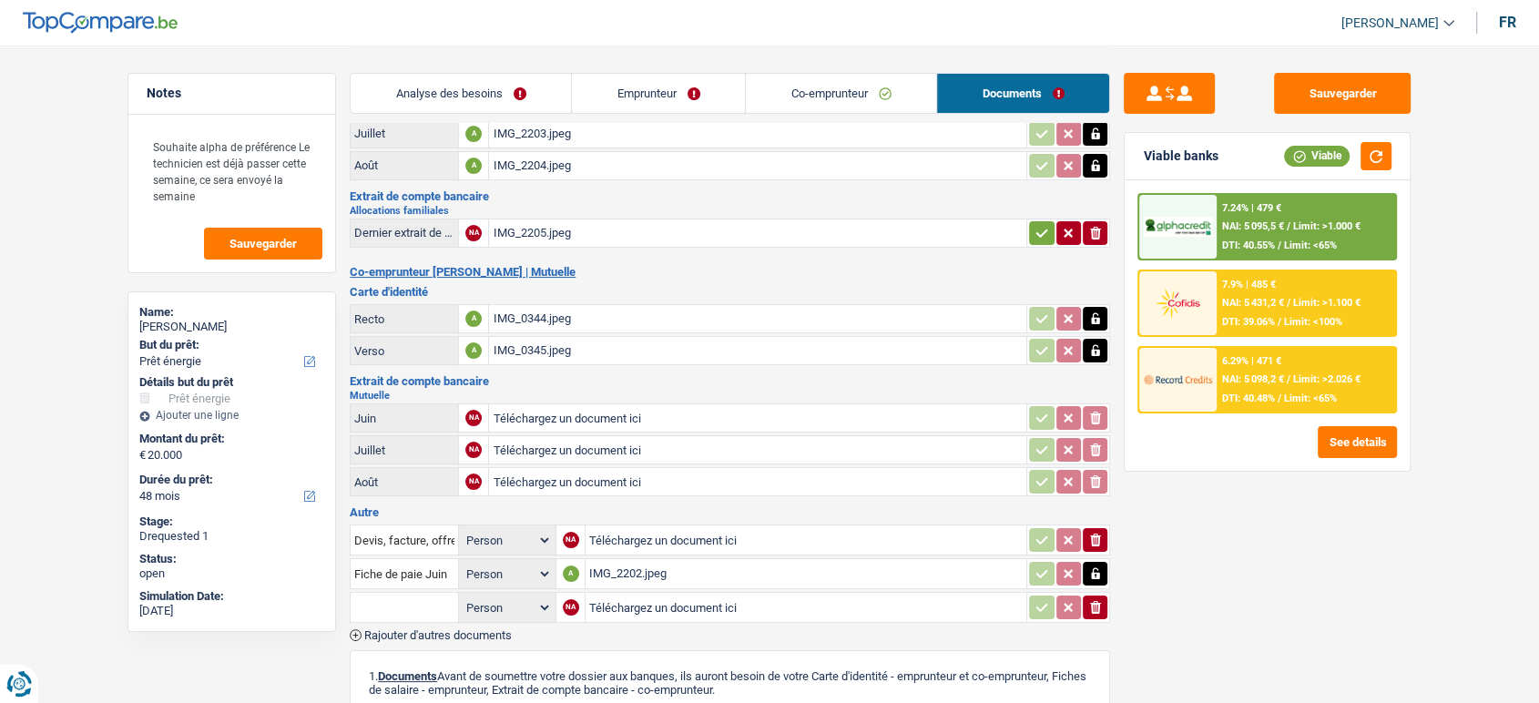
click at [419, 606] on input "text" at bounding box center [404, 607] width 100 height 29
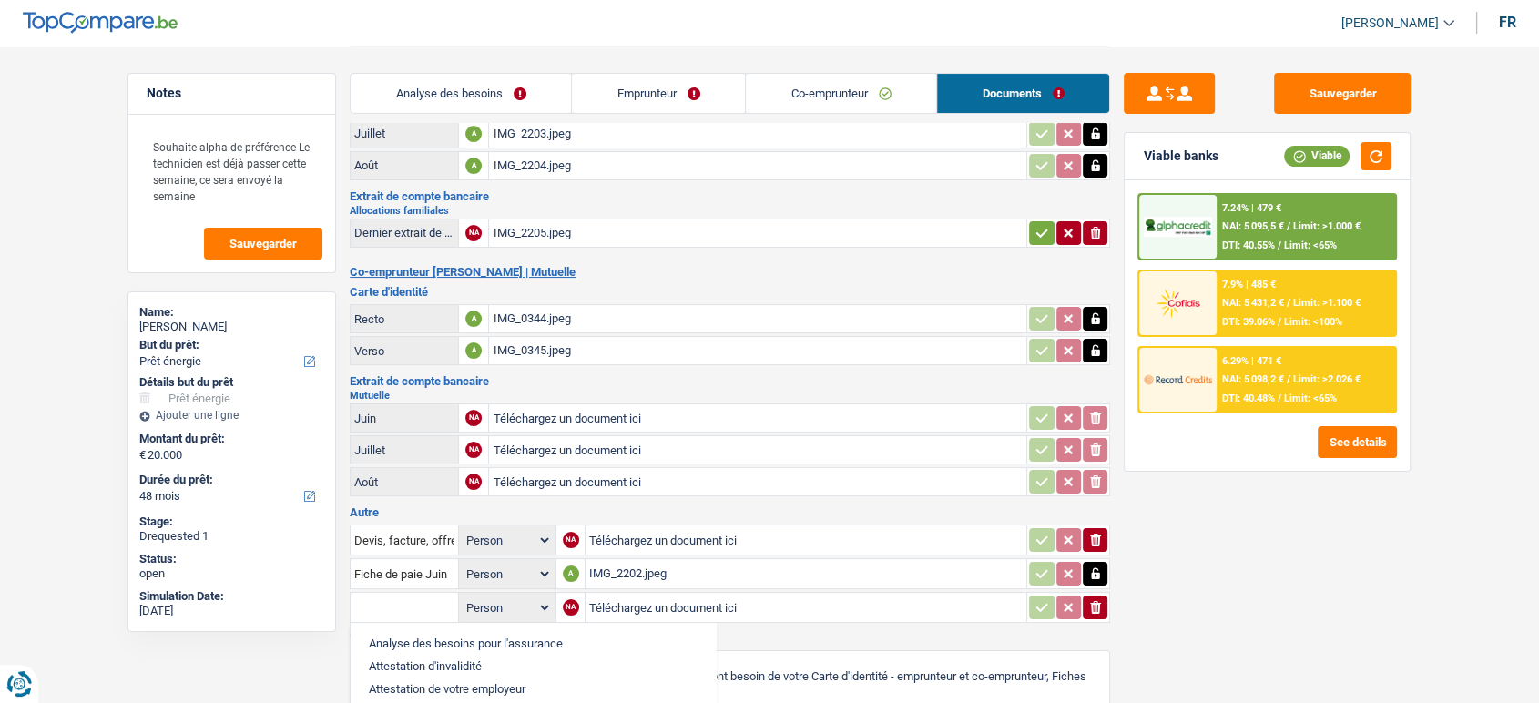
type input "q"
click at [481, 655] on li "Fiche de paie Août" at bounding box center [467, 666] width 214 height 23
type input "Fiche de paie Août"
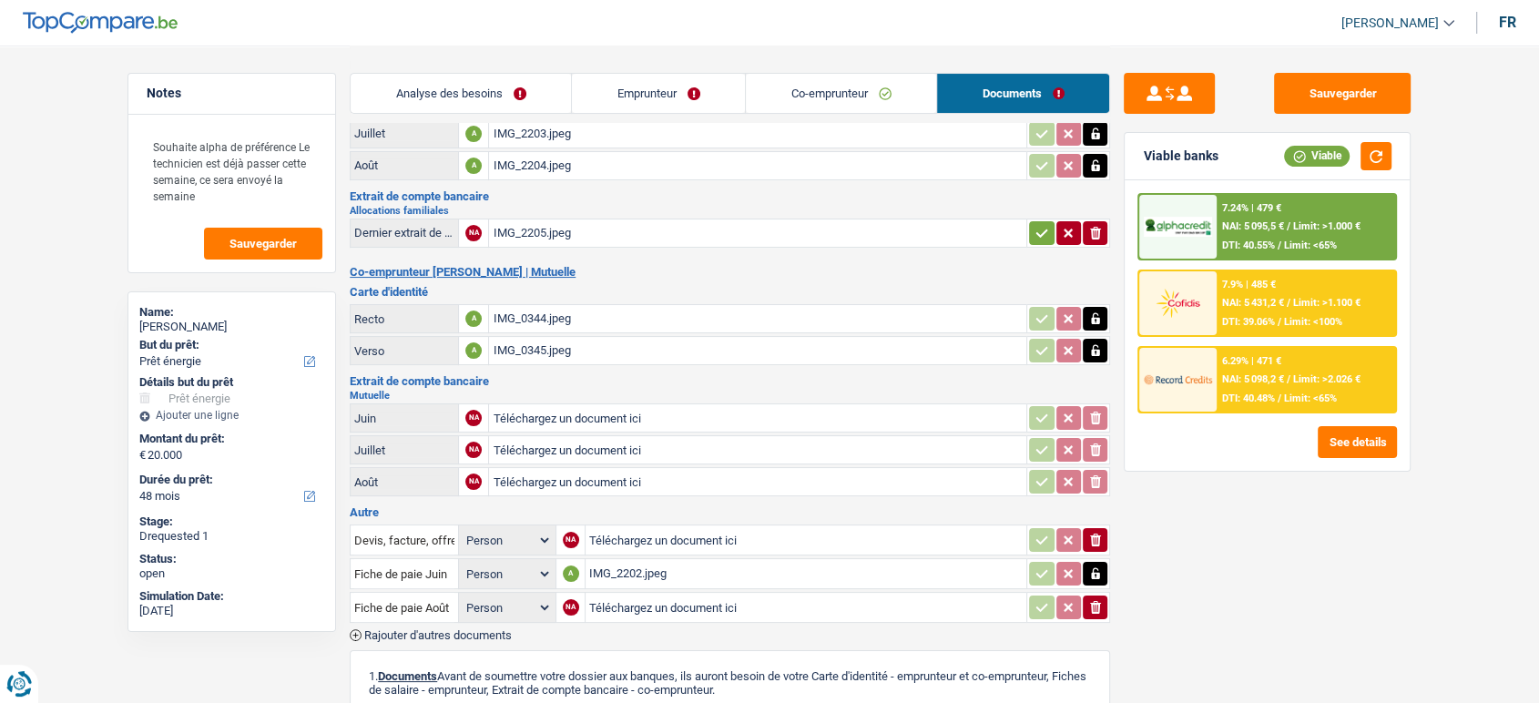
click at [617, 604] on input "Téléchargez un document ici" at bounding box center [805, 607] width 433 height 27
type input "C:\fakepath\IMG_2201.jpeg"
click at [444, 617] on div "Devis, facture, offre, bon de commande Person Emprunteur Co-emprunteur NA Téléc…" at bounding box center [730, 581] width 760 height 119
click at [449, 629] on span "Rajouter d'autres documents" at bounding box center [437, 635] width 147 height 12
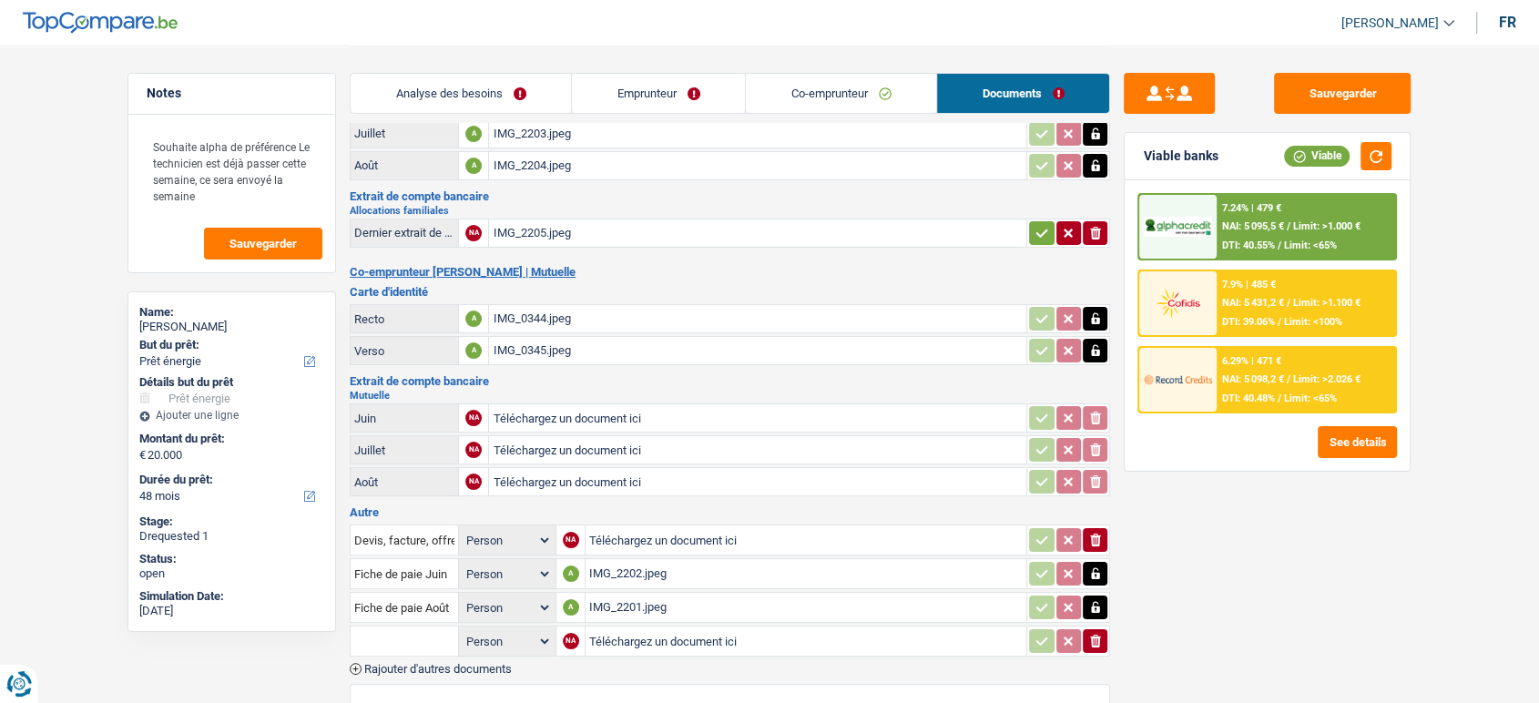
click at [434, 632] on input "text" at bounding box center [404, 640] width 100 height 29
click at [469, 688] on li "Fiche de paie Juillet" at bounding box center [470, 699] width 221 height 23
type input "Fiche de paie Juillet"
click at [646, 633] on input "Téléchargez un document ici" at bounding box center [805, 640] width 433 height 27
type input "C:\fakepath\IMG_2200.jpeg"
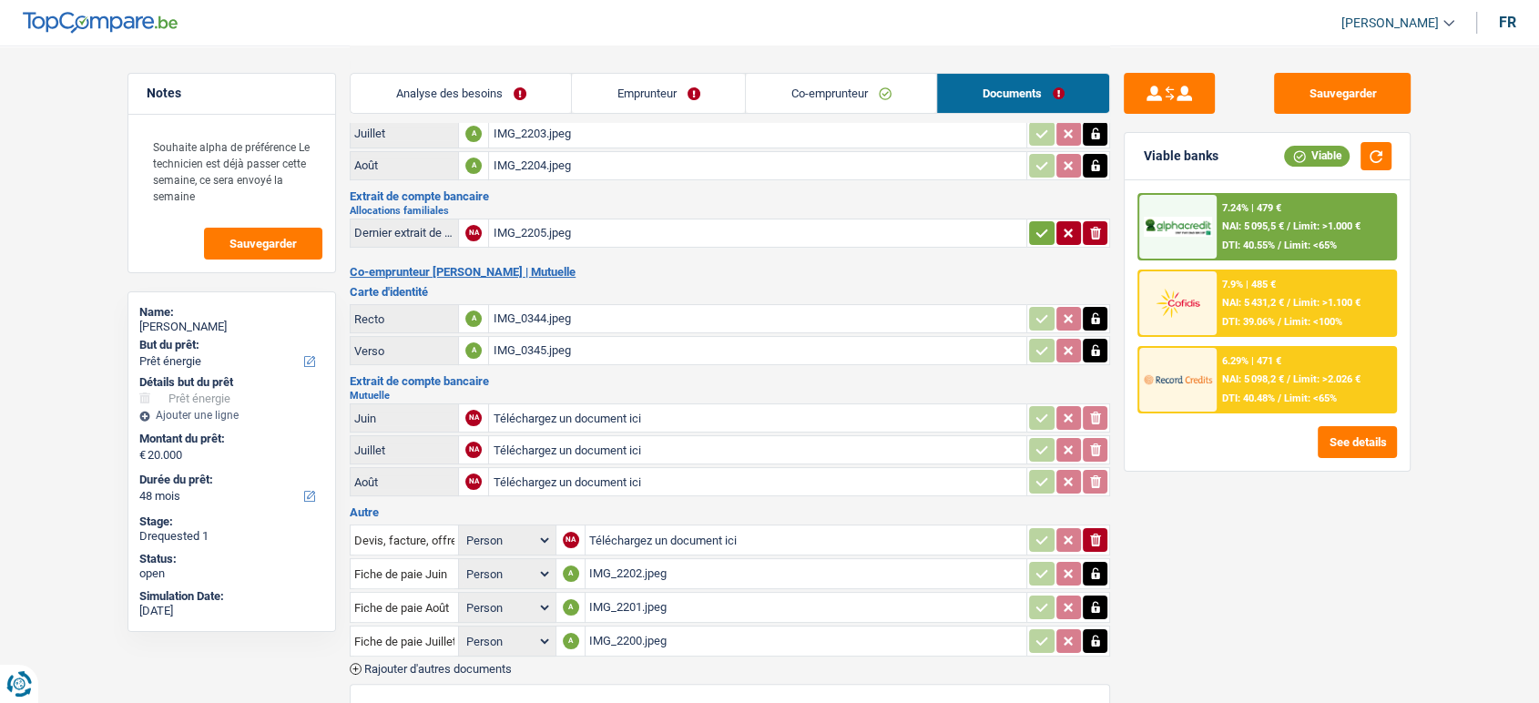
click at [452, 663] on span "Rajouter d'autres documents" at bounding box center [437, 669] width 147 height 12
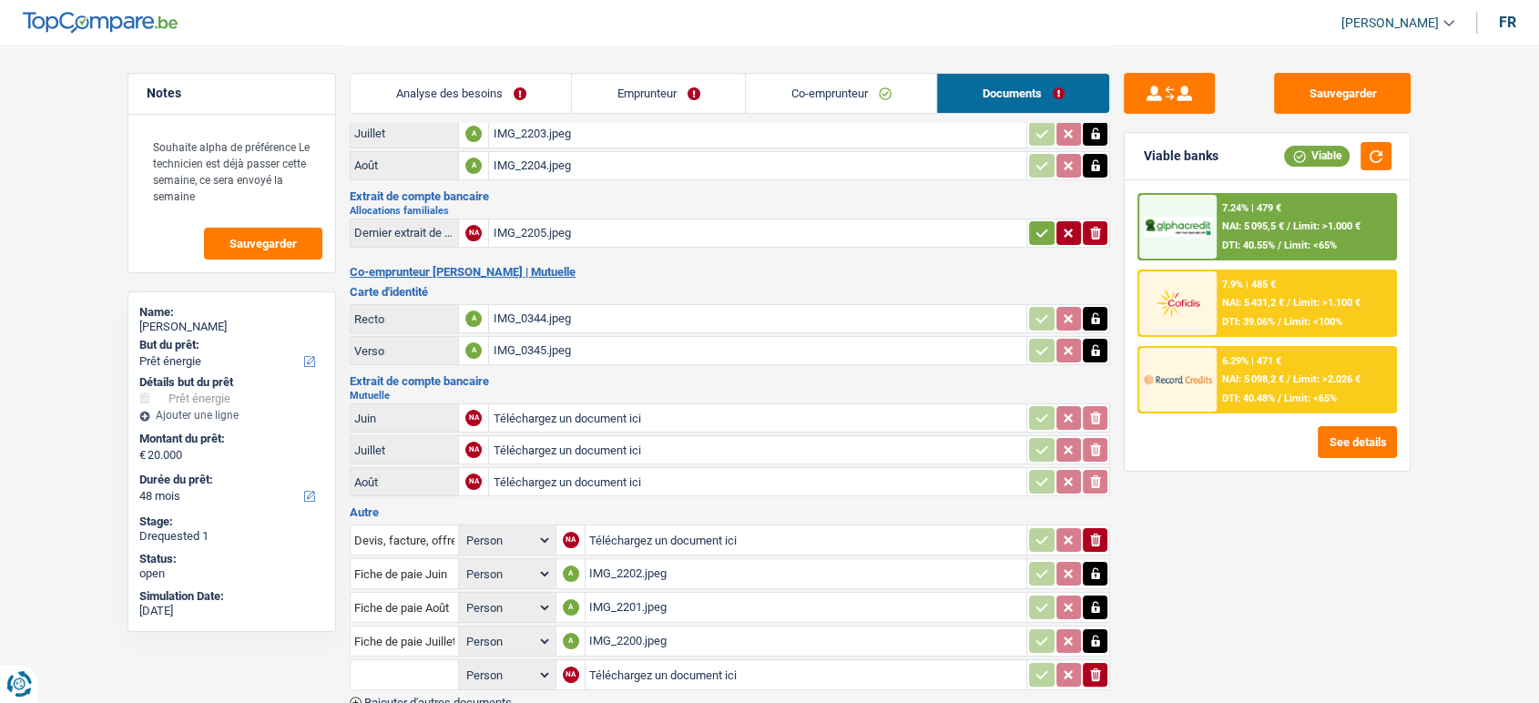
click at [439, 666] on input "text" at bounding box center [404, 674] width 100 height 29
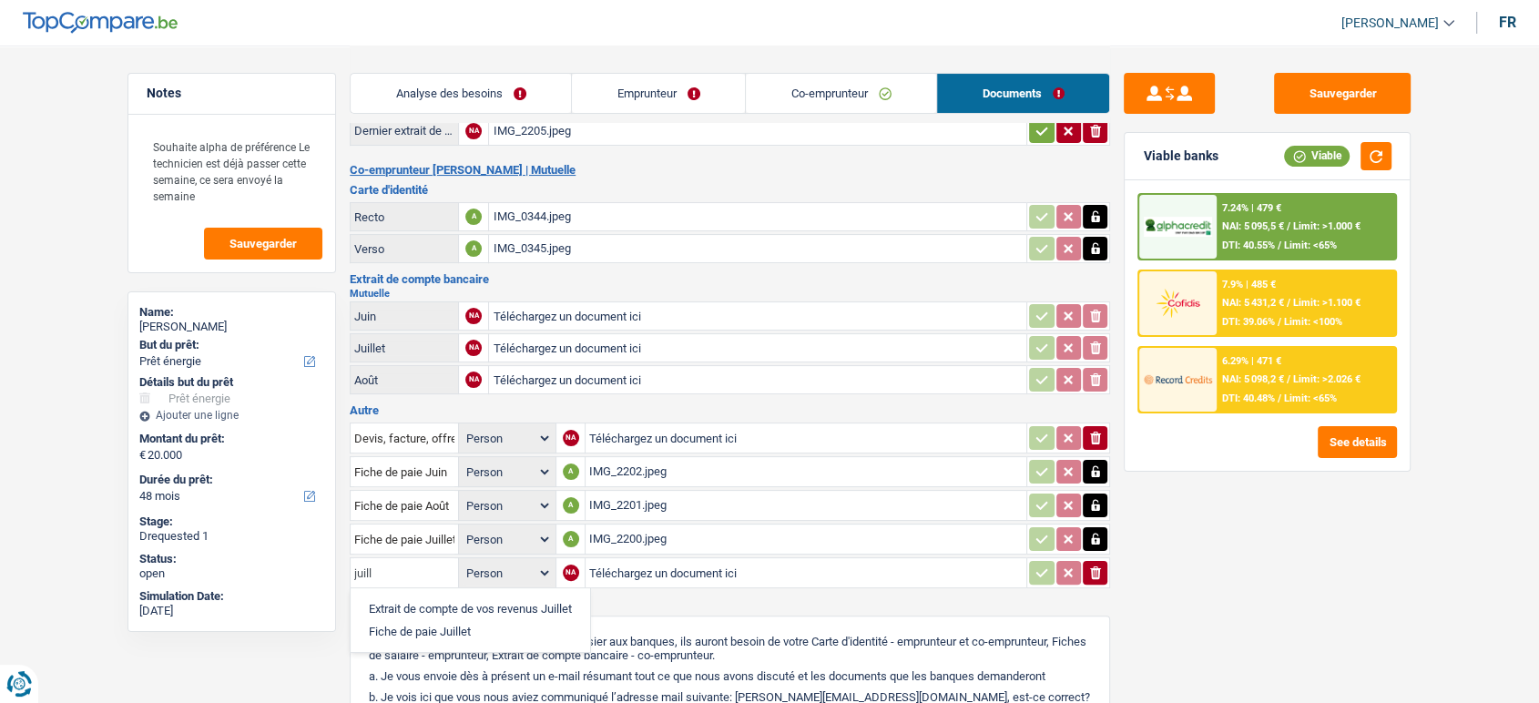
scroll to position [294, 0]
click at [540, 617] on li "Fiche de paie Juillet" at bounding box center [470, 628] width 221 height 23
type input "Fiche de paie Juillet"
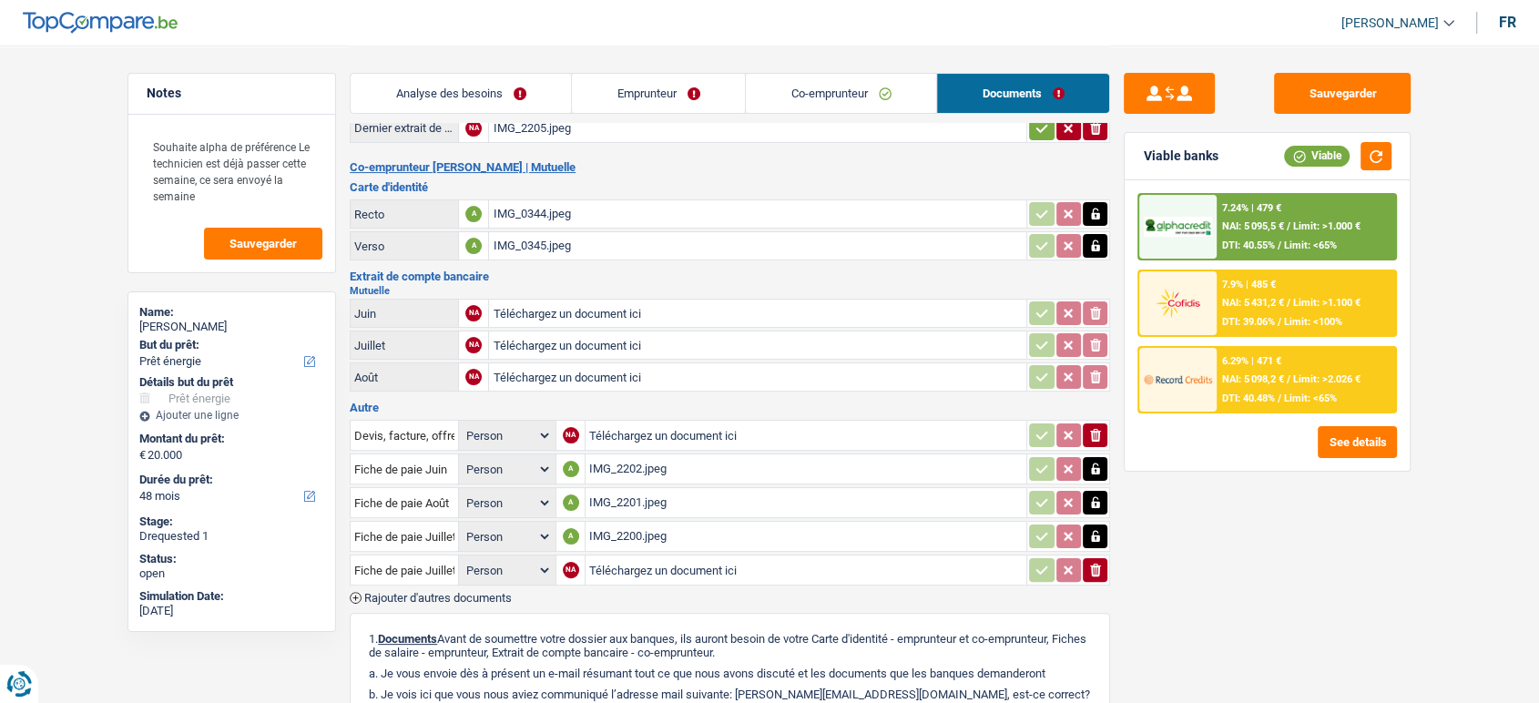
click at [676, 569] on input "Téléchargez un document ici" at bounding box center [805, 569] width 433 height 27
type input "C:\fakepath\IMG_2196.jpeg"
click at [481, 592] on span "Rajouter d'autres documents" at bounding box center [437, 598] width 147 height 12
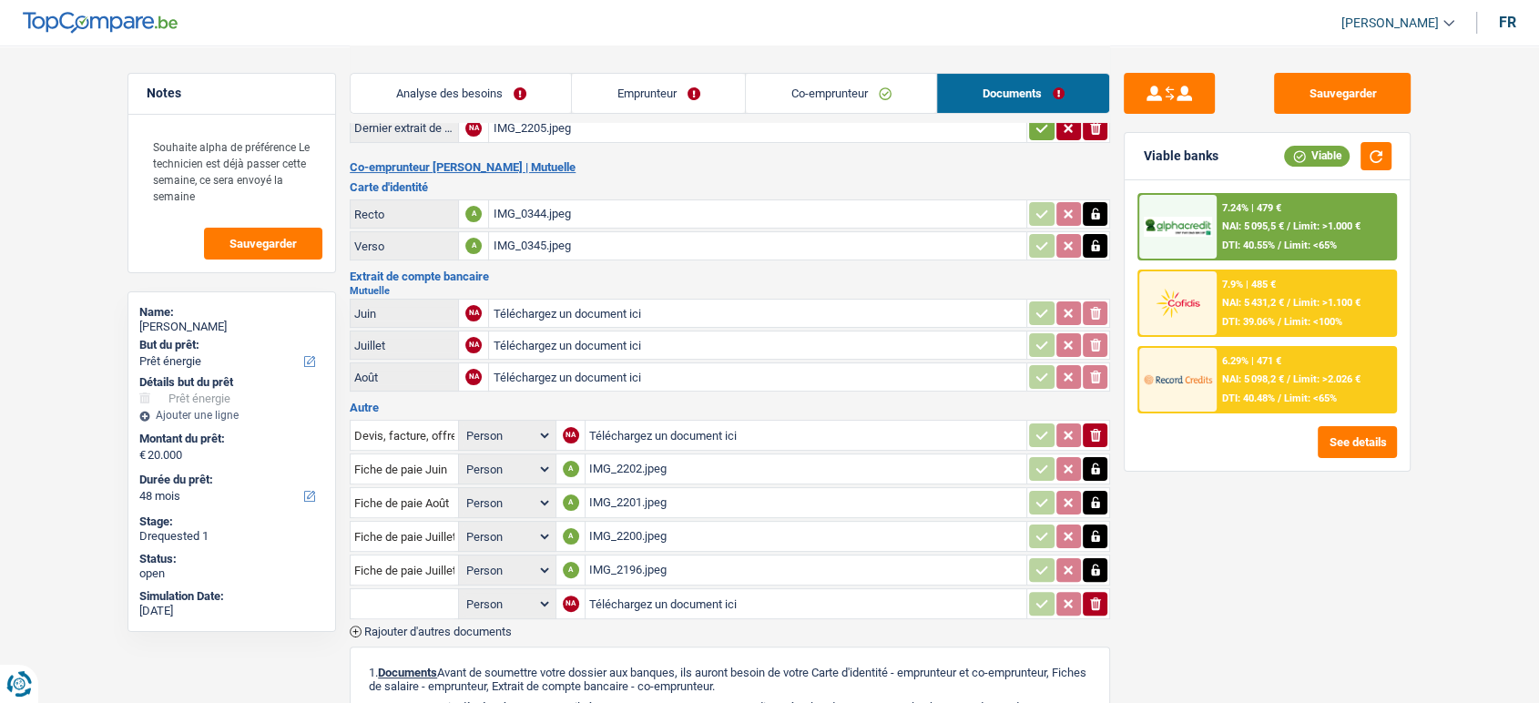
click at [483, 626] on span "Rajouter d'autres documents" at bounding box center [437, 632] width 147 height 12
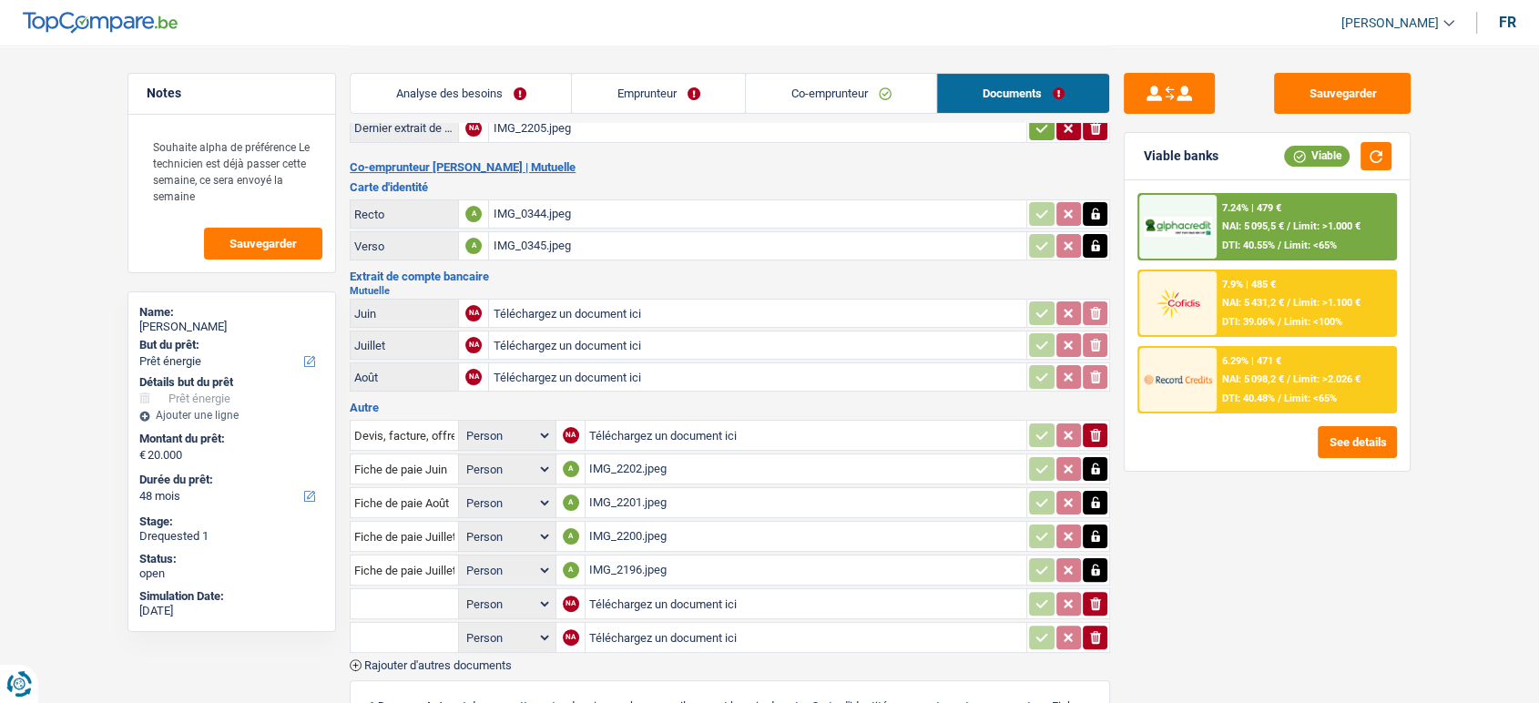
click at [422, 595] on input "text" at bounding box center [404, 603] width 100 height 29
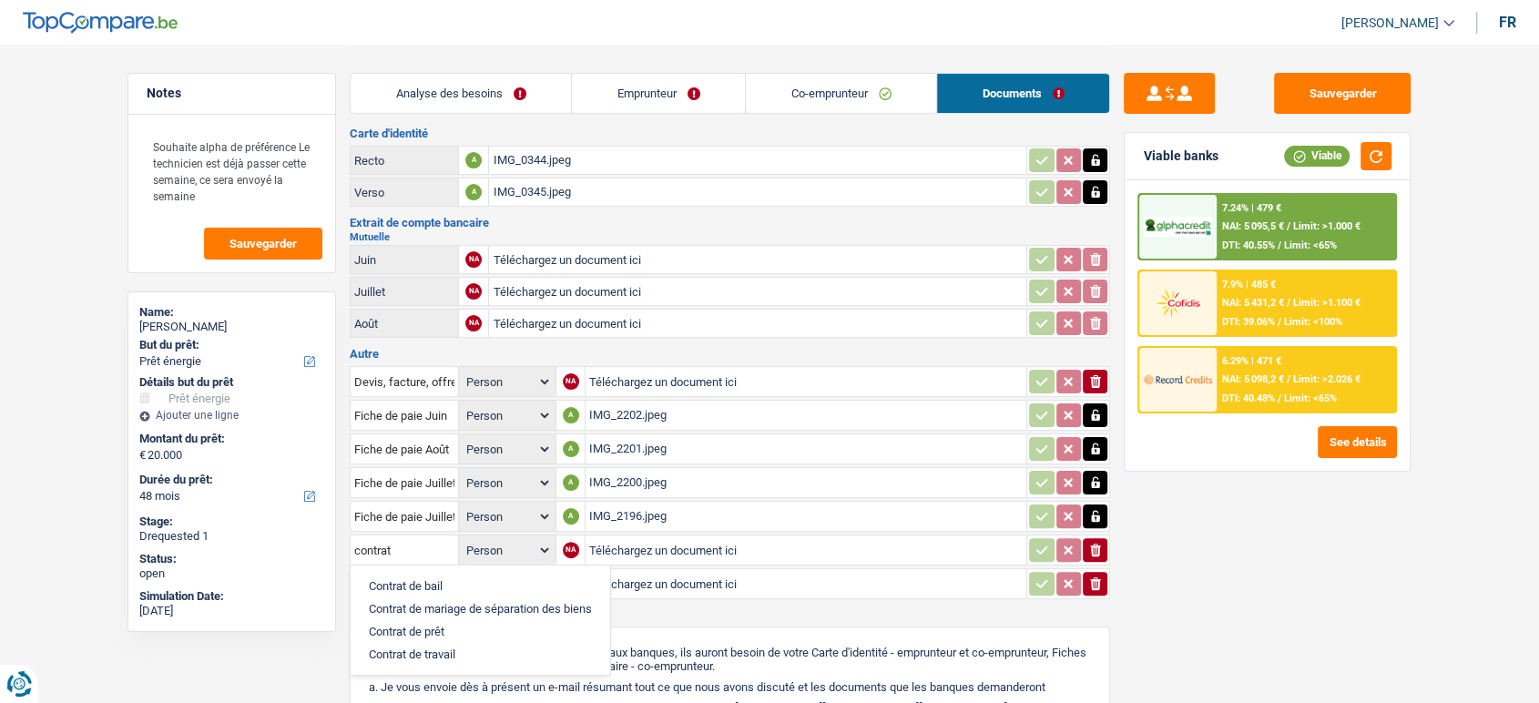
click at [442, 654] on li "Contrat de travail" at bounding box center [480, 654] width 241 height 23
type input "Contrat de travail"
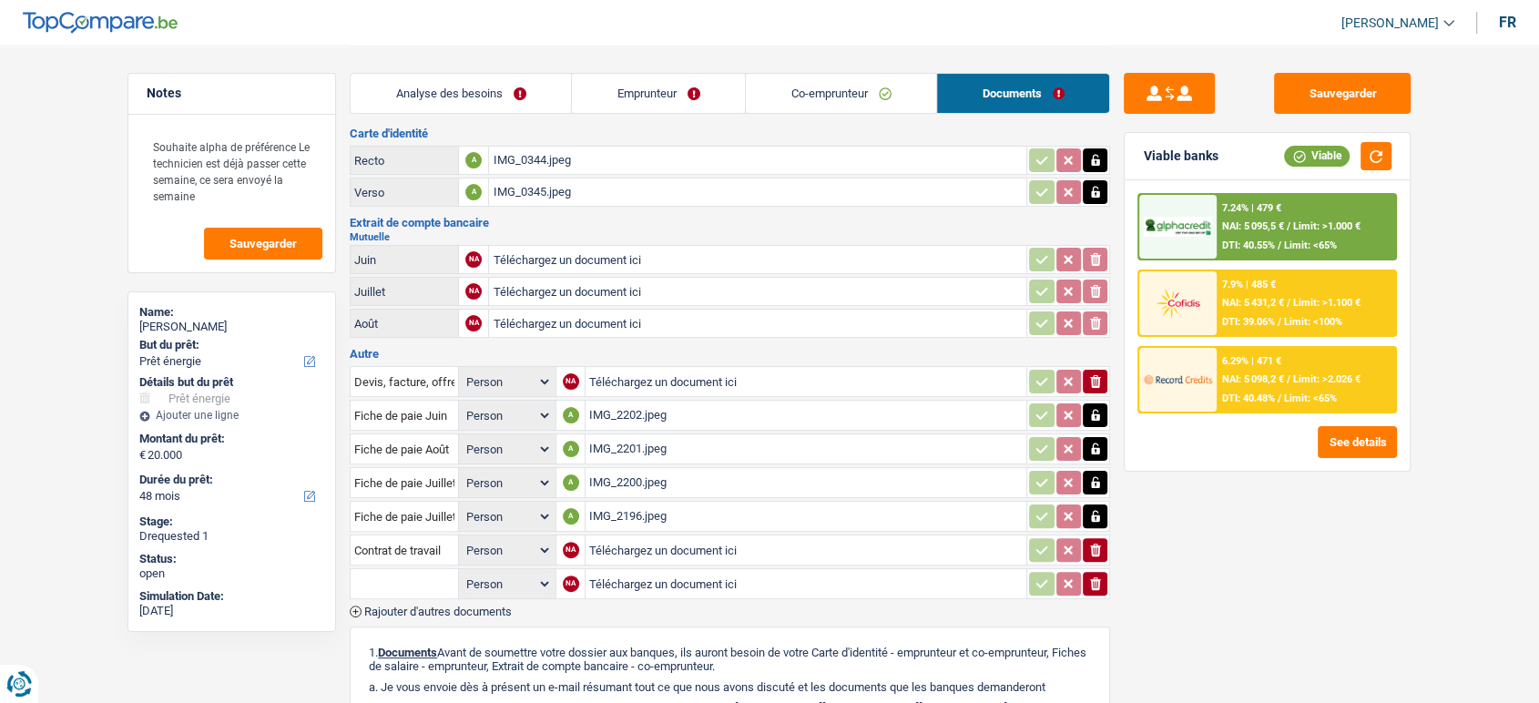
click at [604, 544] on input "Téléchargez un document ici" at bounding box center [805, 549] width 433 height 27
type input "C:\fakepath\IMG_1773.jpeg"
click at [390, 569] on input "text" at bounding box center [404, 583] width 100 height 29
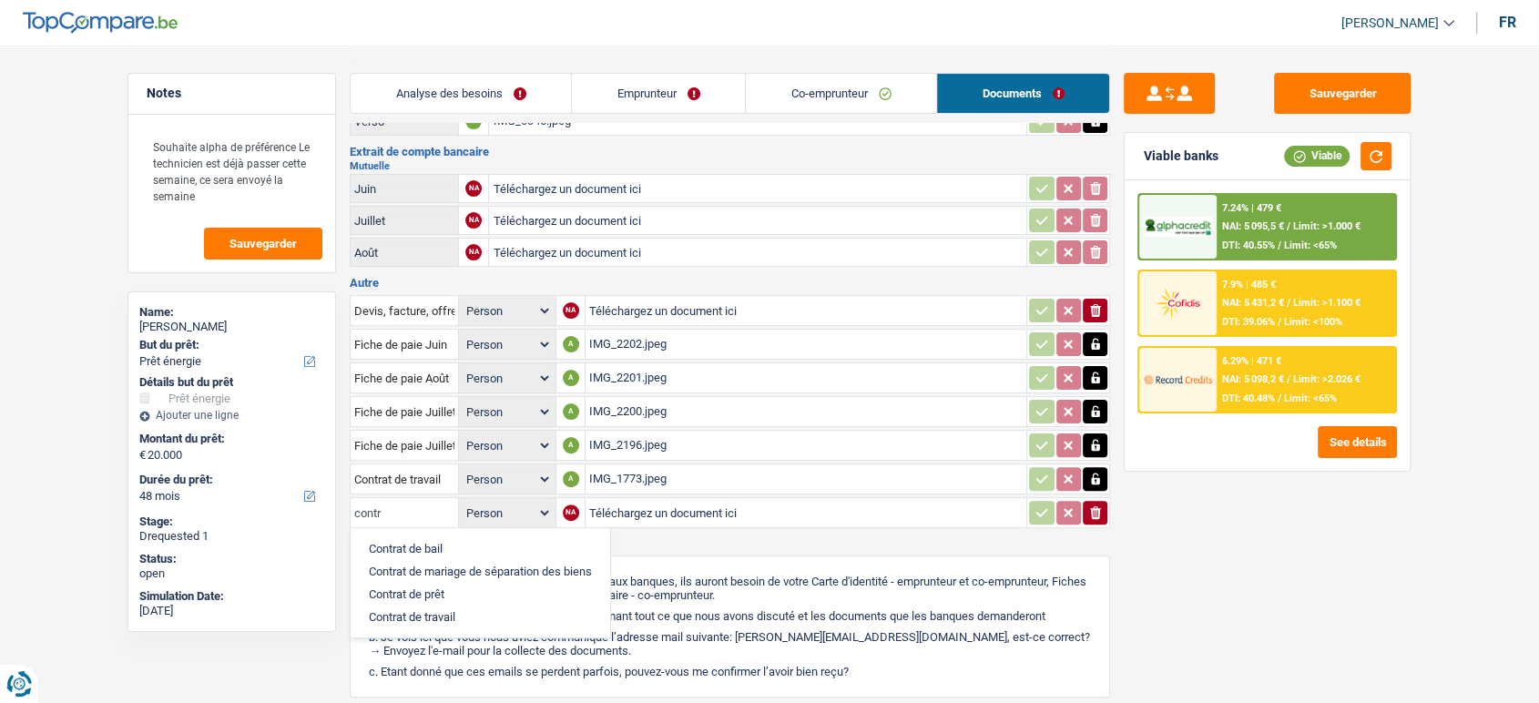
scroll to position [423, 0]
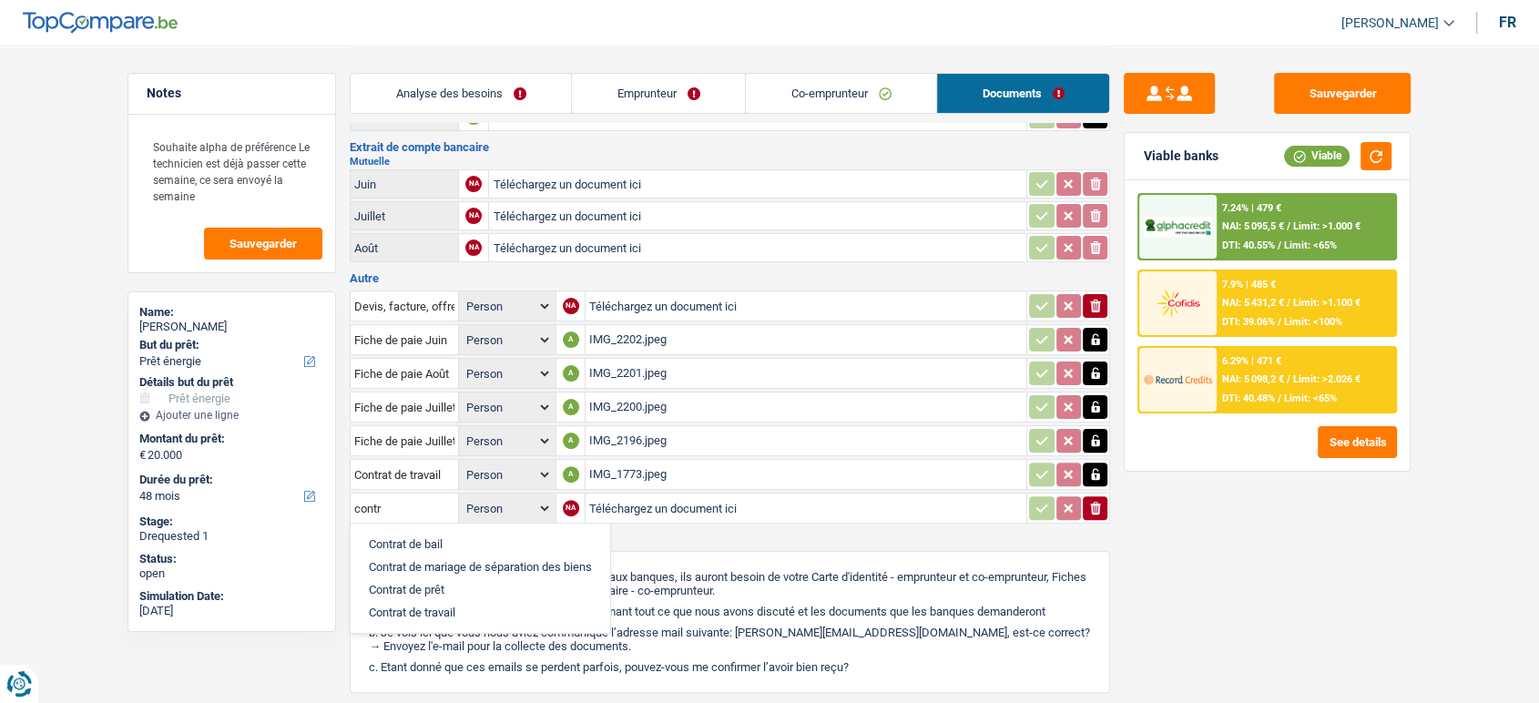
click at [451, 607] on li "Contrat de travail" at bounding box center [480, 612] width 241 height 23
type input "Contrat de travail"
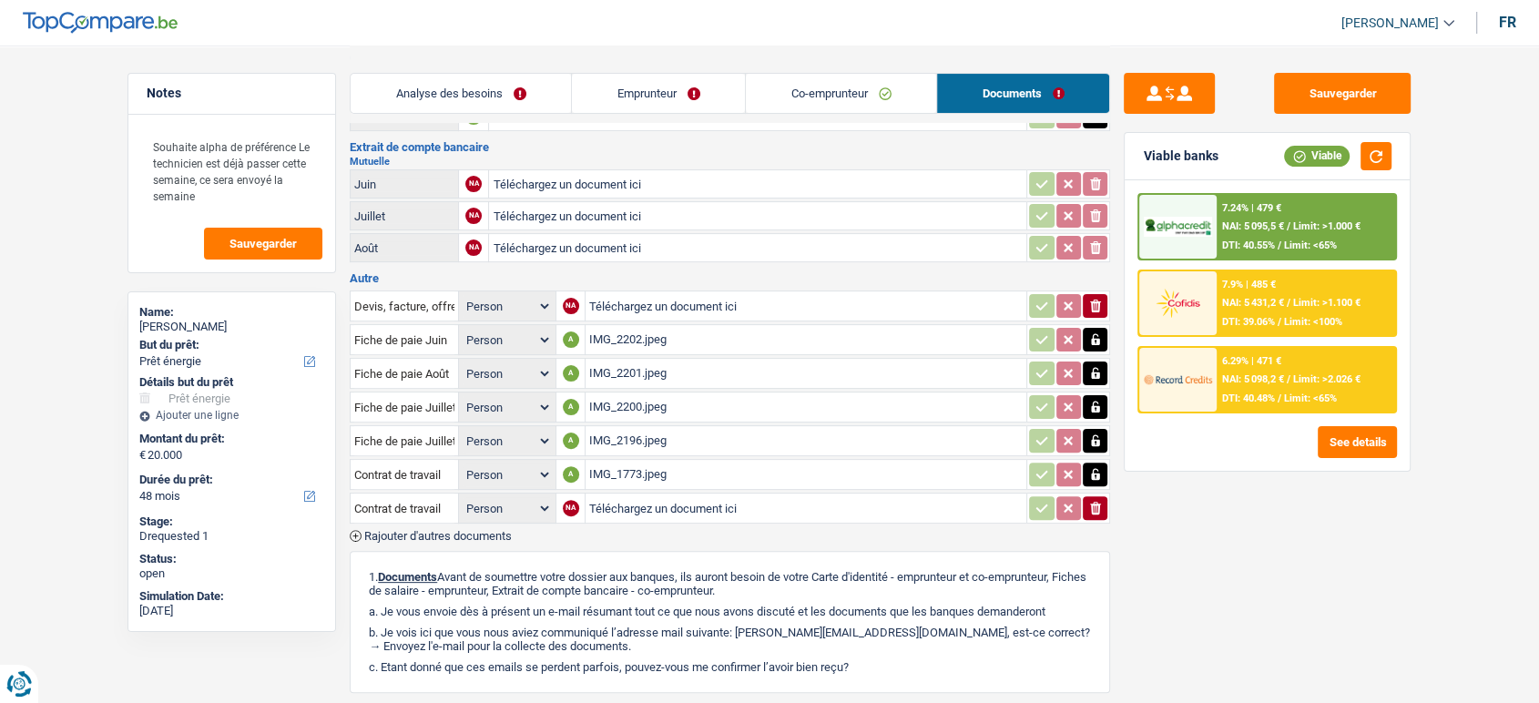
click at [626, 494] on input "Téléchargez un document ici" at bounding box center [805, 507] width 433 height 27
type input "C:\fakepath\IMG_1775.jpeg"
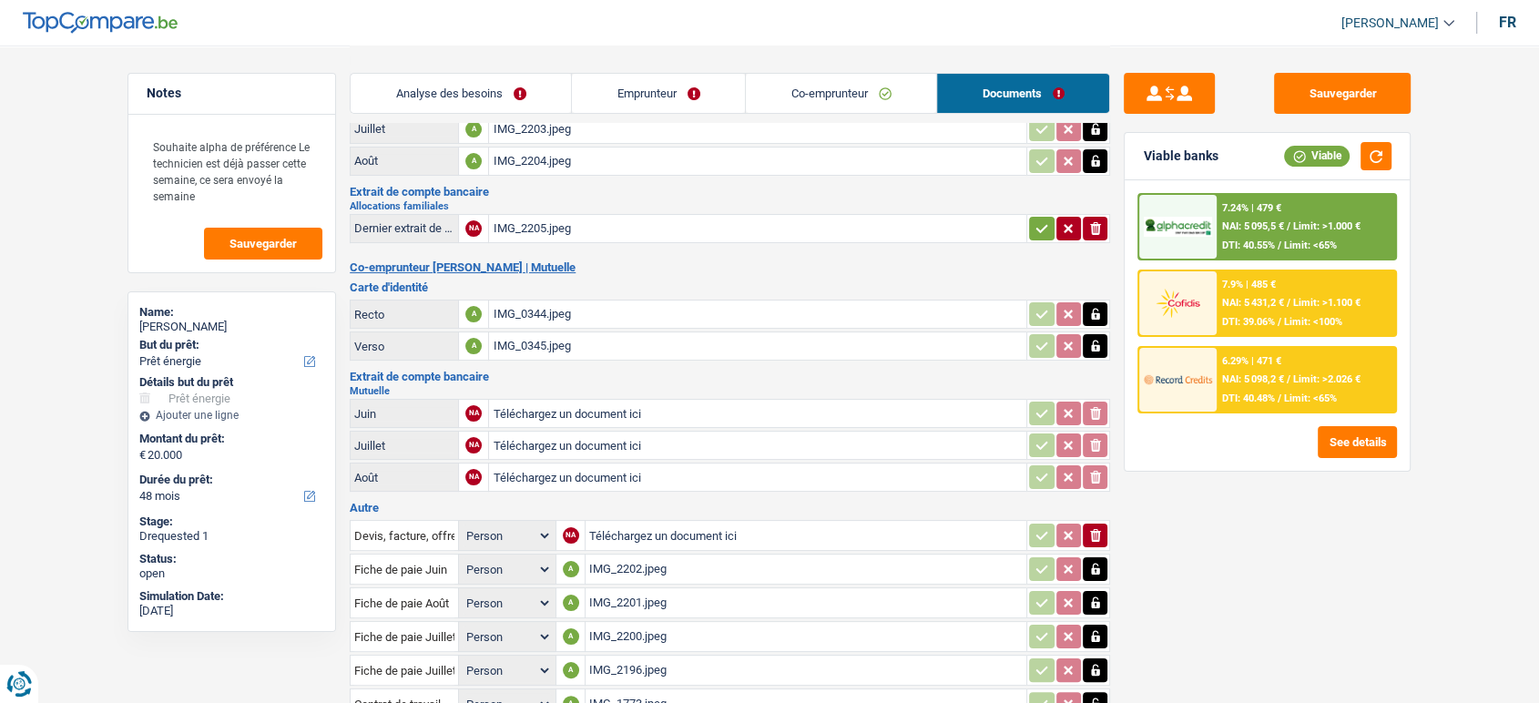
scroll to position [150, 0]
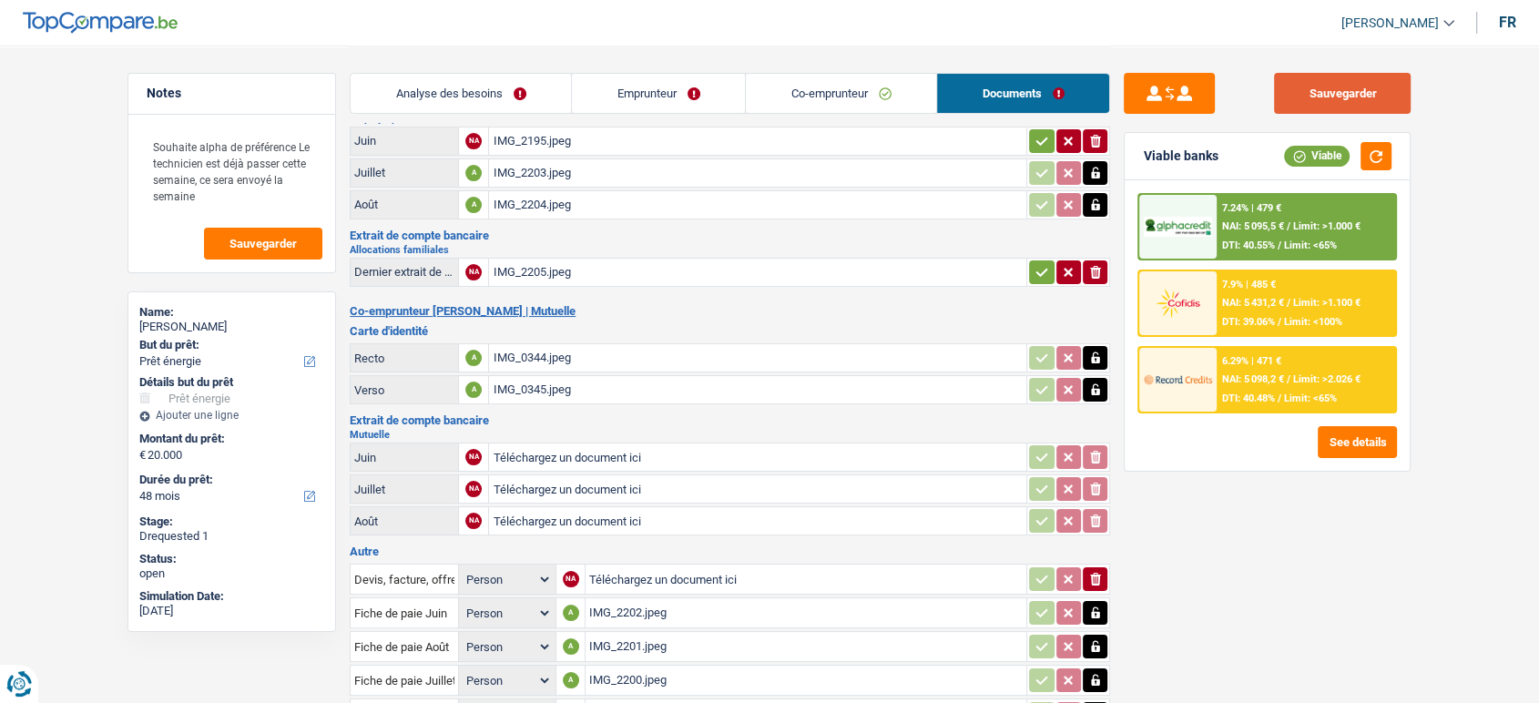
click at [1348, 93] on button "Sauvegarder" at bounding box center [1342, 93] width 137 height 41
